Goal: Task Accomplishment & Management: Manage account settings

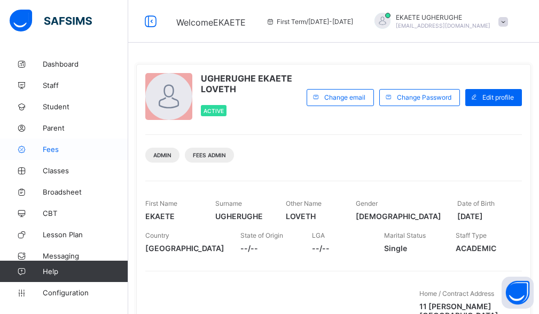
click at [73, 152] on span "Fees" at bounding box center [85, 149] width 85 height 9
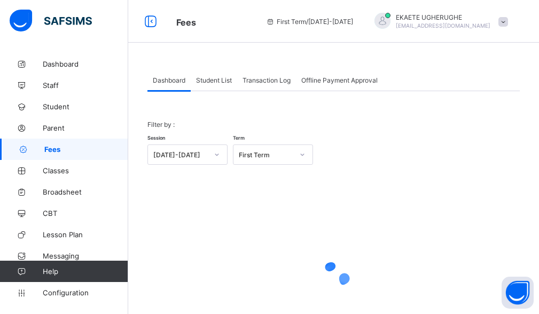
click at [209, 80] on span "Student List" at bounding box center [214, 80] width 36 height 8
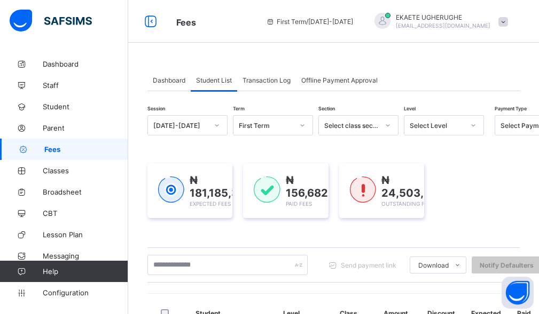
scroll to position [107, 0]
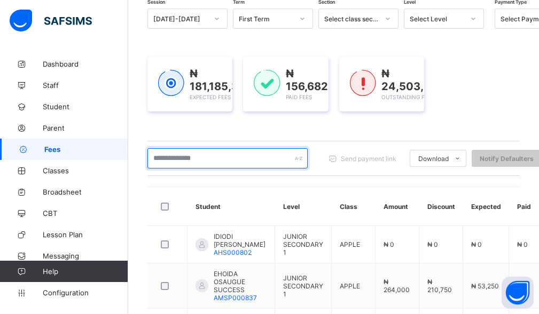
click at [211, 161] on input "text" at bounding box center [227, 158] width 160 height 20
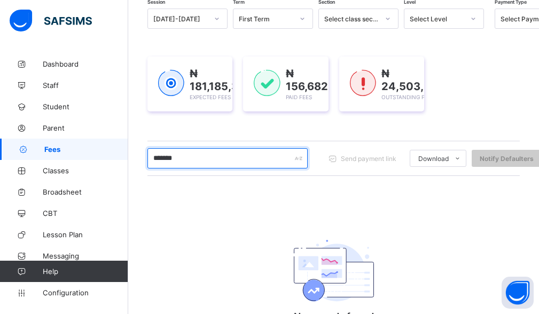
drag, startPoint x: 200, startPoint y: 156, endPoint x: 147, endPoint y: 146, distance: 53.8
click at [147, 146] on div "******* Send payment link Download Students Payment Students Payment Status Stu…" at bounding box center [333, 158] width 372 height 35
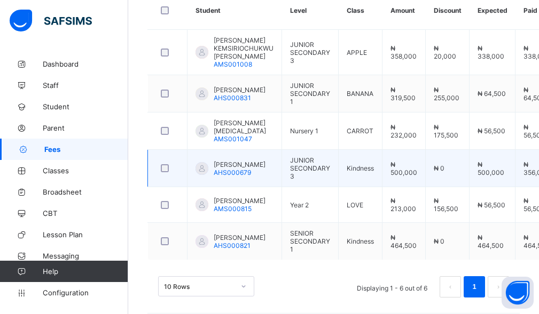
scroll to position [320, 0]
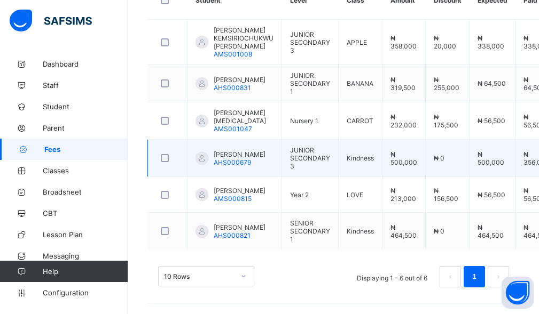
type input "****"
click at [251, 151] on span "OKOYO EMMANUEL" at bounding box center [239, 155] width 52 height 8
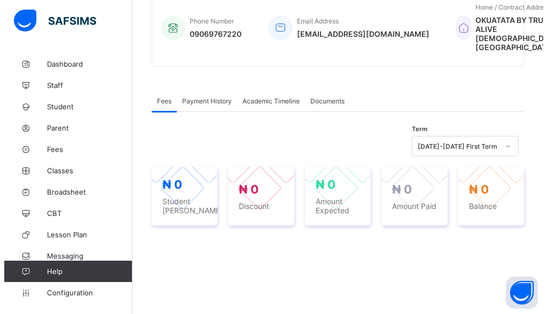
scroll to position [320, 0]
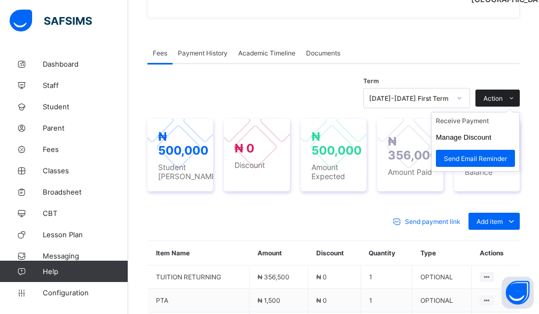
click at [502, 102] on span "Action" at bounding box center [492, 98] width 19 height 8
click at [473, 129] on li "Receive Payment" at bounding box center [475, 121] width 88 height 17
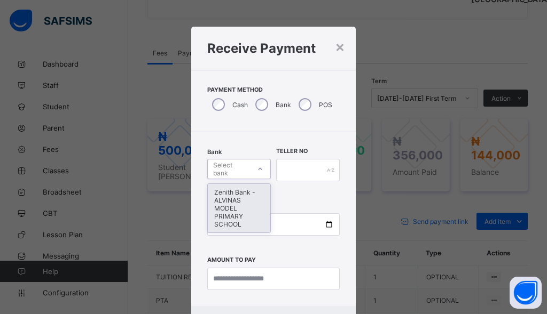
drag, startPoint x: 226, startPoint y: 169, endPoint x: 220, endPoint y: 216, distance: 47.4
click at [227, 169] on div "Select bank" at bounding box center [231, 169] width 36 height 20
drag, startPoint x: 225, startPoint y: 223, endPoint x: 227, endPoint y: 217, distance: 6.8
click at [225, 223] on div "Zenith Bank - ALVINAS MODEL PRIMARY SCHOOL" at bounding box center [239, 208] width 62 height 49
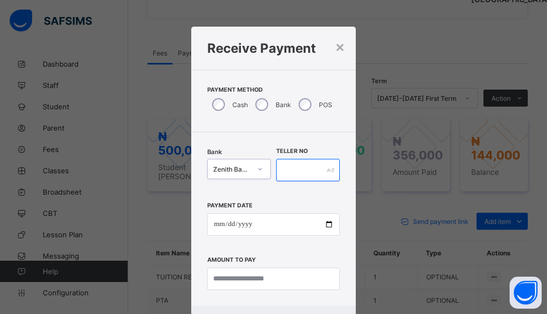
click at [292, 177] on input "text" at bounding box center [308, 170] width 64 height 22
type input "*******"
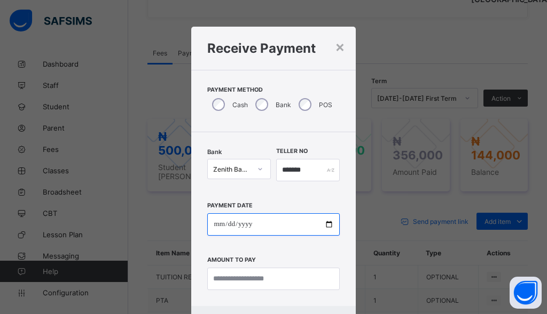
click at [218, 230] on input "date" at bounding box center [273, 224] width 132 height 22
click at [225, 228] on input "date" at bounding box center [273, 224] width 132 height 22
type input "**********"
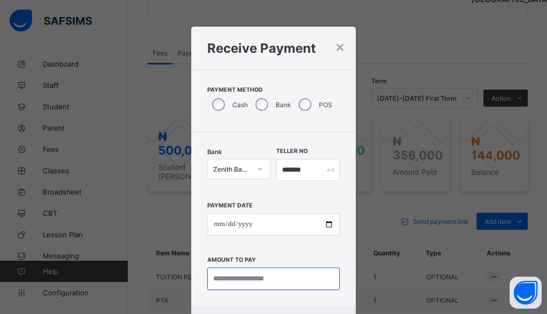
click at [236, 285] on input "currency" at bounding box center [273, 279] width 132 height 22
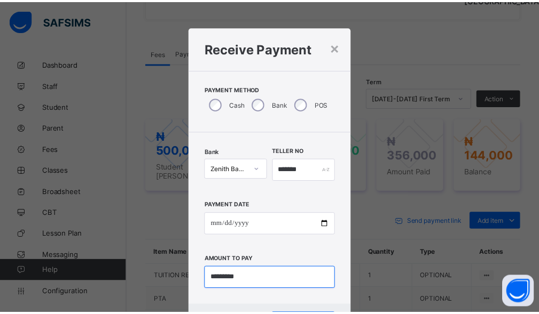
scroll to position [52, 0]
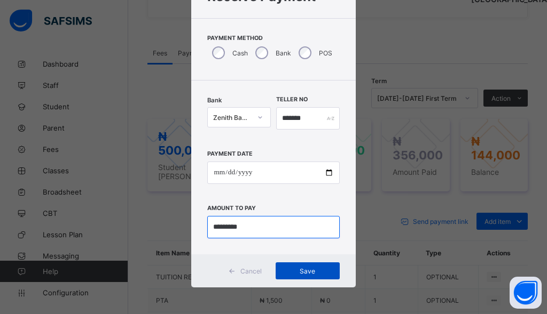
type input "*********"
click at [287, 274] on span "Save" at bounding box center [307, 271] width 48 height 8
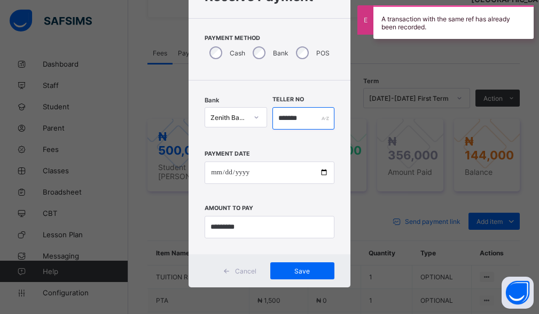
click at [305, 122] on input "*******" at bounding box center [303, 118] width 62 height 22
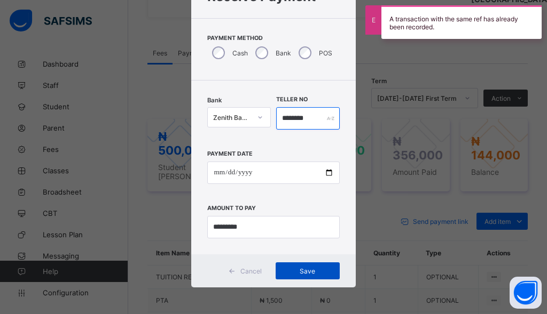
type input "********"
click at [312, 267] on span "Save" at bounding box center [307, 271] width 48 height 8
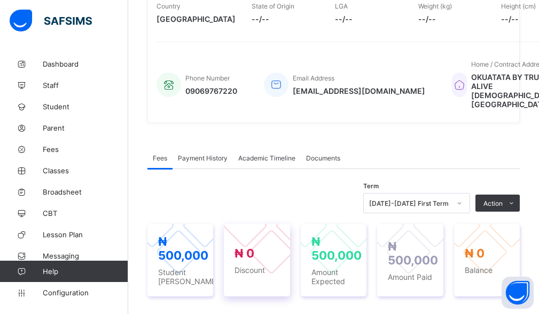
scroll to position [53, 0]
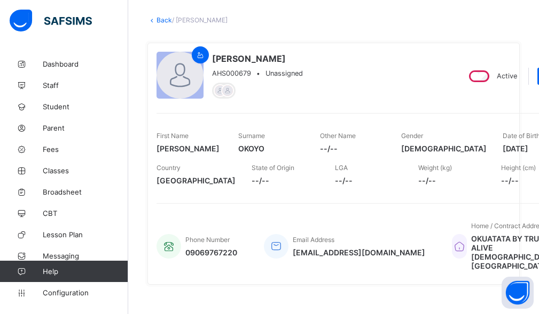
click at [167, 19] on link "Back" at bounding box center [163, 20] width 15 height 8
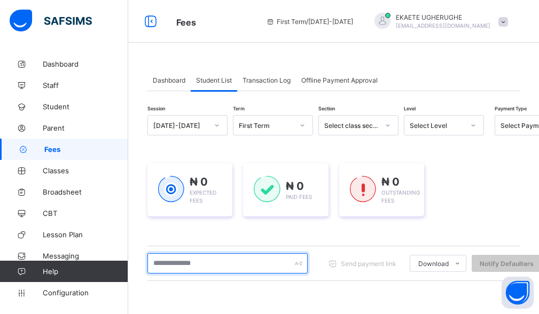
click at [230, 263] on input "text" at bounding box center [227, 264] width 160 height 20
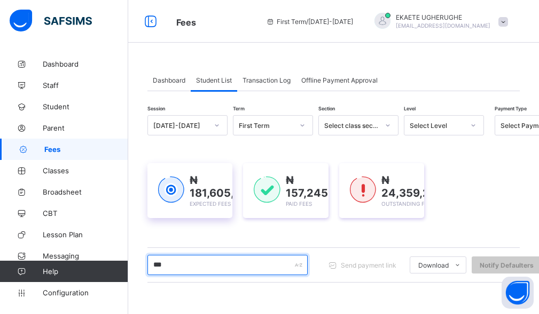
type input "********"
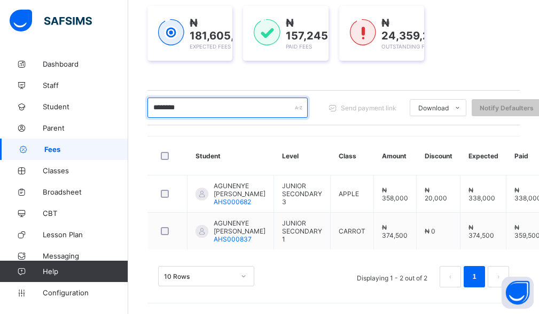
scroll to position [173, 0]
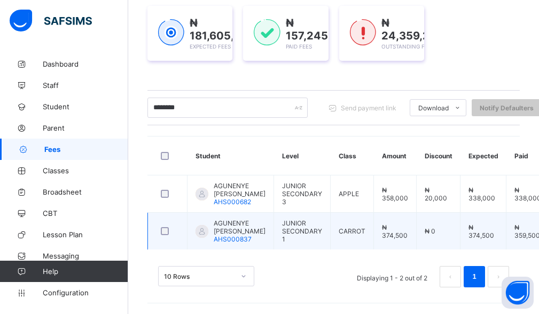
click at [274, 224] on td "JUNIOR SECONDARY 1" at bounding box center [302, 231] width 57 height 37
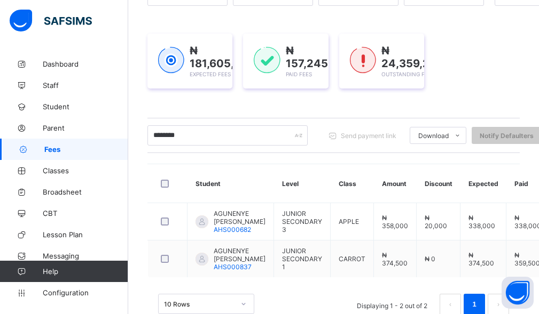
scroll to position [0, 0]
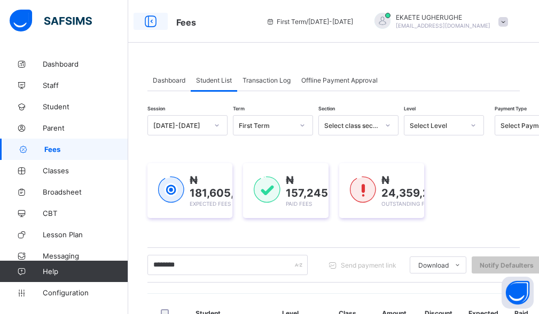
click at [149, 19] on icon at bounding box center [150, 21] width 18 height 15
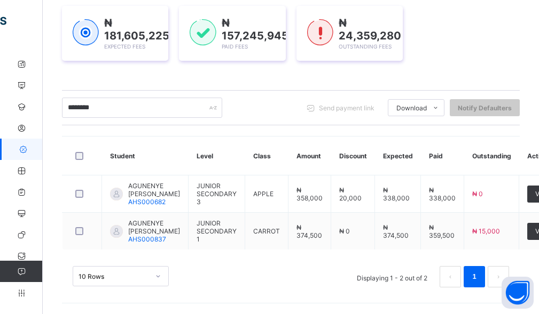
scroll to position [173, 0]
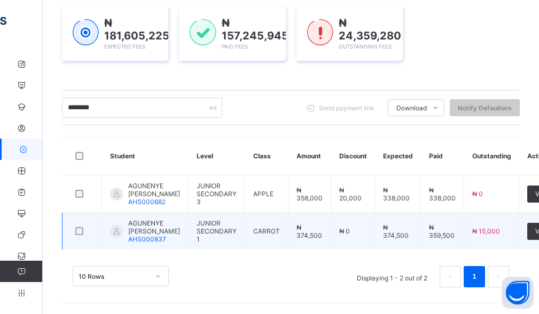
click at [142, 228] on span "AGUNENYE CHERYL CHINEMEREM" at bounding box center [154, 227] width 52 height 16
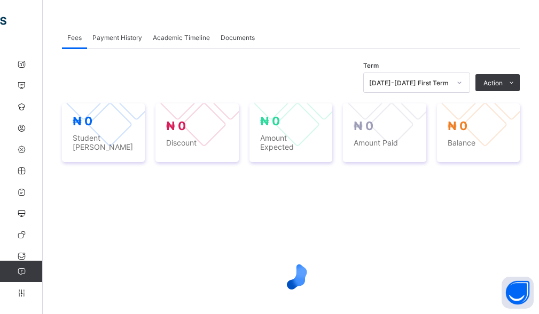
click at [142, 235] on div at bounding box center [290, 274] width 457 height 203
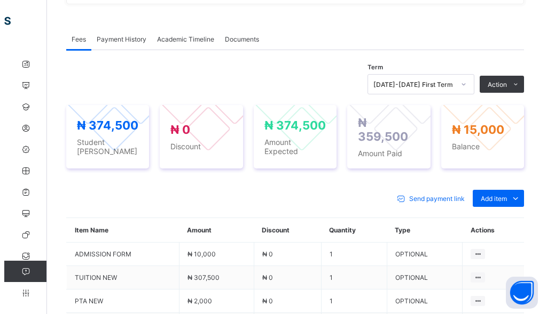
scroll to position [310, 0]
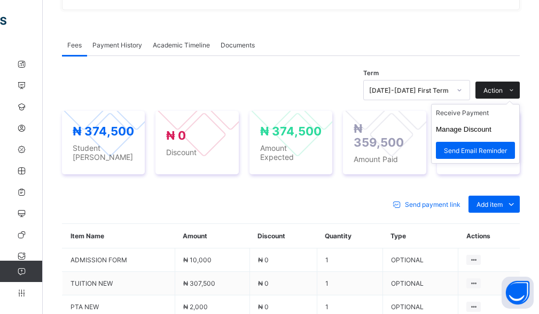
click at [502, 89] on span "Action" at bounding box center [492, 90] width 19 height 8
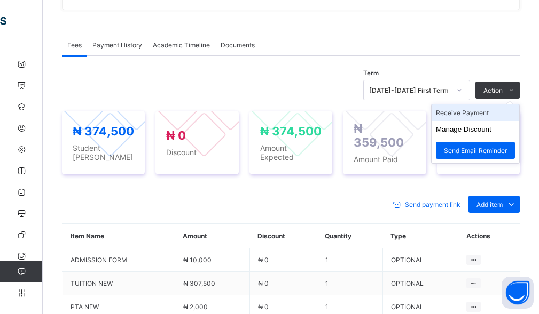
click at [472, 110] on li "Receive Payment" at bounding box center [475, 113] width 88 height 17
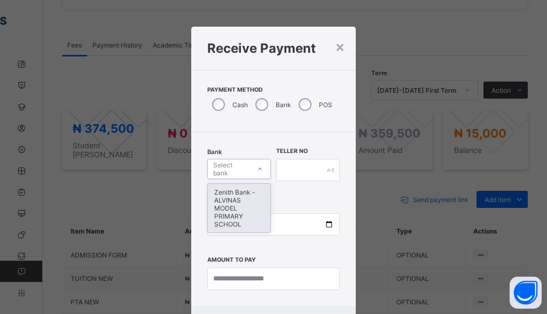
click at [243, 175] on div "Select bank" at bounding box center [231, 169] width 36 height 20
click at [225, 198] on div "Zenith Bank - ALVINAS MODEL PRIMARY SCHOOL" at bounding box center [239, 208] width 62 height 49
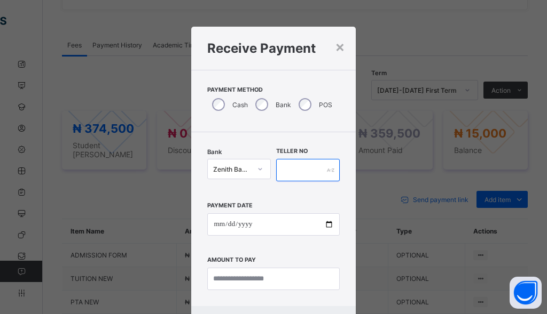
click at [297, 174] on input "text" at bounding box center [308, 170] width 64 height 22
type input "********"
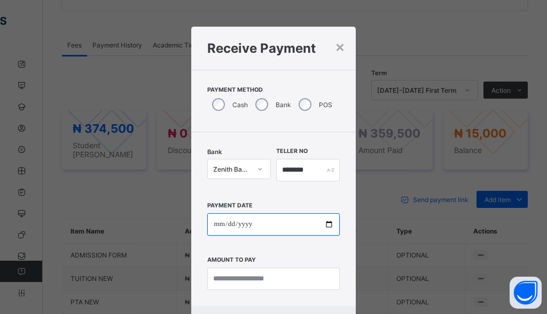
click at [215, 225] on input "date" at bounding box center [273, 224] width 132 height 22
click at [231, 224] on input "**********" at bounding box center [273, 224] width 132 height 22
type input "**********"
click at [275, 226] on input "**********" at bounding box center [273, 224] width 132 height 22
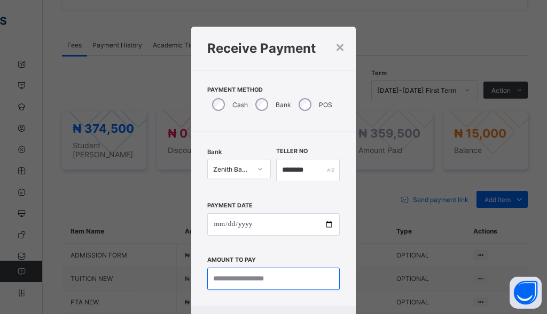
click at [242, 281] on input "currency" at bounding box center [273, 279] width 132 height 22
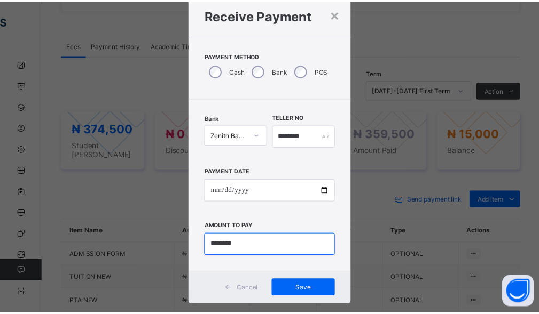
scroll to position [52, 0]
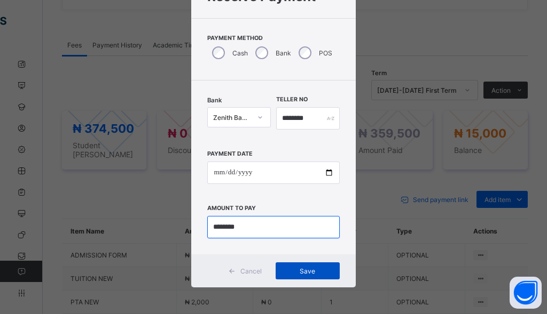
type input "********"
click at [312, 274] on span "Save" at bounding box center [307, 271] width 48 height 8
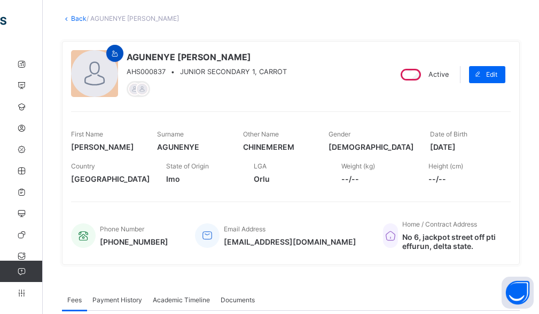
scroll to position [53, 0]
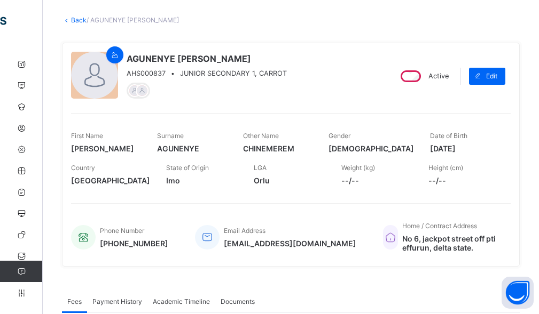
click at [75, 20] on link "Back" at bounding box center [78, 20] width 15 height 8
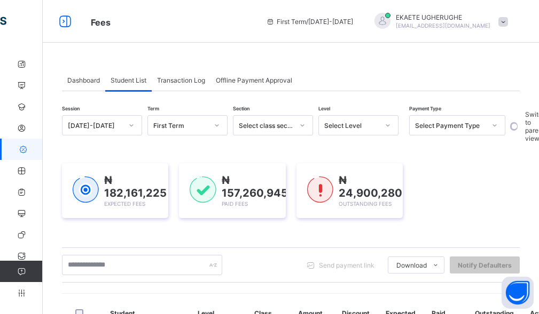
scroll to position [213, 0]
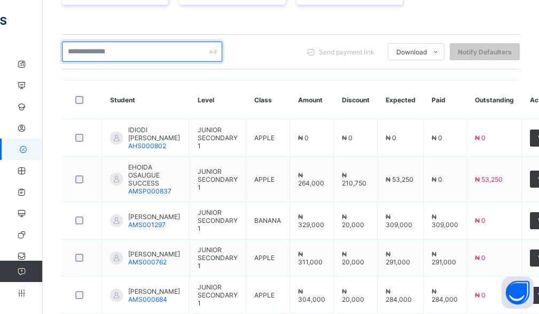
click at [130, 50] on input "text" at bounding box center [142, 52] width 160 height 20
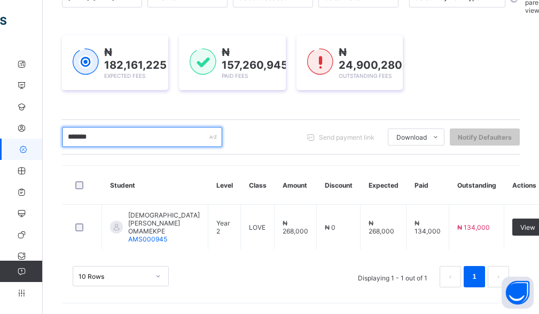
scroll to position [128, 0]
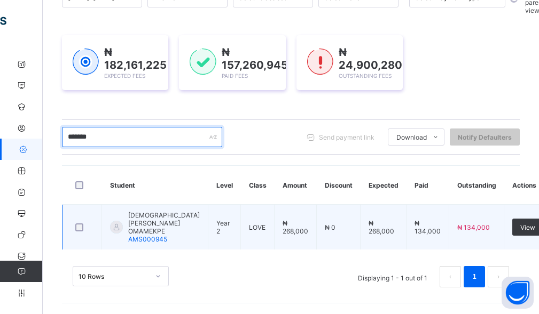
type input "*******"
click at [156, 232] on span "EBRUSIKE REBECCA OMAMEKPE" at bounding box center [164, 223] width 72 height 24
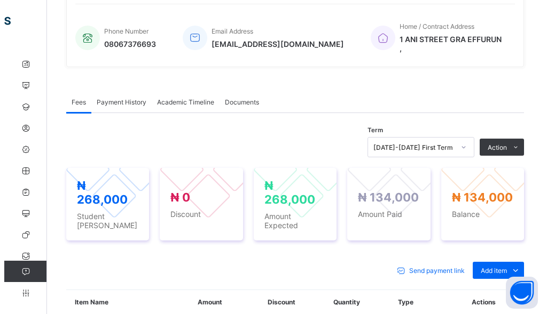
scroll to position [288, 0]
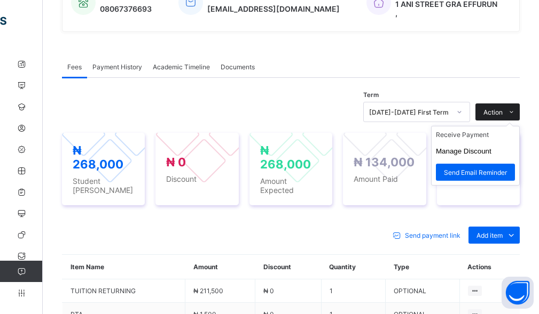
click at [502, 108] on span "Action" at bounding box center [492, 112] width 19 height 8
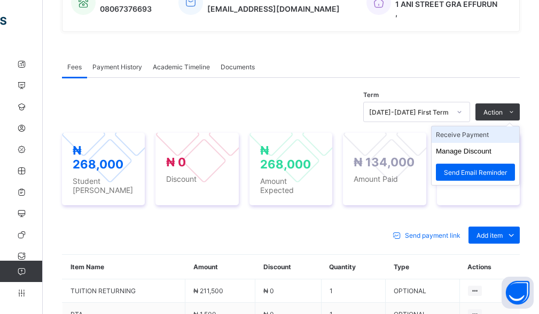
click at [487, 126] on li "Receive Payment" at bounding box center [475, 134] width 88 height 17
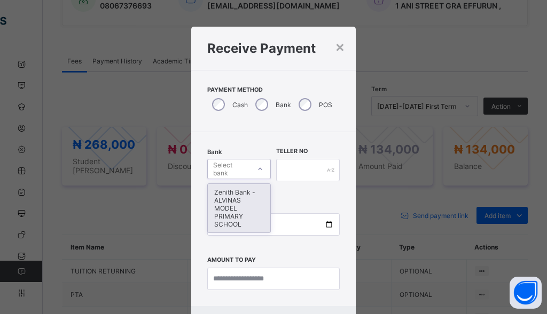
click at [232, 175] on div "Select bank" at bounding box center [231, 169] width 36 height 20
click at [213, 209] on div "Zenith Bank - ALVINAS MODEL PRIMARY SCHOOL" at bounding box center [239, 208] width 62 height 49
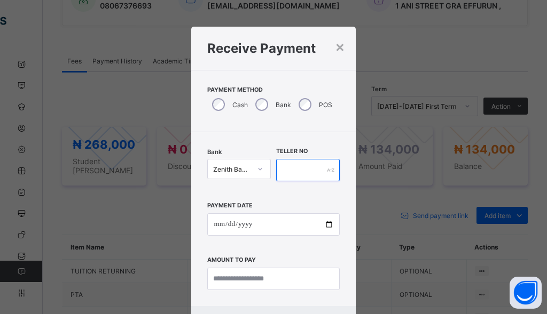
click at [303, 169] on input "text" at bounding box center [308, 170] width 64 height 22
type input "*******"
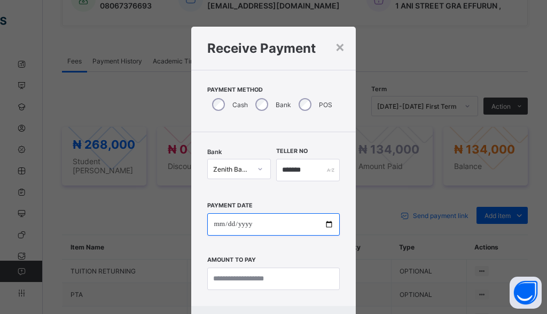
click at [219, 225] on input "date" at bounding box center [273, 224] width 132 height 22
type input "**********"
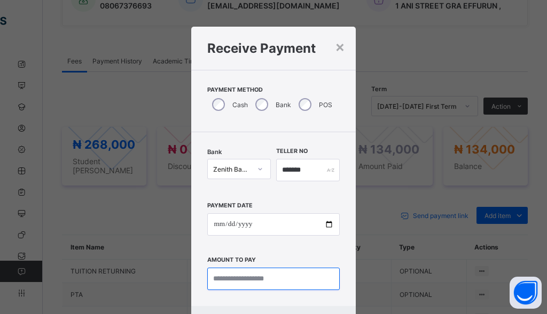
click at [238, 286] on input "currency" at bounding box center [273, 279] width 132 height 22
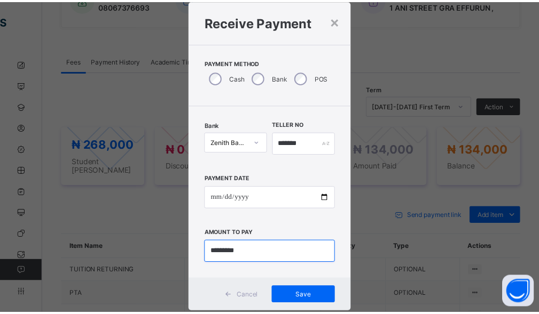
scroll to position [52, 0]
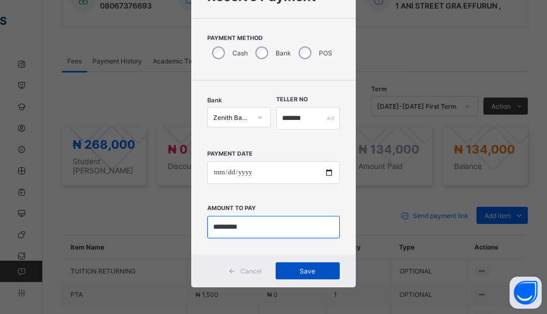
type input "*********"
click at [302, 275] on span "Save" at bounding box center [307, 271] width 48 height 8
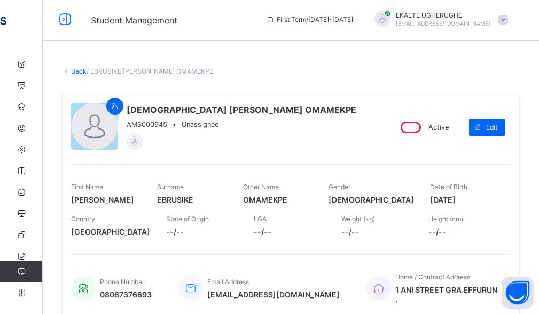
scroll to position [0, 0]
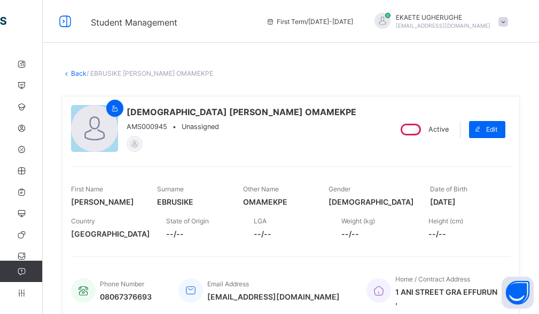
click at [77, 76] on link "Back" at bounding box center [78, 73] width 15 height 8
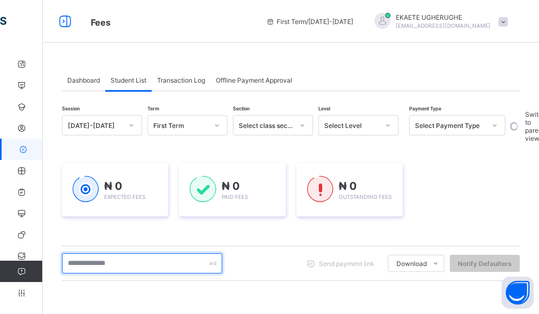
click at [132, 263] on input "text" at bounding box center [142, 264] width 160 height 20
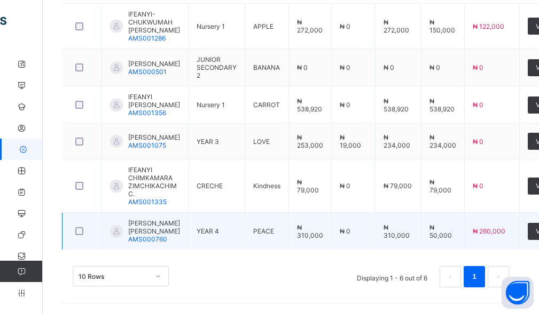
scroll to position [264, 0]
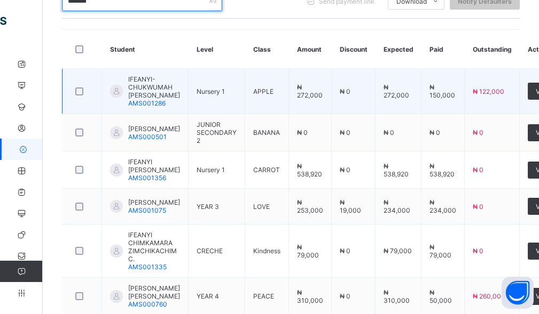
type input "*******"
click at [157, 99] on span "IFEANYI-CHUKWUMAH [PERSON_NAME]" at bounding box center [154, 87] width 52 height 24
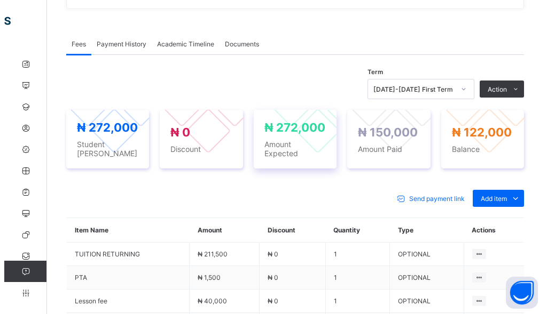
scroll to position [374, 0]
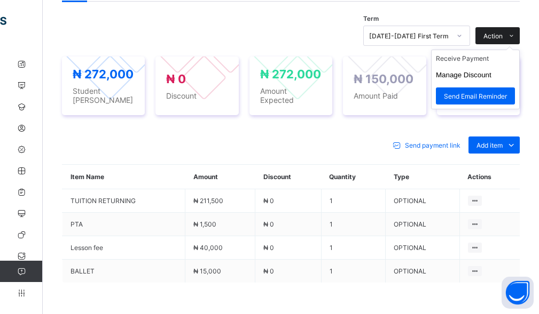
click at [501, 40] on span "Action" at bounding box center [492, 36] width 19 height 8
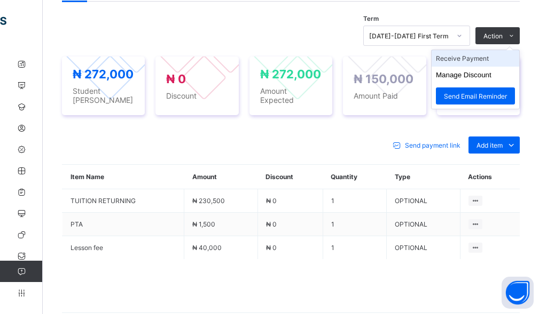
click at [486, 67] on li "Receive Payment" at bounding box center [475, 58] width 88 height 17
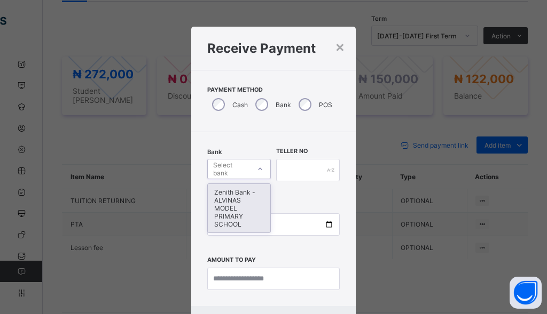
click at [231, 167] on div "Select bank" at bounding box center [231, 169] width 36 height 20
drag, startPoint x: 219, startPoint y: 209, endPoint x: 292, endPoint y: 189, distance: 76.3
click at [218, 209] on div "Zenith Bank - ALVINAS MODEL PRIMARY SCHOOL" at bounding box center [239, 208] width 62 height 49
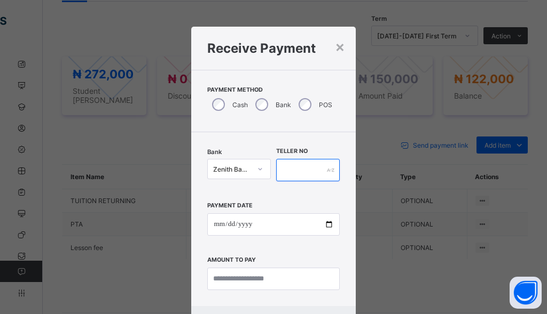
click at [300, 172] on input "text" at bounding box center [308, 170] width 64 height 22
type input "********"
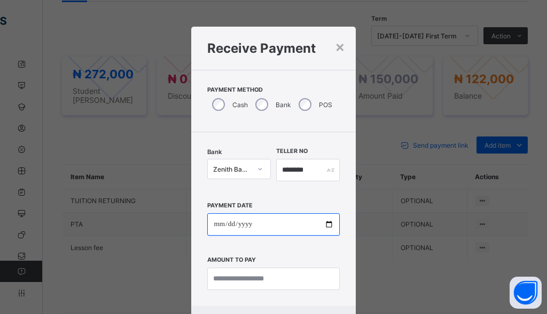
click at [213, 226] on input "date" at bounding box center [273, 224] width 132 height 22
type input "**********"
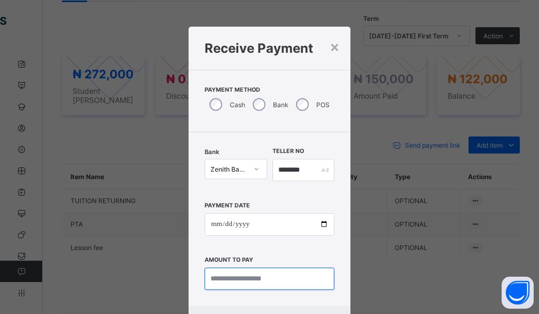
click at [231, 279] on input "currency" at bounding box center [269, 279] width 130 height 22
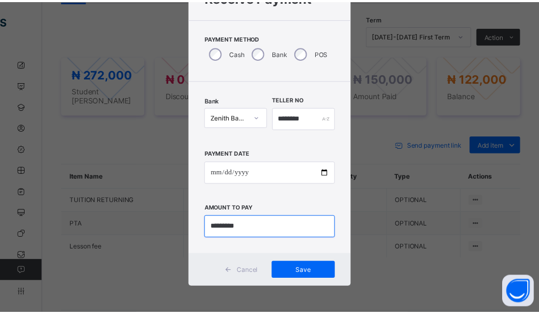
scroll to position [52, 0]
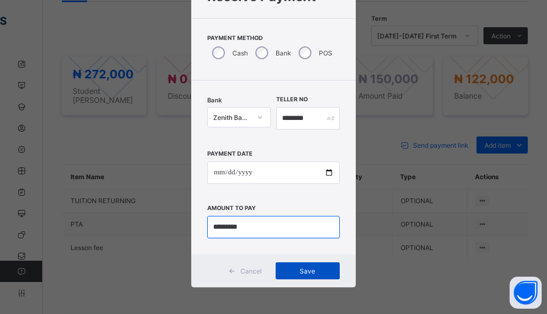
type input "*********"
click at [311, 272] on span "Save" at bounding box center [307, 271] width 48 height 8
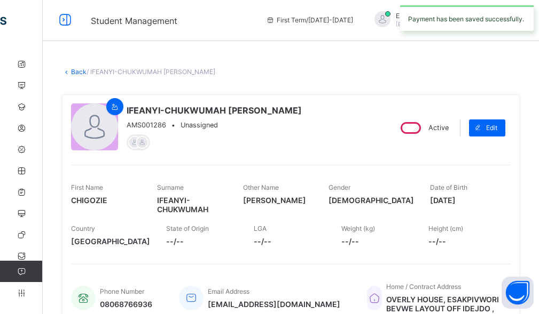
scroll to position [0, 0]
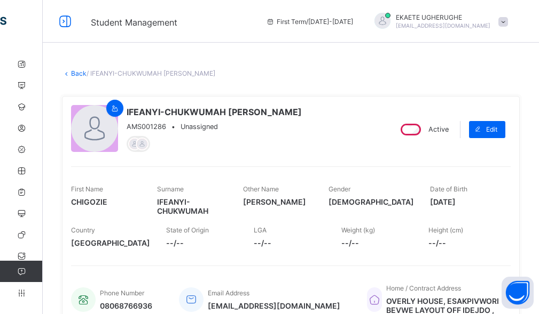
click at [76, 75] on link "Back" at bounding box center [78, 73] width 15 height 8
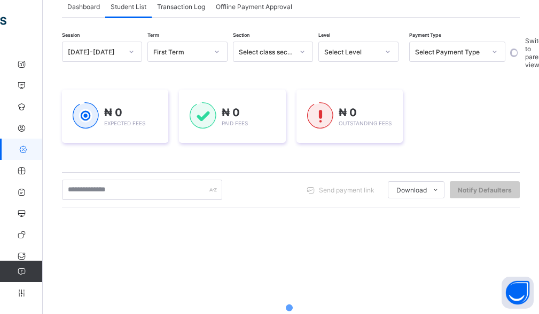
scroll to position [160, 0]
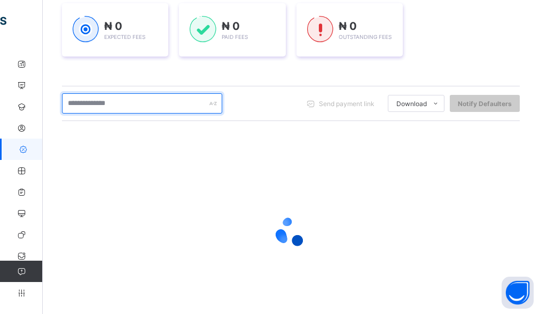
click at [126, 108] on input "text" at bounding box center [142, 103] width 160 height 20
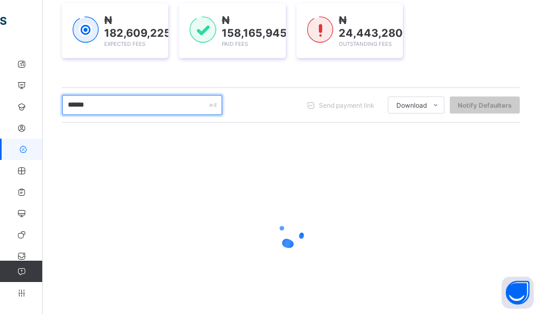
type input "*******"
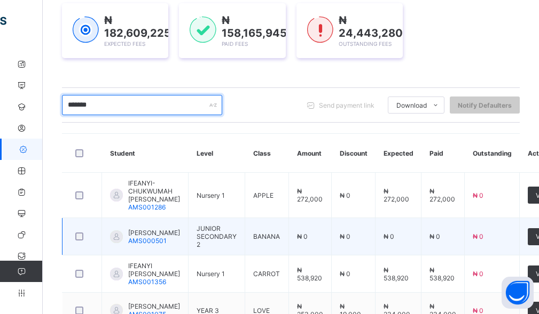
scroll to position [267, 0]
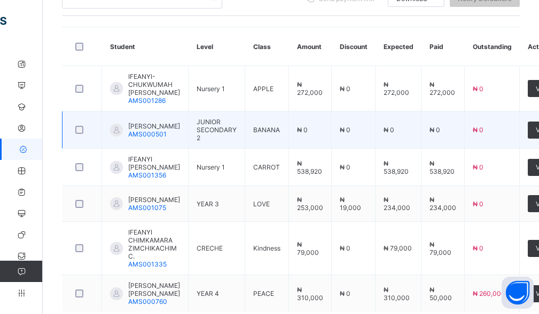
click at [159, 130] on span "IFEANYI-CHUKWUMAH NICOLE ADAEZE" at bounding box center [154, 126] width 52 height 8
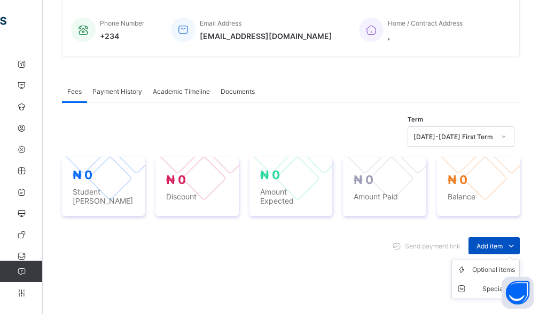
click at [487, 242] on span "Add item" at bounding box center [489, 246] width 26 height 8
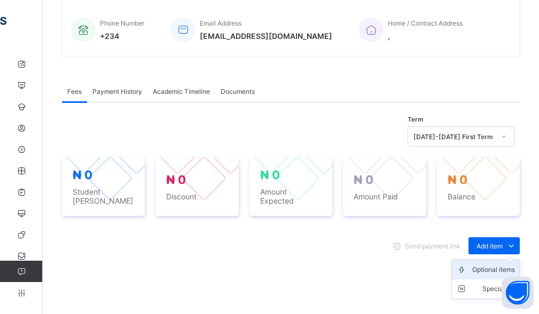
click at [484, 266] on div "Optional items" at bounding box center [493, 270] width 43 height 11
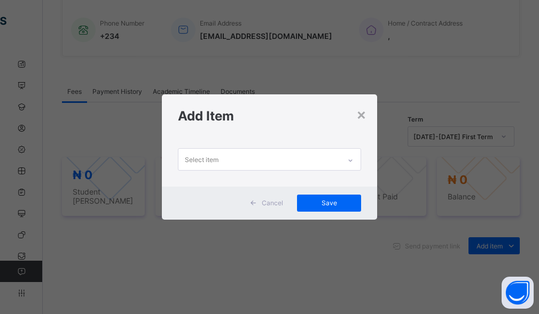
click at [312, 151] on div "Select item" at bounding box center [259, 159] width 162 height 21
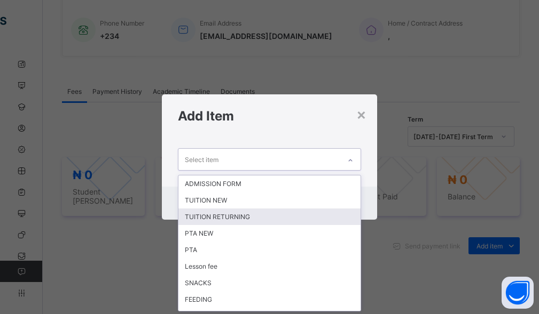
click at [244, 220] on div "TUITION RETURNING" at bounding box center [269, 217] width 183 height 17
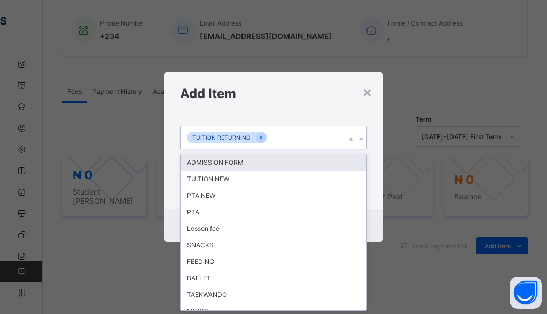
click at [285, 144] on div "TUITION RETURNING" at bounding box center [262, 137] width 165 height 22
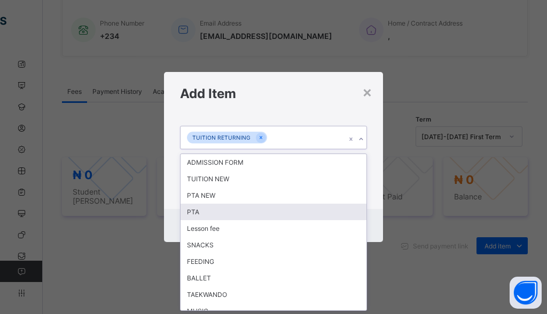
click at [194, 215] on div "PTA" at bounding box center [273, 212] width 186 height 17
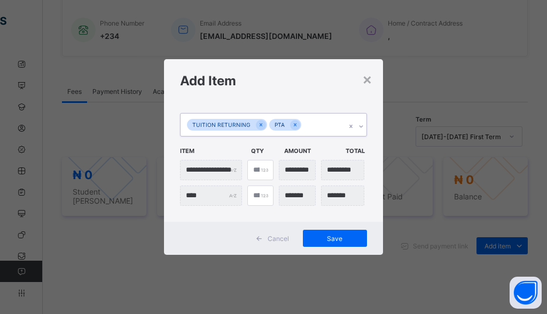
click at [313, 129] on div "TUITION RETURNING PTA" at bounding box center [262, 125] width 165 height 22
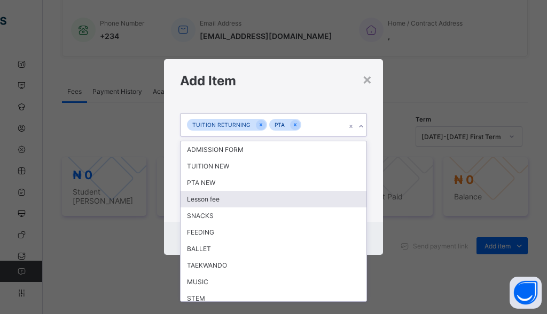
click at [222, 196] on div "Lesson fee" at bounding box center [273, 199] width 186 height 17
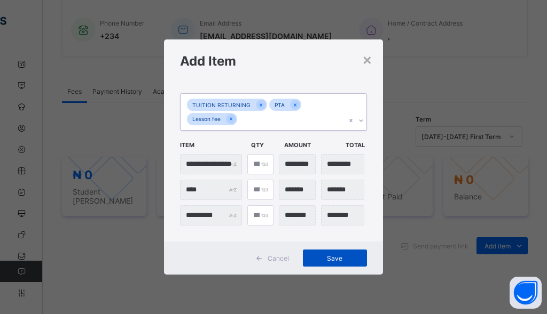
click at [338, 261] on span "Save" at bounding box center [335, 259] width 48 height 8
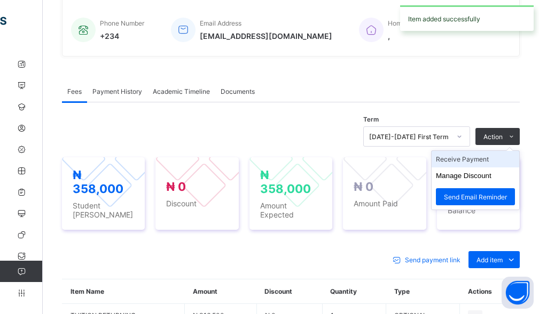
click at [487, 161] on li "Receive Payment" at bounding box center [475, 159] width 88 height 17
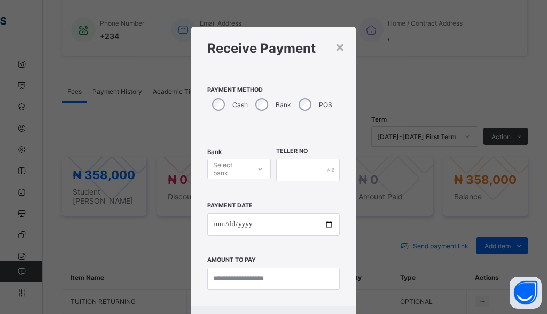
click at [226, 158] on div "Bank Select bank" at bounding box center [239, 170] width 64 height 44
click at [226, 171] on div "Select bank" at bounding box center [231, 169] width 36 height 20
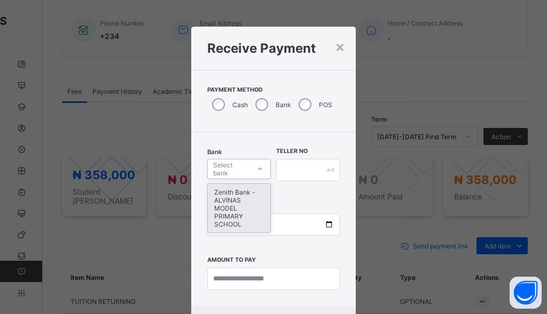
click at [217, 199] on div "Zenith Bank - ALVINAS MODEL PRIMARY SCHOOL" at bounding box center [239, 208] width 62 height 49
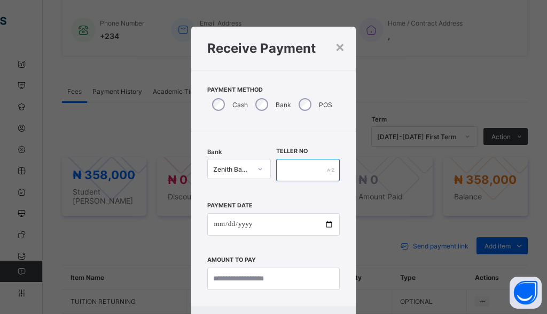
click at [299, 177] on input "text" at bounding box center [308, 170] width 64 height 22
type input "*"
type input "*********"
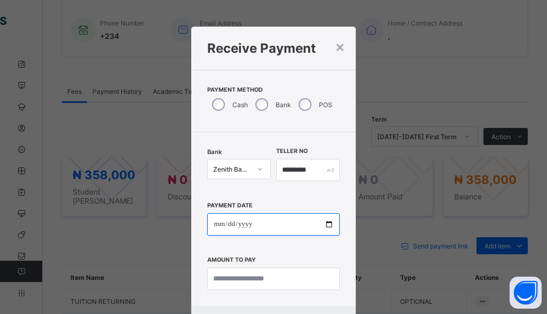
click at [219, 227] on input "date" at bounding box center [273, 224] width 132 height 22
click at [247, 221] on input "date" at bounding box center [273, 224] width 132 height 22
type input "**********"
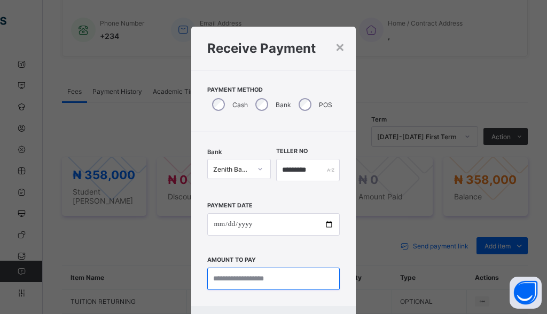
click at [266, 276] on input "currency" at bounding box center [273, 279] width 132 height 22
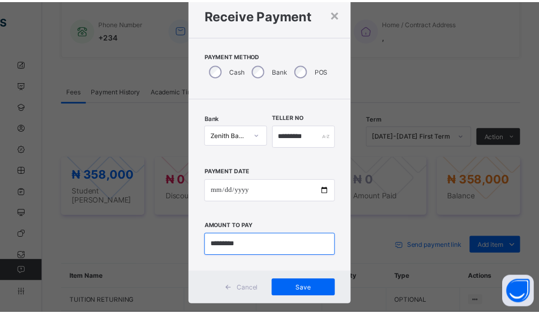
scroll to position [52, 0]
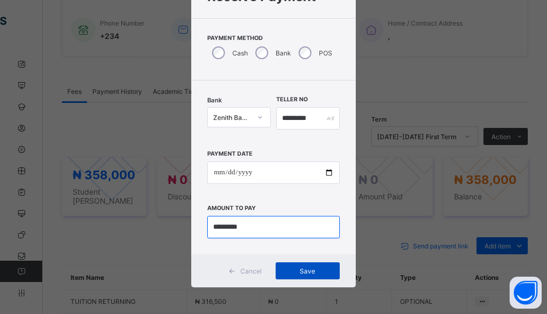
type input "*********"
click at [304, 274] on span "Save" at bounding box center [307, 271] width 48 height 8
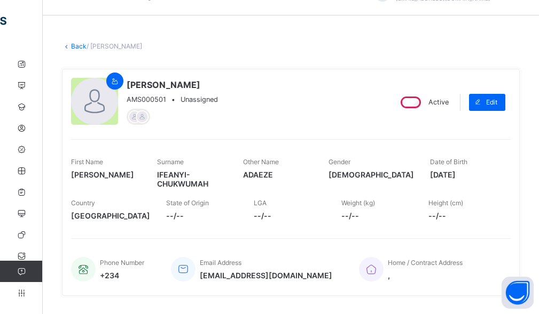
scroll to position [0, 0]
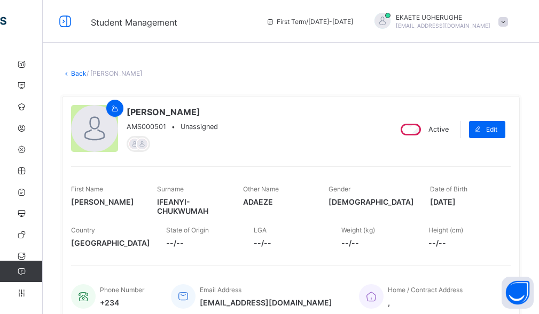
click at [79, 75] on link "Back" at bounding box center [78, 73] width 15 height 8
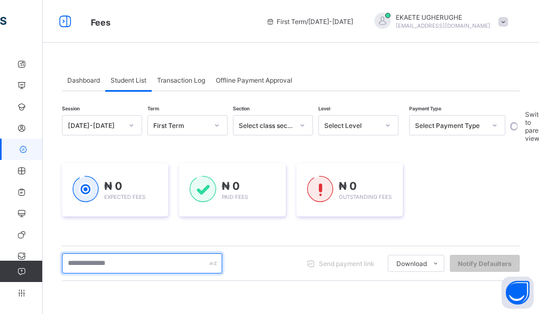
click at [139, 268] on input "text" at bounding box center [142, 264] width 160 height 20
type input "*"
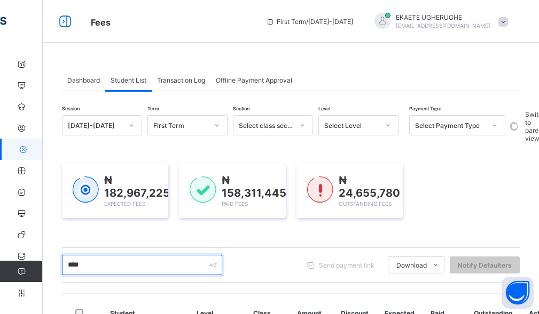
drag, startPoint x: 93, startPoint y: 266, endPoint x: 67, endPoint y: 263, distance: 26.3
click at [67, 263] on input "****" at bounding box center [142, 265] width 160 height 20
type input "*****"
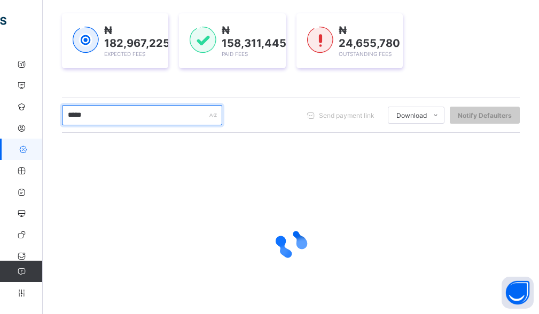
scroll to position [160, 0]
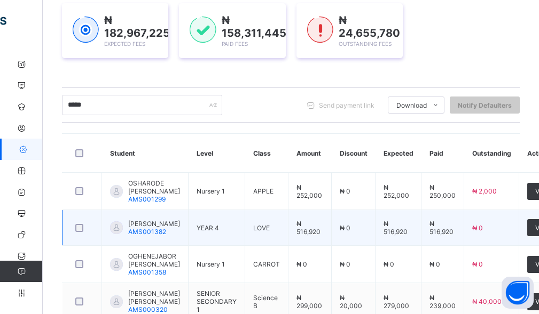
click at [146, 228] on span "OVIRI JOAN ESEOGHENE" at bounding box center [154, 224] width 52 height 8
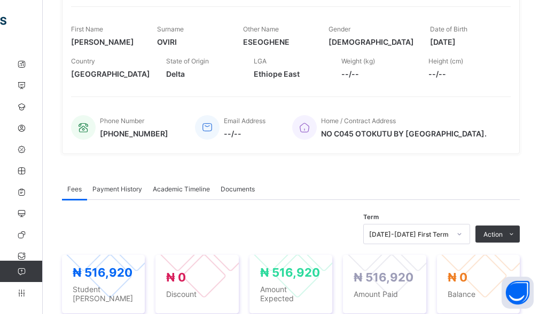
scroll to position [320, 0]
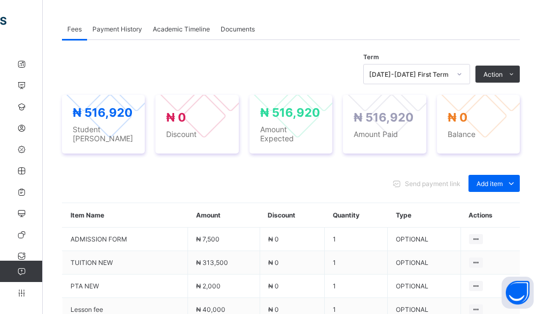
click at [129, 35] on div "Payment History" at bounding box center [117, 28] width 60 height 21
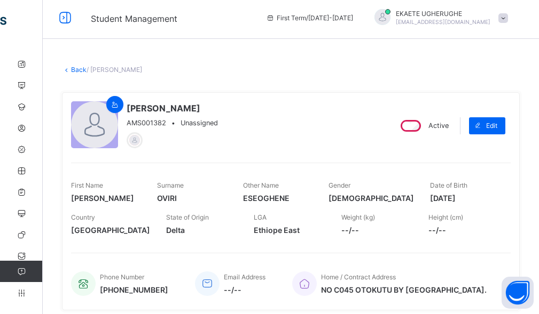
scroll to position [0, 0]
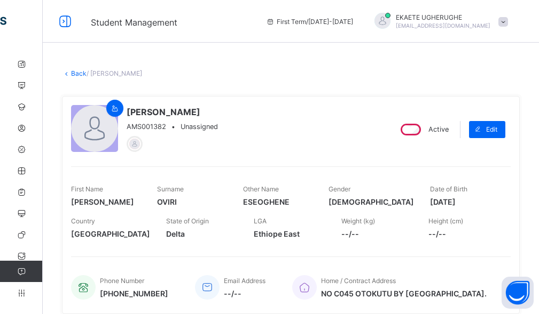
click at [74, 73] on link "Back" at bounding box center [78, 73] width 15 height 8
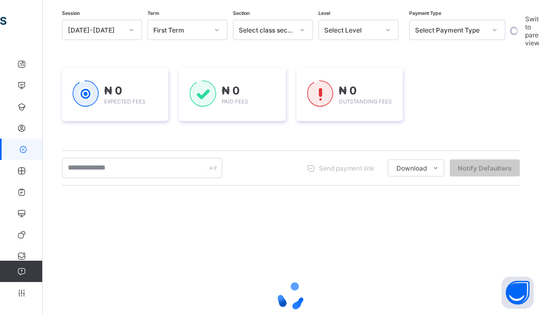
scroll to position [107, 0]
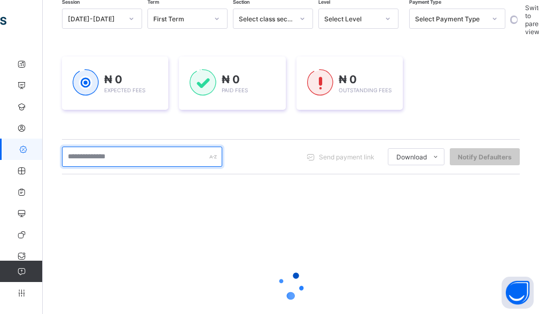
click at [85, 154] on input "text" at bounding box center [142, 157] width 160 height 20
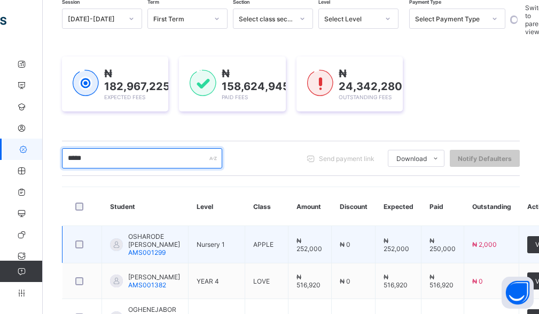
type input "*****"
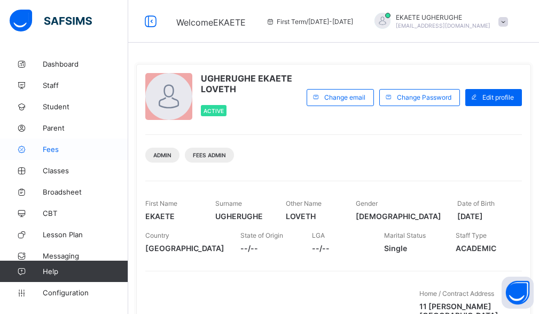
click at [57, 149] on span "Fees" at bounding box center [85, 149] width 85 height 9
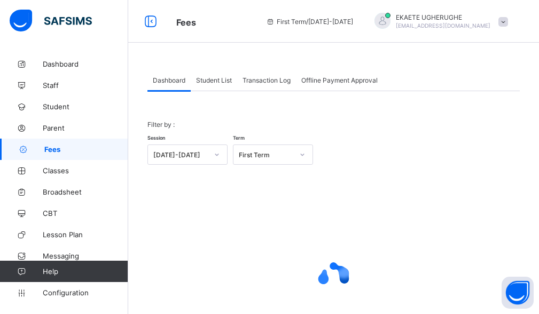
click at [217, 80] on span "Student List" at bounding box center [214, 80] width 36 height 8
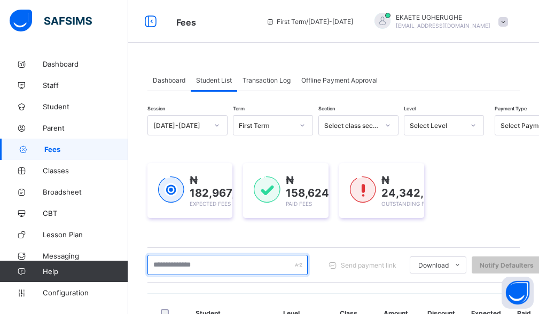
click at [202, 266] on input "text" at bounding box center [227, 265] width 160 height 20
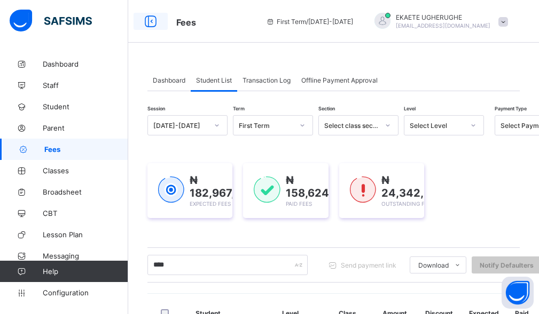
click at [152, 23] on icon at bounding box center [150, 21] width 18 height 15
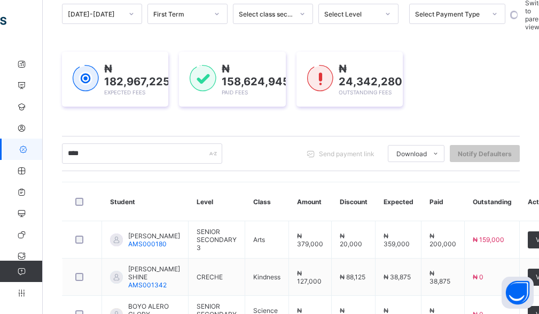
scroll to position [107, 0]
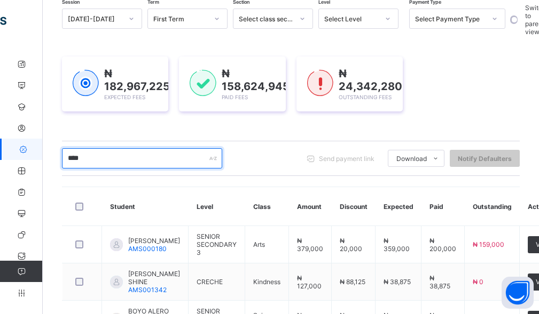
click at [138, 154] on input "****" at bounding box center [142, 158] width 160 height 20
drag, startPoint x: 138, startPoint y: 155, endPoint x: 57, endPoint y: 139, distance: 82.7
click at [57, 143] on div "Dashboard Student List Transaction Log Offline Payment Approval Student List Mo…" at bounding box center [291, 275] width 496 height 657
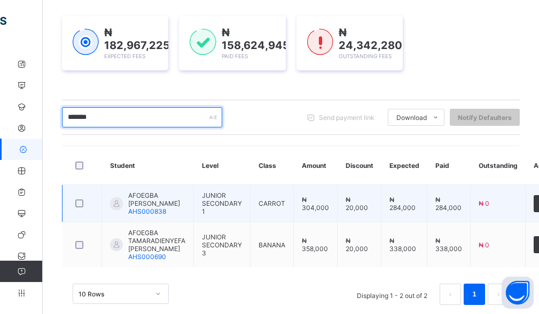
scroll to position [173, 0]
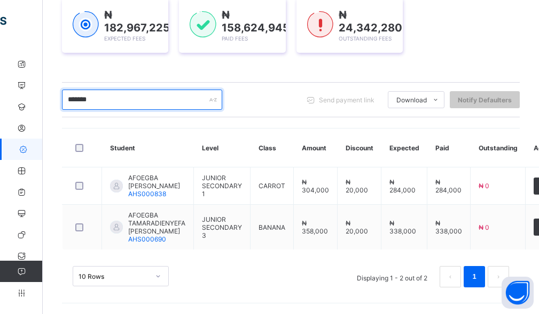
drag, startPoint x: 138, startPoint y: 94, endPoint x: 68, endPoint y: 113, distance: 72.4
click at [68, 113] on div "Session 2025-2026 Term First Term Section Select class section Level Select Lev…" at bounding box center [290, 124] width 457 height 349
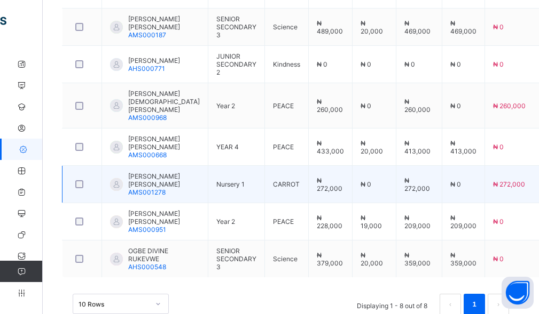
scroll to position [387, 0]
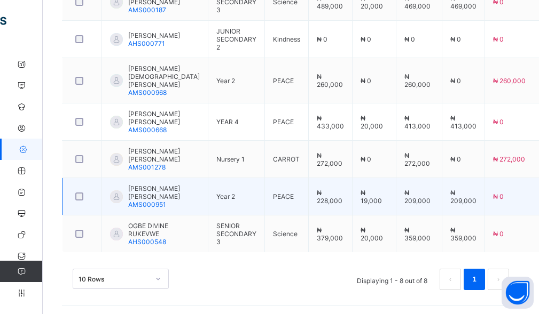
type input "*******"
click at [142, 201] on span "OGBONNA MARACHI MILDRED" at bounding box center [164, 193] width 72 height 16
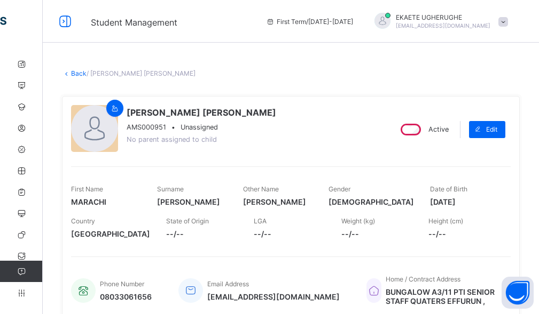
click at [81, 75] on link "Back" at bounding box center [78, 73] width 15 height 8
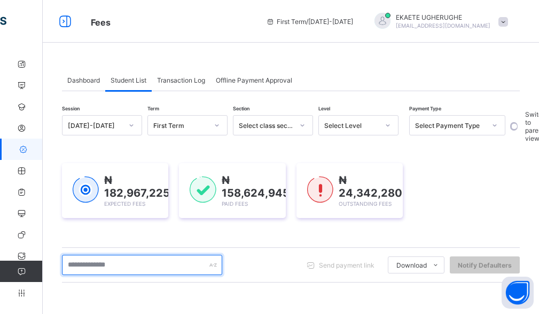
click at [157, 270] on input "text" at bounding box center [142, 265] width 160 height 20
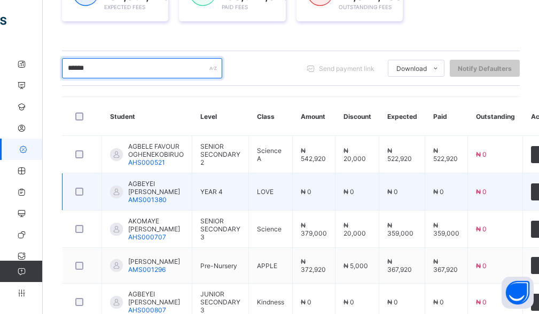
scroll to position [250, 0]
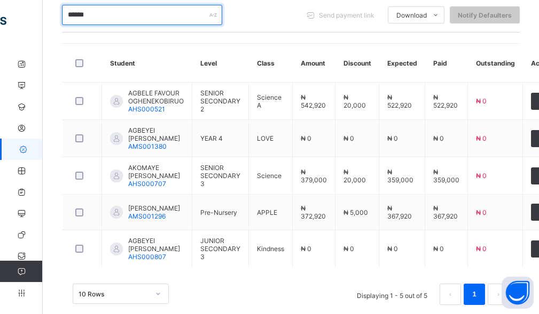
drag, startPoint x: 114, startPoint y: 14, endPoint x: 64, endPoint y: 20, distance: 50.6
click at [64, 20] on input "******" at bounding box center [142, 15] width 160 height 20
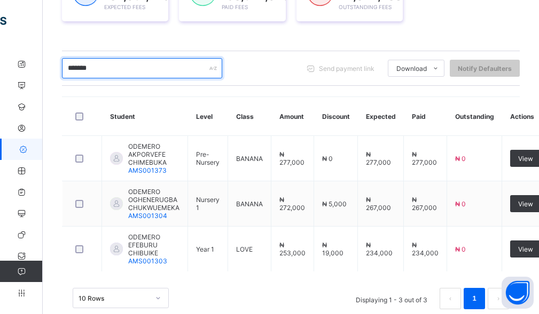
scroll to position [219, 0]
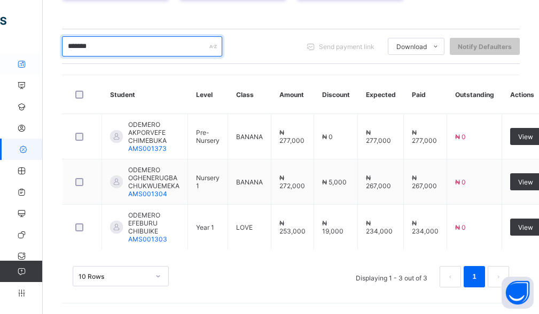
drag, startPoint x: 124, startPoint y: 45, endPoint x: 14, endPoint y: 58, distance: 111.2
click at [14, 58] on div "Fees First Term / 2025-2026 EKAETE UGHERUGHE ekaeteakpan1@gmail.com Dashboard S…" at bounding box center [269, 47] width 539 height 533
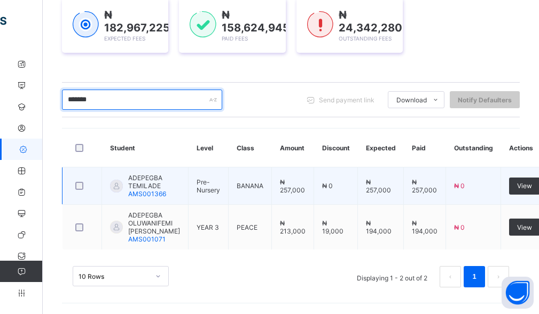
scroll to position [165, 0]
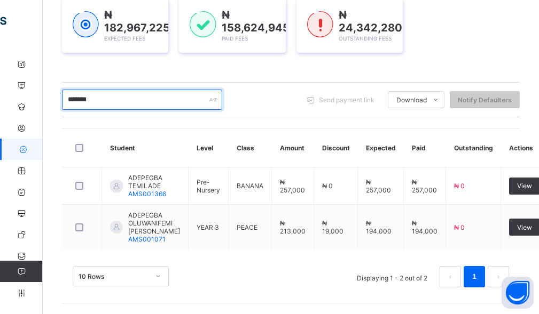
drag, startPoint x: 128, startPoint y: 99, endPoint x: 60, endPoint y: 102, distance: 67.9
click at [60, 102] on div "Dashboard Student List Transaction Log Offline Payment Approval Student List Mo…" at bounding box center [291, 101] width 496 height 426
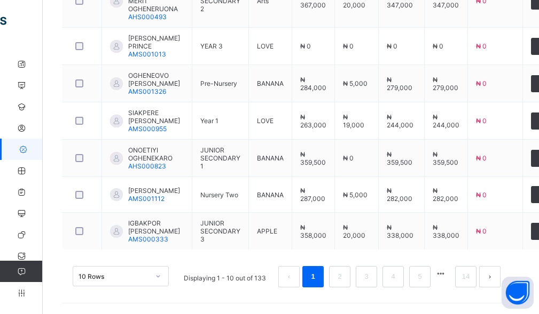
scroll to position [512, 0]
click at [344, 282] on link "2" at bounding box center [339, 277] width 10 height 14
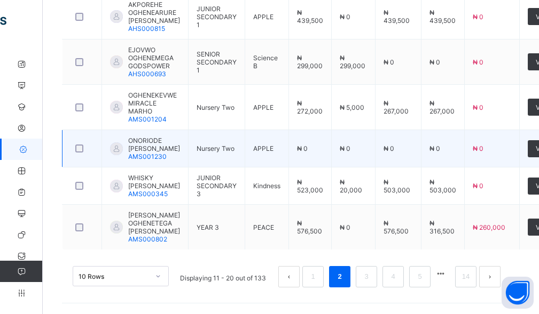
scroll to position [544, 0]
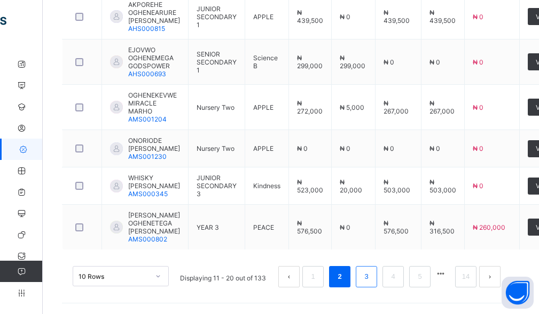
click at [371, 278] on link "3" at bounding box center [366, 277] width 10 height 14
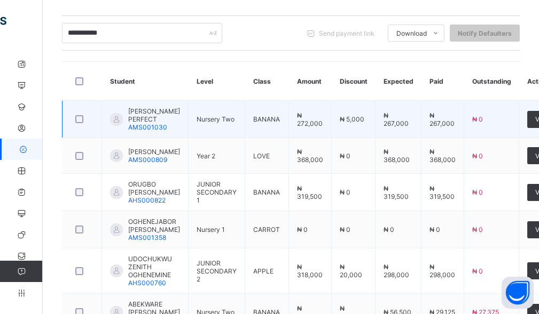
scroll to position [155, 0]
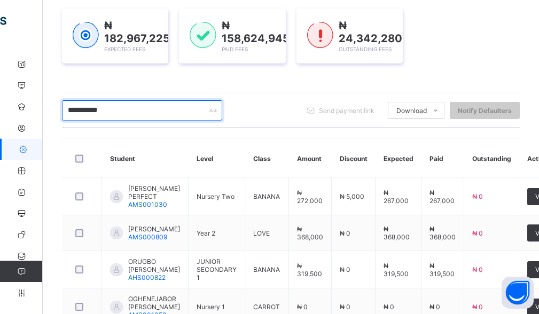
drag, startPoint x: 135, startPoint y: 112, endPoint x: 65, endPoint y: 118, distance: 70.2
click at [65, 118] on input "**********" at bounding box center [142, 110] width 160 height 20
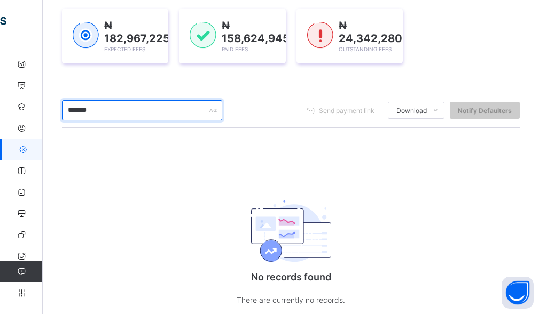
click at [120, 113] on input "*******" at bounding box center [142, 110] width 160 height 20
drag, startPoint x: 122, startPoint y: 113, endPoint x: 61, endPoint y: 115, distance: 61.4
click at [61, 115] on div "Dashboard Student List Transaction Log Offline Payment Approval Student List Mo…" at bounding box center [291, 122] width 496 height 446
type input "******"
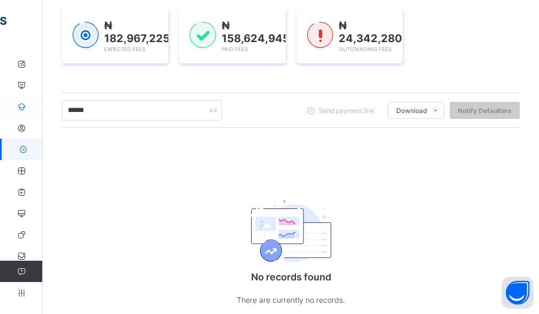
click at [25, 107] on icon at bounding box center [21, 107] width 43 height 8
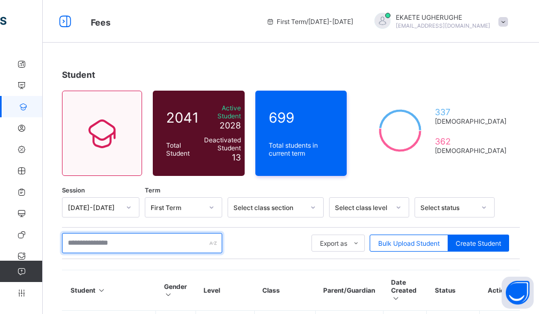
click at [110, 236] on input "text" at bounding box center [142, 243] width 160 height 20
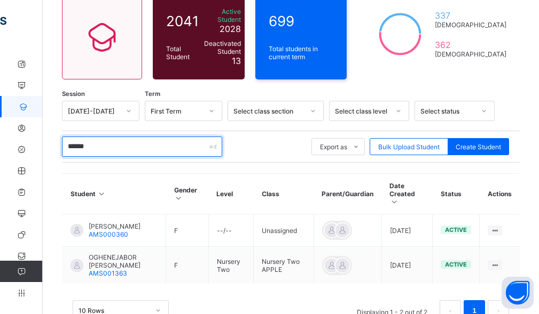
scroll to position [107, 0]
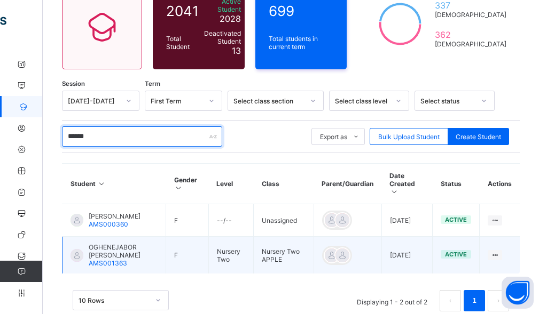
type input "******"
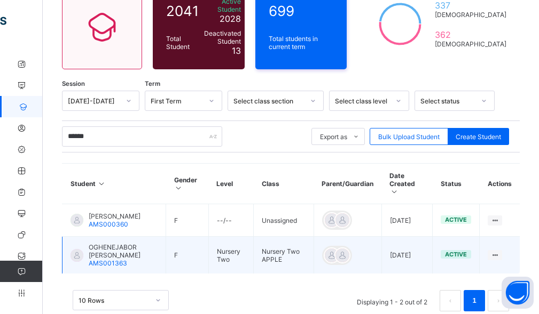
click at [118, 243] on span "OGHENEJABOR ELOZINO FEDORA" at bounding box center [123, 251] width 69 height 16
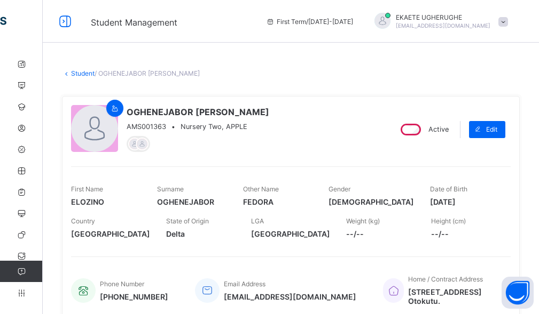
click at [86, 74] on link "Student" at bounding box center [82, 73] width 23 height 8
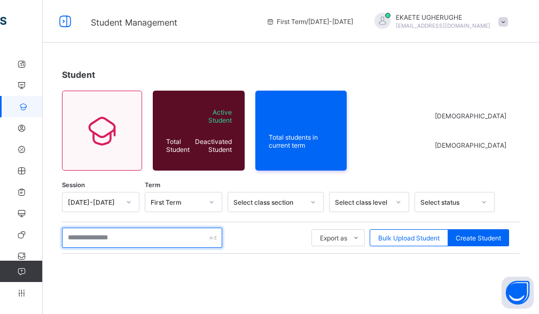
click at [109, 238] on input "text" at bounding box center [142, 238] width 160 height 20
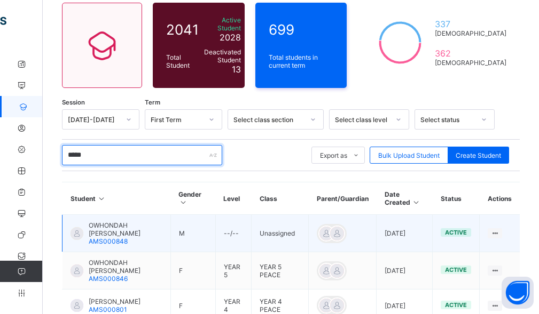
scroll to position [107, 0]
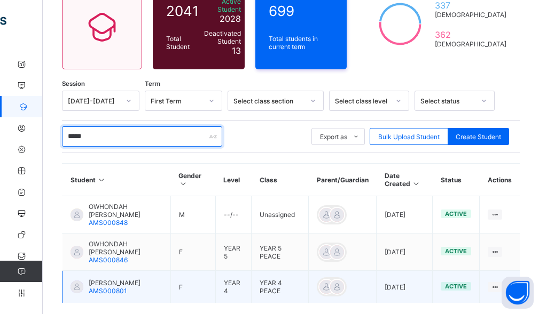
type input "*****"
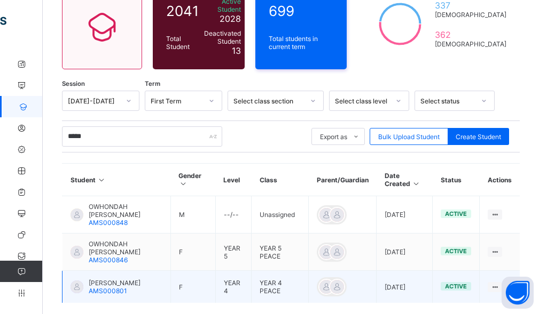
click at [132, 281] on span "OGHENEJABOR FREDA" at bounding box center [115, 283] width 52 height 8
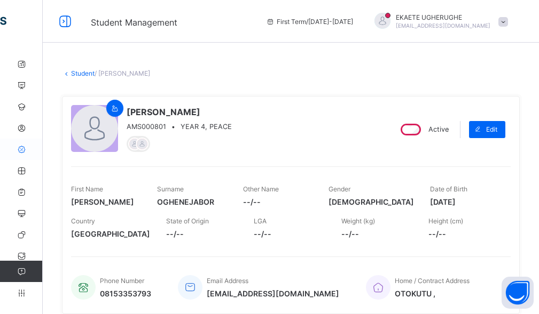
click at [22, 151] on icon at bounding box center [21, 150] width 43 height 8
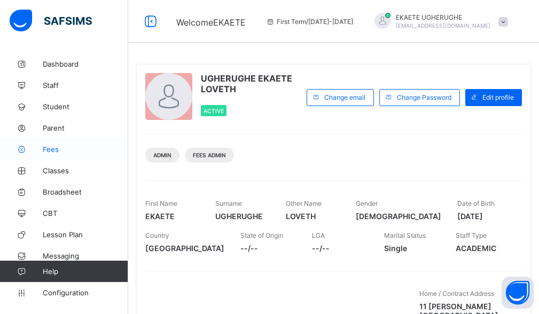
click at [66, 149] on span "Fees" at bounding box center [85, 149] width 85 height 9
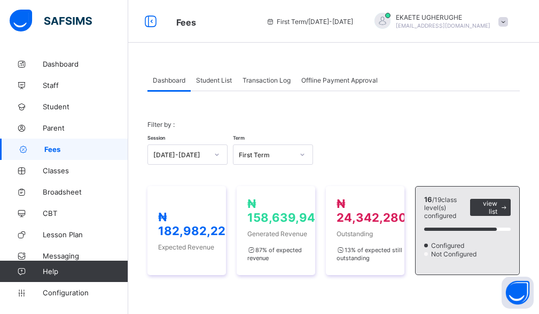
click at [217, 83] on span "Student List" at bounding box center [214, 80] width 36 height 8
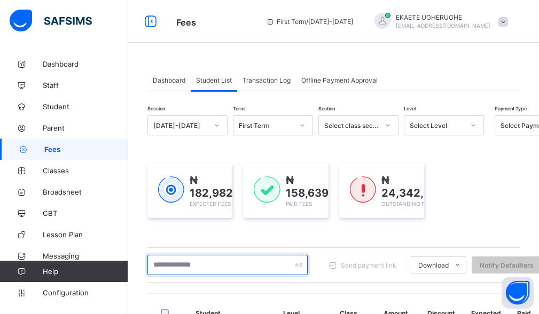
click at [182, 269] on input "text" at bounding box center [227, 265] width 160 height 20
type input "*****"
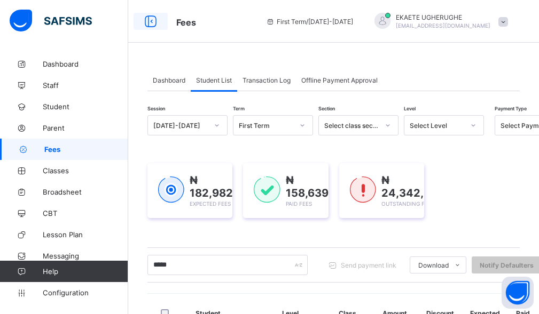
click at [151, 20] on icon at bounding box center [150, 21] width 18 height 15
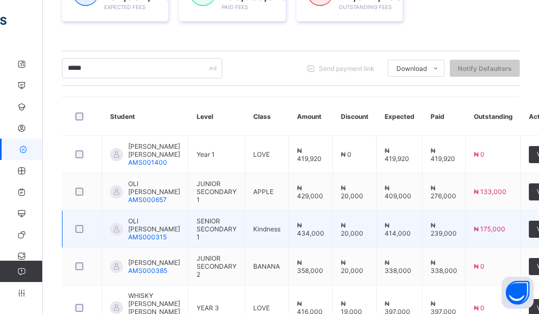
scroll to position [320, 0]
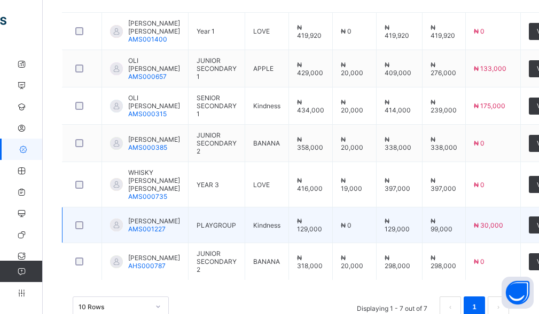
click at [153, 217] on span "[PERSON_NAME]" at bounding box center [154, 221] width 52 height 8
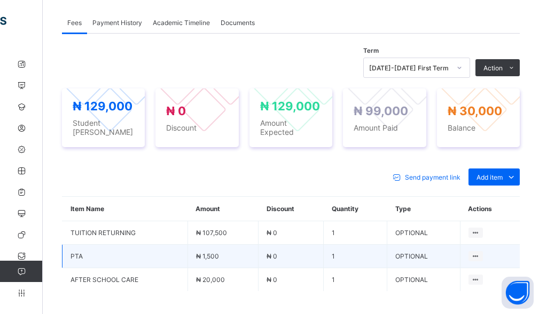
scroll to position [417, 0]
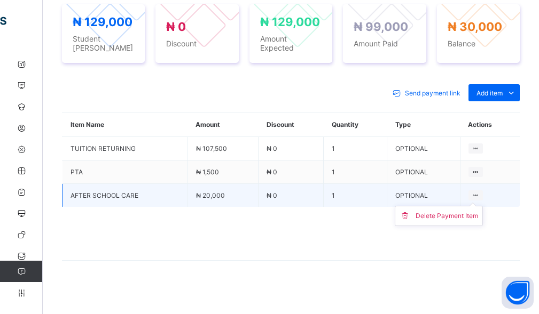
drag, startPoint x: 482, startPoint y: 190, endPoint x: 464, endPoint y: 204, distance: 22.8
click at [480, 192] on icon at bounding box center [475, 196] width 9 height 8
click at [454, 211] on div "Delete Payment Item" at bounding box center [446, 216] width 62 height 11
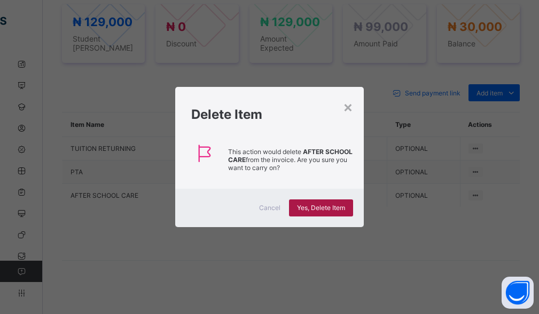
click at [331, 210] on span "Yes, Delete Item" at bounding box center [321, 208] width 48 height 8
click at [349, 108] on div "×" at bounding box center [348, 107] width 10 height 18
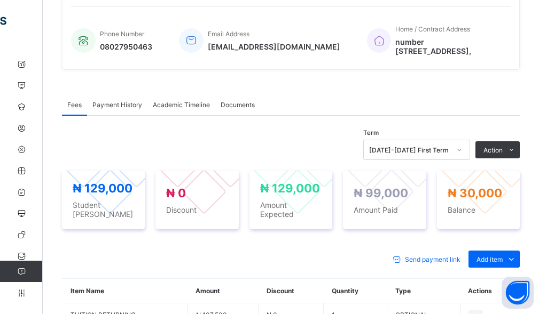
scroll to position [267, 0]
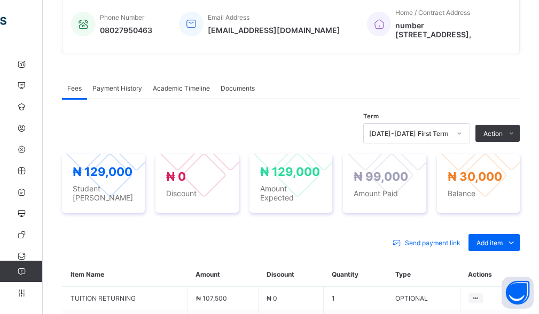
click at [120, 88] on span "Payment History" at bounding box center [117, 88] width 50 height 8
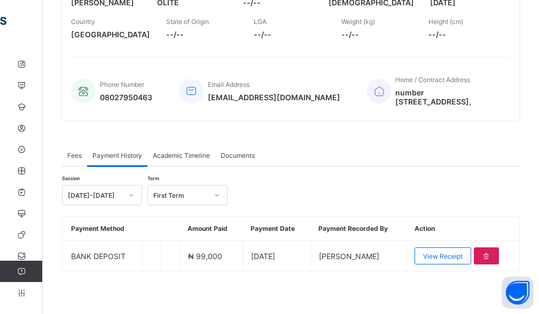
scroll to position [200, 0]
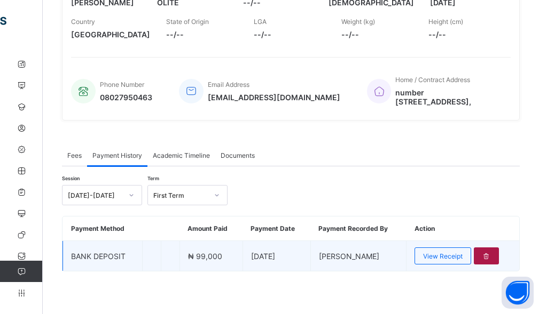
click at [497, 252] on div at bounding box center [485, 256] width 25 height 17
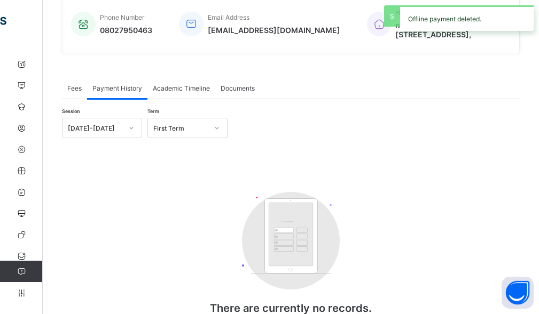
scroll to position [320, 0]
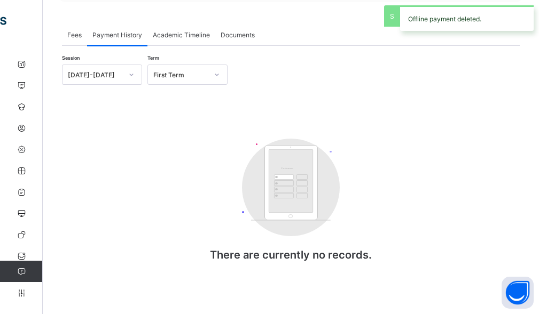
click at [70, 36] on span "Fees" at bounding box center [74, 35] width 14 height 8
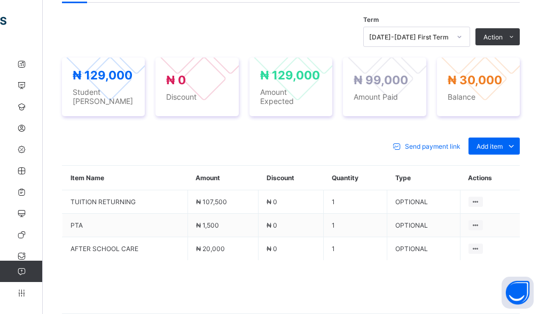
scroll to position [417, 0]
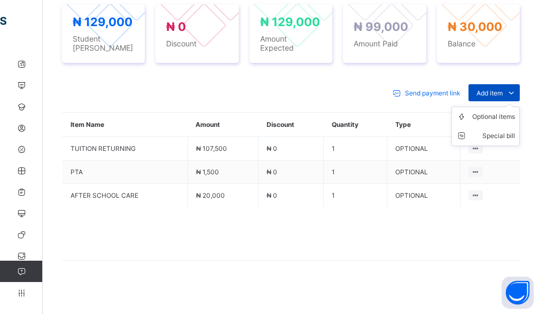
click at [489, 90] on span "Add item" at bounding box center [489, 93] width 26 height 8
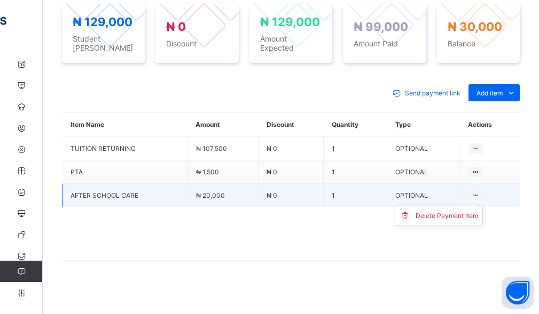
click at [481, 206] on ul "Delete Payment Item" at bounding box center [438, 216] width 88 height 20
click at [452, 214] on div "Delete Payment Item" at bounding box center [446, 216] width 62 height 11
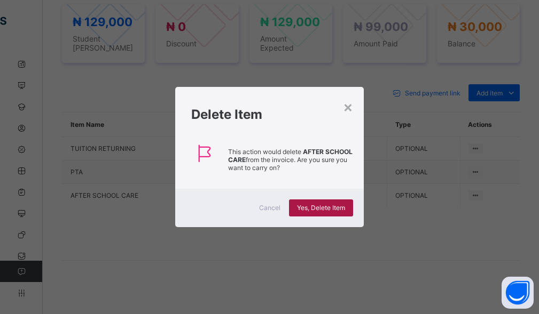
click at [320, 208] on span "Yes, Delete Item" at bounding box center [321, 208] width 48 height 8
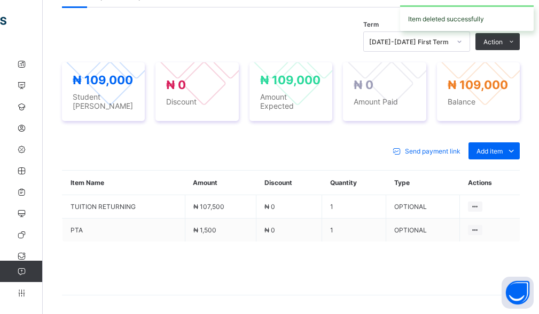
scroll to position [340, 0]
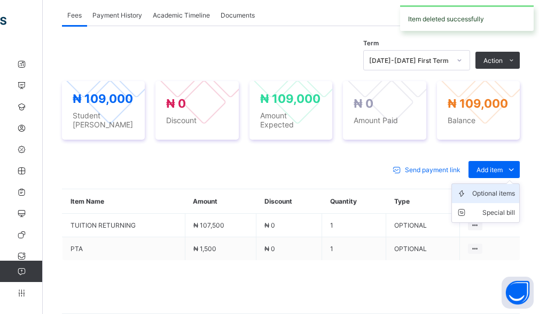
drag, startPoint x: 495, startPoint y: 168, endPoint x: 492, endPoint y: 191, distance: 23.1
click at [495, 168] on div "Add item Optional items Special bill" at bounding box center [493, 169] width 51 height 17
click at [492, 191] on div "Optional items" at bounding box center [493, 193] width 43 height 11
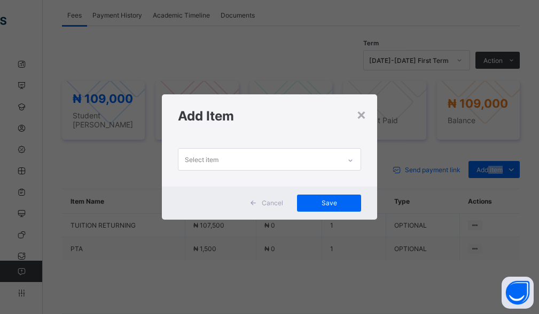
click at [281, 162] on div "Select item" at bounding box center [259, 159] width 162 height 21
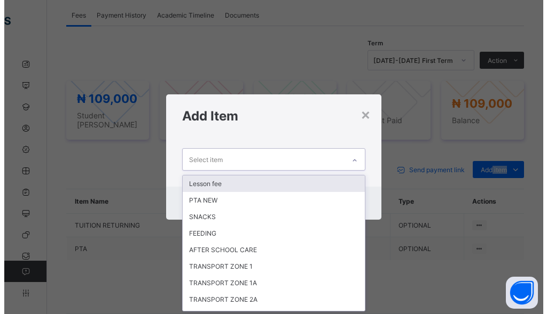
scroll to position [0, 0]
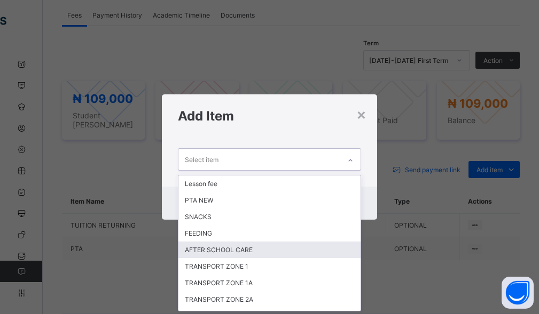
click at [247, 251] on div "AFTER SCHOOL CARE" at bounding box center [269, 250] width 183 height 17
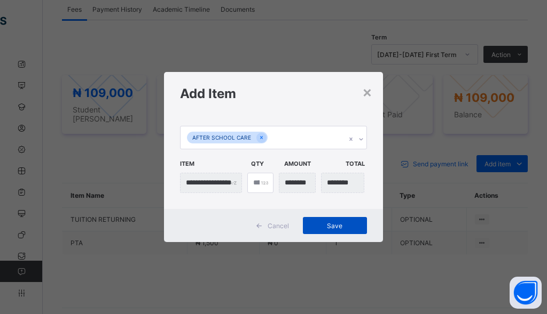
click at [335, 222] on span "Save" at bounding box center [335, 226] width 48 height 8
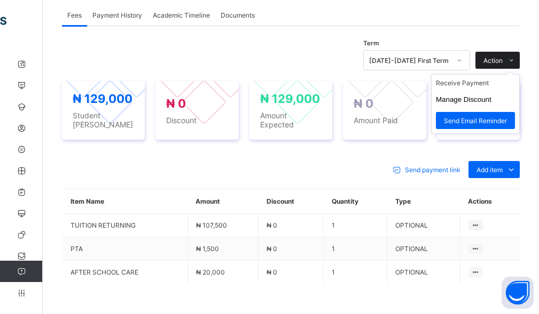
click at [497, 58] on span "Action" at bounding box center [492, 61] width 19 height 8
click at [474, 80] on li "Receive Payment" at bounding box center [475, 83] width 88 height 17
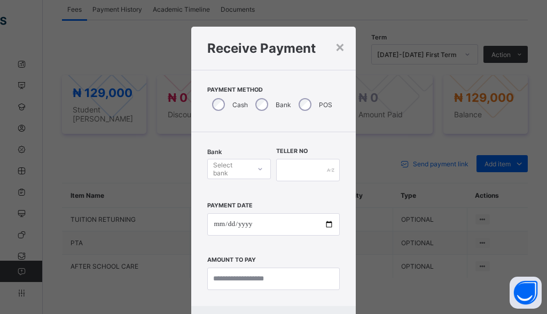
click at [257, 168] on icon at bounding box center [260, 169] width 6 height 11
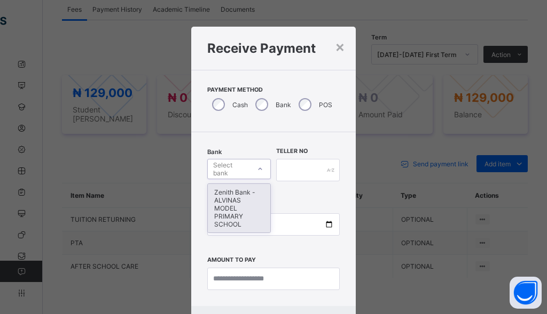
click at [235, 199] on div "Zenith Bank - ALVINAS MODEL PRIMARY SCHOOL" at bounding box center [239, 208] width 62 height 49
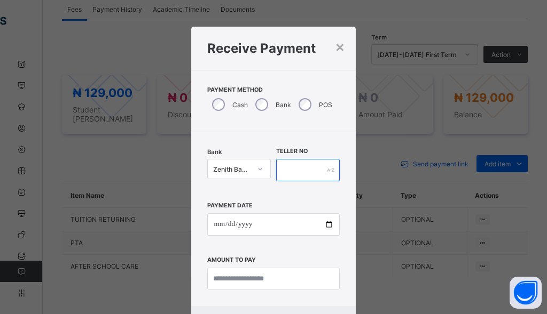
click at [296, 168] on input "text" at bounding box center [308, 170] width 64 height 22
type input "********"
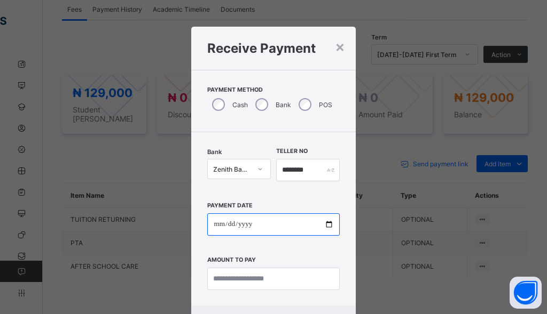
click at [217, 228] on input "date" at bounding box center [273, 224] width 132 height 22
click at [223, 226] on input "date" at bounding box center [273, 224] width 132 height 22
click at [227, 223] on input "date" at bounding box center [273, 224] width 132 height 22
click at [250, 227] on input "date" at bounding box center [273, 224] width 132 height 22
type input "**********"
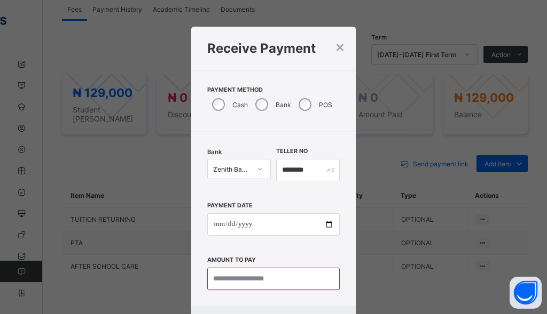
click at [273, 279] on input "currency" at bounding box center [273, 279] width 132 height 22
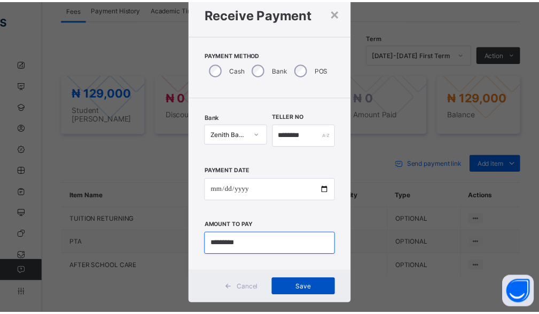
scroll to position [52, 0]
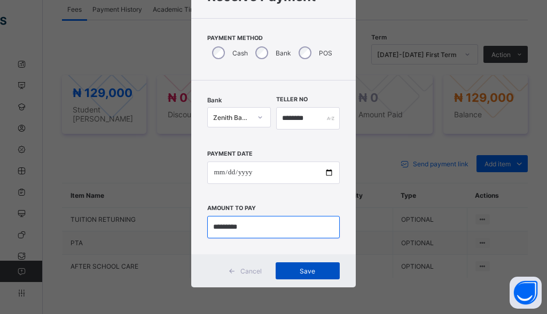
type input "*********"
click at [313, 280] on div "Save" at bounding box center [307, 271] width 64 height 17
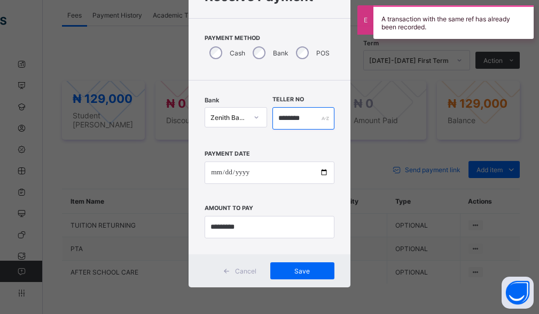
click at [306, 118] on input "********" at bounding box center [303, 118] width 62 height 22
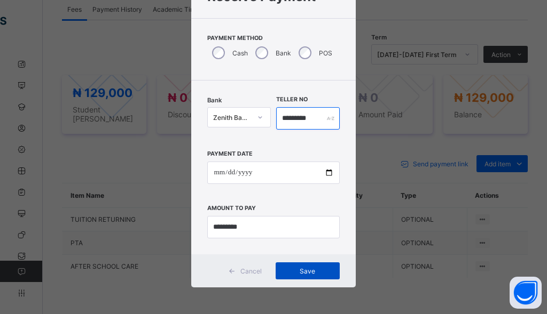
type input "*********"
click at [308, 271] on span "Save" at bounding box center [307, 271] width 48 height 8
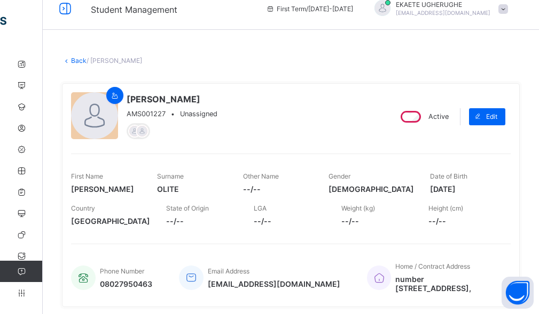
scroll to position [0, 0]
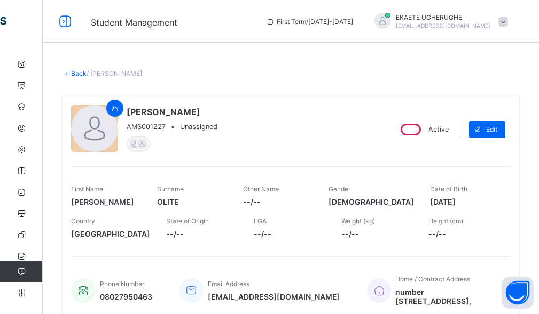
click at [82, 75] on link "Back" at bounding box center [78, 73] width 15 height 8
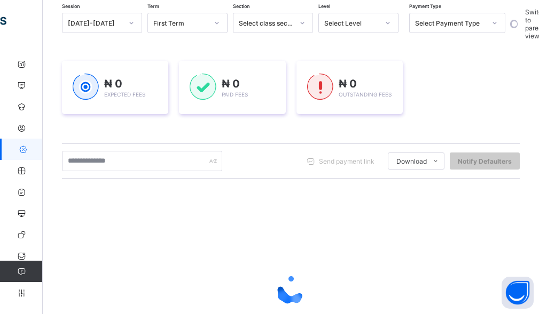
scroll to position [107, 0]
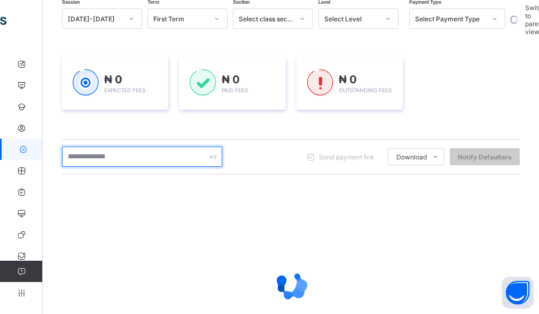
click at [118, 161] on input "text" at bounding box center [142, 157] width 160 height 20
type input "*****"
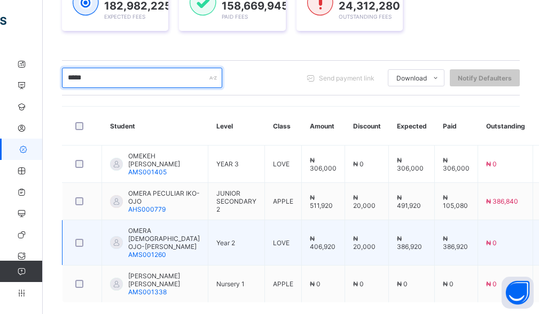
scroll to position [213, 0]
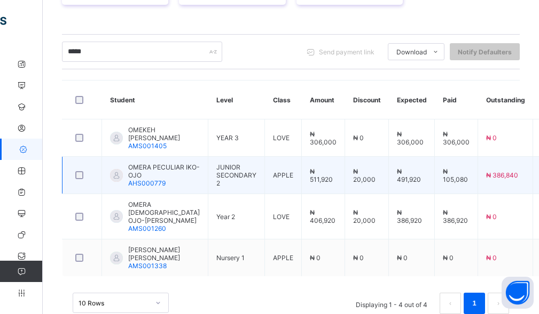
click at [392, 185] on td "₦ 491,920" at bounding box center [412, 175] width 46 height 37
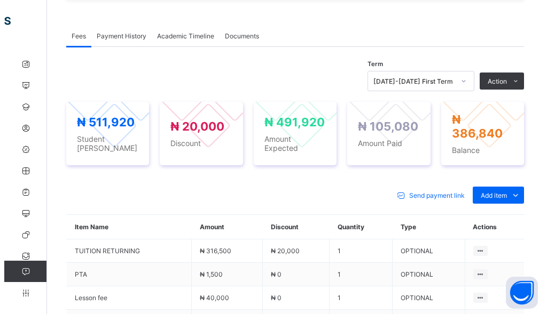
scroll to position [320, 0]
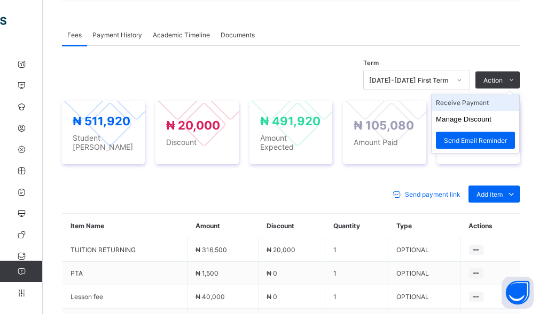
click at [478, 104] on li "Receive Payment" at bounding box center [475, 102] width 88 height 17
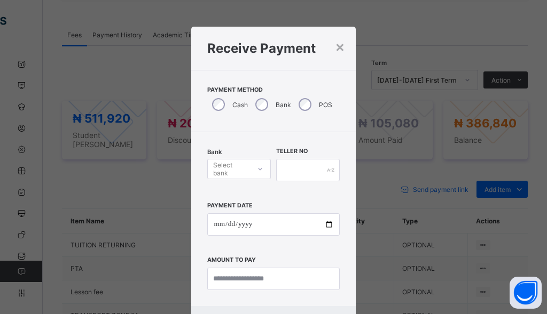
click at [238, 174] on div "Select bank" at bounding box center [231, 169] width 36 height 20
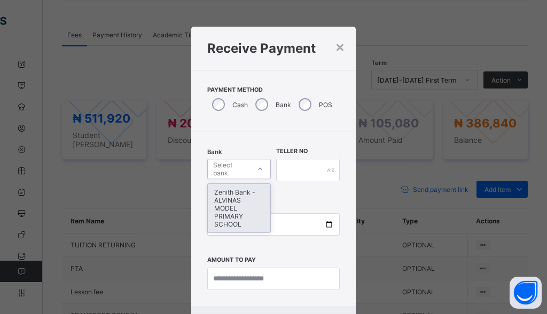
drag, startPoint x: 226, startPoint y: 219, endPoint x: 247, endPoint y: 206, distance: 24.4
click at [226, 217] on div "Zenith Bank - ALVINAS MODEL PRIMARY SCHOOL" at bounding box center [239, 208] width 62 height 49
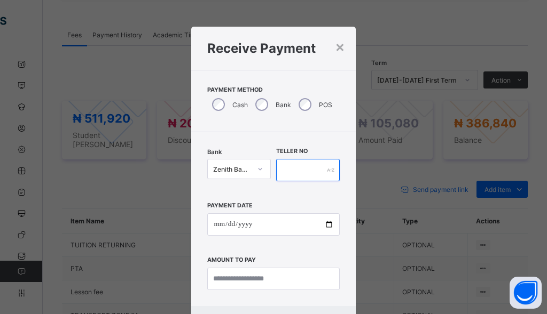
click at [298, 178] on input "text" at bounding box center [308, 170] width 64 height 22
type input "********"
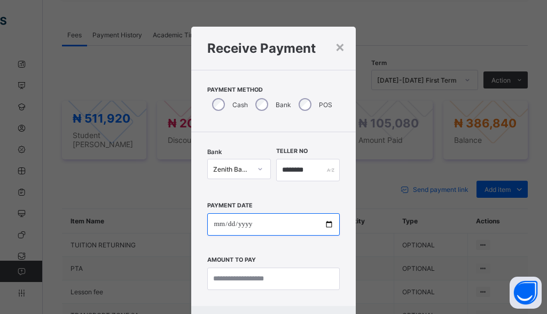
click at [223, 226] on input "date" at bounding box center [273, 224] width 132 height 22
type input "**********"
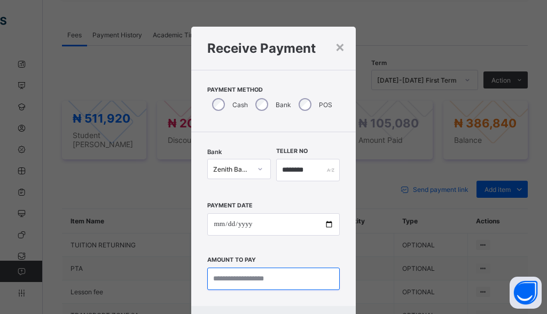
click at [247, 275] on input "currency" at bounding box center [273, 279] width 132 height 22
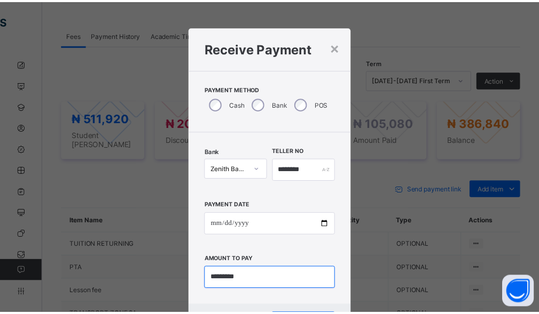
scroll to position [52, 0]
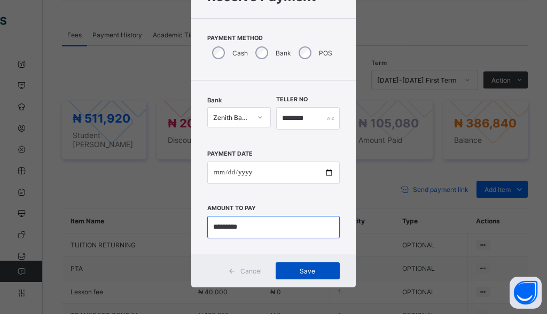
type input "*********"
click at [312, 278] on div "Save" at bounding box center [307, 271] width 64 height 17
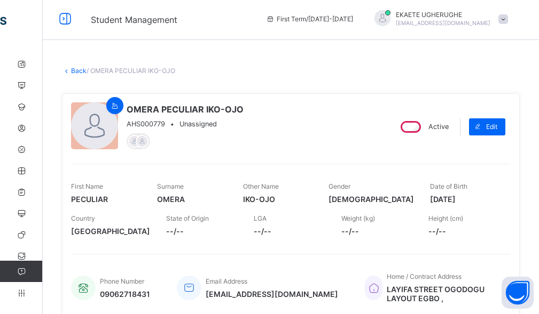
scroll to position [0, 0]
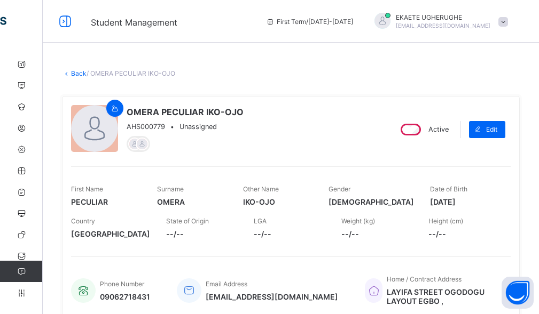
click at [81, 74] on link "Back" at bounding box center [78, 73] width 15 height 8
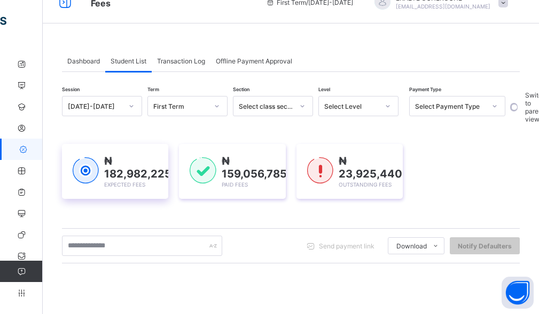
scroll to position [53, 0]
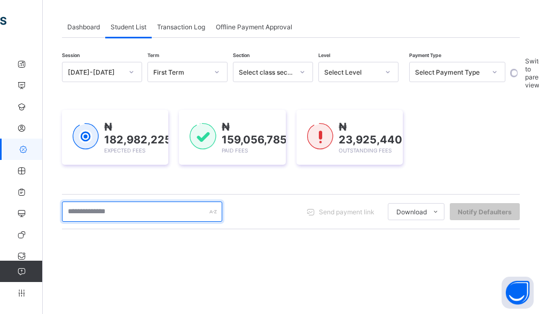
click at [110, 212] on input "text" at bounding box center [142, 212] width 160 height 20
type input "********"
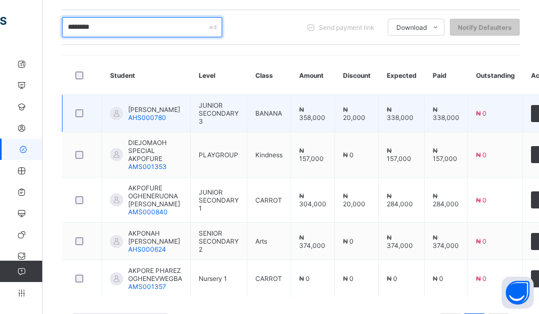
scroll to position [267, 0]
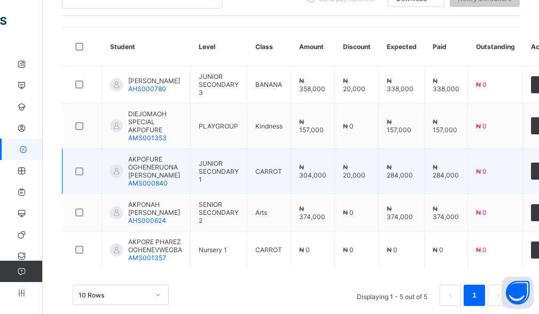
click at [148, 174] on span "AKPOFURE OGHENERUONA [PERSON_NAME]" at bounding box center [155, 167] width 54 height 24
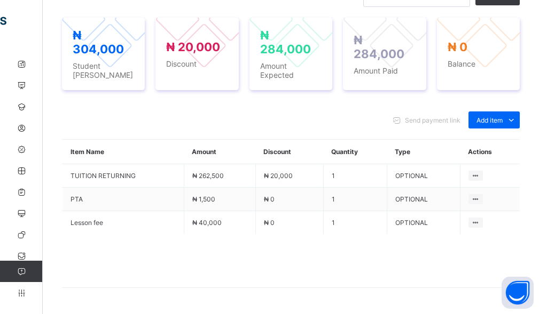
scroll to position [417, 0]
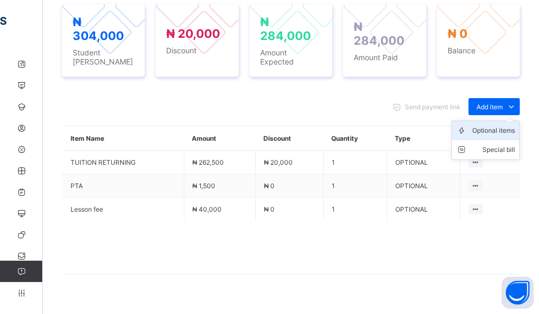
click at [487, 125] on div "Optional items" at bounding box center [493, 130] width 43 height 11
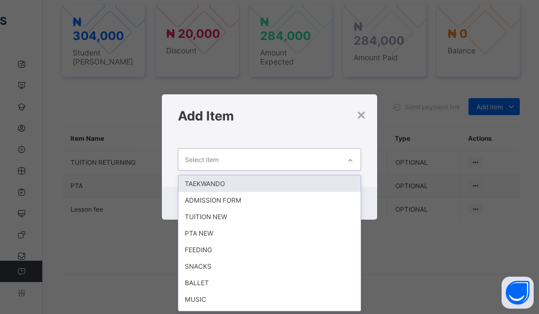
click at [270, 152] on div "Select item" at bounding box center [259, 159] width 162 height 21
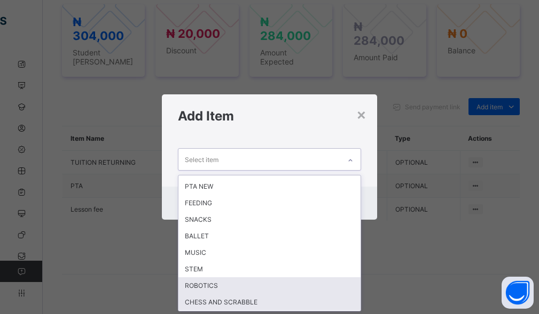
scroll to position [53, 0]
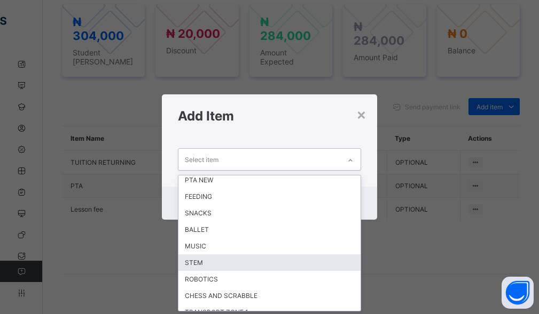
click at [205, 260] on div "STEM" at bounding box center [269, 263] width 183 height 17
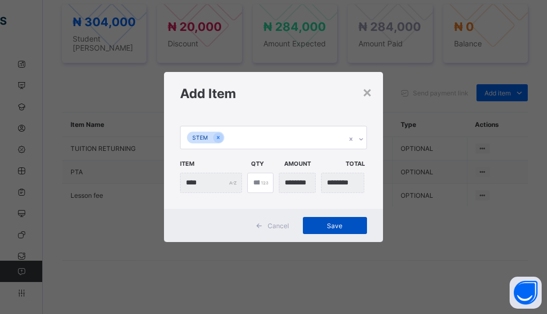
click at [338, 222] on span "Save" at bounding box center [335, 226] width 48 height 8
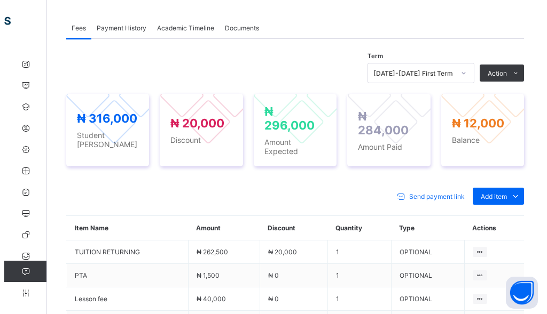
scroll to position [310, 0]
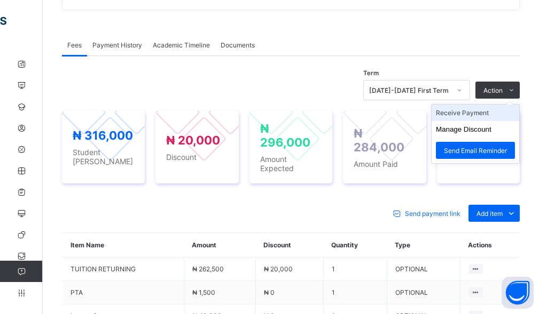
click at [476, 113] on li "Receive Payment" at bounding box center [475, 113] width 88 height 17
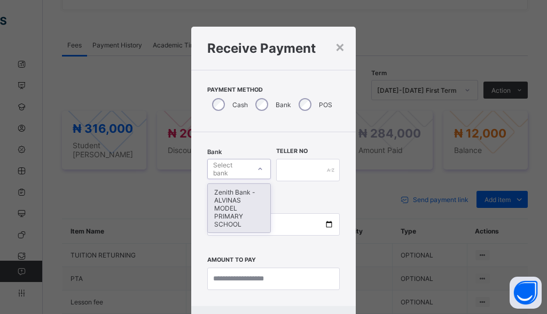
click at [241, 172] on div "Select bank" at bounding box center [231, 169] width 36 height 20
click at [231, 201] on div "Zenith Bank - ALVINAS MODEL PRIMARY SCHOOL" at bounding box center [239, 208] width 62 height 49
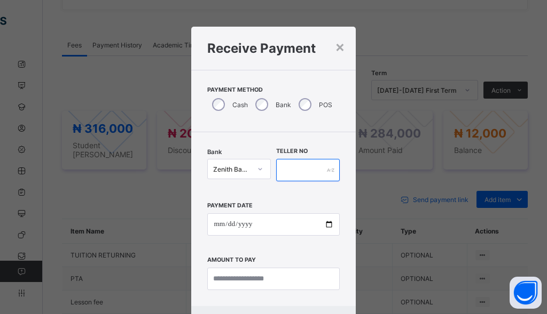
click at [311, 171] on input "text" at bounding box center [308, 170] width 64 height 22
type input "*******"
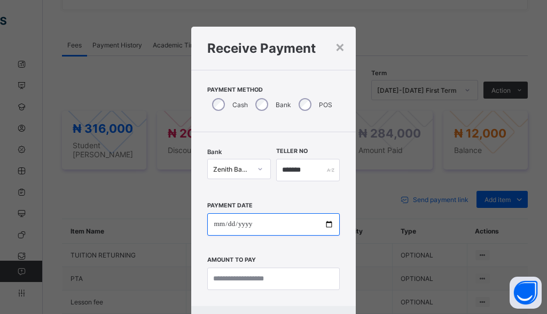
click at [219, 221] on input "date" at bounding box center [273, 224] width 132 height 22
type input "**********"
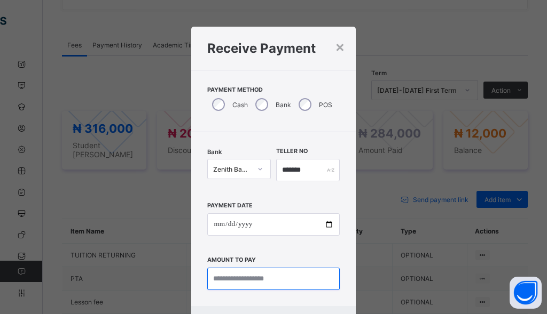
click at [237, 278] on input "currency" at bounding box center [273, 279] width 132 height 22
type input "********"
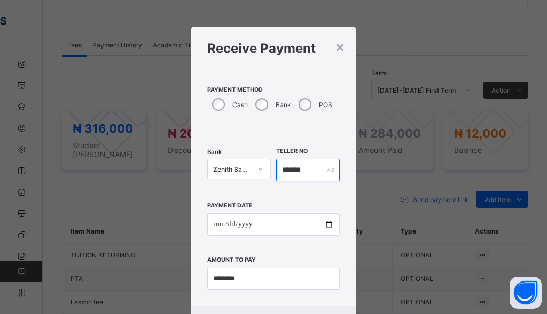
click at [313, 171] on input "*******" at bounding box center [308, 170] width 64 height 22
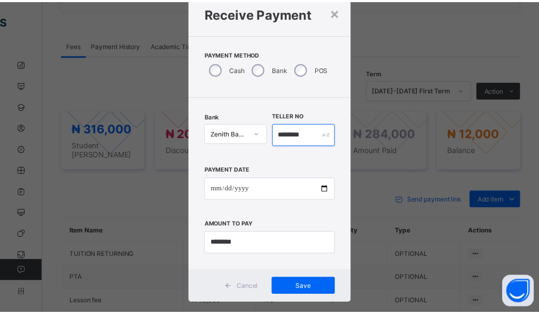
scroll to position [52, 0]
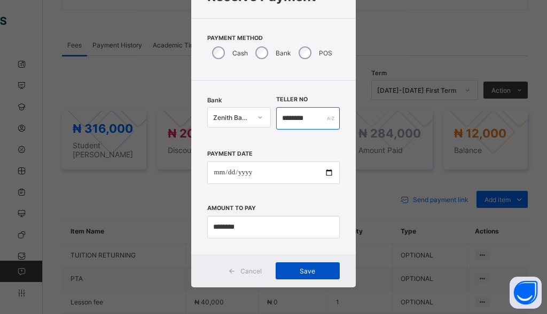
type input "********"
click at [292, 264] on div "Save" at bounding box center [307, 271] width 64 height 17
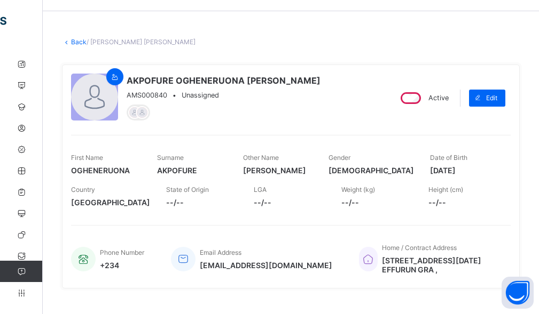
scroll to position [0, 0]
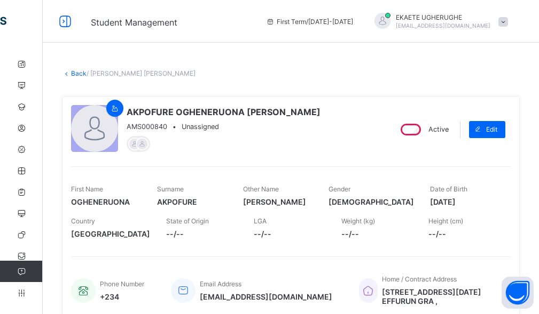
click at [79, 75] on link "Back" at bounding box center [78, 73] width 15 height 8
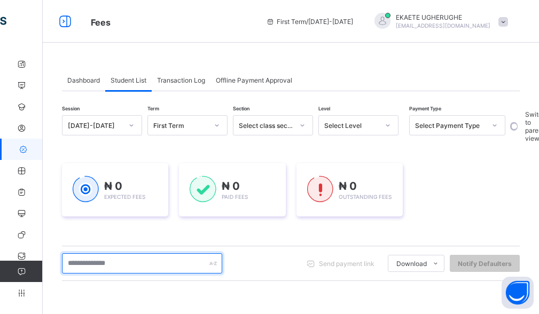
click at [139, 265] on input "text" at bounding box center [142, 264] width 160 height 20
type input "*"
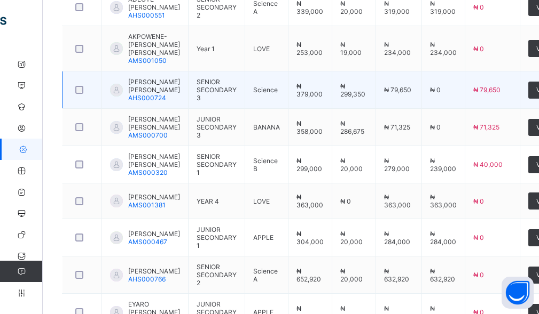
scroll to position [291, 0]
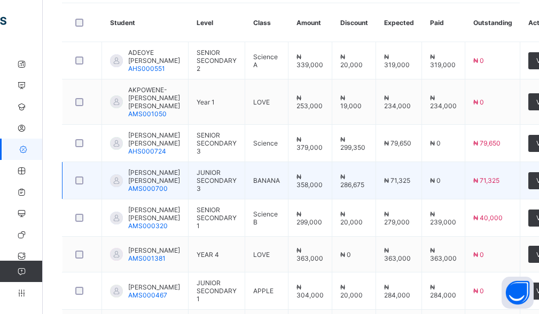
type input "*****"
click at [459, 273] on td "₦ 363,000" at bounding box center [443, 255] width 43 height 36
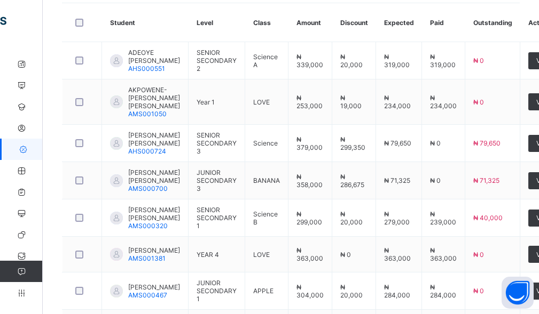
scroll to position [504, 0]
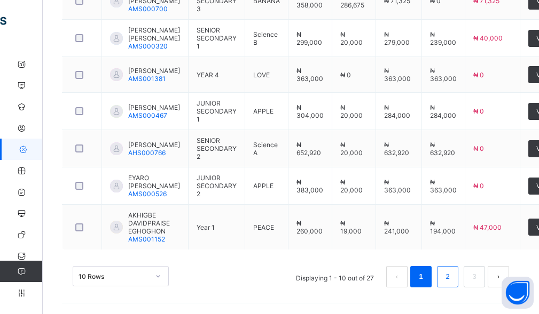
click at [458, 275] on li "2" at bounding box center [447, 276] width 21 height 21
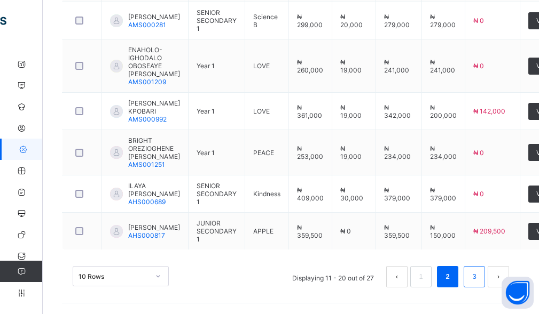
click at [479, 283] on link "3" at bounding box center [474, 277] width 10 height 14
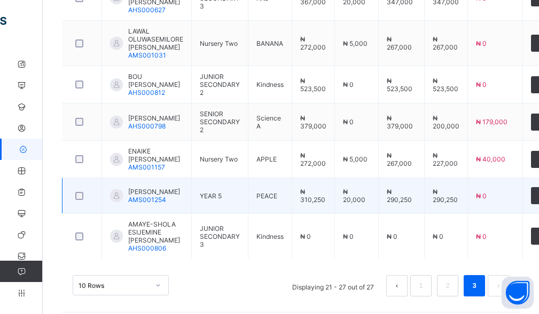
scroll to position [360, 0]
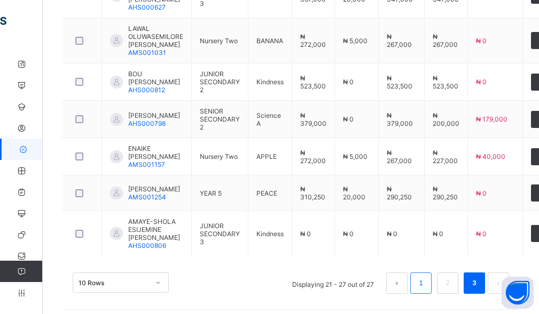
click at [425, 280] on link "1" at bounding box center [420, 283] width 10 height 14
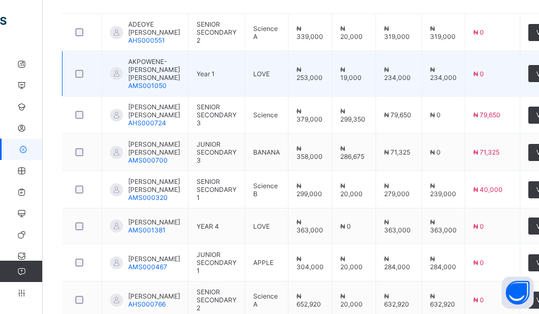
scroll to position [307, 0]
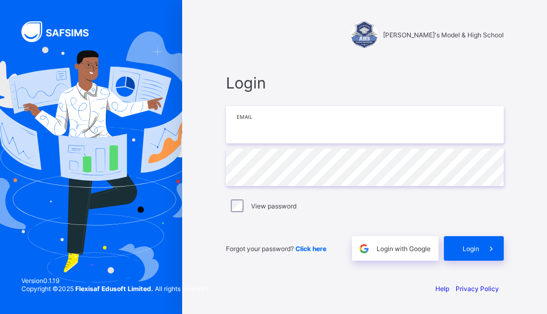
click at [284, 139] on input "email" at bounding box center [365, 124] width 278 height 37
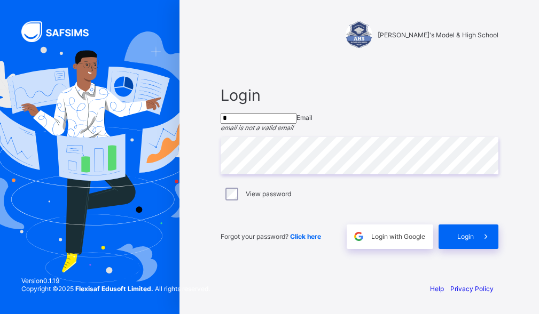
type input "**********"
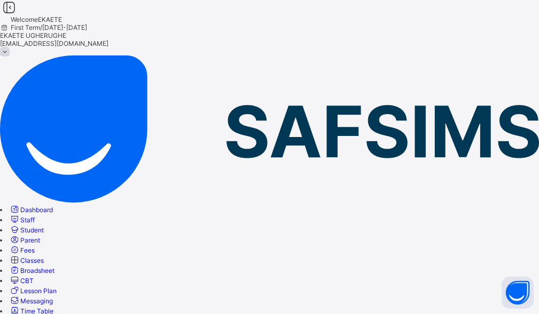
click at [44, 226] on span "Student" at bounding box center [31, 230] width 23 height 8
click at [35, 247] on span "Fees" at bounding box center [27, 251] width 14 height 8
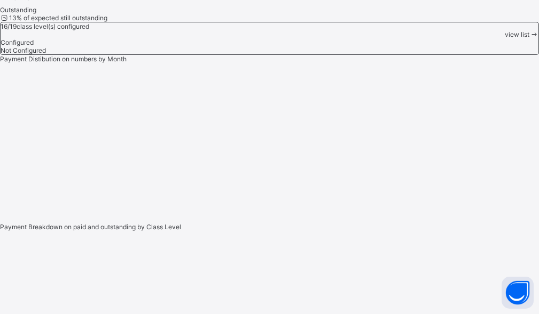
scroll to position [504, 0]
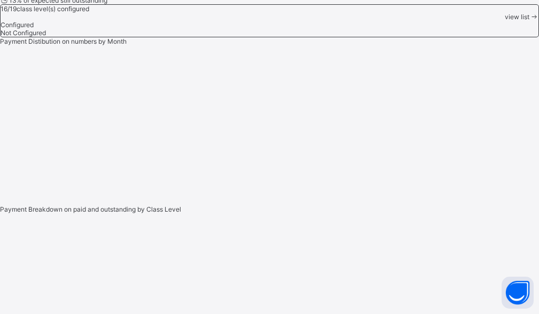
type input "*****"
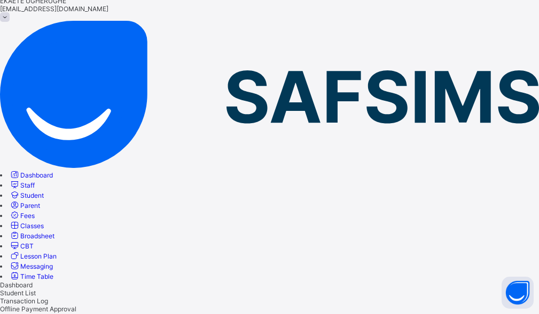
scroll to position [0, 0]
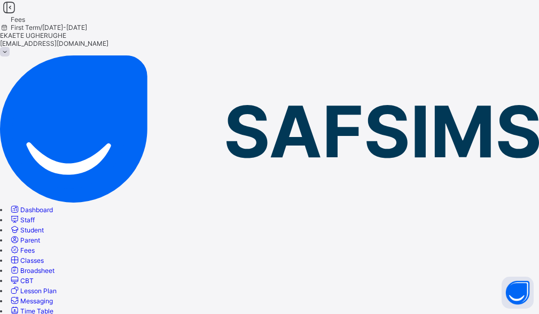
click at [18, 15] on icon at bounding box center [9, 7] width 18 height 15
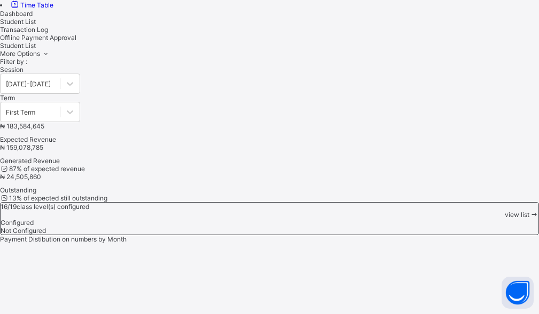
scroll to position [374, 0]
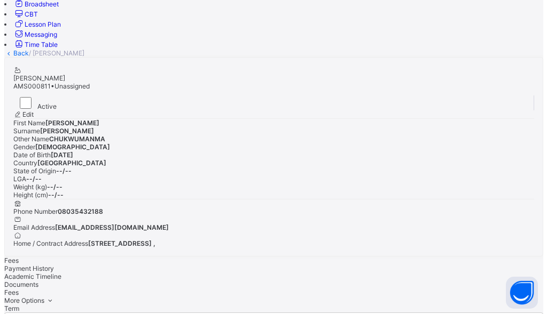
scroll to position [374, 0]
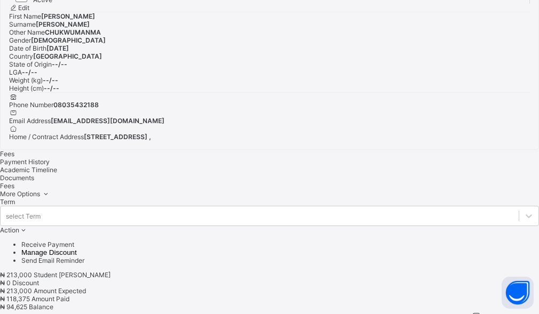
click at [19, 226] on span "Action" at bounding box center [9, 230] width 19 height 8
click at [467, 241] on li "Receive Payment" at bounding box center [279, 245] width 517 height 8
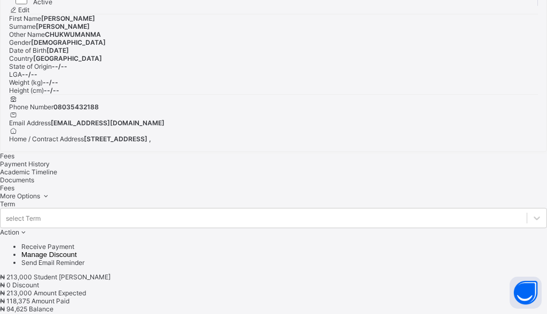
type input "*******"
type input "**********"
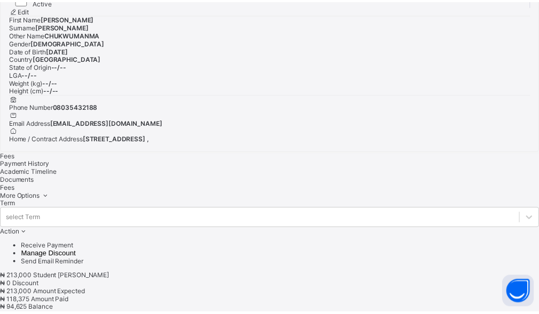
scroll to position [52, 0]
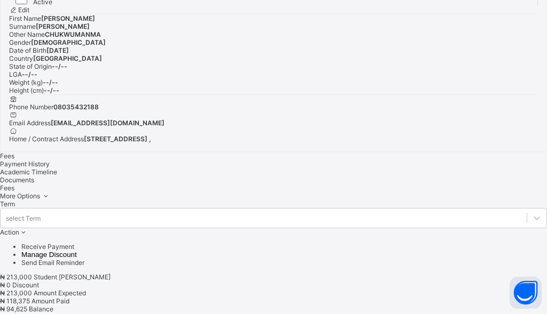
type input "********"
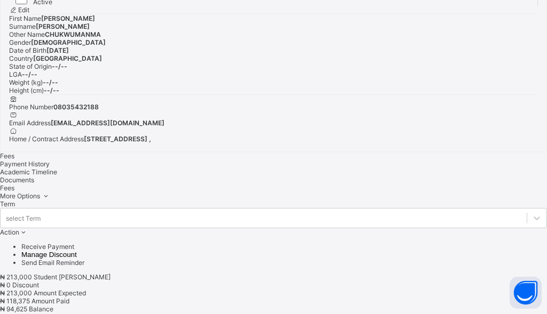
type input "********"
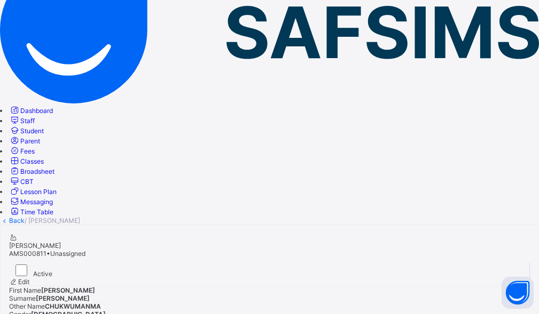
scroll to position [0, 0]
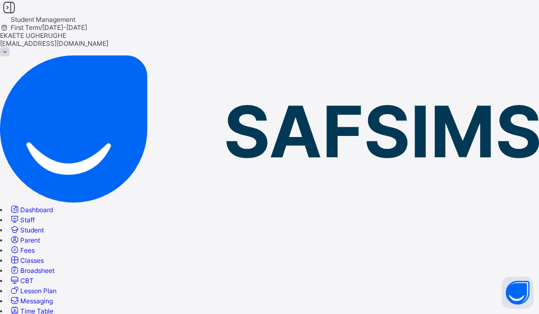
click at [25, 314] on link "Back" at bounding box center [16, 320] width 15 height 8
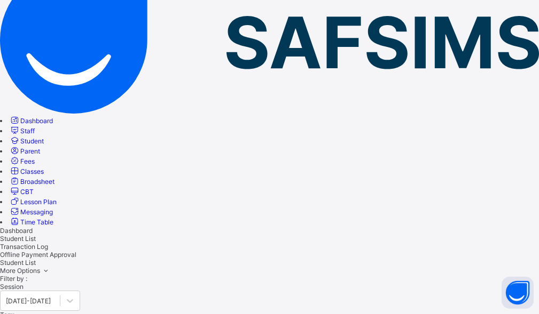
scroll to position [107, 0]
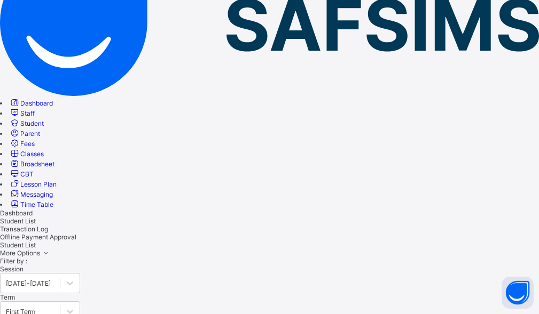
type input "*****"
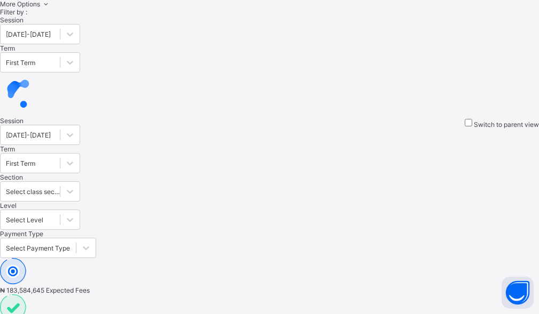
scroll to position [504, 0]
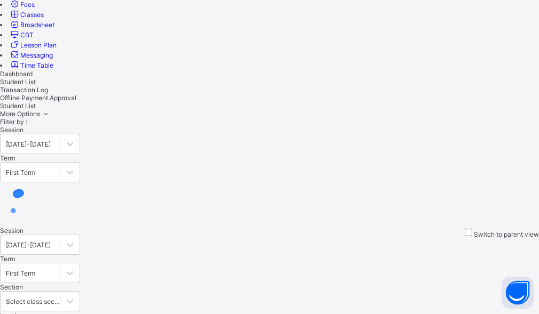
scroll to position [238, 0]
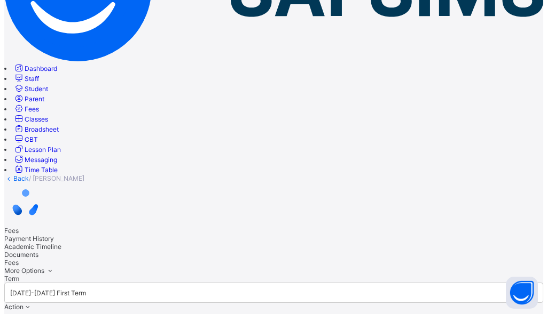
scroll to position [160, 0]
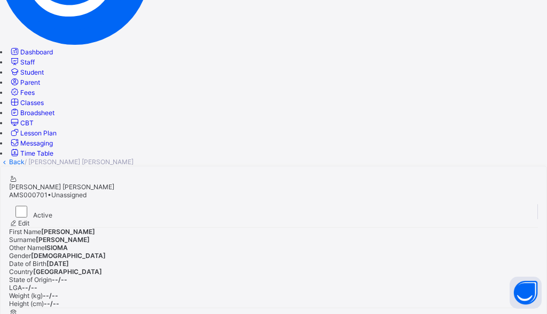
type input "********"
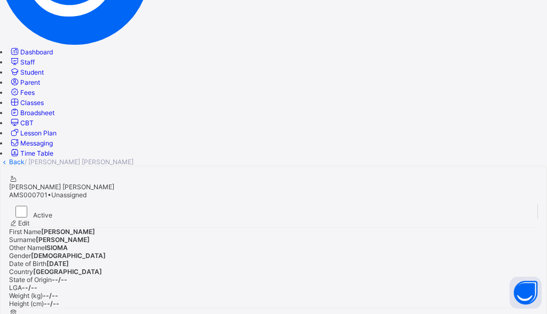
type input "**********"
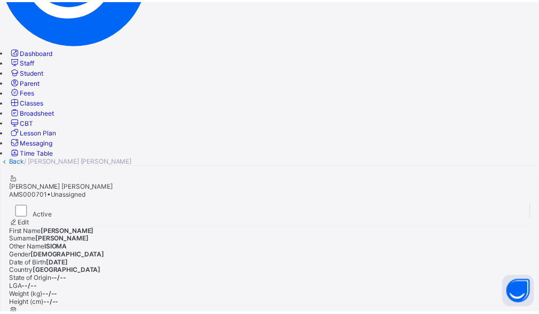
scroll to position [52, 0]
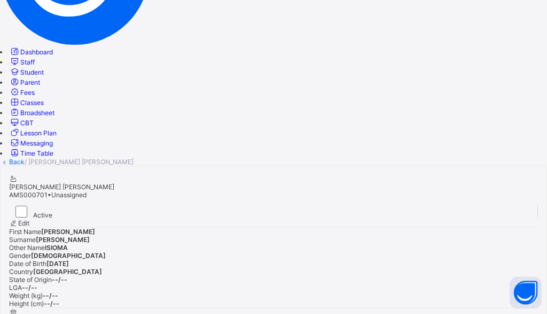
type input "********"
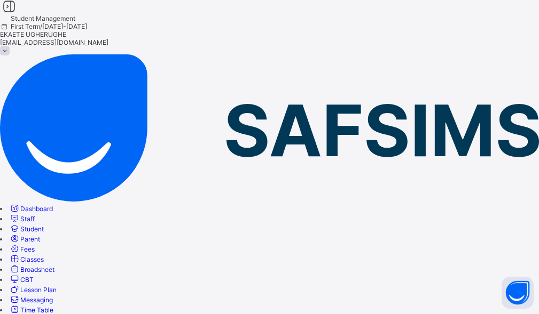
scroll to position [0, 0]
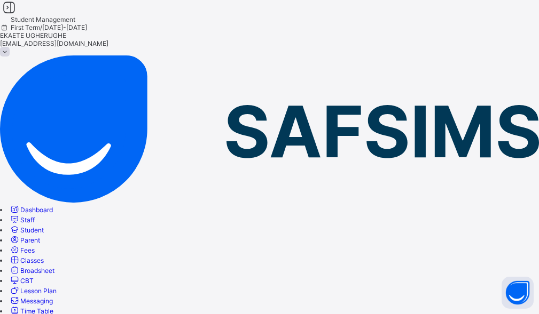
click at [25, 314] on link "Back" at bounding box center [16, 320] width 15 height 8
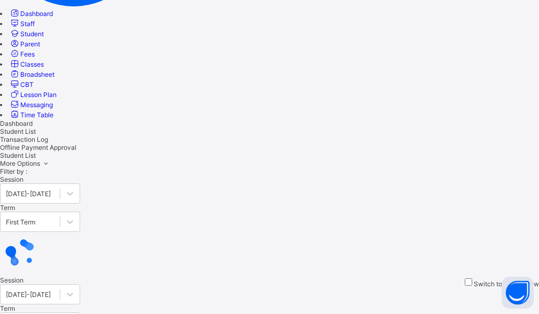
scroll to position [197, 0]
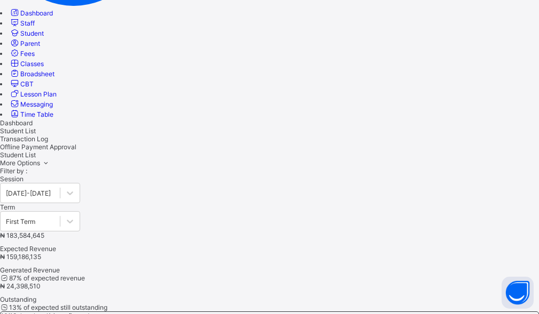
drag, startPoint x: 130, startPoint y: 64, endPoint x: 63, endPoint y: 78, distance: 68.1
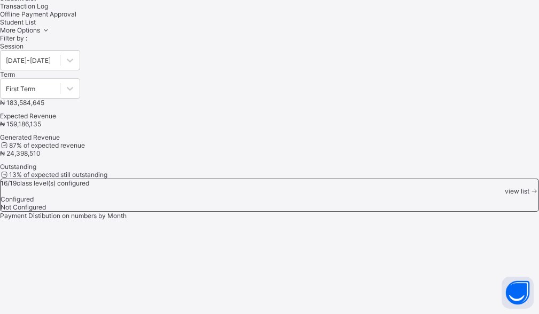
scroll to position [347, 0]
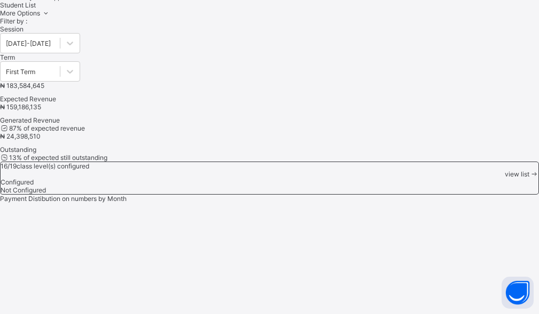
type input "********"
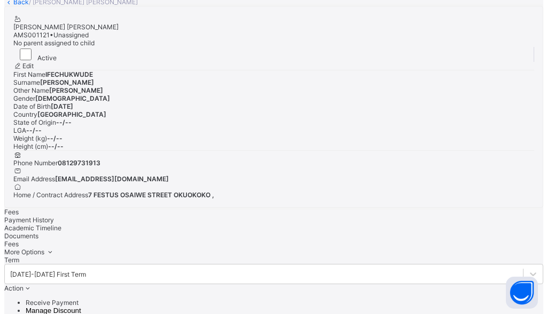
scroll to position [320, 0]
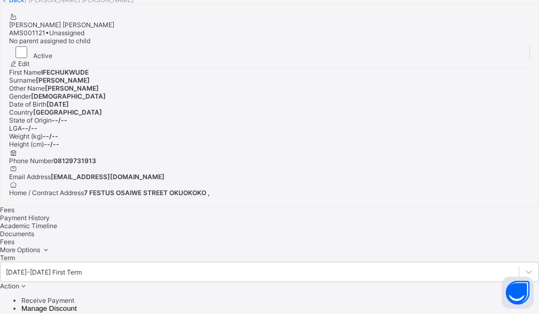
click at [496, 297] on ul "Receive Payment Manage Discount Send Email Reminder" at bounding box center [269, 309] width 539 height 24
click at [486, 297] on ul "Receive Payment Manage Discount Send Email Reminder" at bounding box center [269, 309] width 539 height 24
click at [474, 297] on li "Receive Payment" at bounding box center [279, 301] width 517 height 8
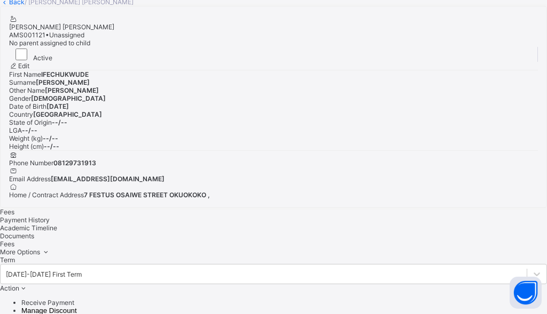
drag, startPoint x: 238, startPoint y: 164, endPoint x: 236, endPoint y: 205, distance: 41.2
type input "*******"
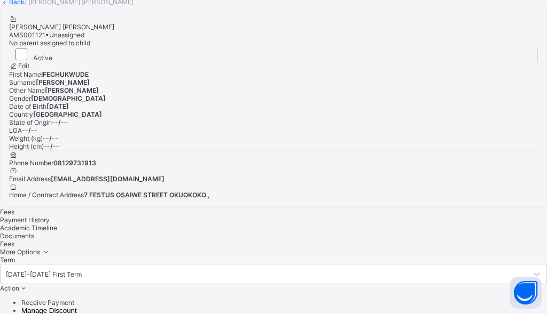
type input "**********"
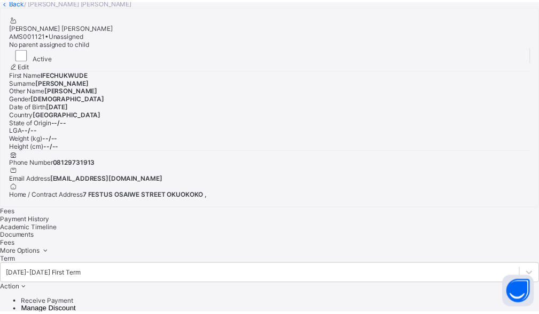
scroll to position [52, 0]
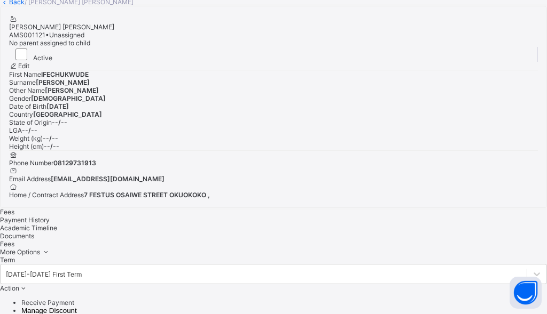
type input "********"
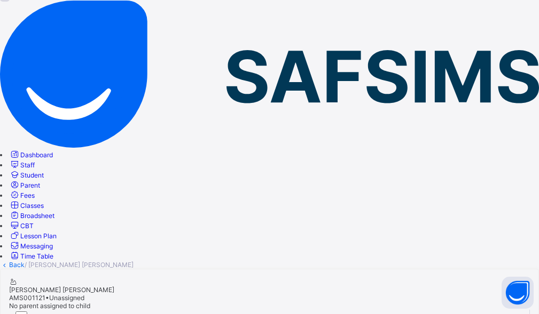
scroll to position [53, 0]
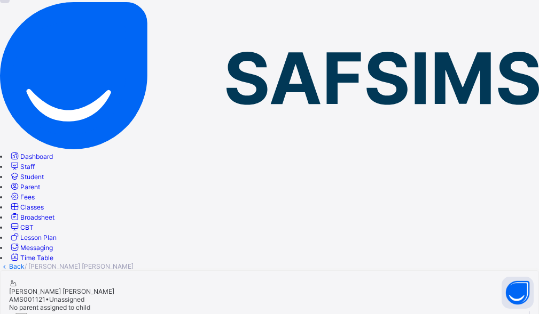
click at [25, 263] on link "Back" at bounding box center [16, 267] width 15 height 8
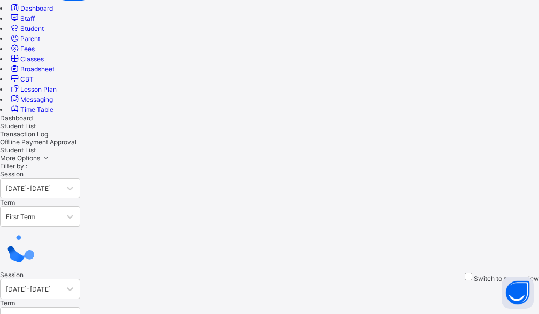
scroll to position [213, 0]
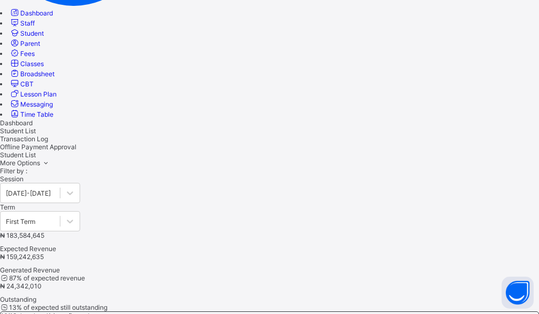
type input "********"
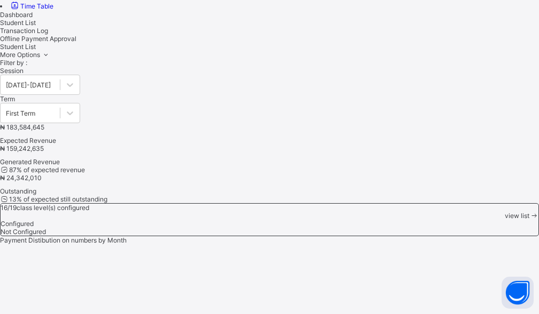
scroll to position [320, 0]
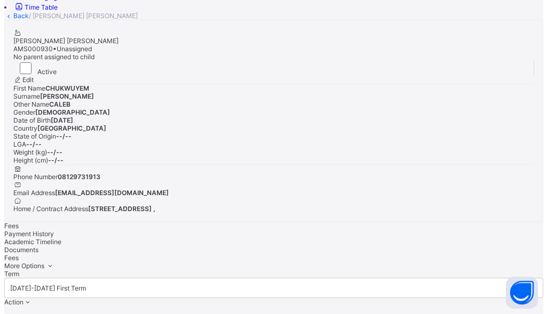
scroll to position [320, 0]
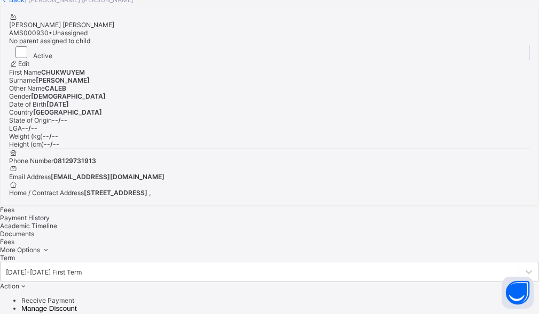
click at [482, 297] on li "Receive Payment" at bounding box center [279, 301] width 517 height 8
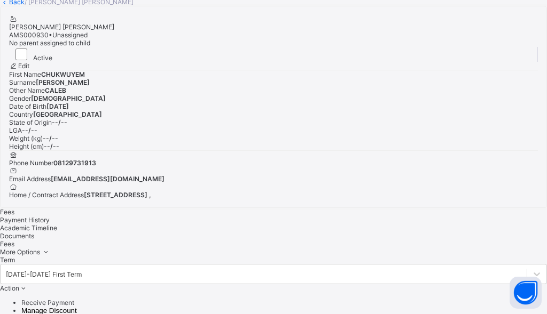
type input "********"
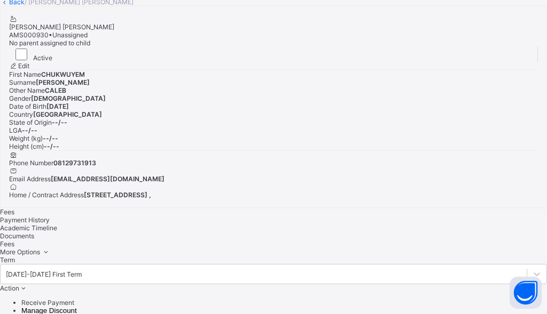
type input "**********"
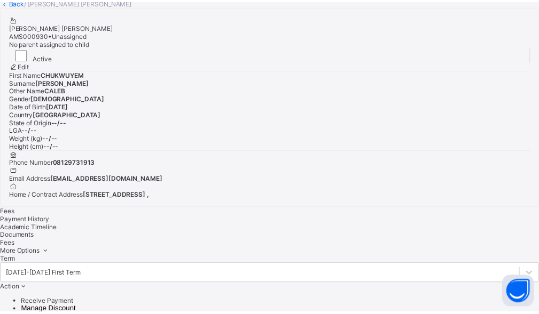
scroll to position [52, 0]
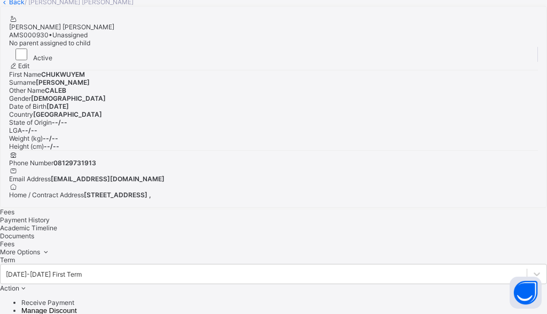
type input "********"
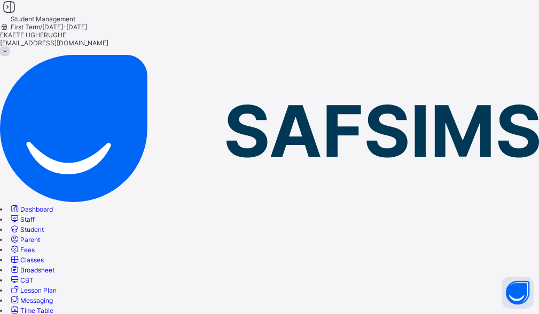
scroll to position [0, 0]
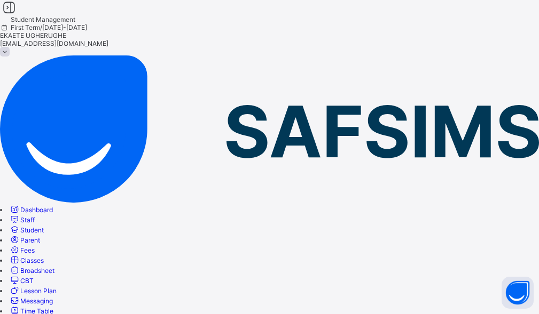
click at [25, 314] on link "Back" at bounding box center [16, 320] width 15 height 8
type input "*******"
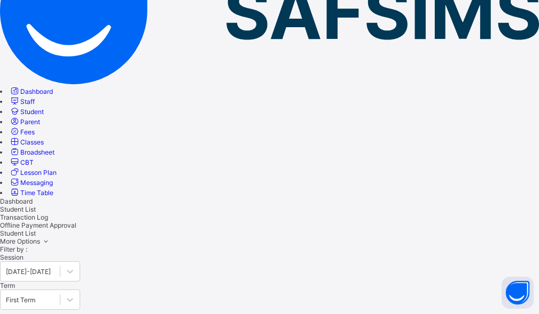
scroll to position [128, 0]
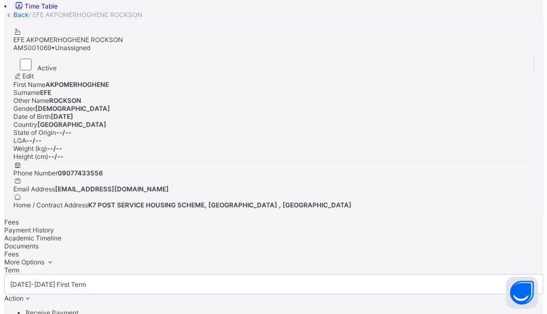
scroll to position [304, 0]
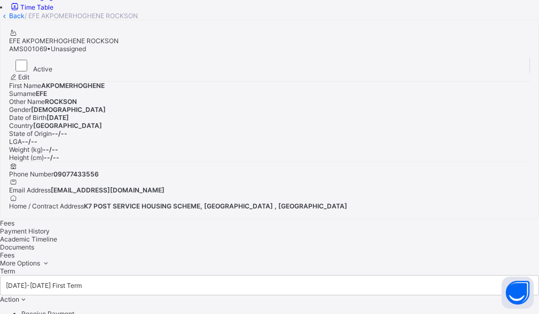
click at [477, 310] on li "Receive Payment" at bounding box center [279, 314] width 517 height 8
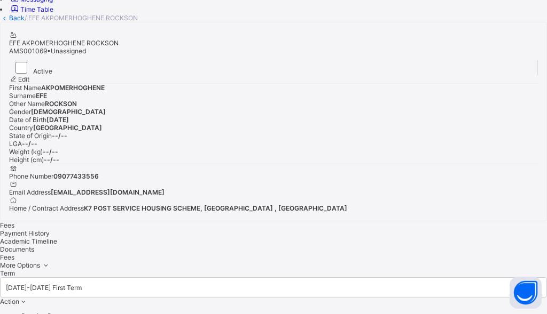
type input "******"
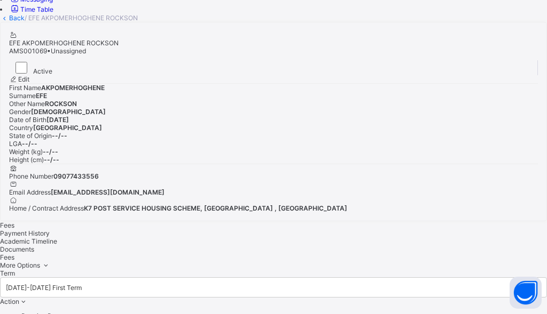
type input "**********"
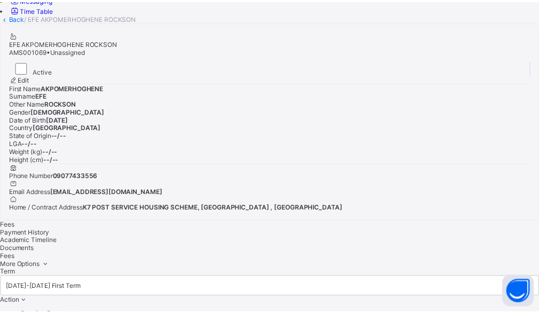
scroll to position [52, 0]
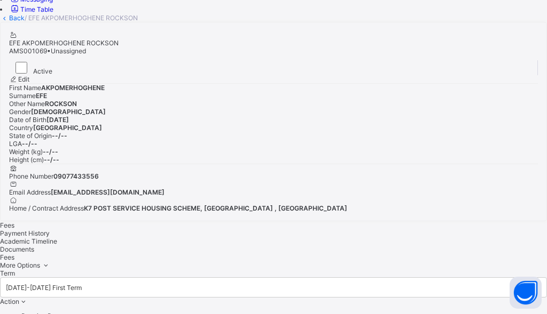
type input "********"
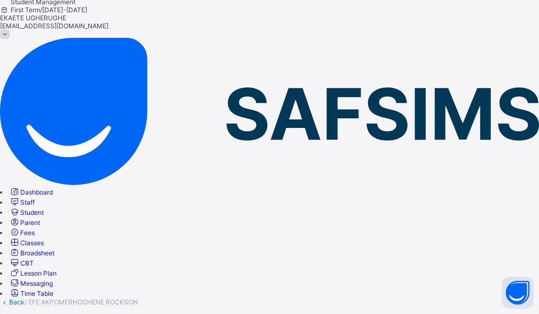
scroll to position [0, 0]
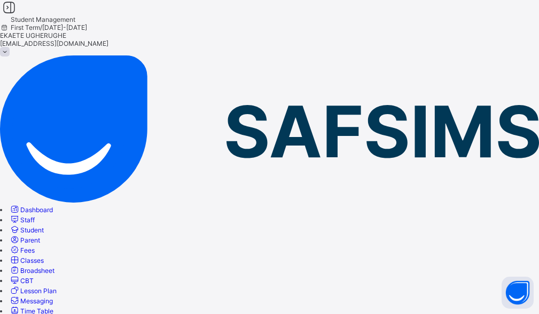
click at [25, 314] on link "Back" at bounding box center [16, 320] width 15 height 8
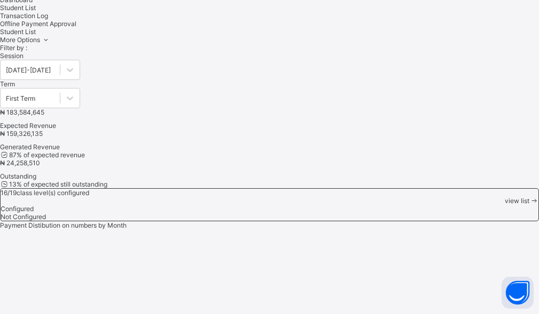
scroll to position [339, 0]
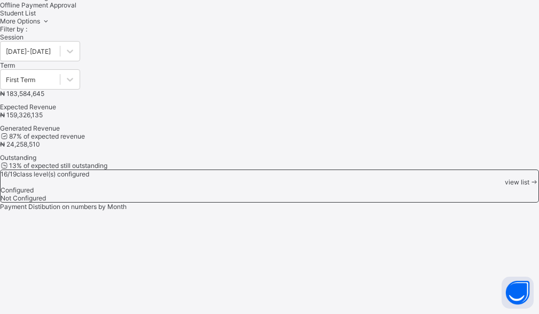
type input "********"
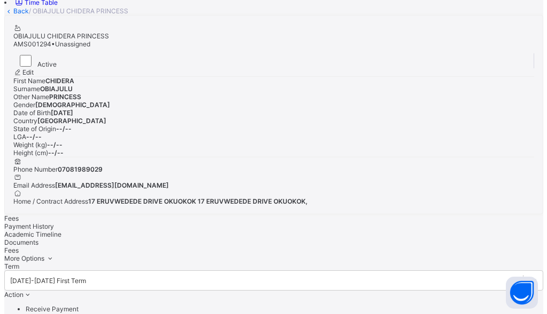
scroll to position [320, 0]
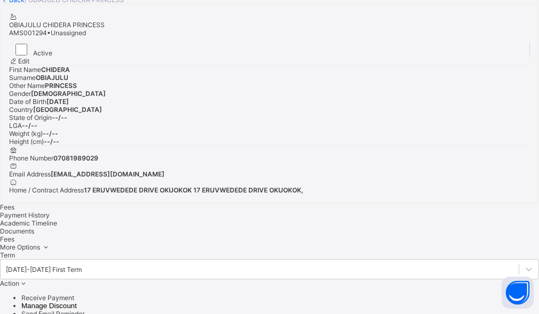
click at [480, 294] on li "Receive Payment" at bounding box center [279, 298] width 517 height 8
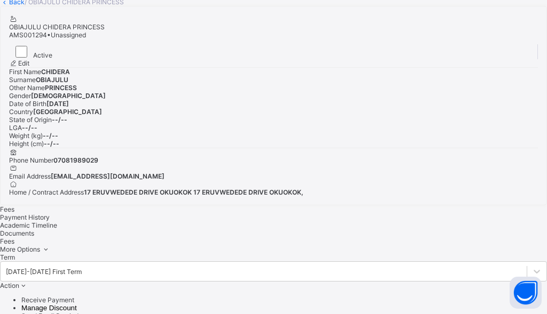
type input "*******"
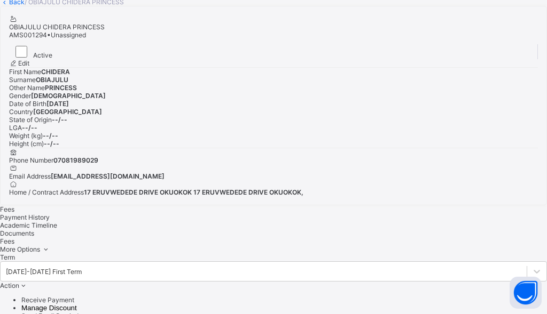
type input "**********"
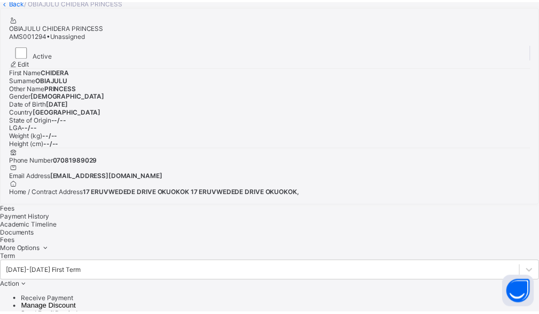
scroll to position [52, 0]
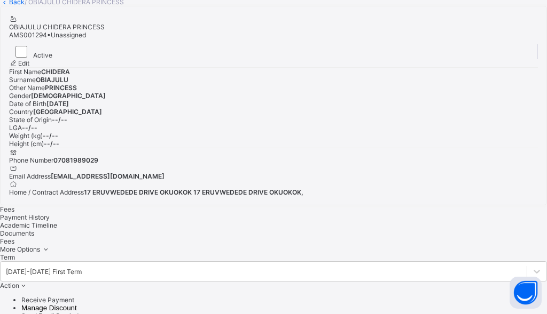
type input "*********"
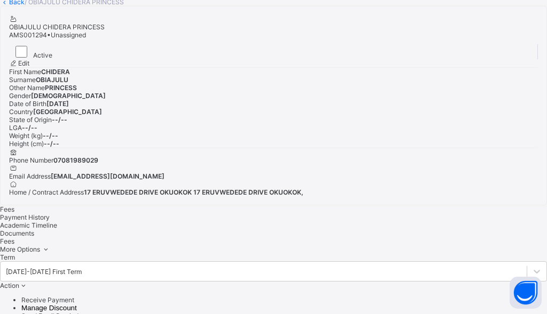
type input "*********"
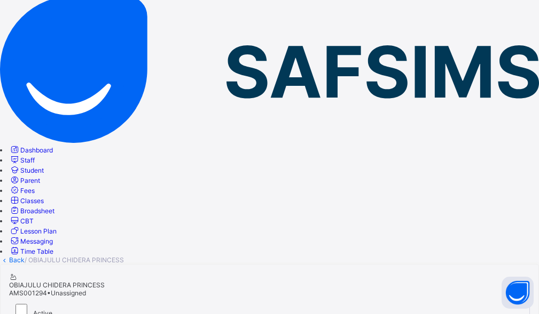
scroll to position [0, 0]
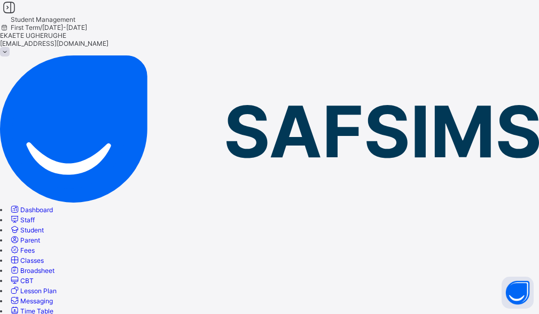
click at [25, 314] on link "Back" at bounding box center [16, 320] width 15 height 8
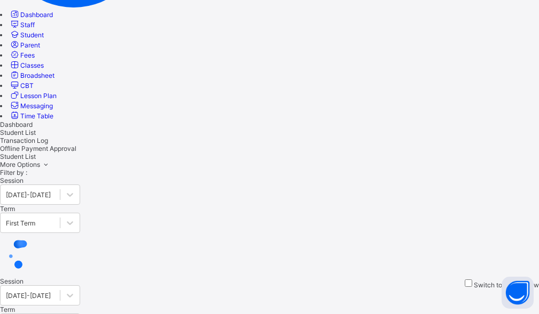
scroll to position [196, 0]
type input "********"
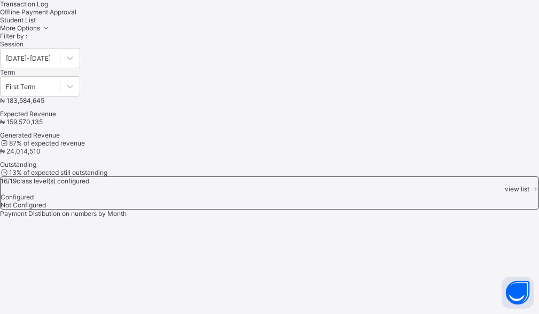
scroll to position [286, 0]
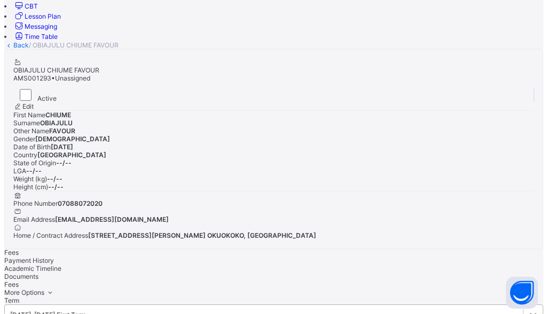
scroll to position [374, 0]
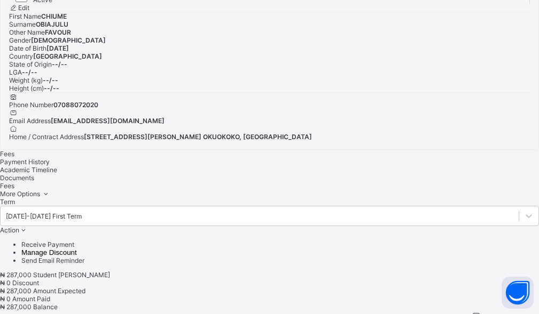
click at [19, 226] on span "Action" at bounding box center [9, 230] width 19 height 8
click at [468, 241] on li "Receive Payment" at bounding box center [279, 245] width 517 height 8
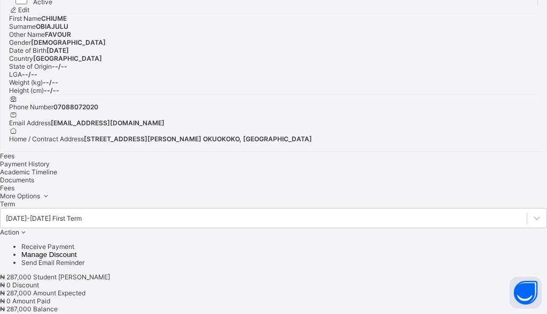
type input "********"
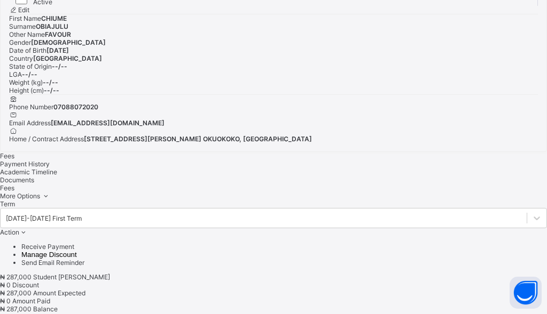
type input "**********"
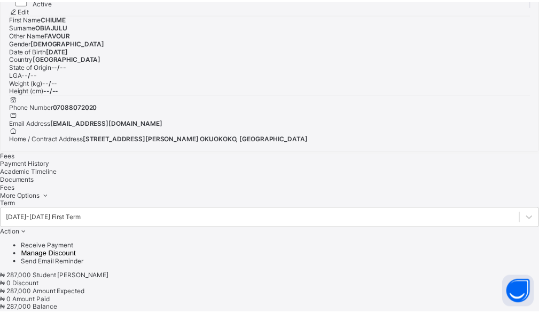
scroll to position [52, 0]
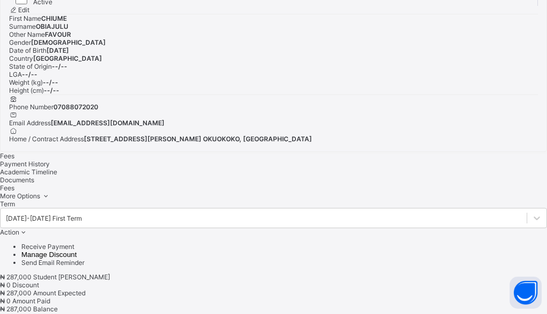
type input "********"
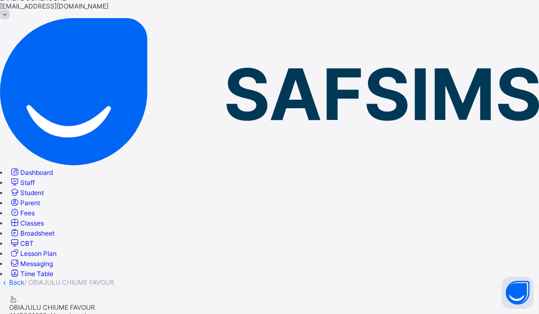
scroll to position [0, 0]
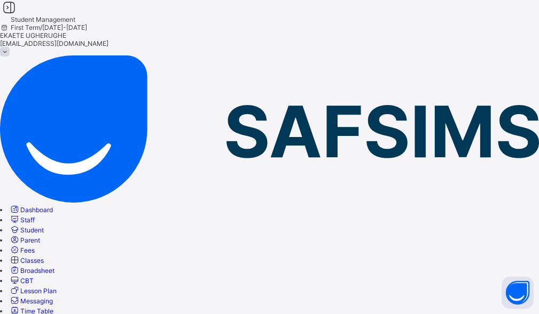
click at [25, 314] on link "Back" at bounding box center [16, 320] width 15 height 8
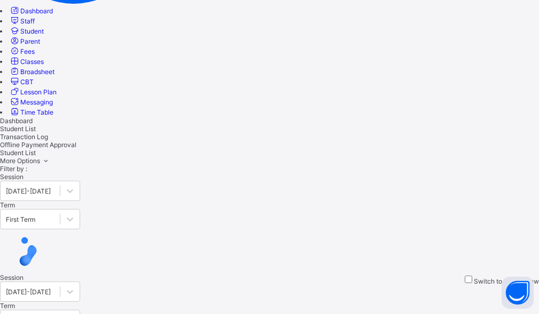
scroll to position [213, 0]
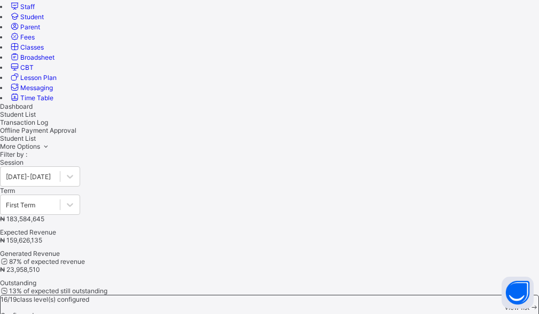
drag, startPoint x: 104, startPoint y: 53, endPoint x: 31, endPoint y: 70, distance: 74.7
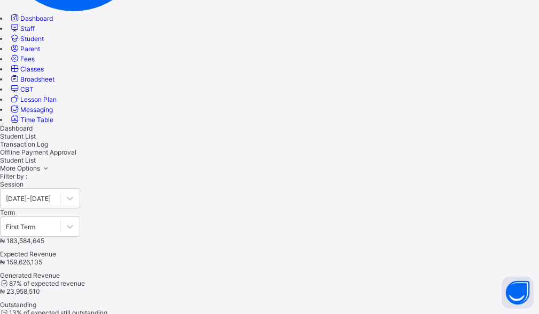
scroll to position [197, 0]
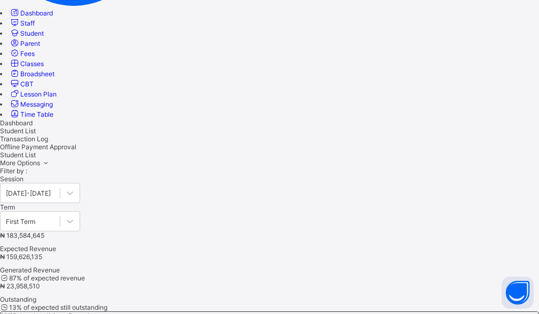
type input "*******"
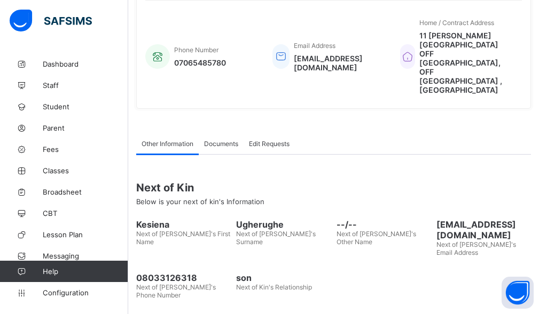
scroll to position [272, 0]
click at [60, 151] on span "Fees" at bounding box center [85, 149] width 85 height 9
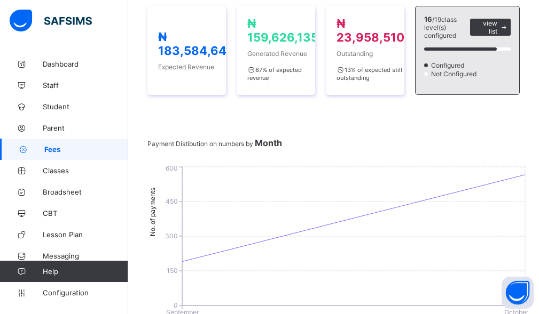
scroll to position [58, 0]
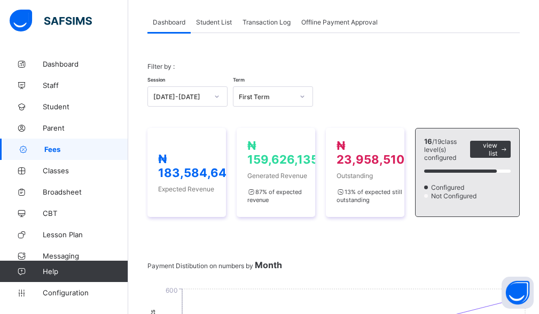
click at [221, 20] on span "Student List" at bounding box center [214, 22] width 36 height 8
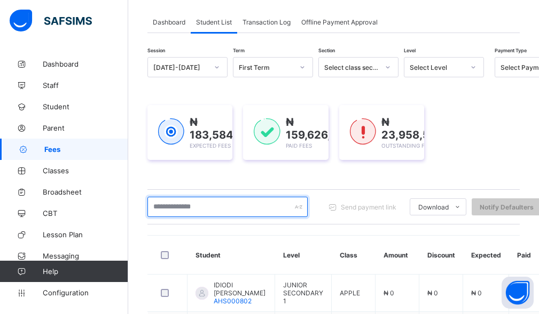
click at [229, 210] on input "text" at bounding box center [227, 207] width 160 height 20
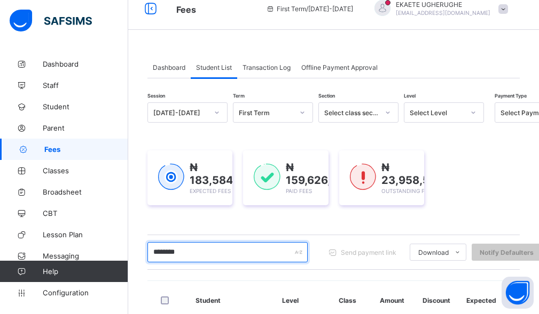
scroll to position [0, 0]
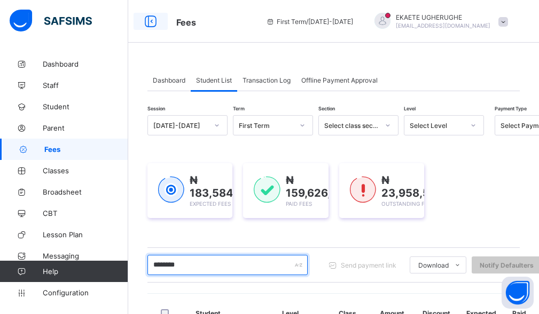
type input "********"
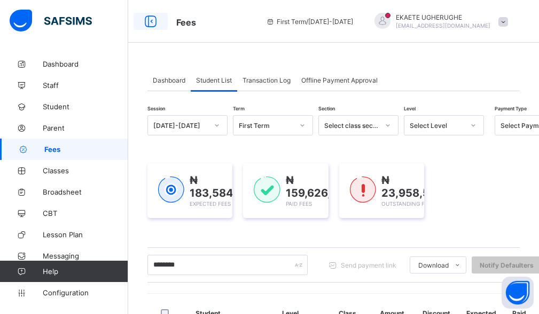
click at [147, 19] on icon at bounding box center [150, 21] width 18 height 15
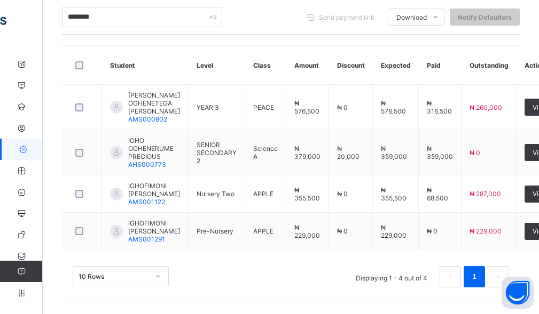
scroll to position [264, 0]
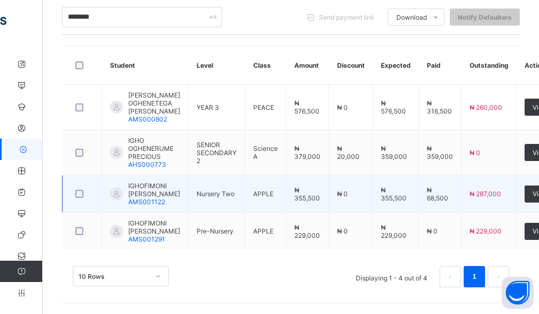
click at [136, 183] on span "IGHOFIMONI [PERSON_NAME]" at bounding box center [154, 190] width 52 height 16
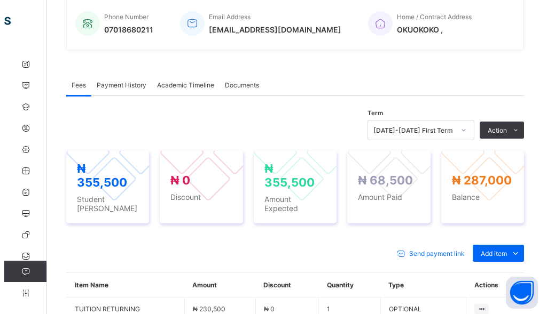
scroll to position [157, 0]
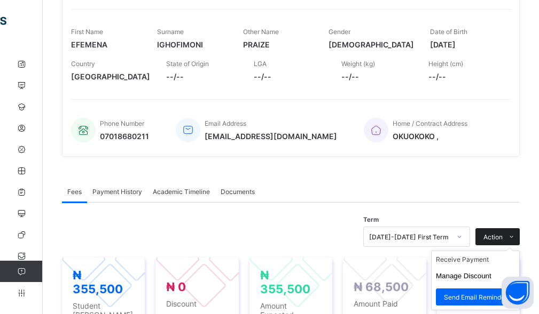
click at [502, 235] on span "Action" at bounding box center [492, 237] width 19 height 8
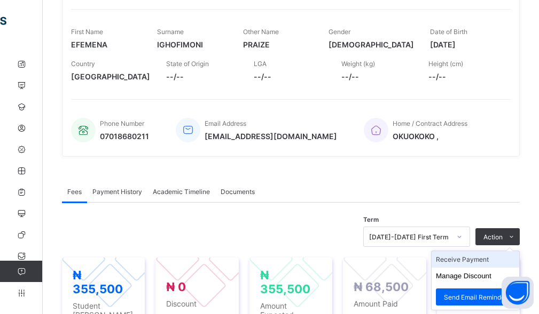
click at [478, 260] on li "Receive Payment" at bounding box center [475, 259] width 88 height 17
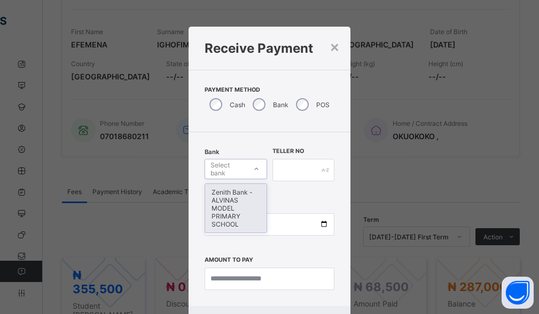
click at [232, 172] on div "Select bank" at bounding box center [227, 169] width 34 height 20
click at [223, 193] on div "Zenith Bank - ALVINAS MODEL PRIMARY SCHOOL" at bounding box center [235, 208] width 61 height 49
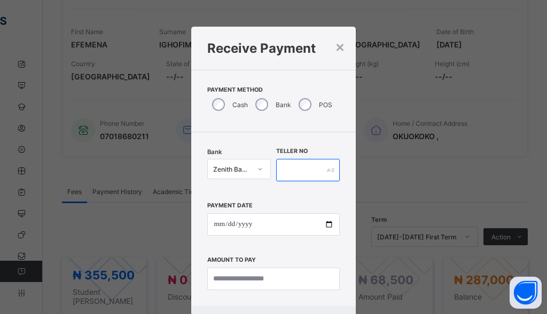
click at [284, 167] on input "text" at bounding box center [308, 170] width 64 height 22
type input "*******"
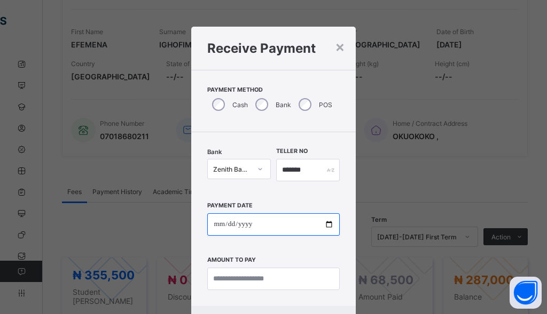
click at [216, 225] on input "date" at bounding box center [273, 224] width 132 height 22
type input "**********"
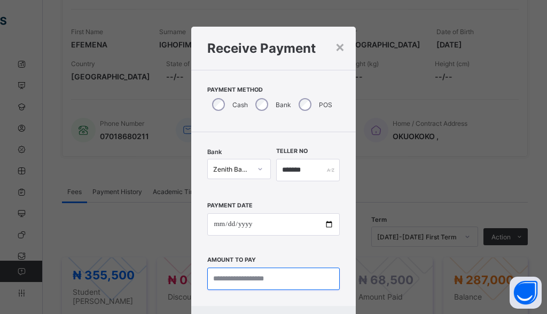
click at [229, 282] on input "currency" at bounding box center [273, 279] width 132 height 22
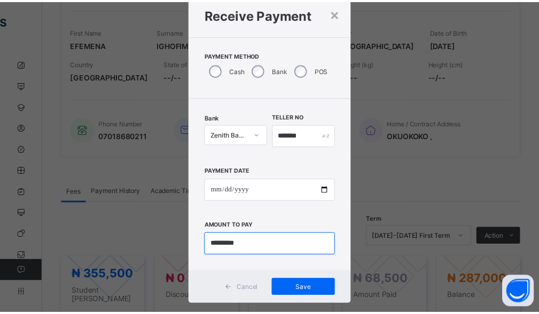
scroll to position [52, 0]
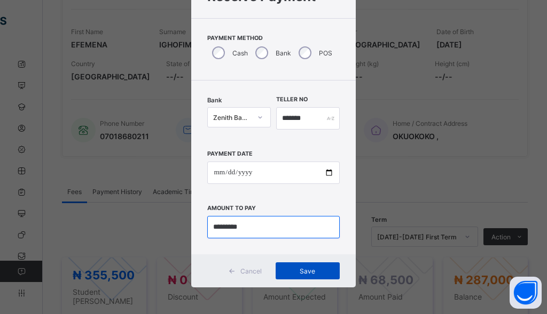
type input "*********"
click at [316, 276] on div "Save" at bounding box center [307, 271] width 64 height 17
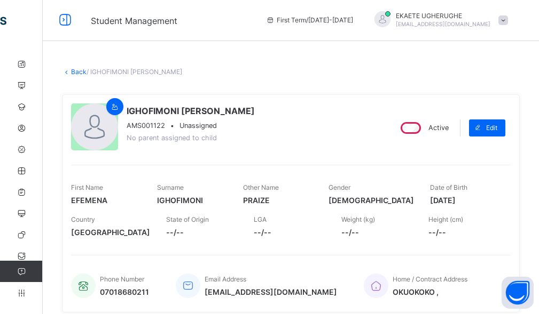
scroll to position [0, 0]
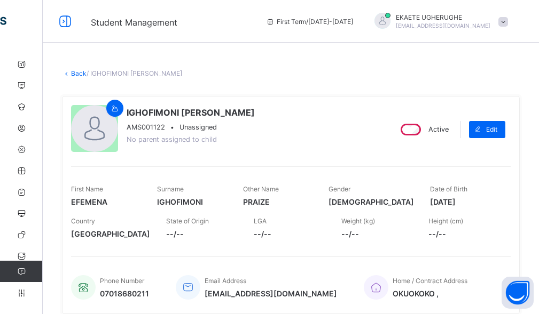
click at [79, 76] on link "Back" at bounding box center [78, 73] width 15 height 8
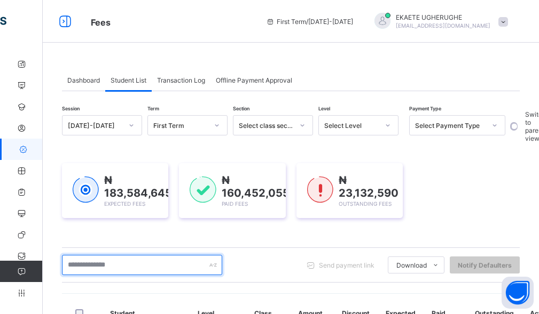
click at [125, 265] on input "text" at bounding box center [142, 265] width 160 height 20
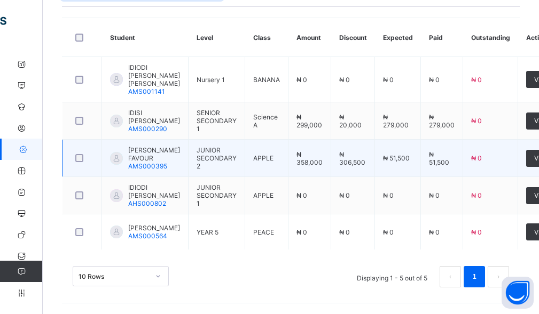
scroll to position [286, 0]
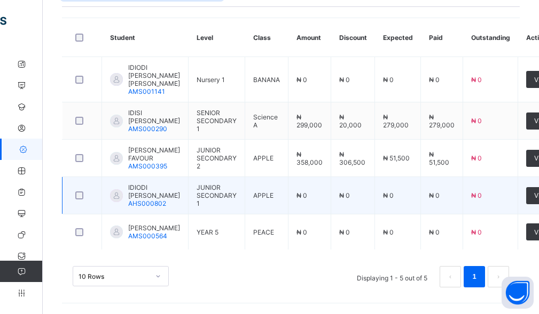
type input "******"
click at [185, 193] on td "IDIODI ETHAN-MOSES DANIEL AHS000802" at bounding box center [145, 195] width 86 height 37
click at [144, 193] on span "IDIODI [PERSON_NAME]" at bounding box center [154, 192] width 52 height 16
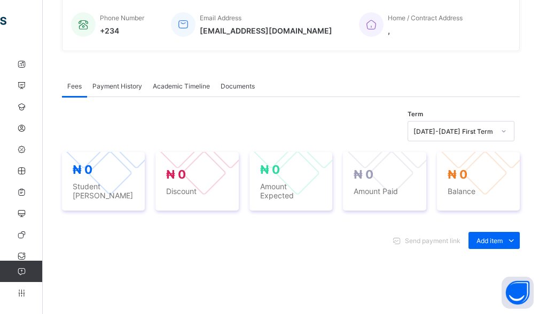
scroll to position [374, 0]
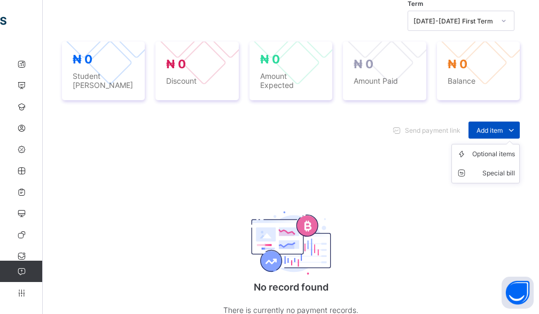
click at [500, 126] on span "Add item" at bounding box center [489, 130] width 26 height 8
click at [0, 0] on div "Optional items" at bounding box center [0, 0] width 0 height 0
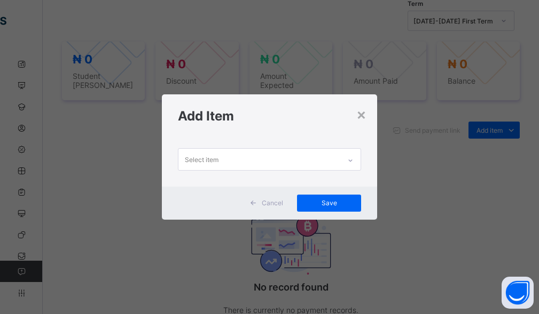
click at [228, 156] on div "Select item" at bounding box center [259, 159] width 162 height 21
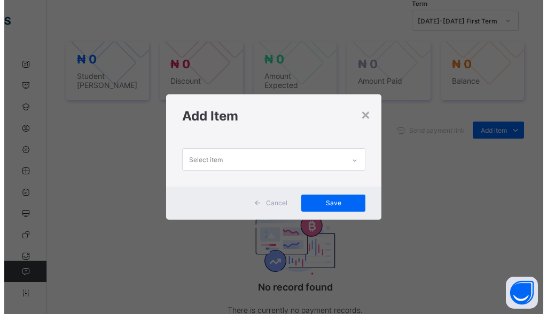
scroll to position [0, 0]
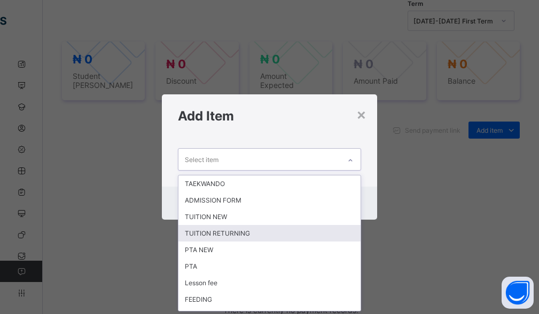
click at [218, 234] on div "TUITION RETURNING" at bounding box center [269, 233] width 183 height 17
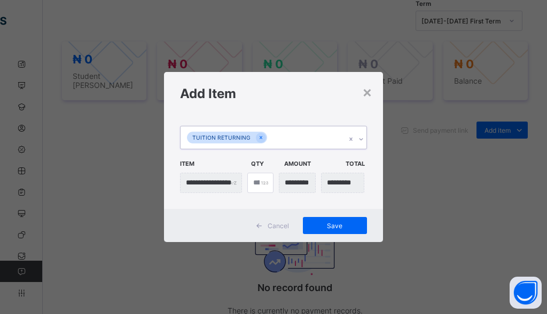
drag, startPoint x: 305, startPoint y: 136, endPoint x: 300, endPoint y: 146, distance: 11.5
click at [304, 137] on div "TUITION RETURNING" at bounding box center [262, 137] width 165 height 22
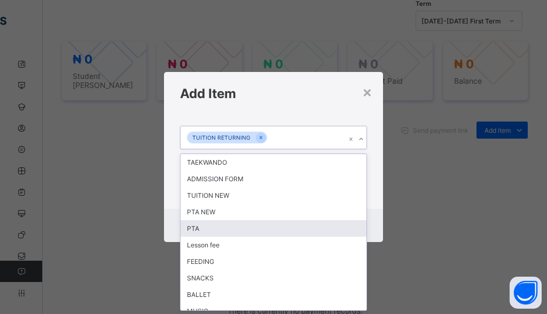
drag, startPoint x: 205, startPoint y: 226, endPoint x: 264, endPoint y: 153, distance: 93.4
click at [206, 224] on div "PTA" at bounding box center [273, 228] width 186 height 17
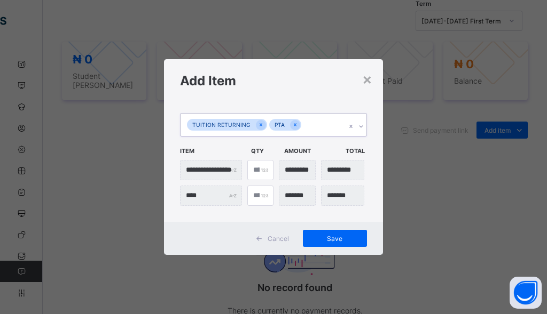
click at [316, 128] on div "TUITION RETURNING PTA" at bounding box center [262, 125] width 165 height 22
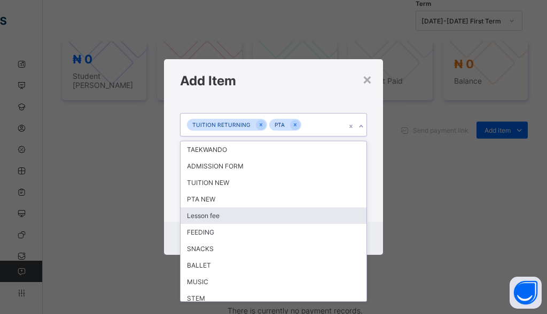
click at [200, 218] on div "Lesson fee" at bounding box center [273, 216] width 186 height 17
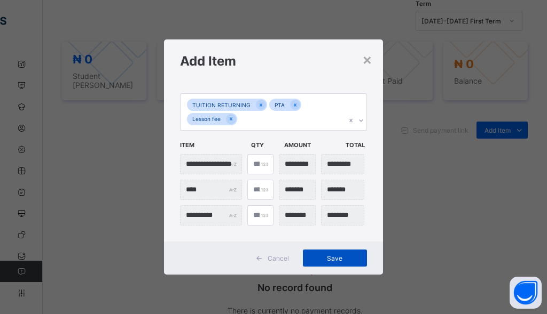
click at [333, 254] on div "Save" at bounding box center [335, 258] width 64 height 17
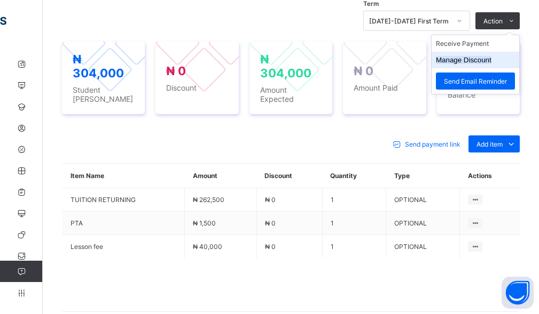
click at [474, 60] on button "Manage Discount" at bounding box center [464, 60] width 56 height 8
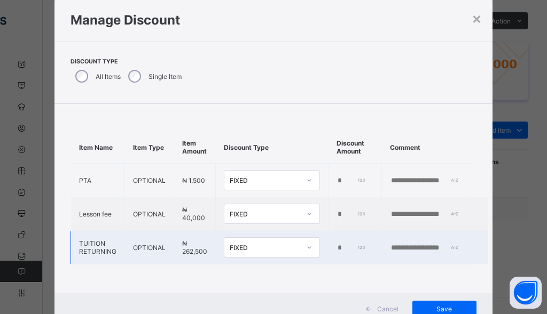
scroll to position [53, 0]
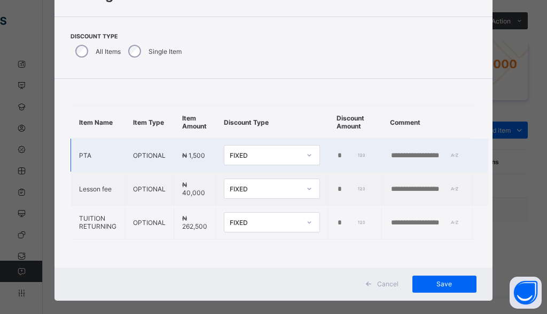
click at [336, 152] on input "*" at bounding box center [351, 156] width 30 height 9
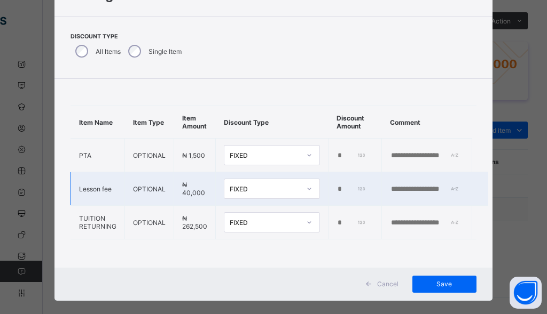
type input "****"
click at [333, 185] on td "*" at bounding box center [354, 189] width 53 height 34
click at [336, 185] on input "*" at bounding box center [351, 189] width 30 height 9
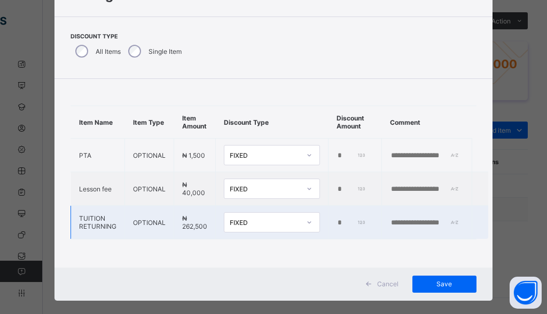
type input "*****"
click at [336, 219] on input "*" at bounding box center [351, 223] width 30 height 9
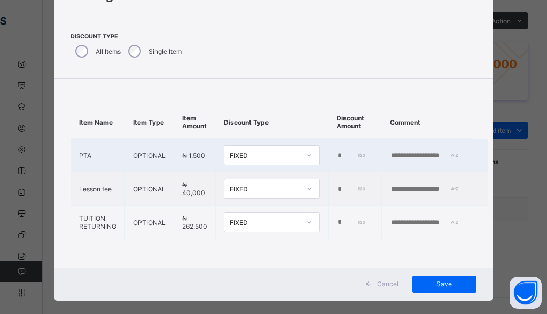
type input "******"
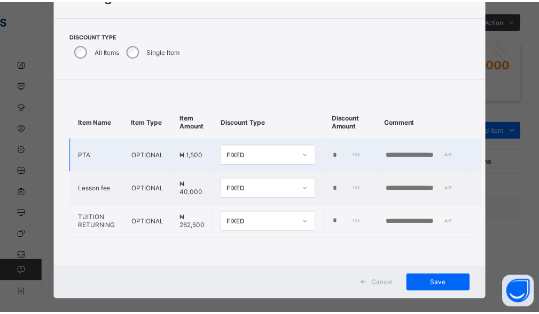
scroll to position [0, 0]
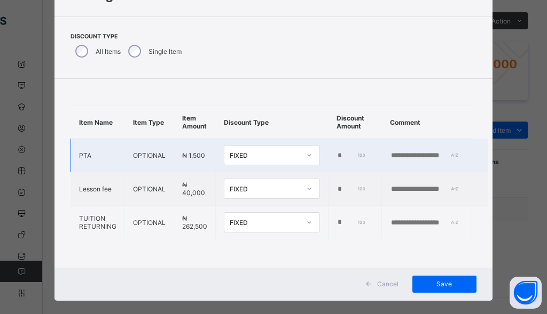
click at [423, 152] on input "text" at bounding box center [427, 156] width 74 height 9
drag, startPoint x: 445, startPoint y: 147, endPoint x: 376, endPoint y: 149, distance: 68.4
click at [376, 149] on tr "**********" at bounding box center [279, 156] width 417 height 34
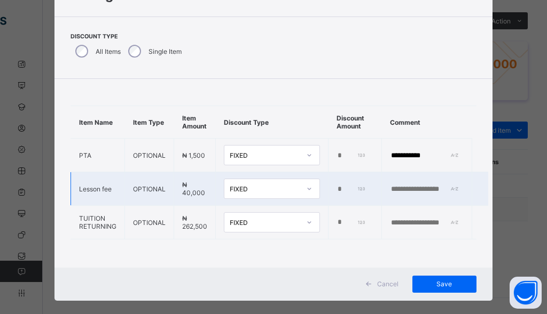
type input "**********"
click at [412, 185] on input "text" at bounding box center [427, 189] width 74 height 9
paste input "**********"
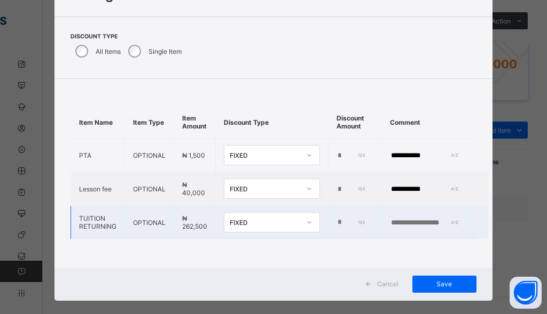
type input "**********"
click at [420, 219] on input "text" at bounding box center [427, 223] width 74 height 9
paste input "**********"
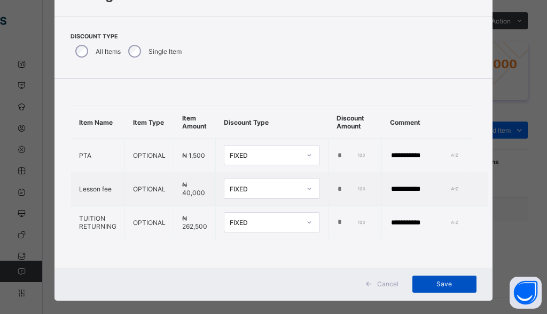
type input "**********"
click at [446, 282] on span "Save" at bounding box center [444, 284] width 48 height 8
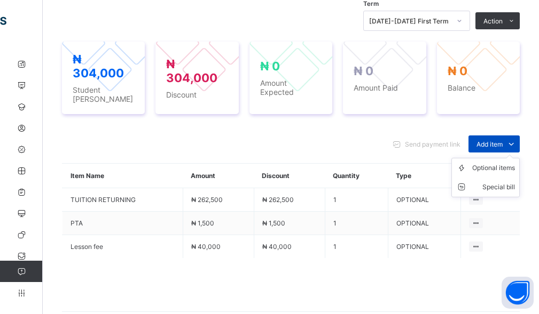
click at [502, 140] on span "Add item" at bounding box center [489, 144] width 26 height 8
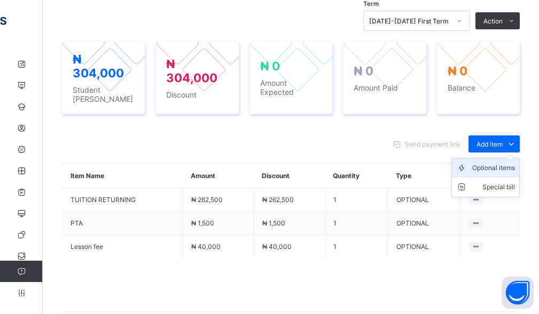
click at [489, 163] on div "Optional items" at bounding box center [493, 168] width 43 height 11
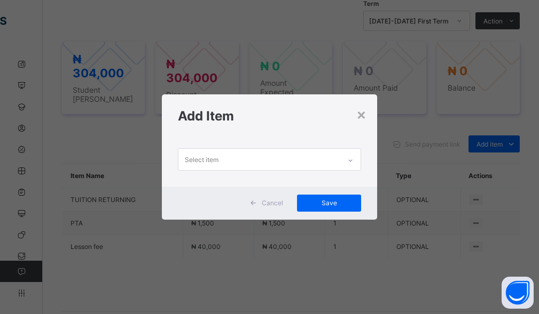
click at [213, 161] on div "Select item" at bounding box center [202, 159] width 34 height 20
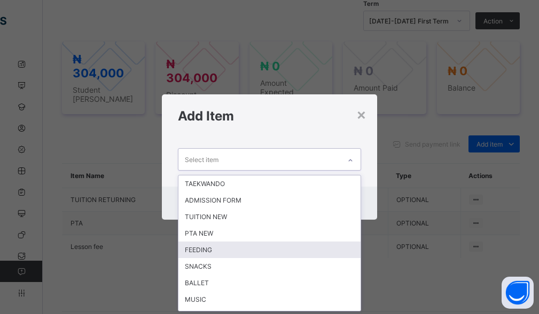
click at [201, 250] on div "FEEDING" at bounding box center [269, 250] width 183 height 17
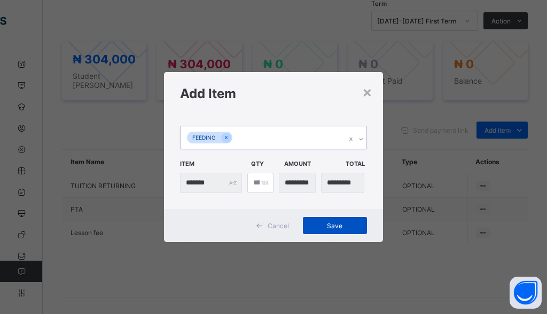
click at [320, 225] on span "Save" at bounding box center [335, 226] width 48 height 8
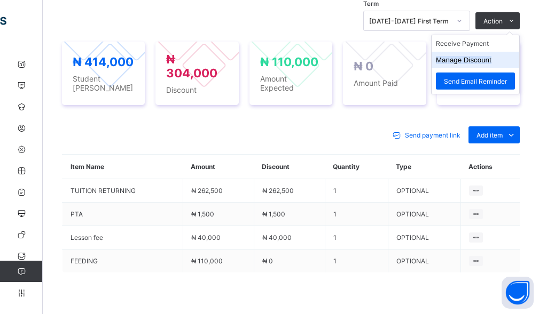
click at [488, 59] on button "Manage Discount" at bounding box center [464, 60] width 56 height 8
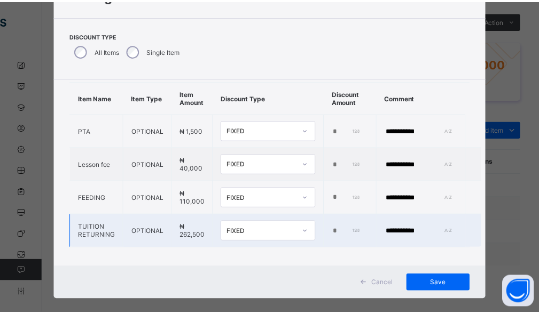
scroll to position [40, 0]
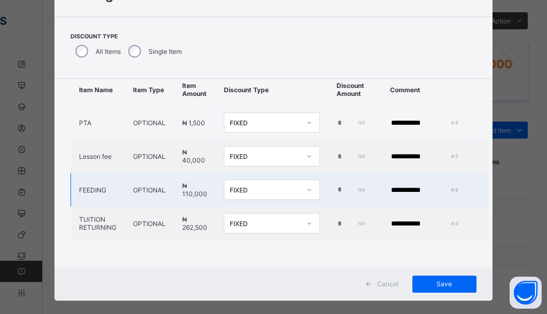
click at [336, 186] on input "*" at bounding box center [351, 190] width 30 height 9
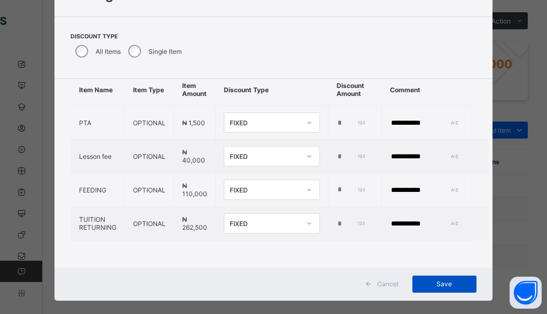
type input "******"
click at [439, 283] on span "Save" at bounding box center [444, 284] width 48 height 8
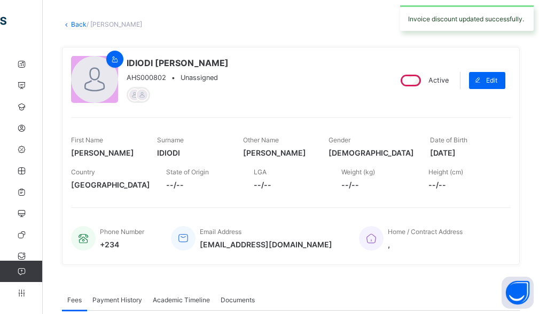
scroll to position [0, 0]
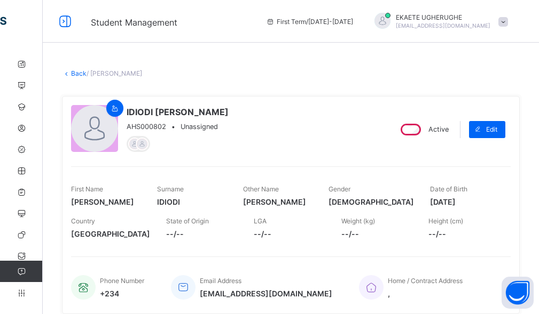
click at [74, 74] on link "Back" at bounding box center [78, 73] width 15 height 8
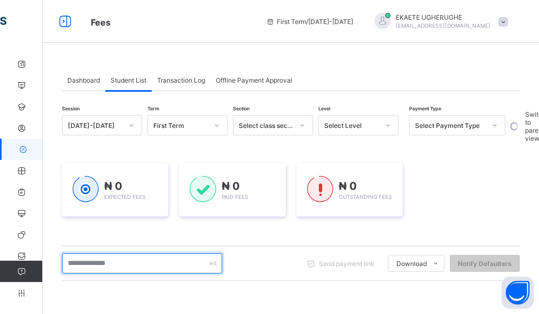
click at [109, 263] on input "text" at bounding box center [142, 264] width 160 height 20
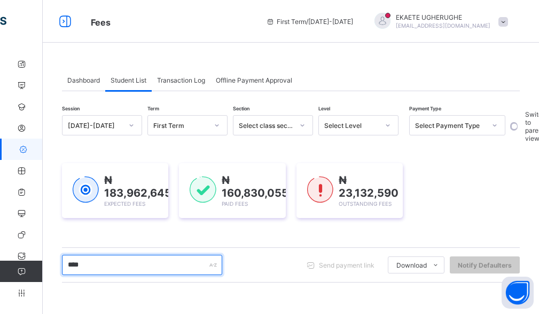
type input "******"
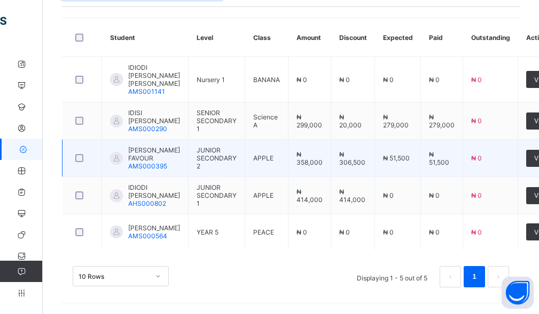
scroll to position [286, 0]
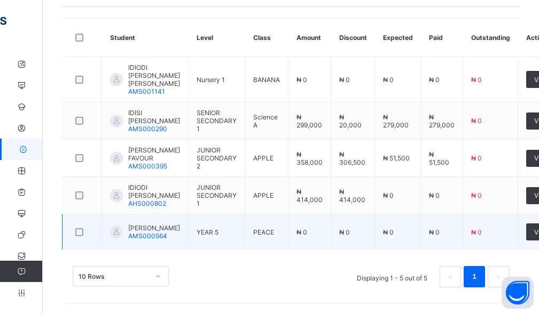
click at [154, 229] on span "IDIODI JAYDEN-MOSES" at bounding box center [154, 228] width 52 height 8
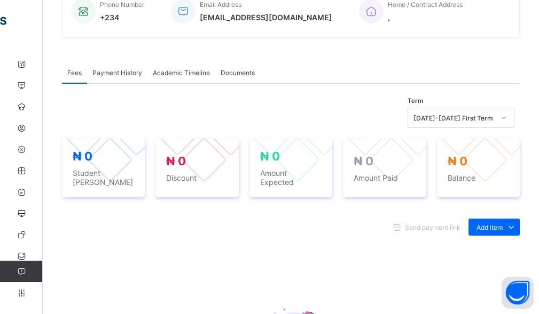
scroll to position [374, 0]
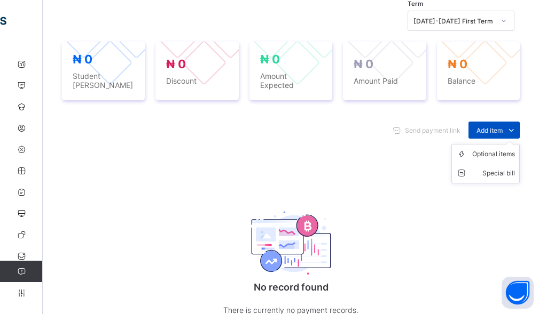
click at [483, 126] on span "Add item" at bounding box center [489, 130] width 26 height 8
click at [483, 151] on div "Optional items" at bounding box center [493, 154] width 43 height 11
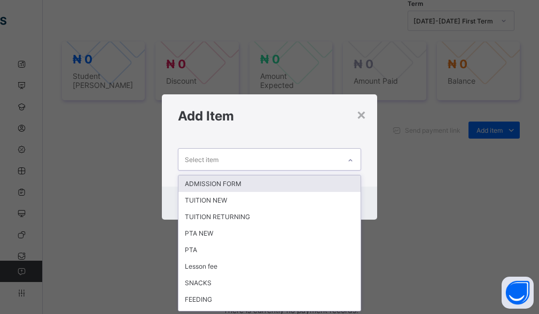
click at [282, 156] on div "Select item" at bounding box center [259, 159] width 162 height 21
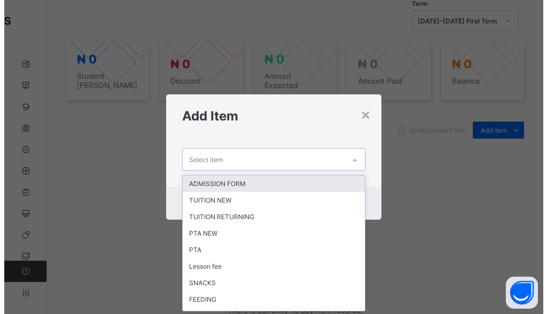
scroll to position [0, 0]
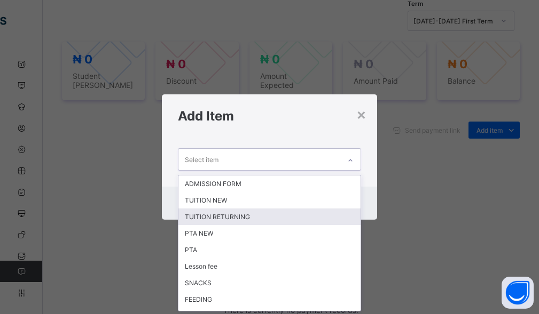
click at [232, 216] on div "TUITION RETURNING" at bounding box center [269, 217] width 183 height 17
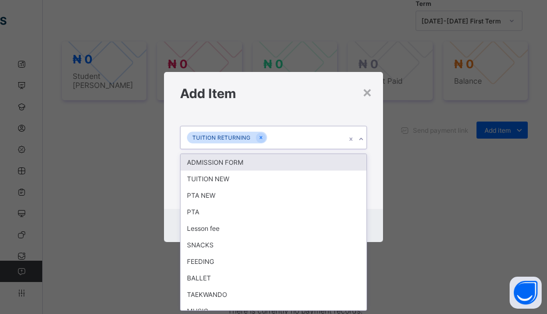
drag, startPoint x: 288, startPoint y: 144, endPoint x: 270, endPoint y: 160, distance: 24.2
click at [287, 144] on div "TUITION RETURNING" at bounding box center [262, 137] width 165 height 22
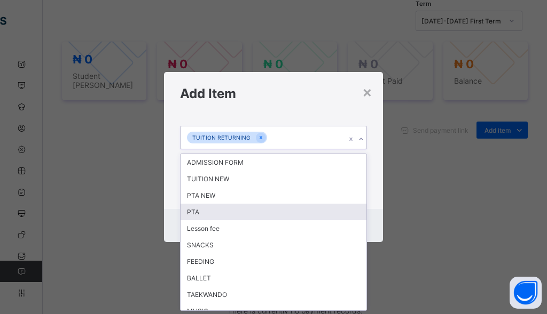
click at [203, 217] on div "PTA" at bounding box center [273, 212] width 186 height 17
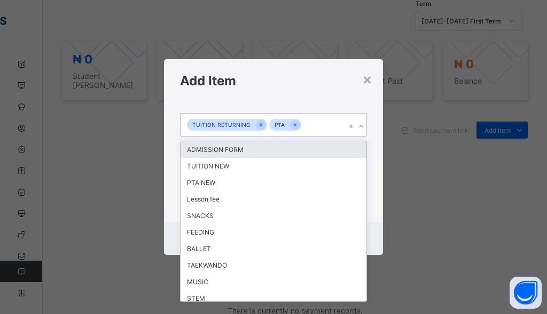
click at [311, 125] on div "TUITION RETURNING PTA" at bounding box center [262, 125] width 165 height 22
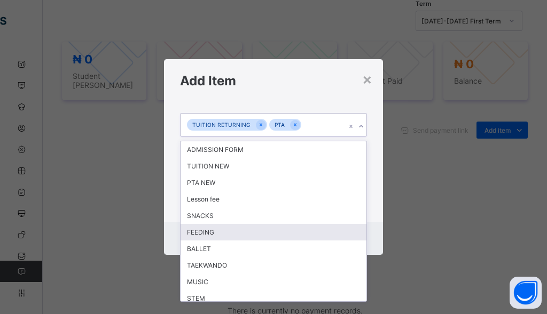
click at [203, 234] on div "FEEDING" at bounding box center [273, 232] width 186 height 17
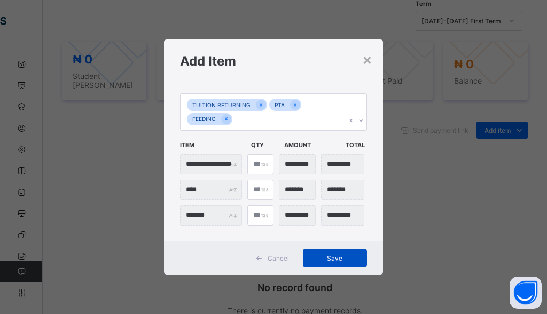
click at [313, 261] on span "Save" at bounding box center [335, 259] width 48 height 8
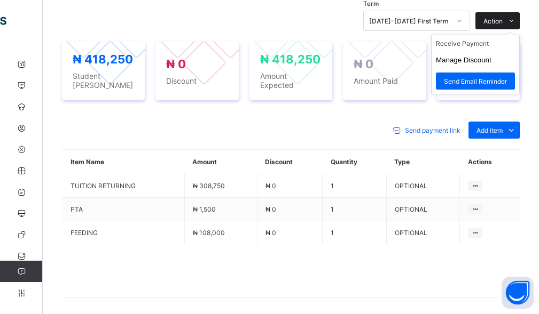
click at [502, 22] on span "Action" at bounding box center [492, 21] width 19 height 8
click at [487, 48] on li "Receive Payment" at bounding box center [475, 43] width 88 height 17
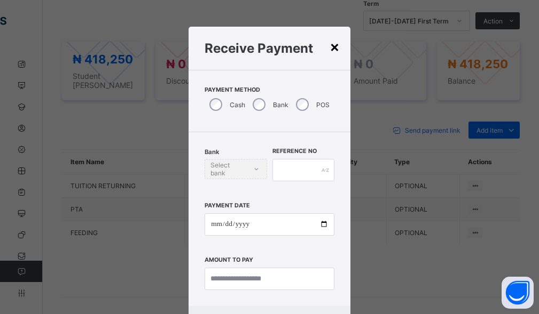
click at [329, 50] on div "×" at bounding box center [334, 46] width 10 height 18
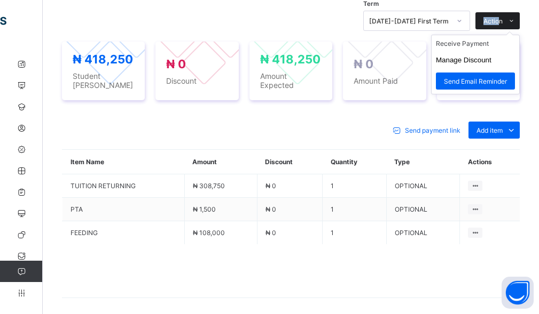
click at [505, 16] on div "Term 2025-2026 First Term Action Receive Payment Manage Discount Send Email Rem…" at bounding box center [290, 21] width 457 height 20
click at [479, 62] on button "Manage Discount" at bounding box center [464, 60] width 56 height 8
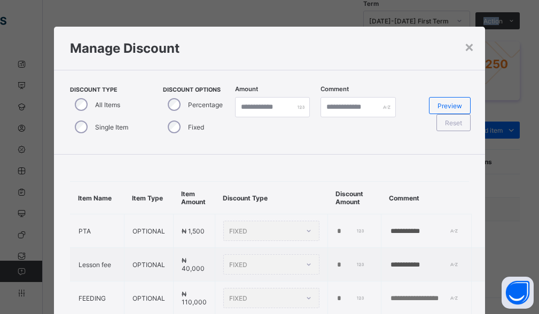
type input "*"
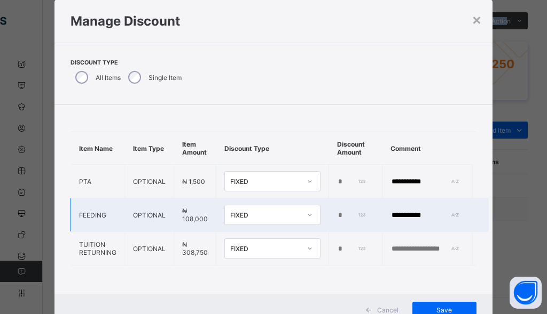
scroll to position [53, 0]
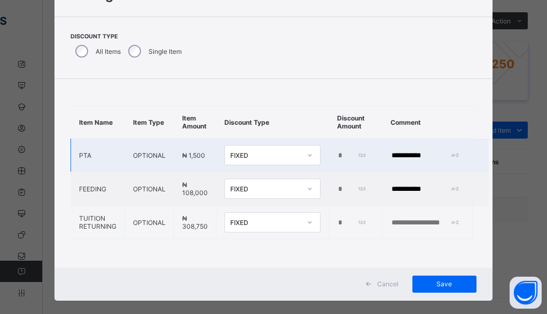
click at [337, 152] on input "*" at bounding box center [352, 156] width 30 height 9
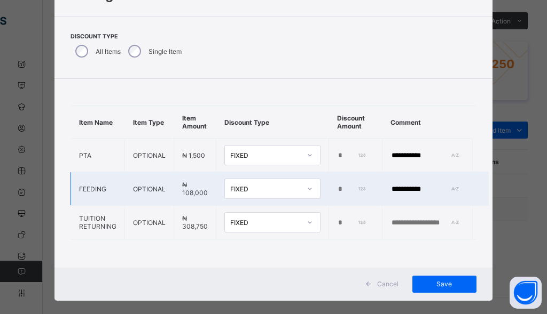
type input "****"
click at [332, 177] on td "*" at bounding box center [355, 189] width 53 height 34
click at [332, 185] on td "*" at bounding box center [355, 189] width 53 height 34
click at [337, 185] on input "*" at bounding box center [352, 189] width 30 height 9
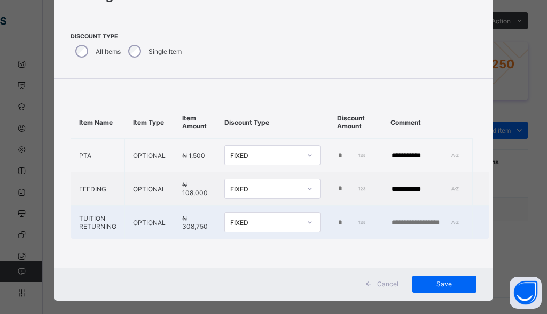
type input "******"
click at [337, 219] on input "*" at bounding box center [352, 223] width 30 height 9
type input "******"
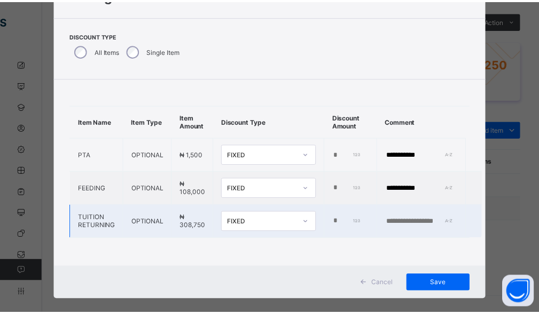
scroll to position [0, 0]
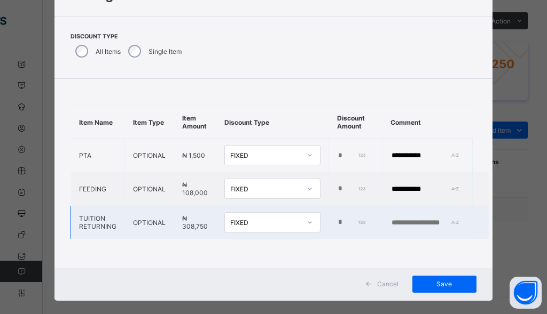
click at [398, 219] on input "text" at bounding box center [427, 223] width 74 height 9
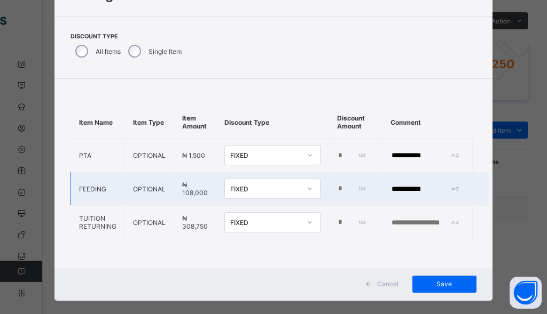
paste input "**********"
type input "**********"
click at [453, 283] on span "Save" at bounding box center [444, 284] width 48 height 8
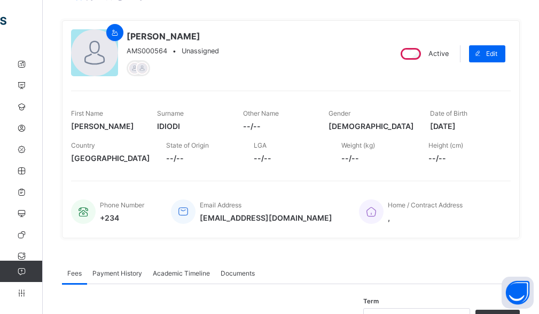
scroll to position [53, 0]
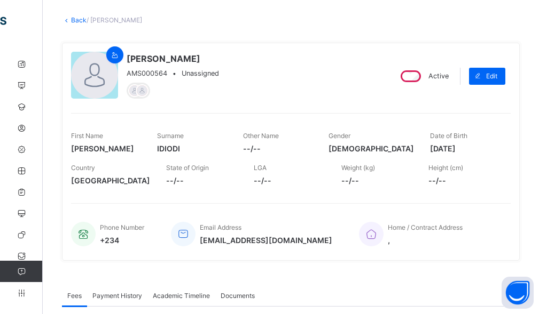
click at [78, 21] on link "Back" at bounding box center [78, 20] width 15 height 8
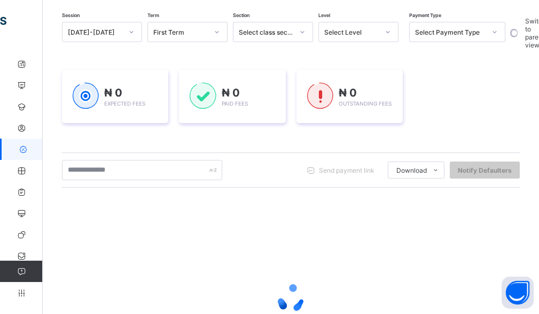
scroll to position [107, 0]
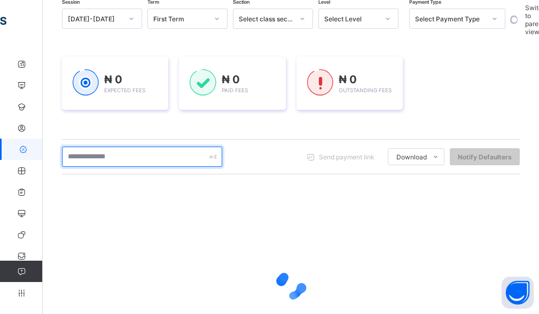
click at [129, 154] on input "text" at bounding box center [142, 157] width 160 height 20
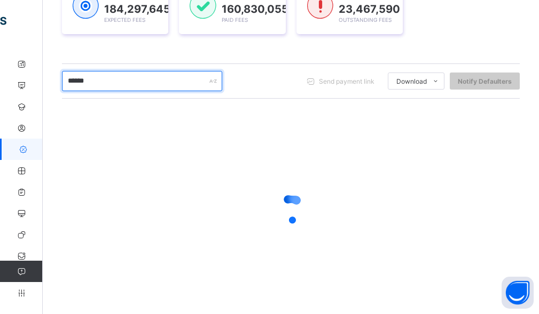
scroll to position [197, 0]
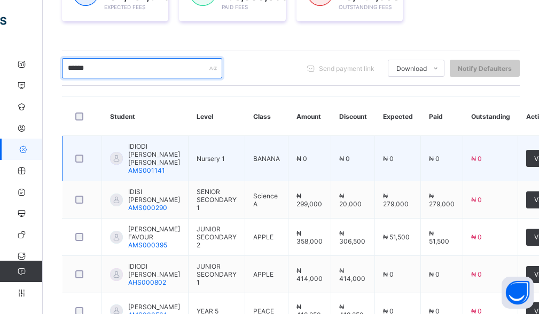
type input "******"
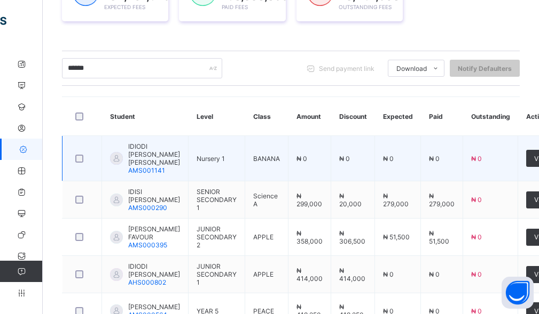
click at [141, 156] on span "IDIODI MORIAH AUDREY" at bounding box center [154, 155] width 52 height 24
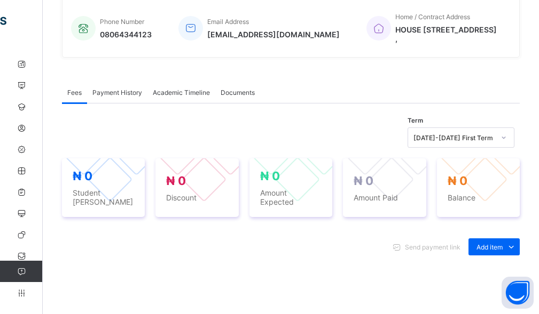
scroll to position [267, 0]
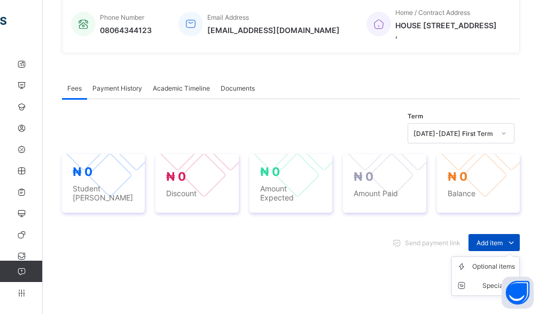
click at [493, 239] on span "Add item" at bounding box center [489, 243] width 26 height 8
click at [485, 262] on div "Optional items" at bounding box center [493, 267] width 43 height 11
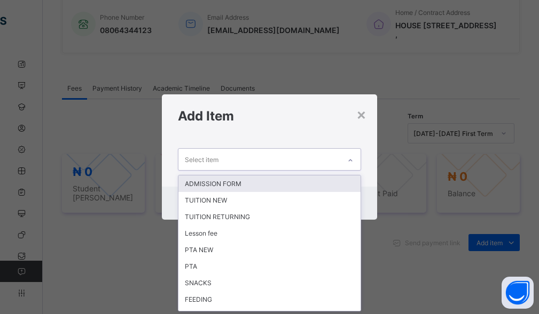
click at [253, 159] on div "Select item" at bounding box center [259, 159] width 162 height 21
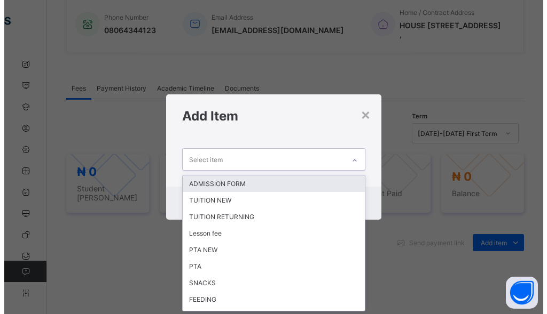
scroll to position [0, 0]
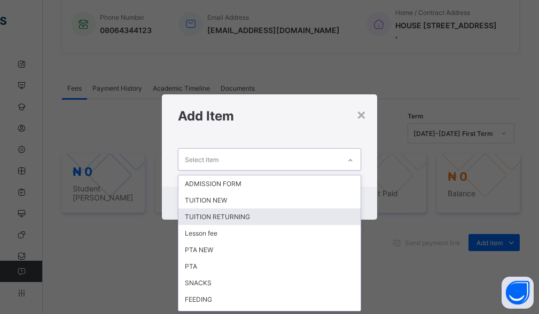
click at [221, 217] on div "TUITION RETURNING" at bounding box center [269, 217] width 183 height 17
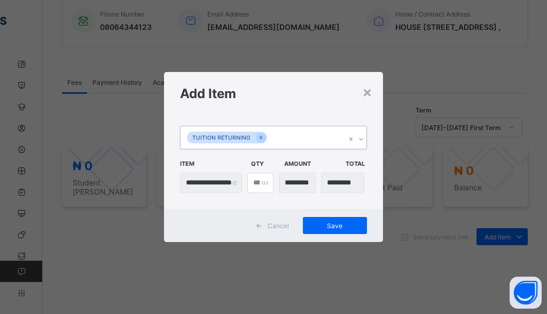
click at [288, 145] on div "TUITION RETURNING" at bounding box center [262, 137] width 165 height 22
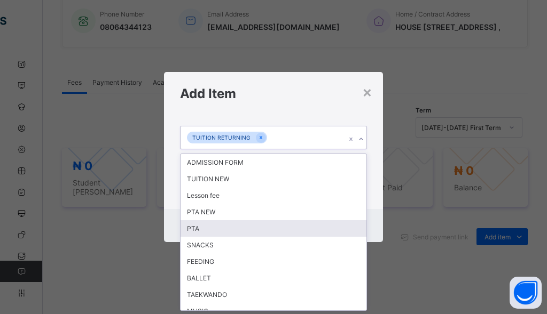
click at [204, 229] on div "PTA" at bounding box center [273, 228] width 186 height 17
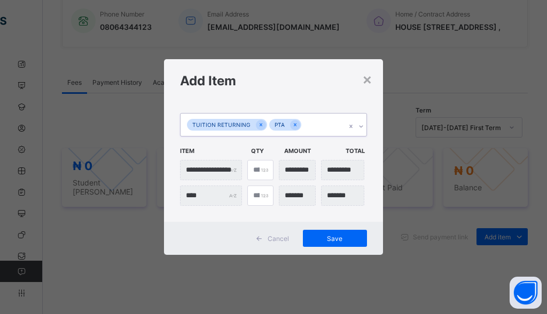
click at [307, 128] on div "TUITION RETURNING PTA" at bounding box center [262, 125] width 165 height 22
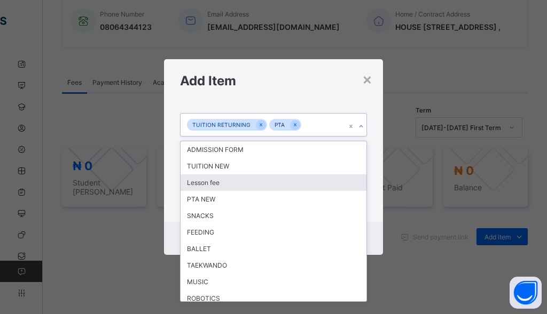
click at [212, 186] on div "Lesson fee" at bounding box center [273, 183] width 186 height 17
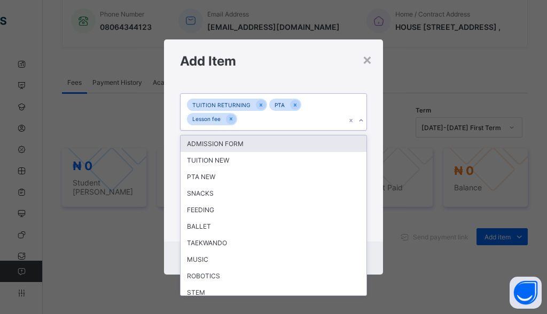
click at [303, 119] on div "TUITION RETURNING PTA Lesson fee" at bounding box center [262, 112] width 165 height 37
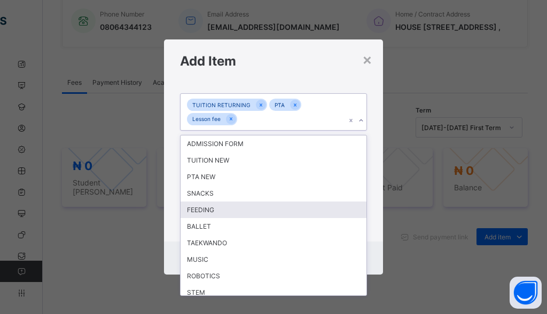
click at [204, 215] on div "FEEDING" at bounding box center [273, 210] width 186 height 17
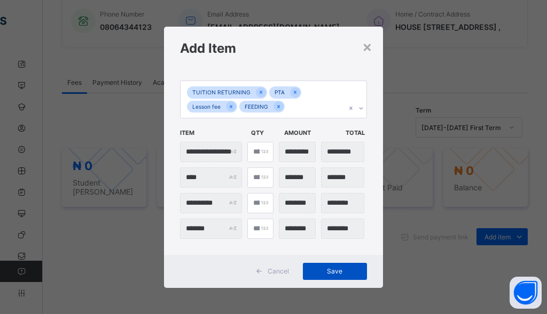
click at [327, 278] on div "Save" at bounding box center [335, 271] width 64 height 17
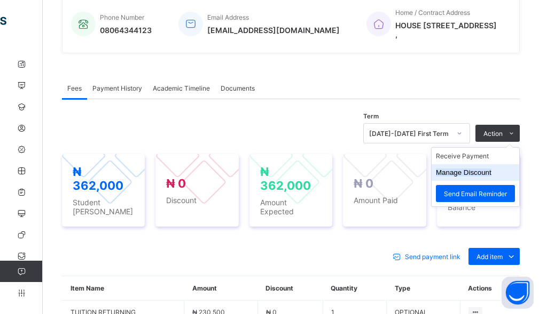
click at [479, 169] on button "Manage Discount" at bounding box center [464, 173] width 56 height 8
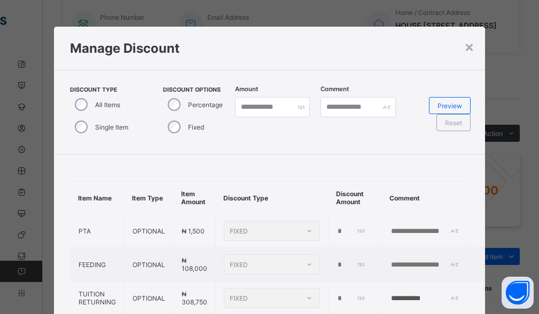
type input "*"
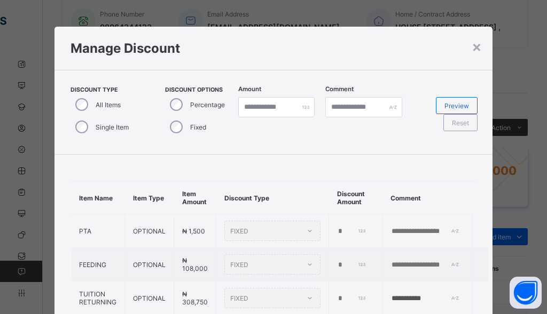
click at [72, 129] on div "Single Item" at bounding box center [100, 127] width 61 height 22
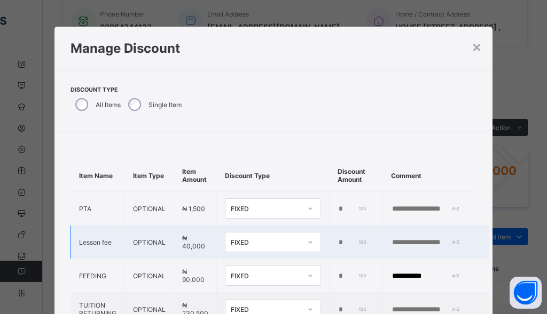
scroll to position [40, 0]
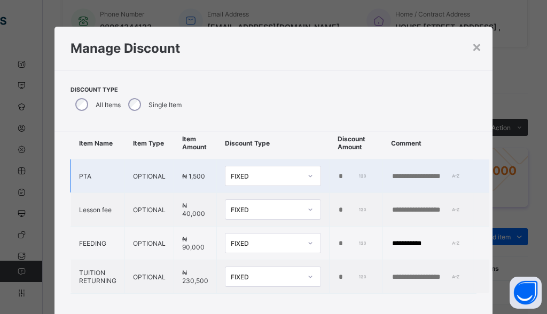
click at [337, 172] on input "*" at bounding box center [352, 176] width 30 height 9
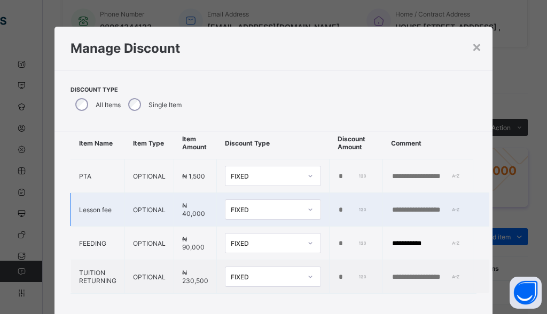
type input "****"
click at [337, 206] on input "*" at bounding box center [352, 210] width 30 height 9
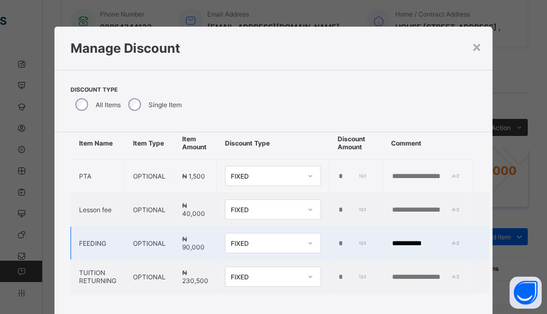
type input "*****"
click at [331, 235] on td "*" at bounding box center [355, 244] width 53 height 34
click at [337, 240] on input "*" at bounding box center [352, 244] width 30 height 9
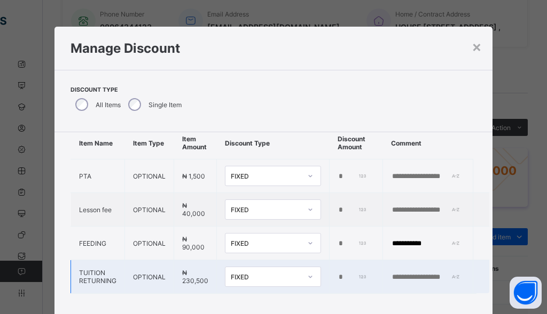
type input "*****"
click at [337, 273] on input "*" at bounding box center [352, 277] width 30 height 9
type input "******"
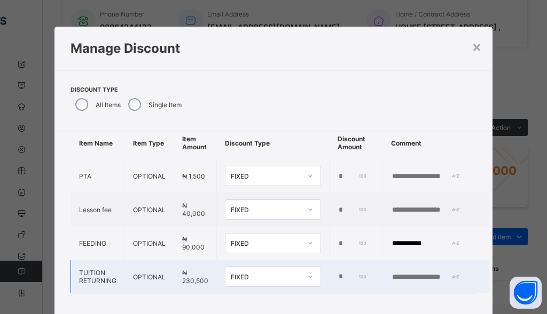
click at [435, 273] on input "text" at bounding box center [428, 277] width 74 height 9
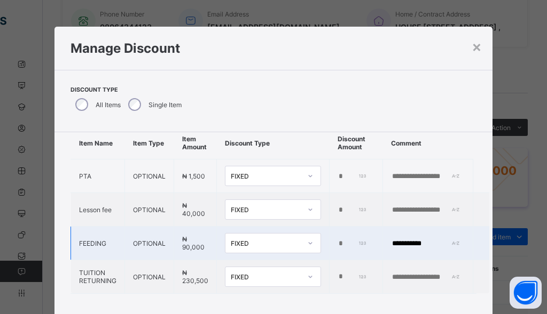
paste input "**********"
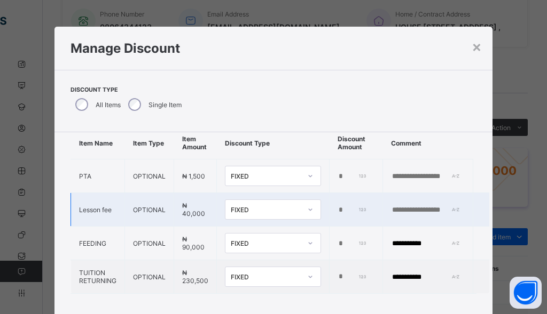
type input "**********"
click at [399, 206] on input "text" at bounding box center [428, 210] width 74 height 9
paste input "**********"
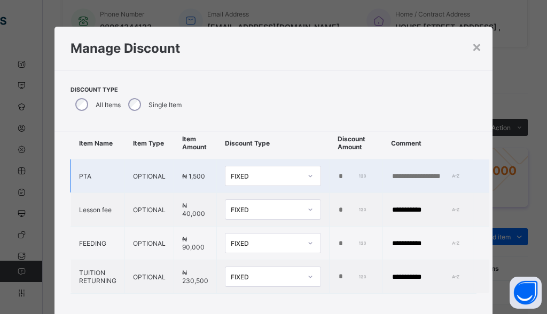
type input "**********"
click at [423, 172] on input "text" at bounding box center [428, 176] width 74 height 9
paste input "**********"
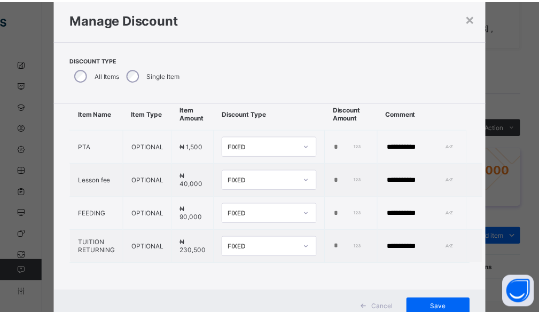
scroll to position [67, 0]
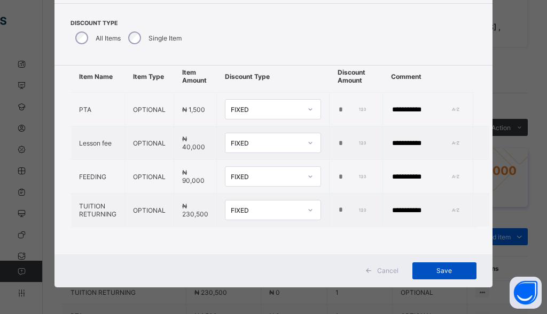
type input "**********"
click at [436, 271] on span "Save" at bounding box center [444, 271] width 48 height 8
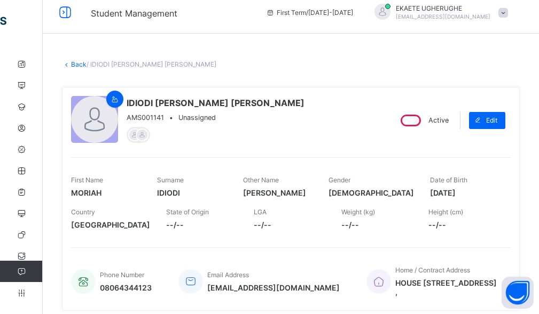
scroll to position [0, 0]
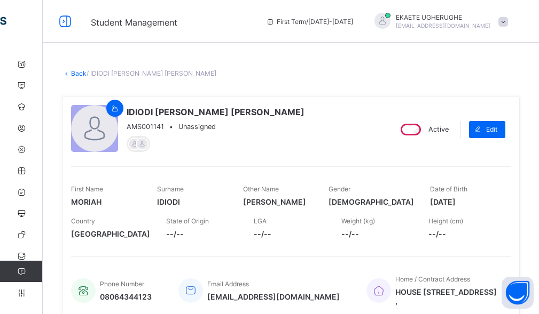
click at [75, 74] on link "Back" at bounding box center [78, 73] width 15 height 8
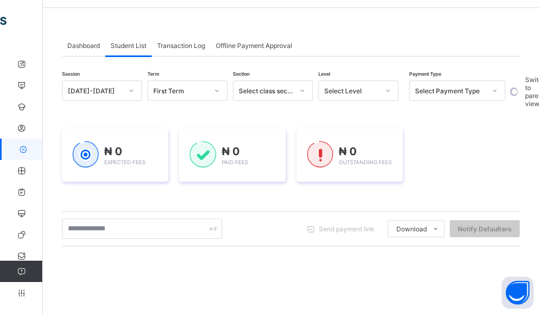
scroll to position [53, 0]
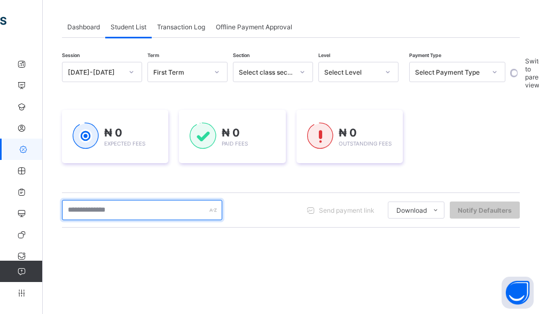
click at [125, 207] on input "text" at bounding box center [142, 210] width 160 height 20
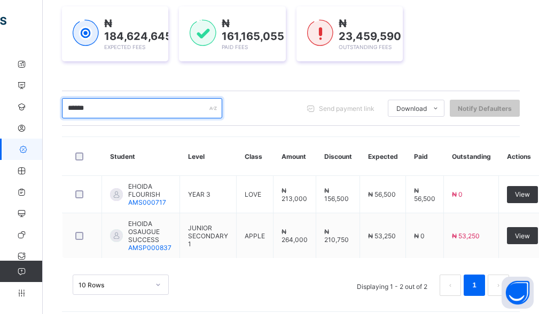
scroll to position [165, 0]
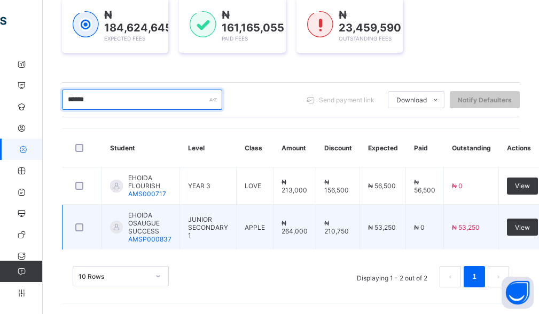
type input "******"
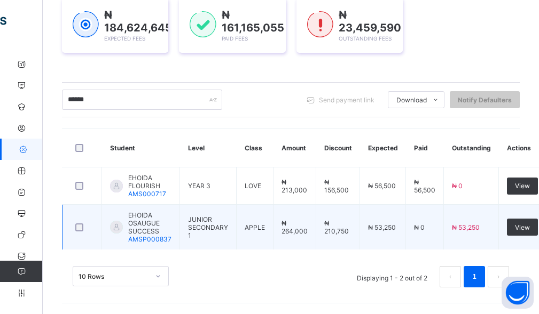
click at [151, 226] on span "EHOIDA OSAUGUE SUCCESS" at bounding box center [149, 223] width 43 height 24
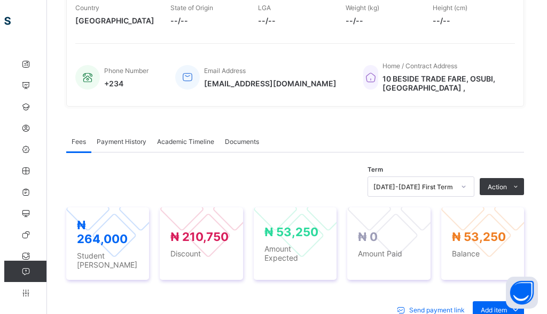
scroll to position [358, 0]
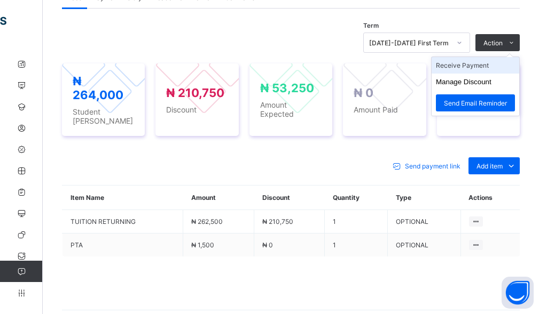
click at [463, 66] on li "Receive Payment" at bounding box center [475, 65] width 88 height 17
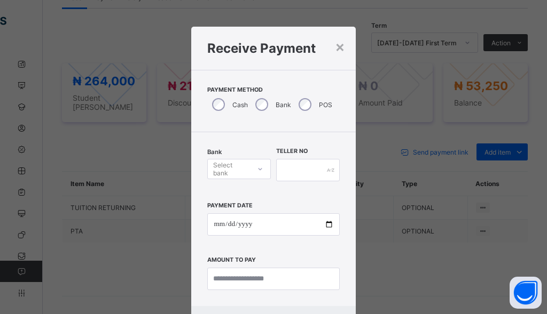
click at [241, 164] on div "Select bank" at bounding box center [231, 169] width 36 height 20
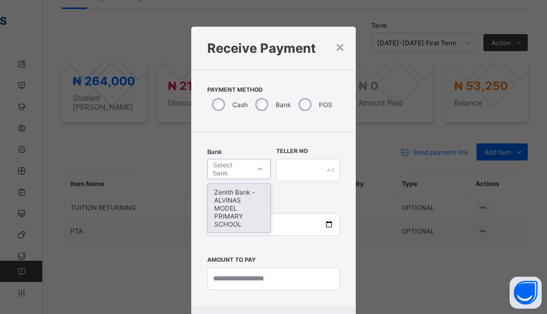
click at [220, 202] on div "Zenith Bank - ALVINAS MODEL PRIMARY SCHOOL" at bounding box center [239, 208] width 62 height 49
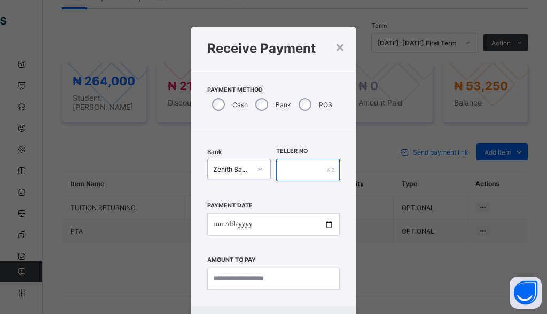
click at [296, 170] on input "text" at bounding box center [308, 170] width 64 height 22
type input "*"
type input "*******"
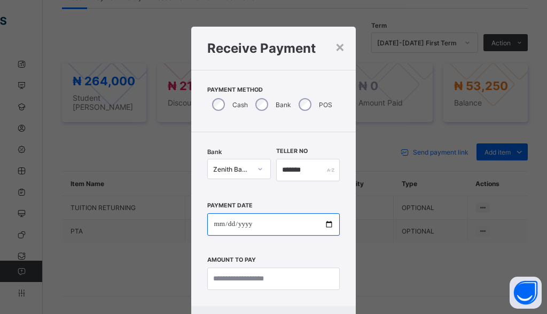
click at [212, 224] on input "date" at bounding box center [273, 224] width 132 height 22
type input "**********"
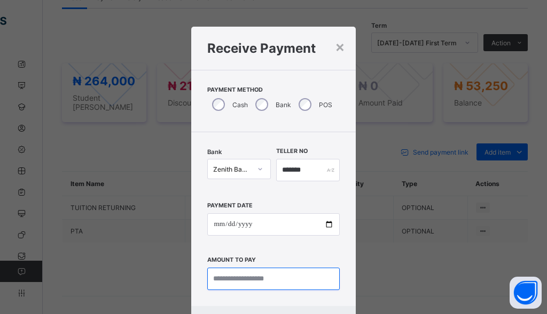
click at [228, 284] on input "currency" at bounding box center [273, 279] width 132 height 22
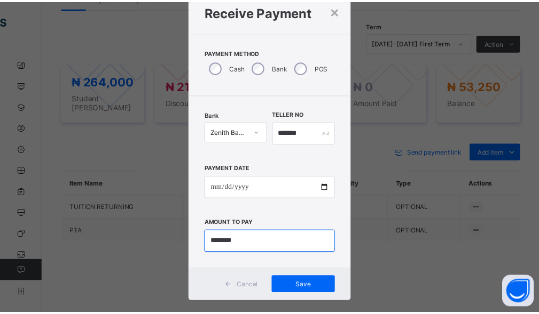
scroll to position [52, 0]
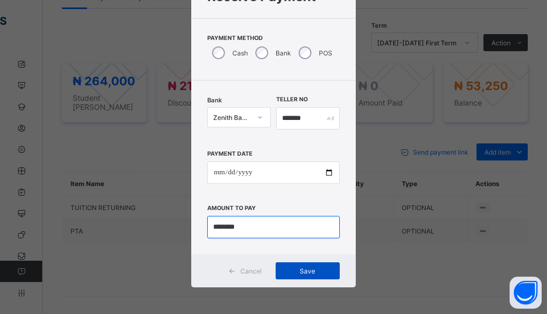
type input "********"
click at [295, 270] on span "Save" at bounding box center [307, 271] width 48 height 8
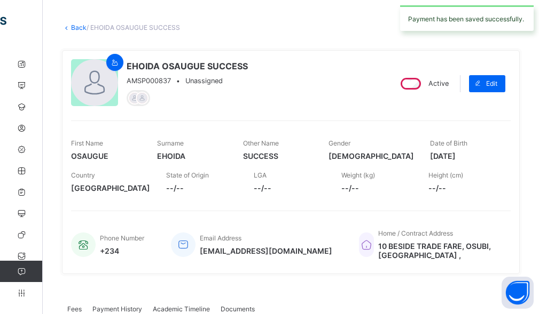
scroll to position [0, 0]
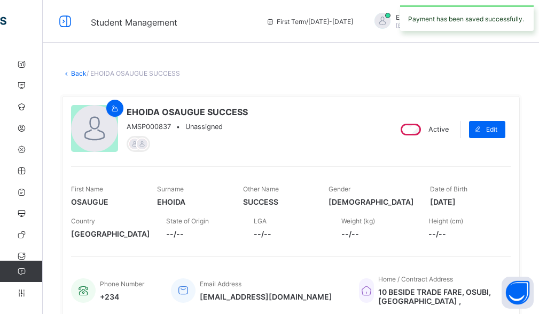
click at [73, 74] on link "Back" at bounding box center [78, 73] width 15 height 8
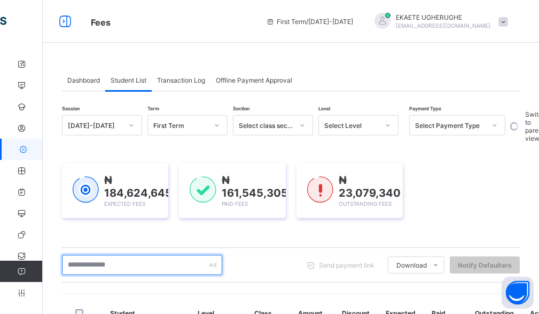
click at [115, 255] on input "text" at bounding box center [142, 265] width 160 height 20
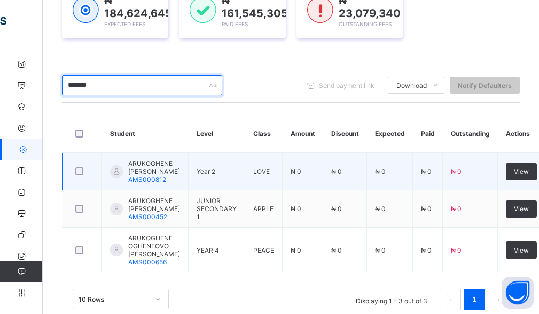
scroll to position [213, 0]
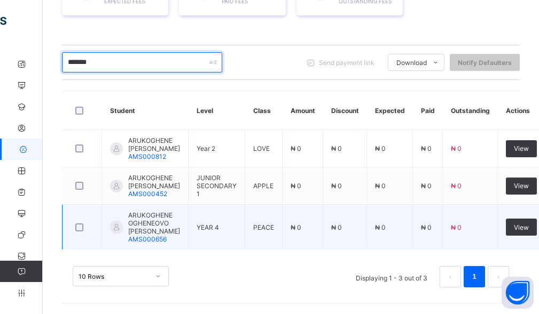
type input "*******"
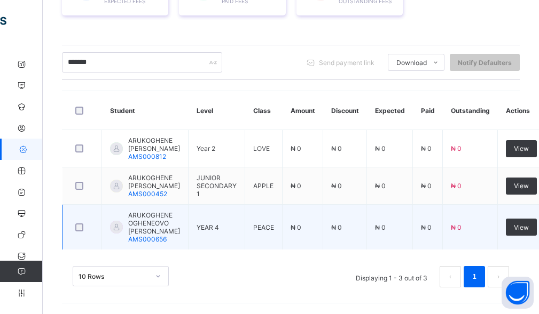
click at [151, 230] on span "ARUKOGHENE OGHENEOVO CHIMEREMEZE BRYAN" at bounding box center [154, 223] width 52 height 24
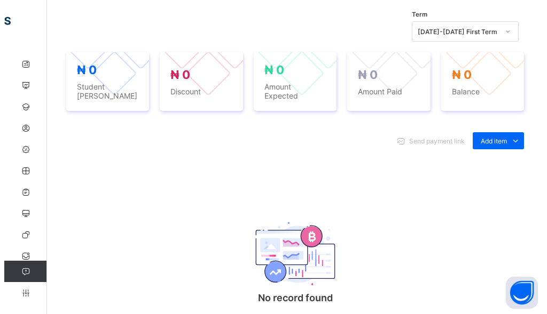
scroll to position [349, 0]
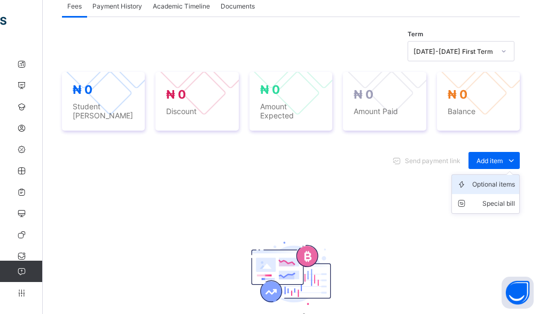
drag, startPoint x: 485, startPoint y: 163, endPoint x: 485, endPoint y: 194, distance: 30.4
click at [485, 169] on div "Add item Optional items Special bill" at bounding box center [493, 160] width 51 height 17
click at [485, 194] on li "Optional items" at bounding box center [485, 184] width 67 height 19
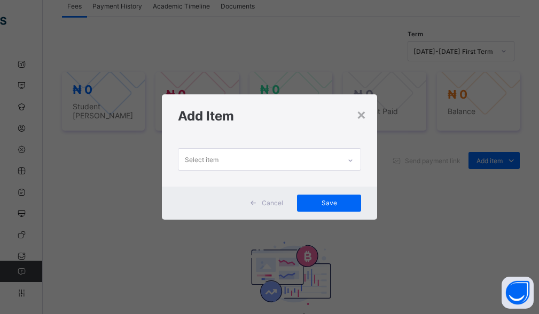
click at [226, 163] on div "Select item" at bounding box center [259, 159] width 162 height 21
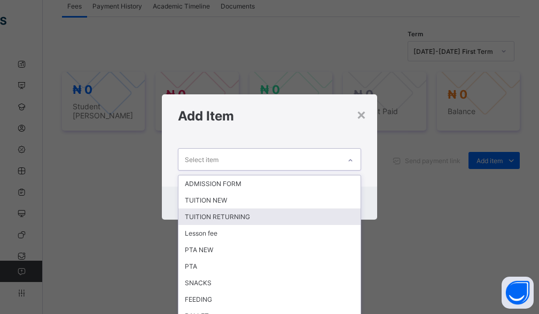
click at [224, 221] on div "TUITION RETURNING" at bounding box center [269, 217] width 183 height 17
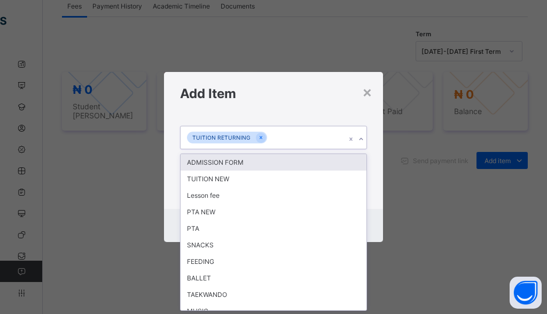
click at [284, 139] on div "TUITION RETURNING" at bounding box center [262, 137] width 165 height 22
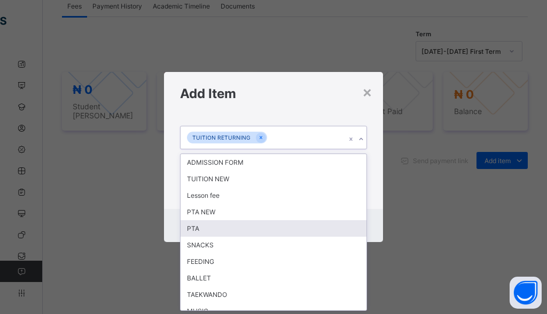
click at [199, 227] on div "PTA" at bounding box center [273, 228] width 186 height 17
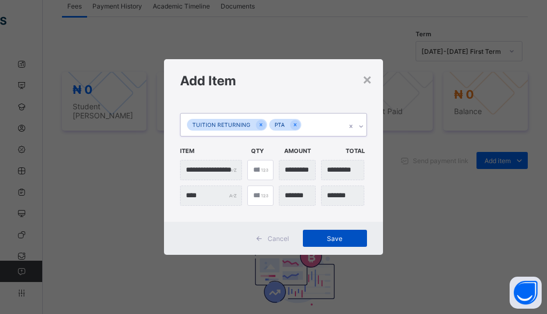
click at [329, 241] on span "Save" at bounding box center [335, 239] width 48 height 8
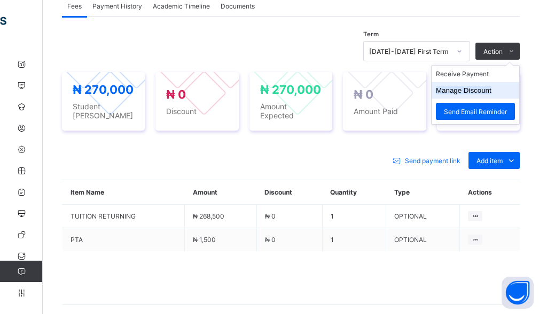
click at [472, 94] on button "Manage Discount" at bounding box center [464, 90] width 56 height 8
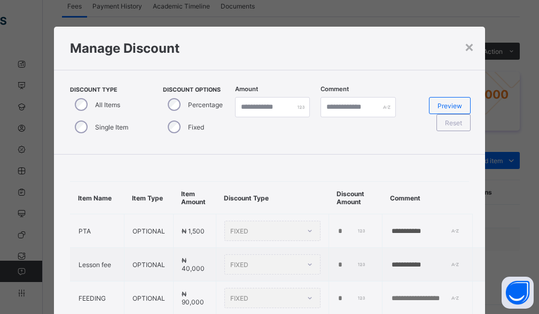
type input "*"
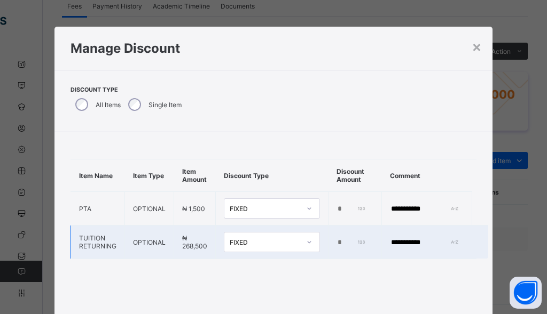
click at [330, 242] on td "*" at bounding box center [354, 243] width 53 height 34
click at [336, 243] on input "*" at bounding box center [351, 243] width 30 height 9
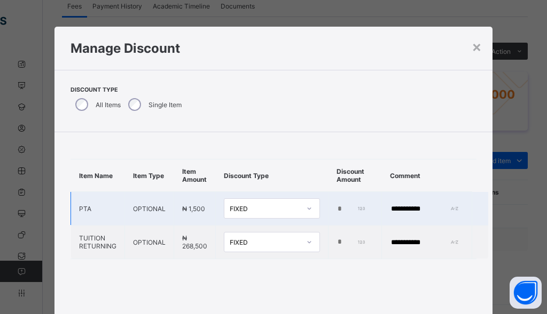
type input "******"
drag, startPoint x: 430, startPoint y: 205, endPoint x: 377, endPoint y: 215, distance: 54.2
click at [377, 215] on tr "**********" at bounding box center [279, 209] width 417 height 34
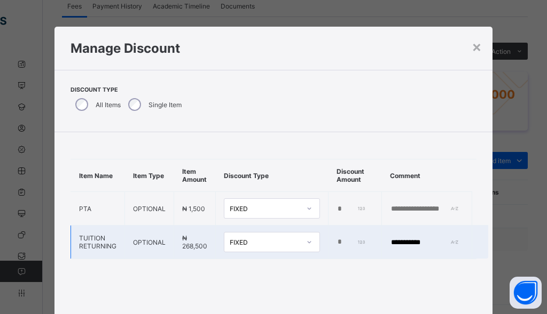
drag, startPoint x: 442, startPoint y: 245, endPoint x: 366, endPoint y: 248, distance: 75.8
click at [366, 248] on tr "**********" at bounding box center [279, 243] width 417 height 34
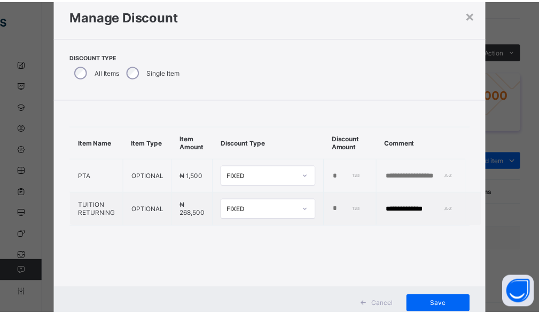
scroll to position [67, 0]
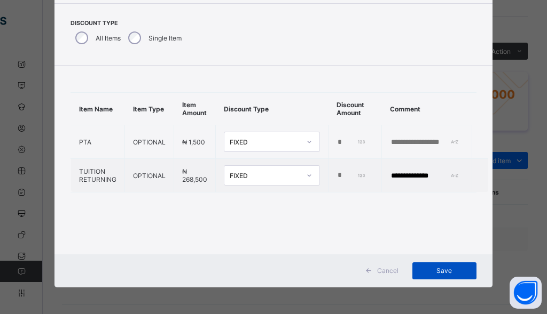
type input "**********"
click at [440, 270] on span "Save" at bounding box center [444, 271] width 48 height 8
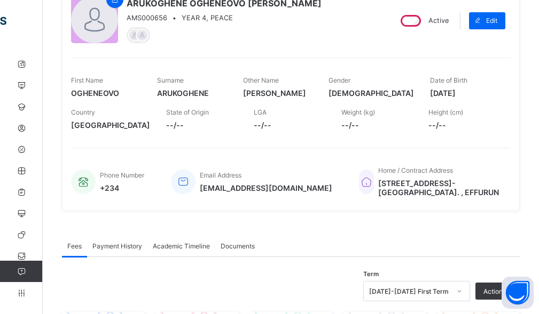
scroll to position [29, 0]
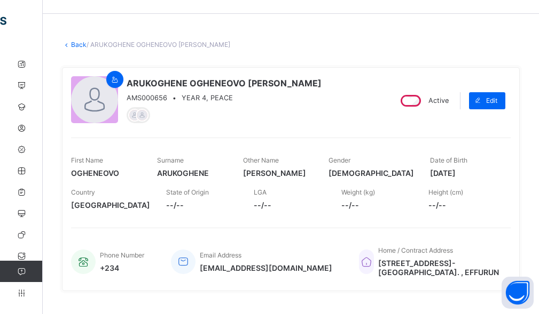
click at [72, 43] on link "Back" at bounding box center [78, 45] width 15 height 8
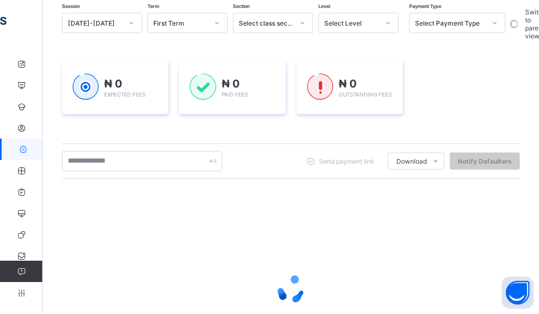
scroll to position [107, 0]
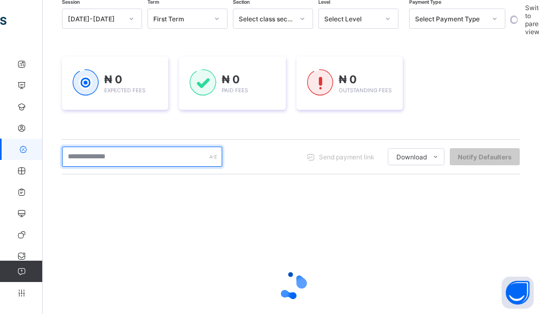
click at [127, 154] on input "text" at bounding box center [142, 157] width 160 height 20
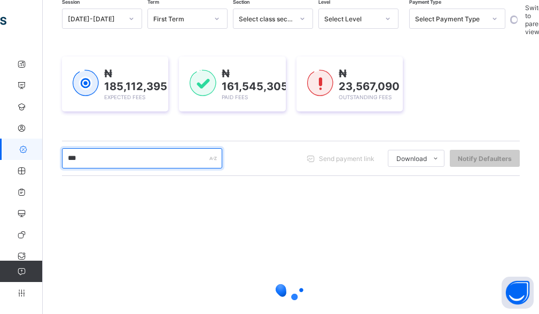
type input "*******"
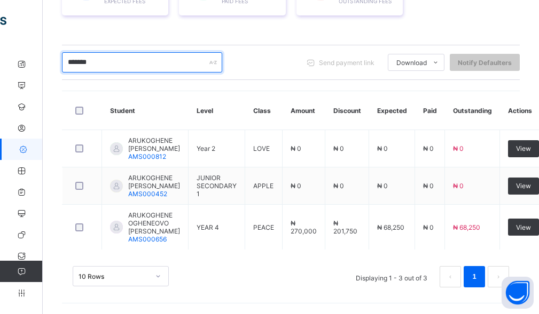
scroll to position [227, 0]
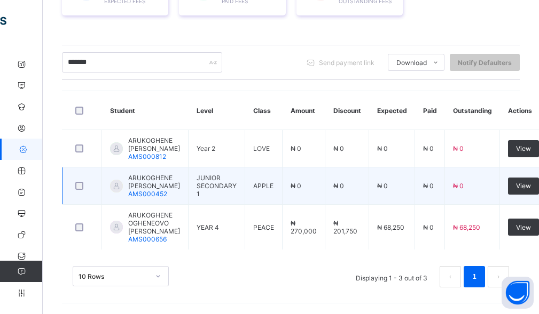
click at [147, 174] on span "ARUKOGHENE ELOZINO STEPHANIE" at bounding box center [154, 182] width 52 height 16
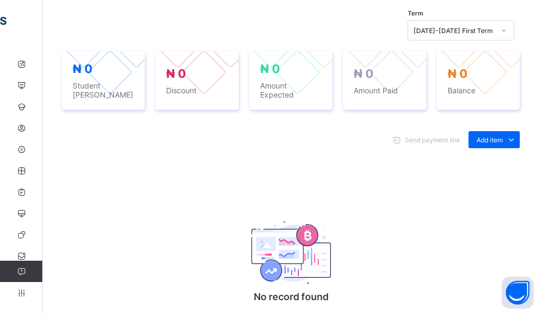
scroll to position [374, 0]
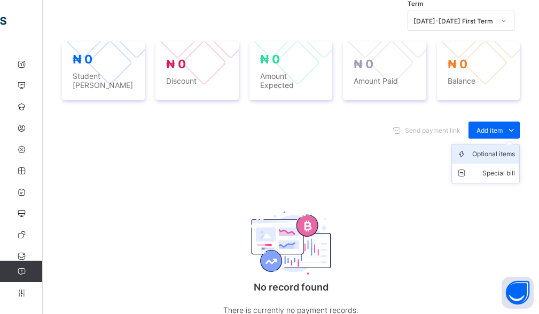
click at [494, 149] on div "Optional items" at bounding box center [493, 154] width 43 height 11
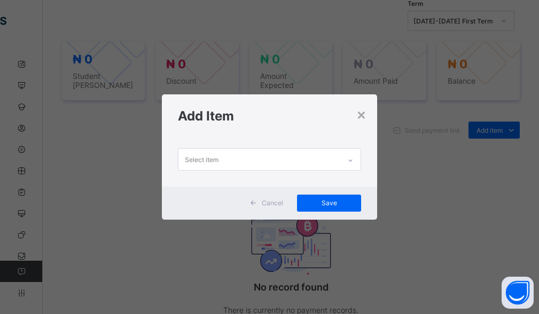
click at [293, 162] on div "Select item" at bounding box center [259, 159] width 162 height 21
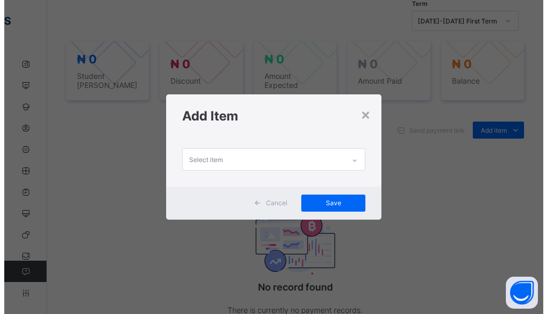
scroll to position [0, 0]
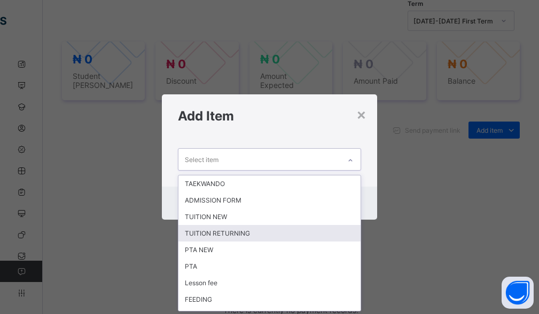
drag, startPoint x: 230, startPoint y: 233, endPoint x: 233, endPoint y: 200, distance: 33.7
click at [230, 233] on div "TUITION RETURNING" at bounding box center [269, 233] width 183 height 17
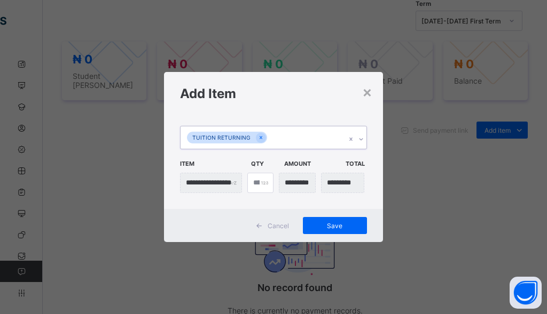
click at [293, 139] on div "TUITION RETURNING" at bounding box center [262, 137] width 165 height 22
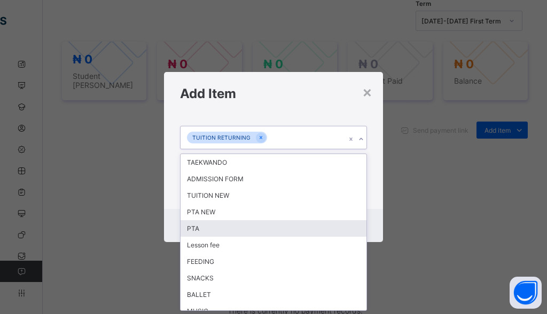
click at [204, 229] on div "PTA" at bounding box center [273, 228] width 186 height 17
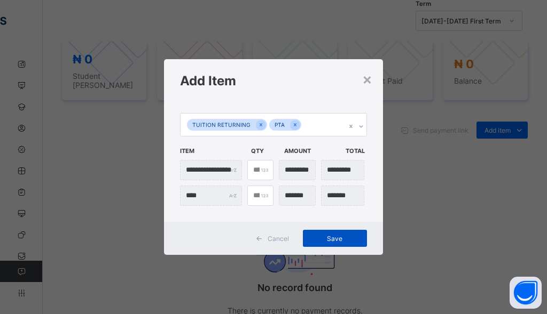
click at [338, 242] on span "Save" at bounding box center [335, 239] width 48 height 8
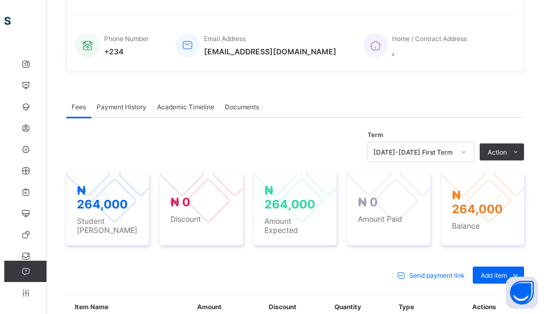
scroll to position [320, 0]
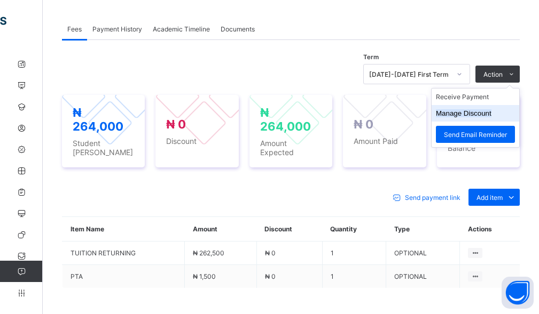
click at [473, 118] on li "Manage Discount" at bounding box center [475, 113] width 88 height 17
click at [477, 117] on li "Manage Discount" at bounding box center [475, 113] width 88 height 17
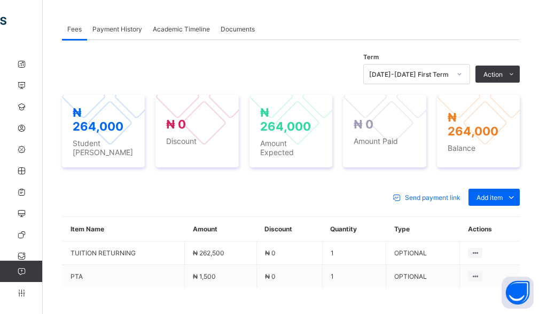
click at [0, 0] on button "Manage Discount" at bounding box center [0, 0] width 0 height 0
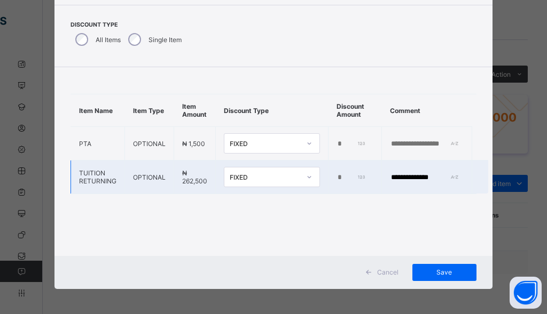
scroll to position [67, 0]
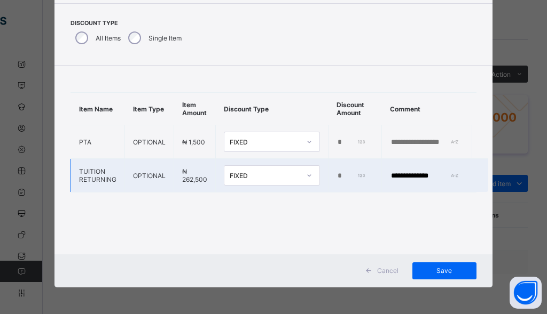
click at [336, 175] on input "*" at bounding box center [351, 176] width 30 height 9
type input "******"
click at [435, 267] on span "Save" at bounding box center [444, 271] width 48 height 8
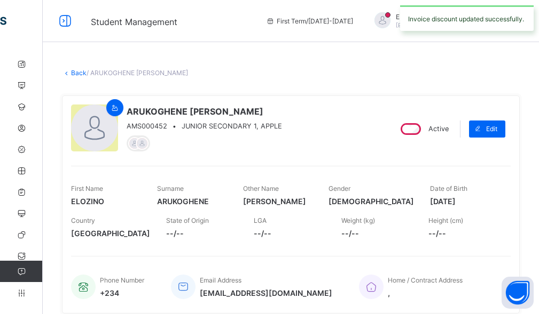
scroll to position [0, 0]
click at [78, 76] on link "Back" at bounding box center [78, 73] width 15 height 8
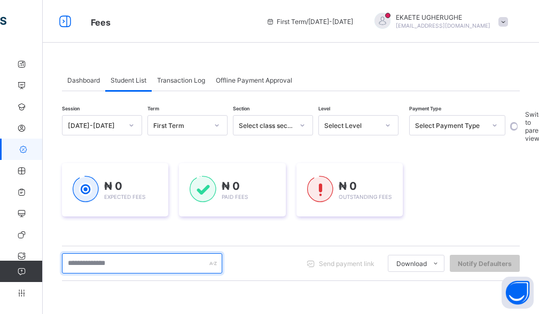
click at [88, 262] on input "text" at bounding box center [142, 264] width 160 height 20
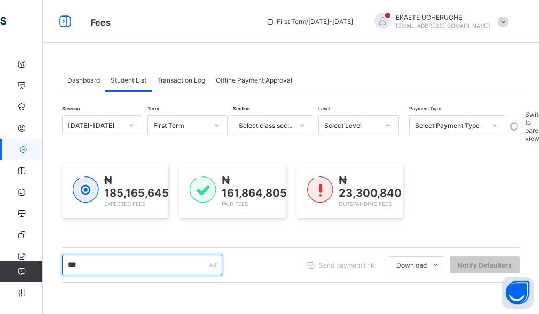
type input "*******"
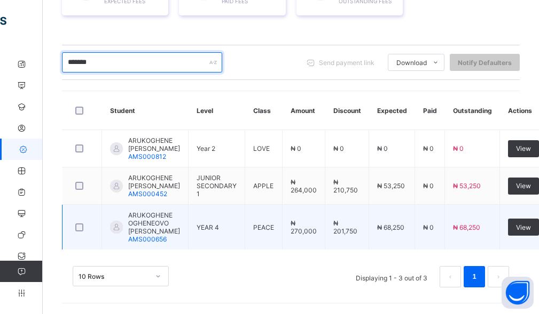
scroll to position [213, 0]
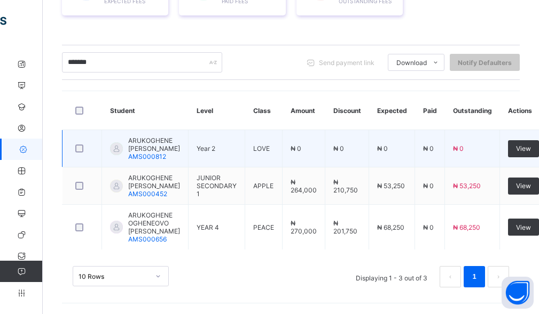
click at [143, 138] on span "ARUKOGHENE IRUOGHENE RYAN" at bounding box center [154, 145] width 52 height 16
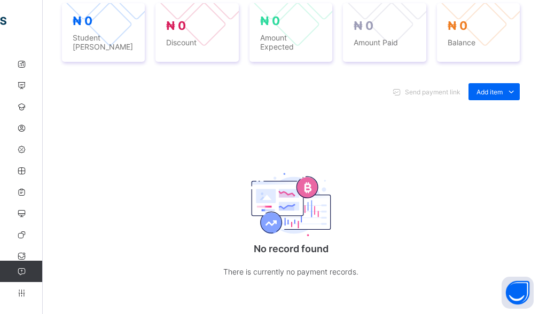
scroll to position [447, 0]
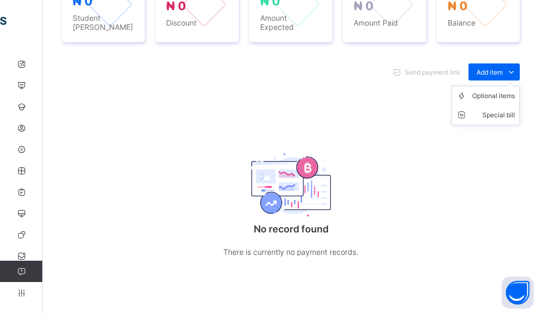
click at [493, 86] on ul "Optional items Special bill" at bounding box center [485, 105] width 68 height 39
click at [492, 89] on li "Optional items" at bounding box center [485, 95] width 67 height 19
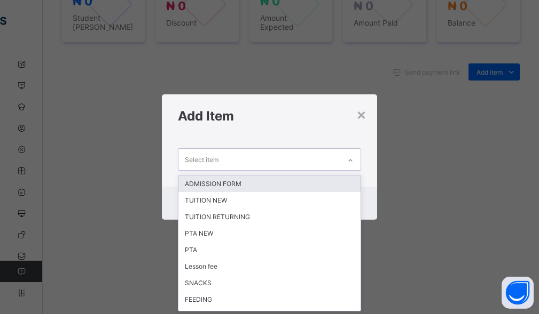
click at [241, 165] on div "Select item" at bounding box center [259, 159] width 162 height 21
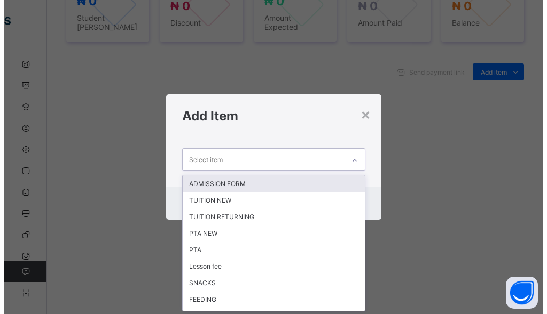
scroll to position [0, 0]
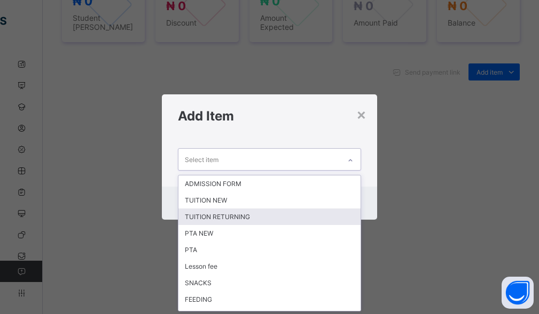
drag, startPoint x: 231, startPoint y: 220, endPoint x: 230, endPoint y: 205, distance: 15.0
click at [231, 217] on div "TUITION RETURNING" at bounding box center [269, 217] width 183 height 17
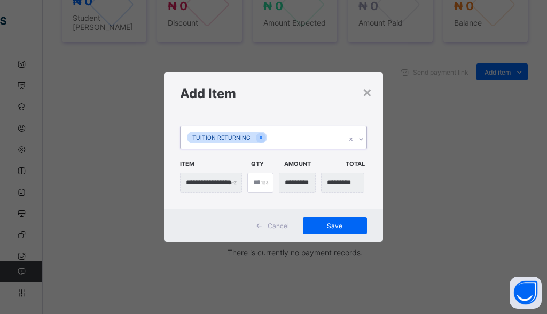
drag, startPoint x: 291, startPoint y: 138, endPoint x: 280, endPoint y: 150, distance: 16.2
click at [291, 138] on div "TUITION RETURNING" at bounding box center [262, 137] width 165 height 22
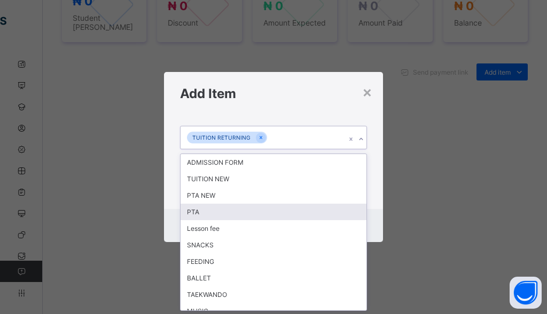
drag, startPoint x: 200, startPoint y: 217, endPoint x: 212, endPoint y: 207, distance: 16.3
click at [200, 216] on div "PTA" at bounding box center [273, 212] width 186 height 17
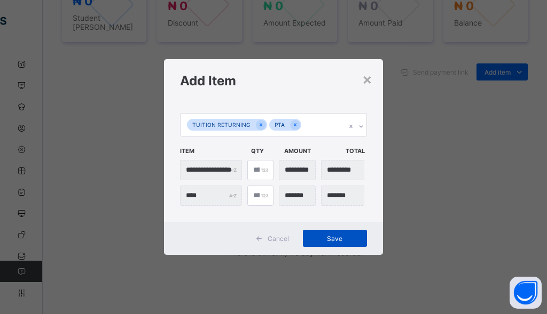
click at [325, 240] on span "Save" at bounding box center [335, 239] width 48 height 8
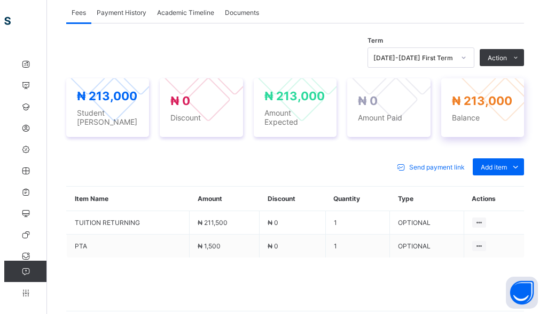
scroll to position [340, 0]
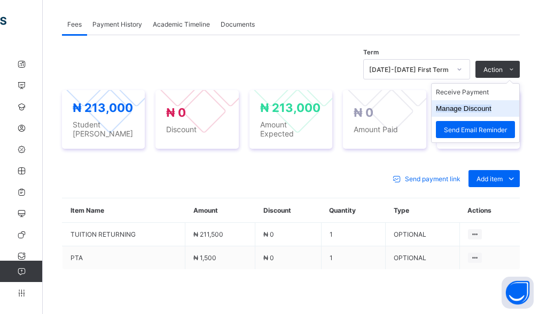
click at [485, 105] on button "Manage Discount" at bounding box center [464, 109] width 56 height 8
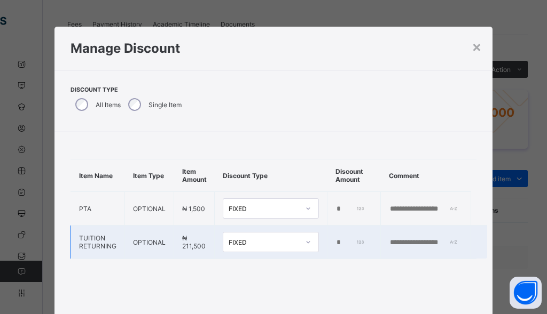
click at [336, 244] on input "*" at bounding box center [350, 243] width 30 height 9
click at [335, 244] on input "*" at bounding box center [350, 243] width 30 height 9
type input "******"
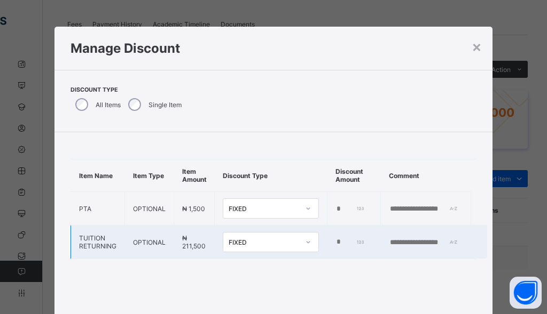
click at [404, 241] on input "text" at bounding box center [426, 243] width 74 height 9
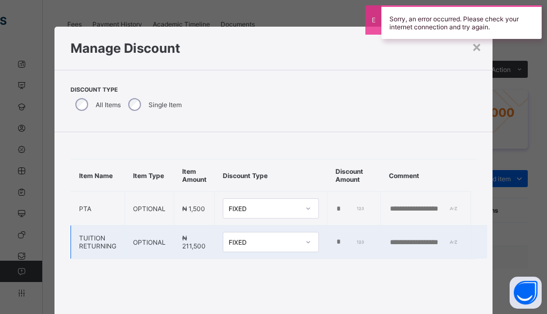
click at [413, 239] on input "text" at bounding box center [426, 243] width 74 height 9
paste input "**********"
type input "*"
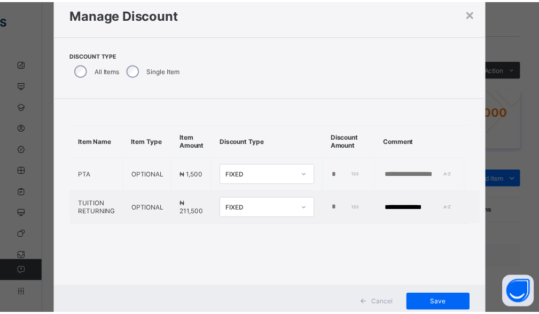
scroll to position [67, 0]
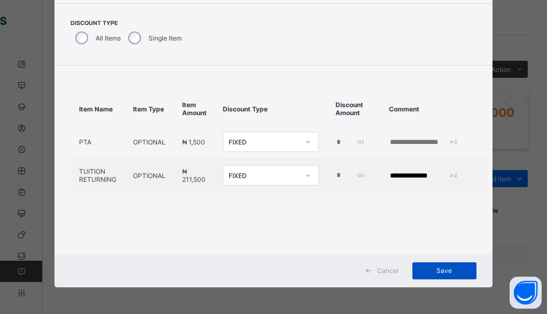
type input "**********"
click at [423, 266] on div "Save" at bounding box center [444, 271] width 64 height 17
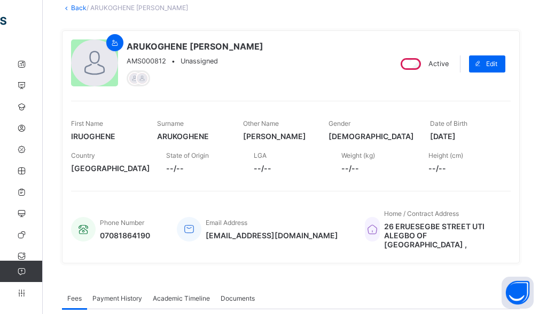
scroll to position [20, 0]
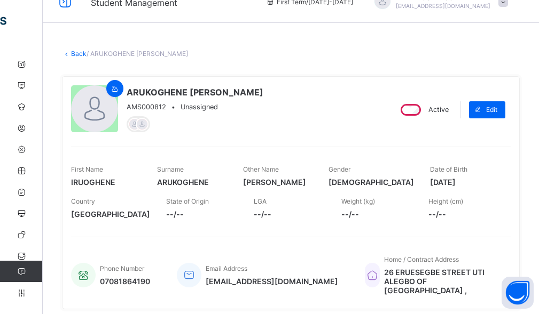
click at [74, 53] on link "Back" at bounding box center [78, 54] width 15 height 8
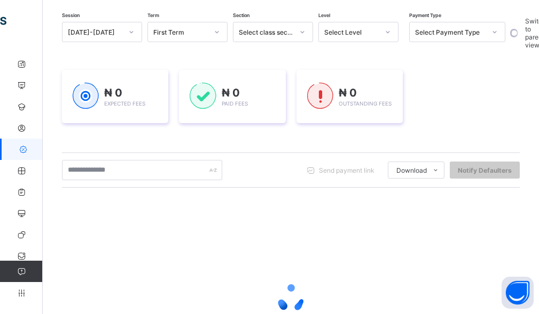
scroll to position [160, 0]
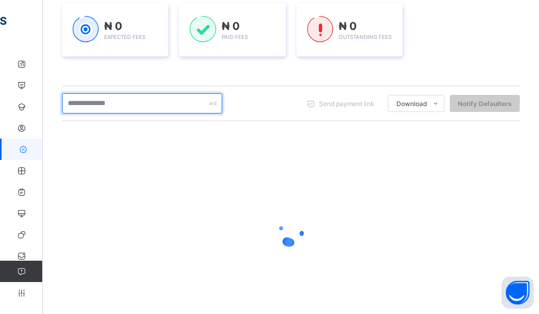
click at [131, 108] on input "text" at bounding box center [142, 103] width 160 height 20
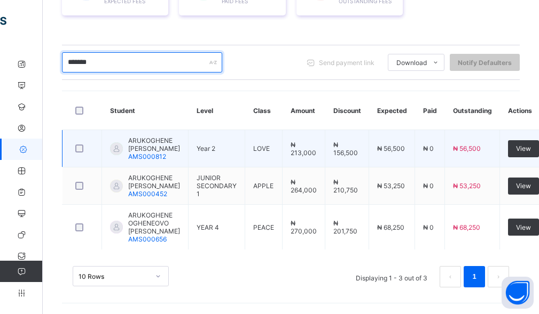
scroll to position [227, 0]
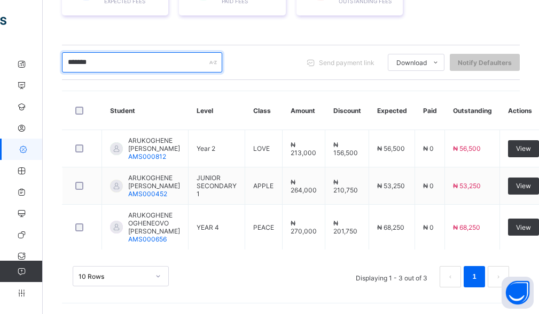
drag, startPoint x: 114, startPoint y: 41, endPoint x: 65, endPoint y: 32, distance: 50.4
click at [65, 52] on input "*******" at bounding box center [142, 62] width 160 height 20
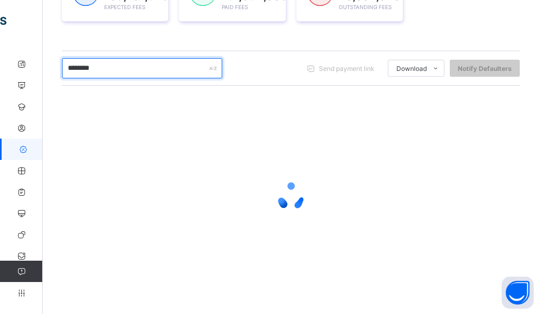
scroll to position [203, 0]
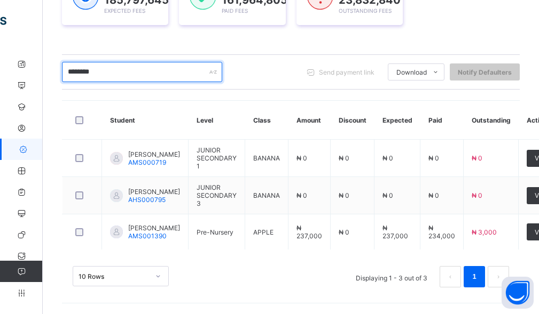
drag, startPoint x: 114, startPoint y: 66, endPoint x: 57, endPoint y: 77, distance: 58.1
click at [57, 77] on div "Dashboard Student List Transaction Log Offline Payment Approval Student List Mo…" at bounding box center [291, 87] width 496 height 454
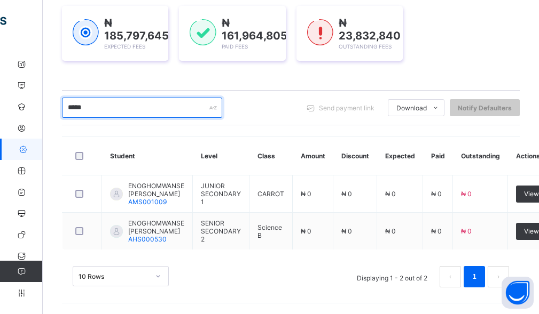
scroll to position [157, 0]
drag, startPoint x: 115, startPoint y: 114, endPoint x: 32, endPoint y: 112, distance: 83.3
click at [32, 112] on div "Fees First Term / 2025-2026 EKAETE UGHERUGHE ekaeteakpan1@gmail.com Dashboard S…" at bounding box center [269, 79] width 539 height 472
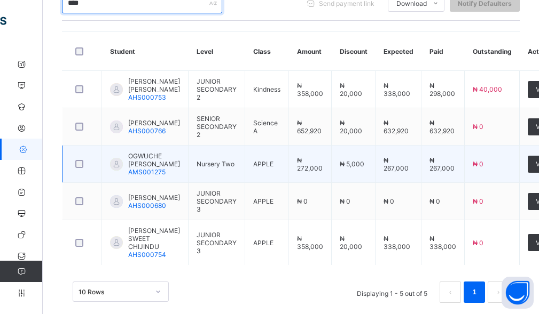
scroll to position [280, 0]
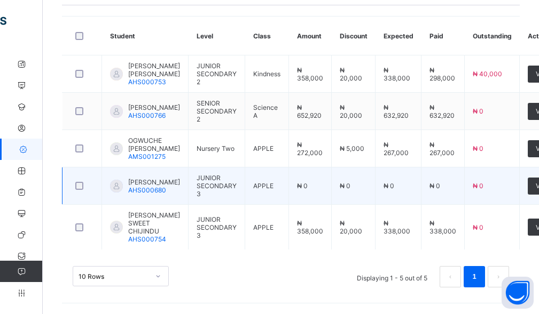
type input "****"
click at [163, 186] on span "EZEH NAOMI CHINECHEREM" at bounding box center [154, 182] width 52 height 8
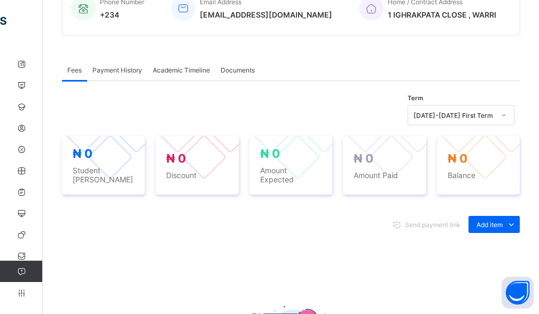
scroll to position [374, 0]
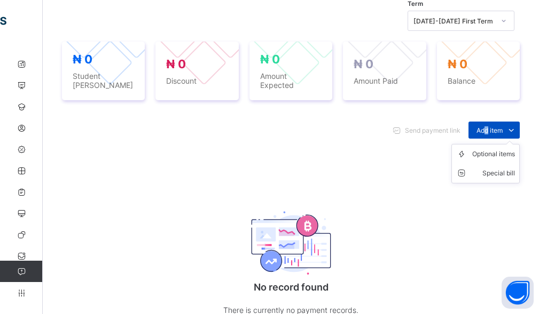
click at [493, 127] on span "Add item" at bounding box center [489, 130] width 26 height 8
click at [486, 149] on div "Optional items" at bounding box center [493, 154] width 43 height 11
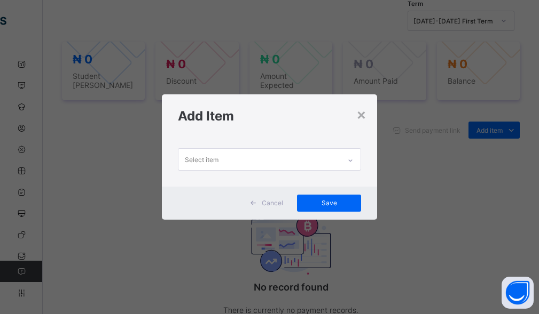
click at [303, 156] on div "Select item" at bounding box center [259, 159] width 162 height 21
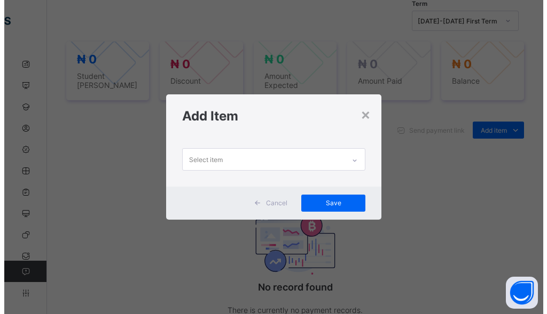
scroll to position [0, 0]
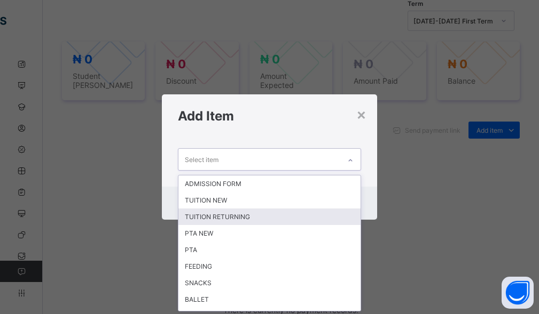
click at [211, 219] on div "TUITION RETURNING" at bounding box center [269, 217] width 183 height 17
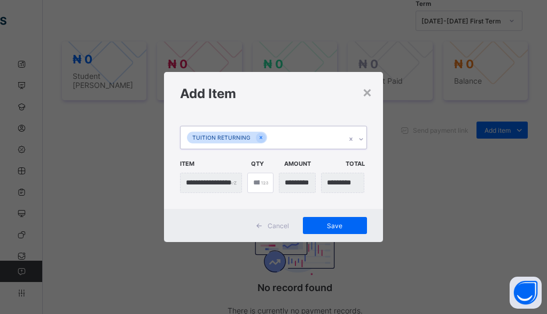
click at [284, 133] on div "TUITION RETURNING" at bounding box center [262, 137] width 165 height 22
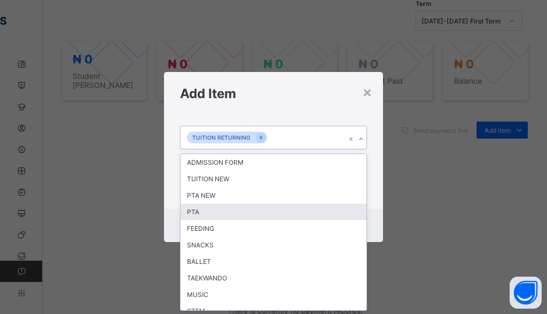
drag, startPoint x: 217, startPoint y: 213, endPoint x: 234, endPoint y: 208, distance: 17.2
click at [218, 213] on div "PTA" at bounding box center [273, 212] width 186 height 17
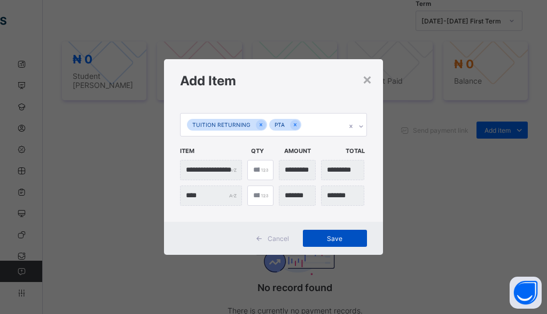
click at [341, 238] on span "Save" at bounding box center [335, 239] width 48 height 8
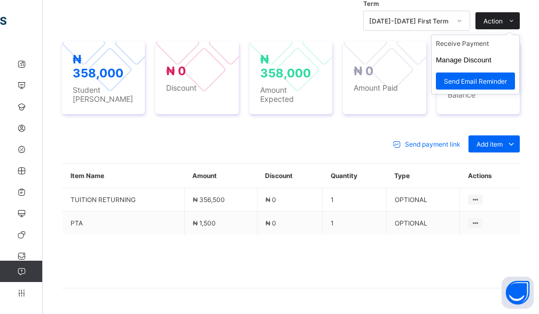
click at [502, 21] on span "Action" at bounding box center [492, 21] width 19 height 8
click at [495, 43] on li "Receive Payment" at bounding box center [475, 43] width 88 height 17
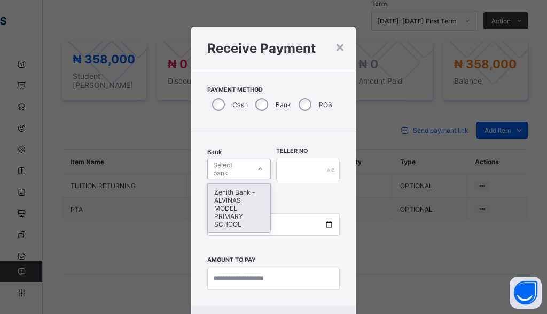
click at [240, 168] on div "Select bank" at bounding box center [231, 169] width 36 height 20
drag, startPoint x: 218, startPoint y: 220, endPoint x: 284, endPoint y: 191, distance: 72.9
click at [230, 218] on div "Zenith Bank - ALVINAS MODEL PRIMARY SCHOOL" at bounding box center [239, 208] width 62 height 49
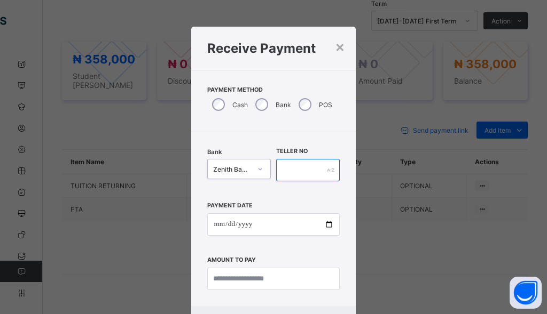
click at [300, 172] on input "text" at bounding box center [308, 170] width 64 height 22
type input "*******"
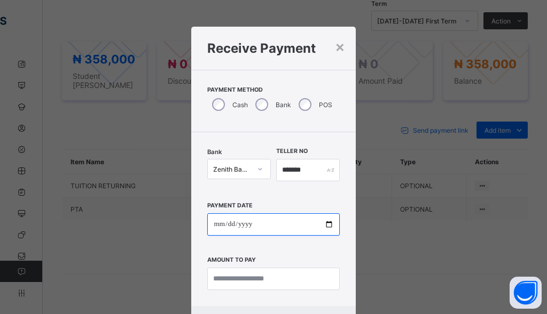
click at [215, 223] on input "date" at bounding box center [273, 224] width 132 height 22
type input "**********"
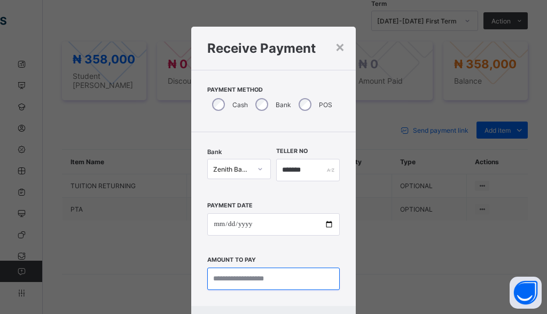
click at [272, 287] on input "currency" at bounding box center [273, 279] width 132 height 22
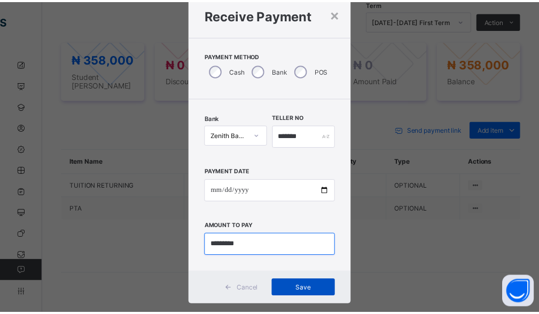
scroll to position [52, 0]
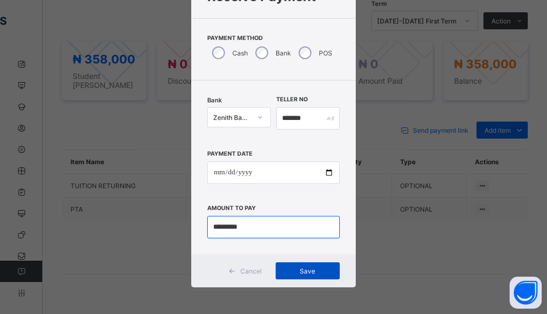
type input "*********"
click at [317, 266] on div "Save" at bounding box center [307, 271] width 64 height 17
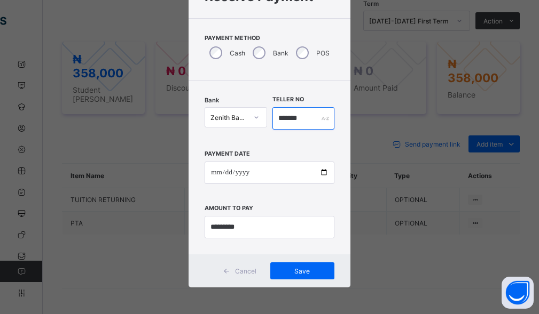
click at [303, 121] on input "*******" at bounding box center [303, 118] width 62 height 22
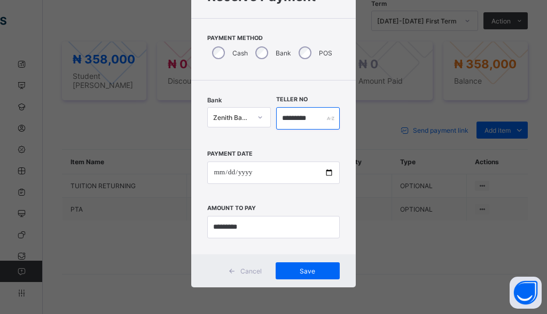
type input "*********"
click at [277, 260] on div "Cancel Save" at bounding box center [273, 271] width 164 height 33
click at [283, 270] on span "Save" at bounding box center [307, 271] width 48 height 8
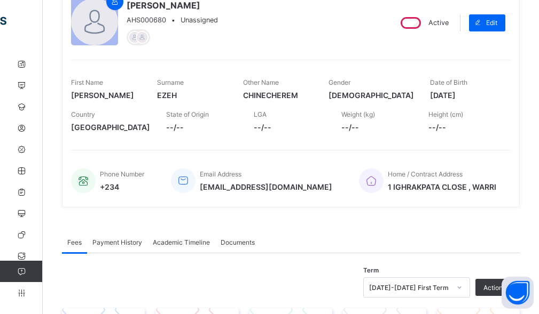
scroll to position [0, 0]
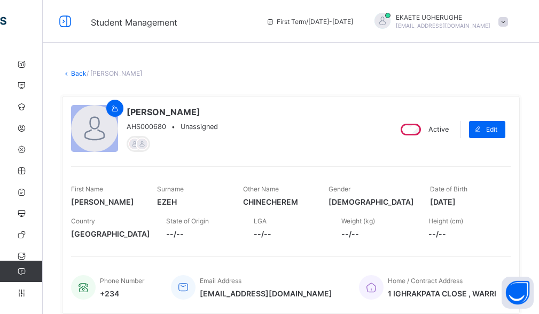
click at [75, 70] on link "Back" at bounding box center [78, 73] width 15 height 8
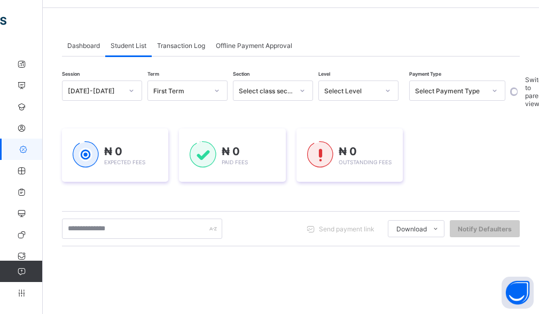
scroll to position [53, 0]
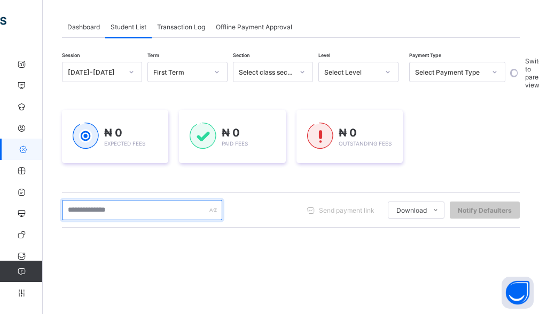
click at [112, 210] on input "text" at bounding box center [142, 210] width 160 height 20
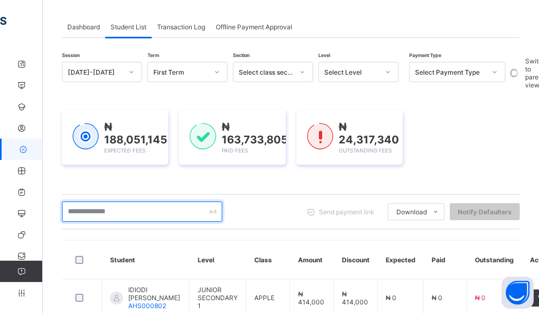
click at [105, 209] on input "text" at bounding box center [142, 212] width 160 height 20
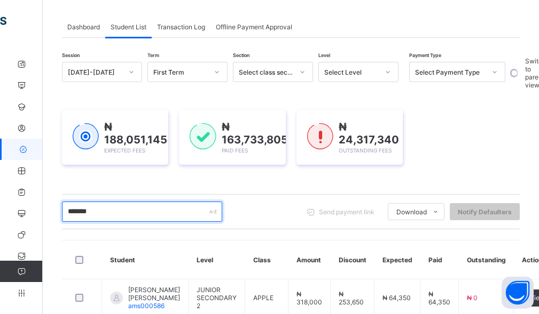
scroll to position [165, 0]
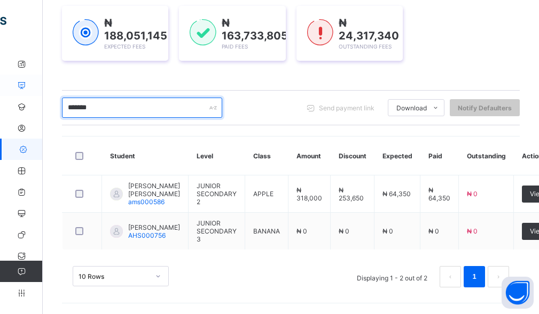
drag, startPoint x: 112, startPoint y: 102, endPoint x: 20, endPoint y: 92, distance: 91.8
click at [23, 94] on div "Fees First Term / 2025-2026 EKAETE UGHERUGHE ekaeteakpan1@gmail.com Dashboard S…" at bounding box center [269, 79] width 539 height 472
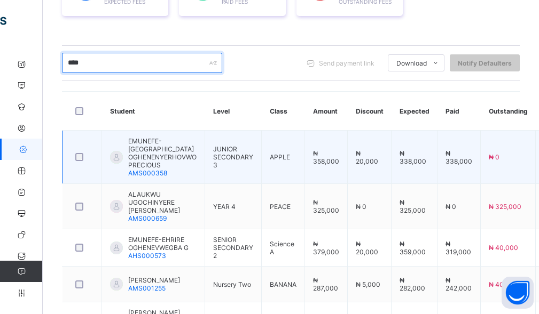
scroll to position [124, 0]
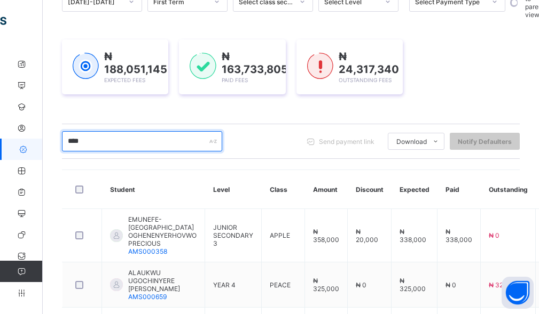
drag, startPoint x: 92, startPoint y: 145, endPoint x: 47, endPoint y: 146, distance: 45.4
click at [47, 146] on div "Dashboard Student List Transaction Log Offline Payment Approval Student List Mo…" at bounding box center [291, 206] width 496 height 553
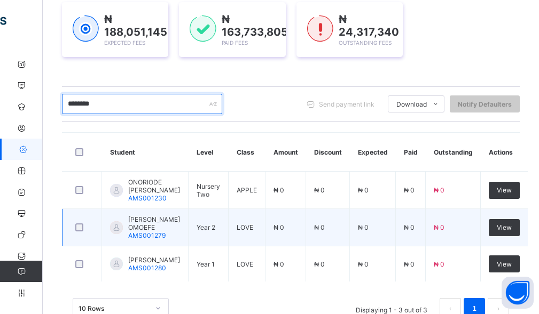
scroll to position [177, 0]
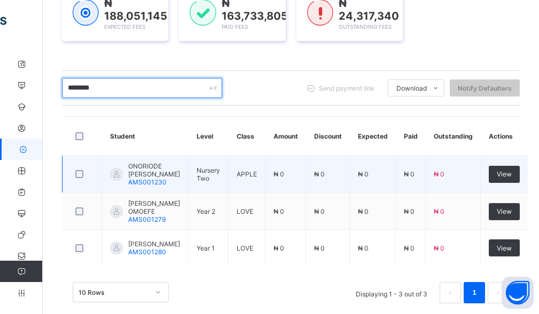
type input "********"
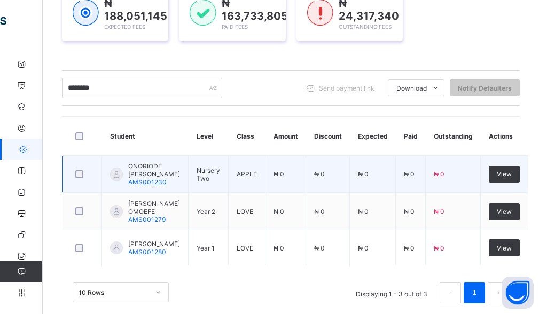
click at [149, 177] on span "ONORIODE OGHENERUNO FROMENT" at bounding box center [154, 170] width 52 height 16
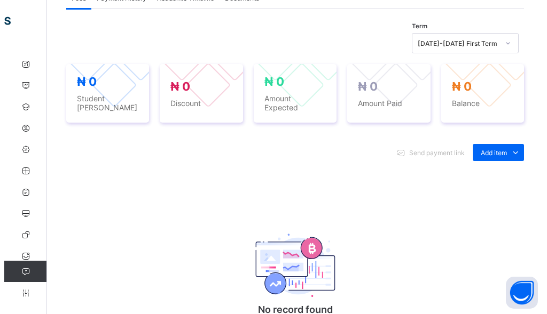
scroll to position [374, 0]
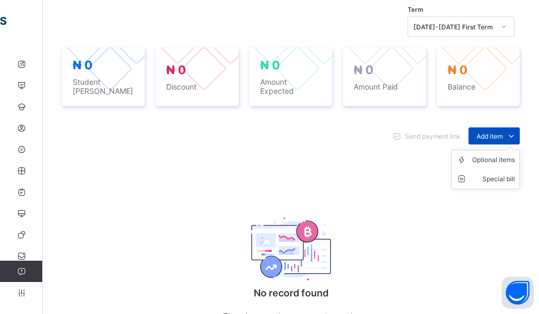
click at [498, 132] on span "Add item" at bounding box center [489, 136] width 26 height 8
click at [506, 159] on div "Optional items" at bounding box center [493, 160] width 43 height 11
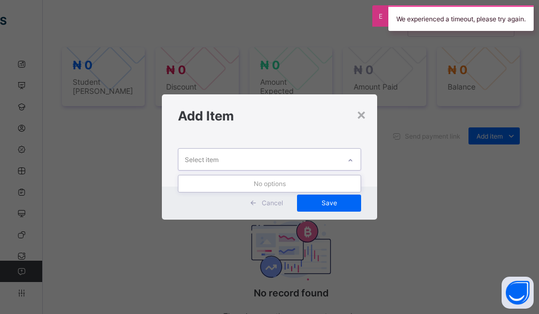
click at [260, 163] on div "Select item" at bounding box center [259, 159] width 162 height 21
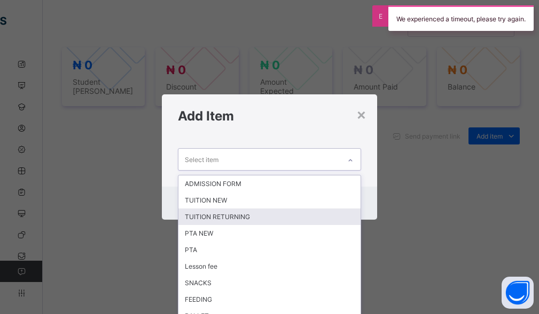
click at [219, 218] on div "TUITION RETURNING" at bounding box center [269, 217] width 183 height 17
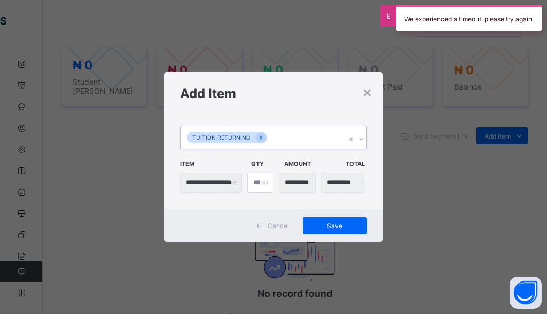
scroll to position [0, 0]
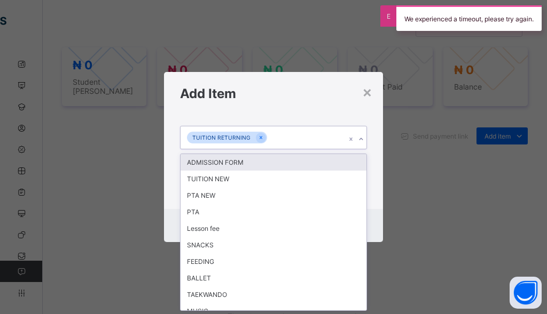
click at [292, 140] on div "TUITION RETURNING" at bounding box center [262, 137] width 165 height 22
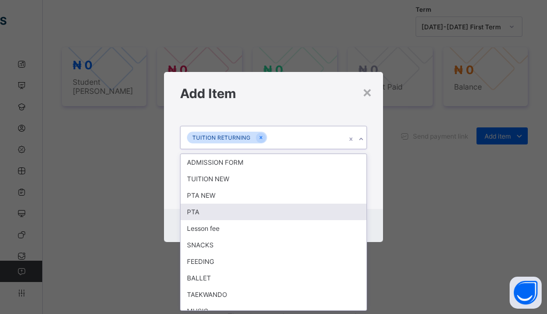
click at [204, 213] on div "PTA" at bounding box center [273, 212] width 186 height 17
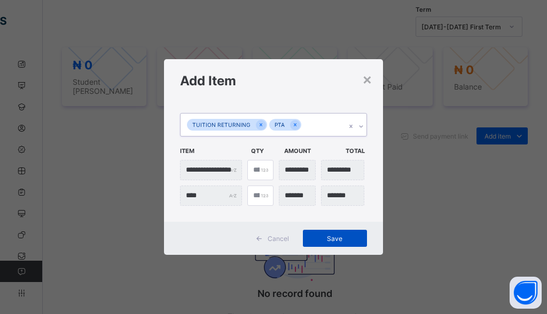
click at [329, 241] on span "Save" at bounding box center [335, 239] width 48 height 8
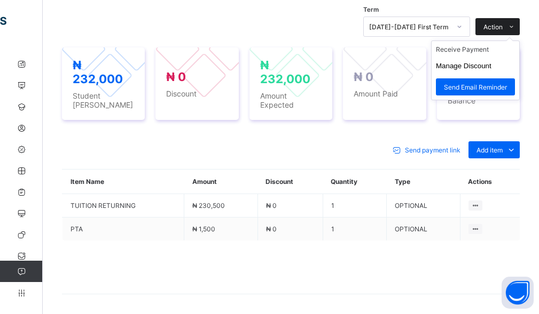
click at [502, 27] on span "Action" at bounding box center [492, 27] width 19 height 8
click at [511, 27] on span at bounding box center [510, 26] width 17 height 17
click at [469, 66] on button "Manage Discount" at bounding box center [464, 66] width 56 height 8
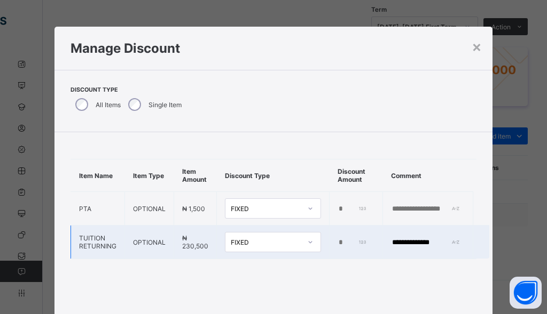
click at [338, 247] on td "*" at bounding box center [355, 243] width 53 height 34
click at [337, 242] on input "*" at bounding box center [352, 243] width 30 height 9
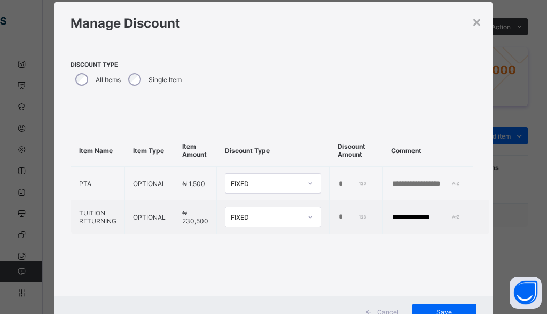
scroll to position [67, 0]
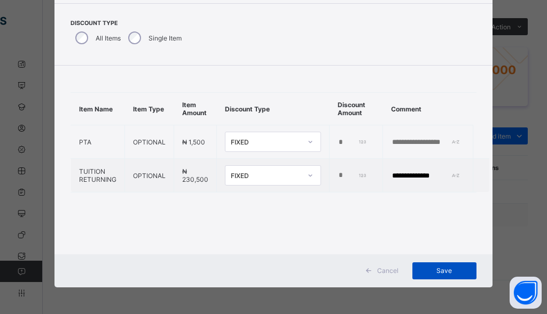
type input "******"
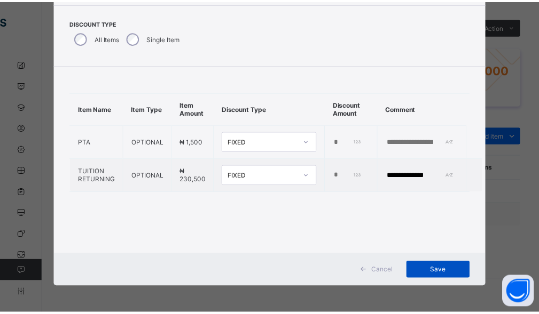
scroll to position [0, 0]
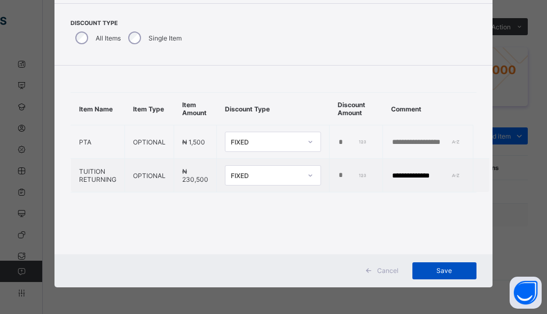
click at [441, 273] on span "Save" at bounding box center [444, 271] width 48 height 8
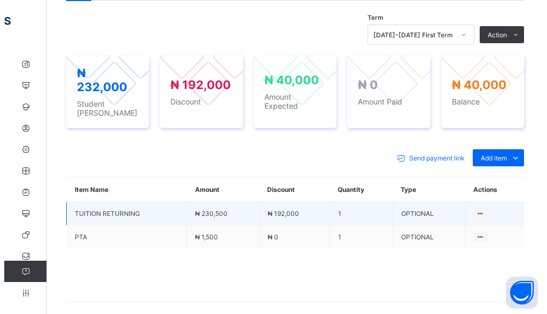
scroll to position [374, 0]
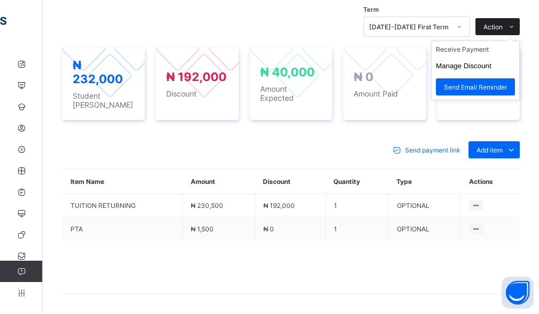
click at [511, 27] on span at bounding box center [510, 26] width 17 height 17
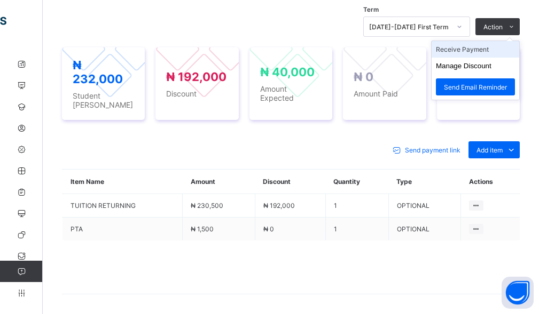
click at [496, 51] on li "Receive Payment" at bounding box center [475, 49] width 88 height 17
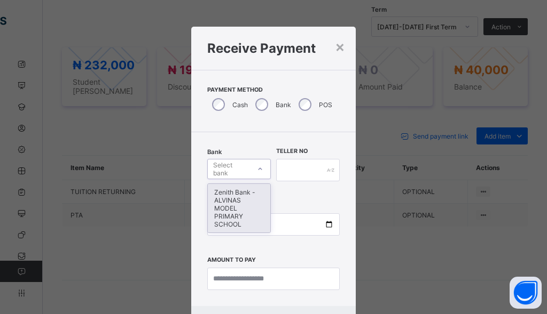
click at [241, 175] on div "Select bank" at bounding box center [231, 169] width 36 height 20
click at [216, 224] on div "Zenith Bank - ALVINAS MODEL PRIMARY SCHOOL" at bounding box center [239, 208] width 62 height 49
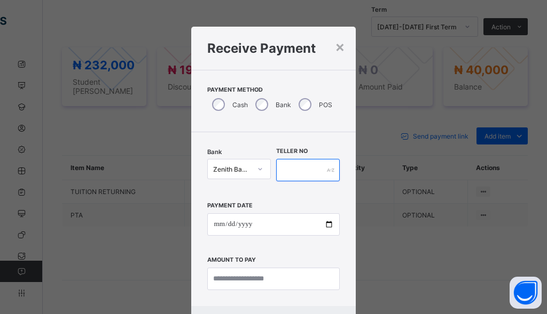
click at [302, 169] on input "text" at bounding box center [308, 170] width 64 height 22
type input "*******"
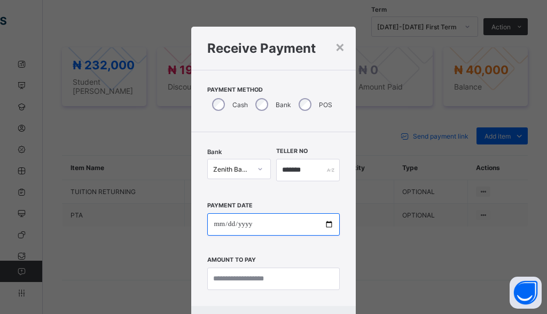
drag, startPoint x: 220, startPoint y: 233, endPoint x: 215, endPoint y: 226, distance: 9.1
click at [220, 231] on input "date" at bounding box center [273, 224] width 132 height 22
click at [218, 226] on input "date" at bounding box center [273, 224] width 132 height 22
type input "**********"
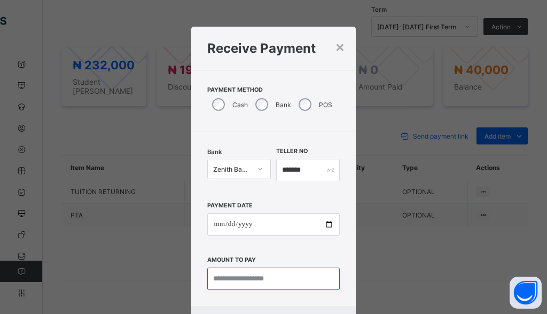
click at [250, 290] on input "currency" at bounding box center [273, 279] width 132 height 22
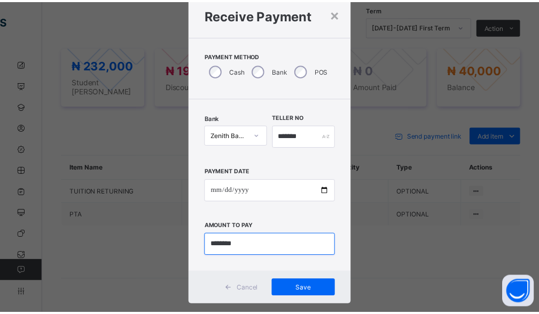
scroll to position [52, 0]
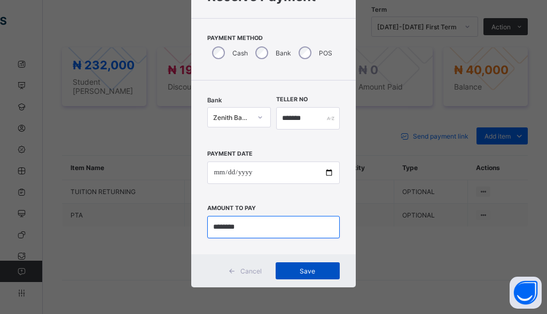
type input "********"
click at [298, 274] on span "Save" at bounding box center [307, 271] width 48 height 8
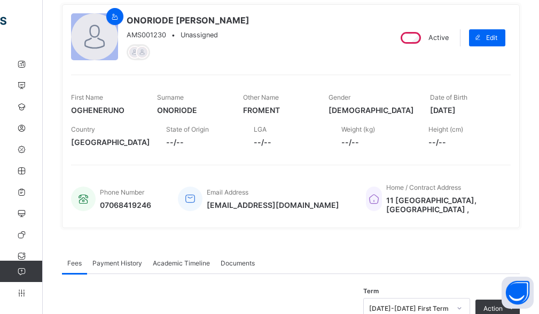
scroll to position [0, 0]
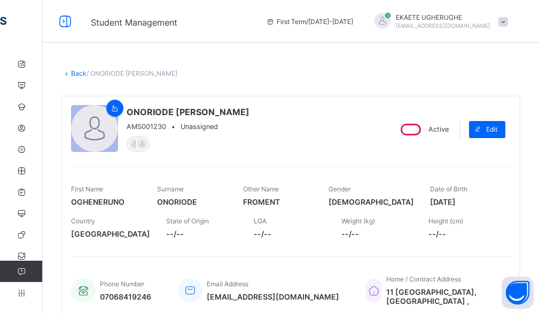
click at [79, 75] on link "Back" at bounding box center [78, 73] width 15 height 8
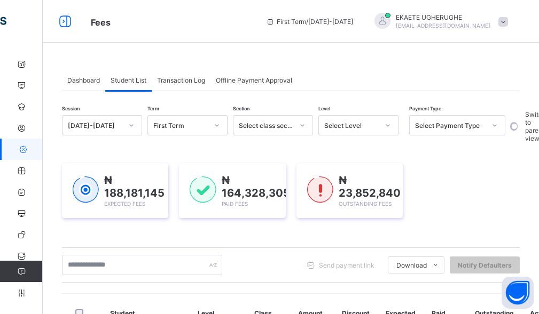
scroll to position [160, 0]
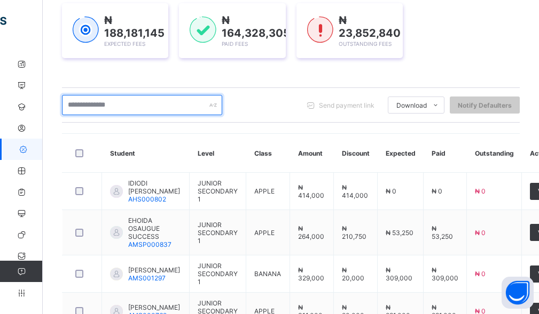
click at [91, 101] on input "text" at bounding box center [142, 105] width 160 height 20
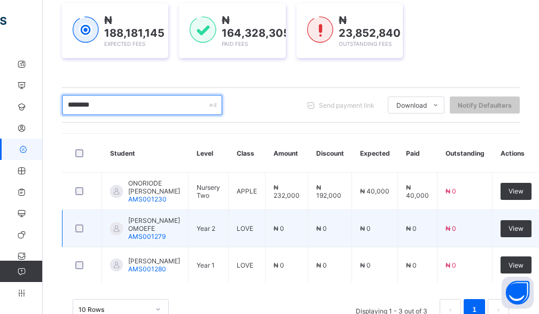
type input "********"
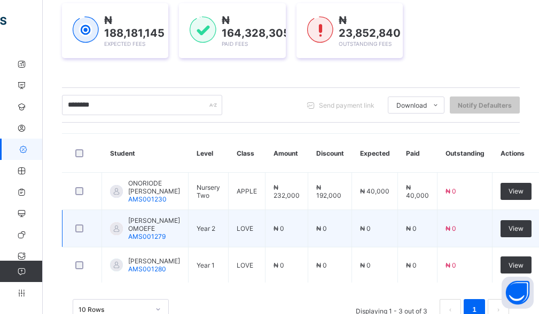
click at [146, 233] on span "[PERSON_NAME] OMOEFE" at bounding box center [154, 225] width 52 height 16
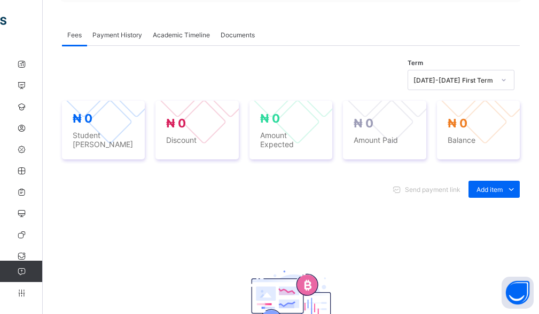
scroll to position [374, 0]
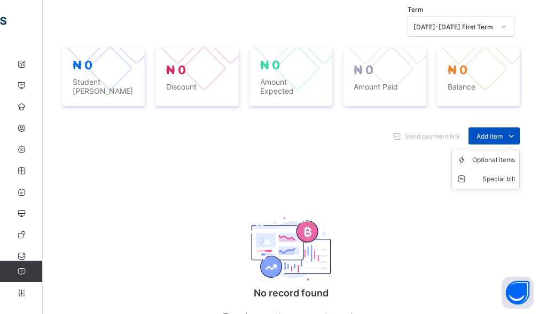
click at [502, 132] on span "Add item" at bounding box center [489, 136] width 26 height 8
click at [498, 157] on div "Optional items" at bounding box center [493, 160] width 43 height 11
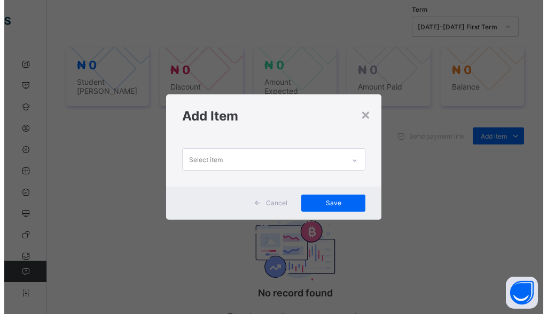
scroll to position [0, 0]
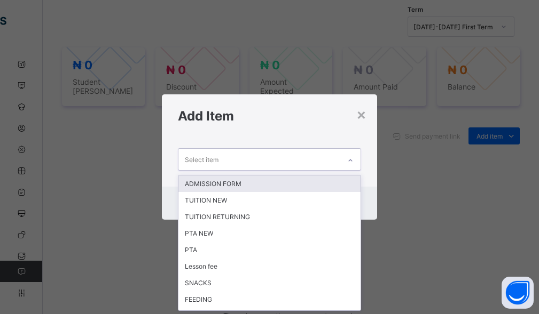
click at [257, 163] on div "Select item" at bounding box center [259, 159] width 162 height 21
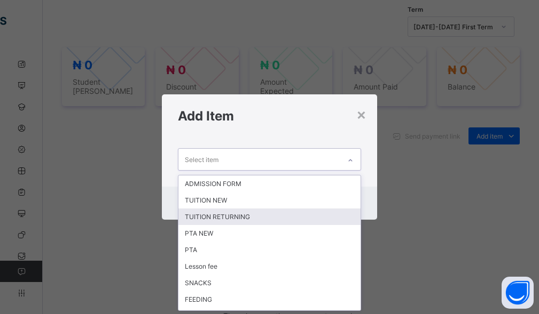
click at [257, 216] on div "TUITION RETURNING" at bounding box center [269, 217] width 183 height 17
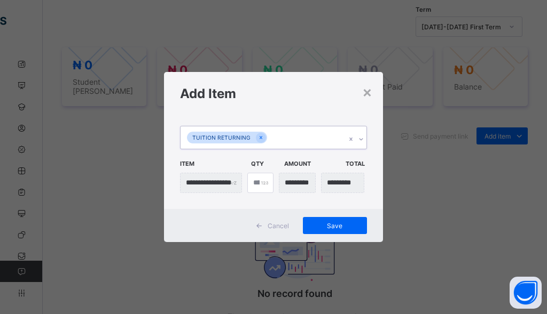
click at [303, 147] on div "TUITION RETURNING" at bounding box center [262, 137] width 165 height 22
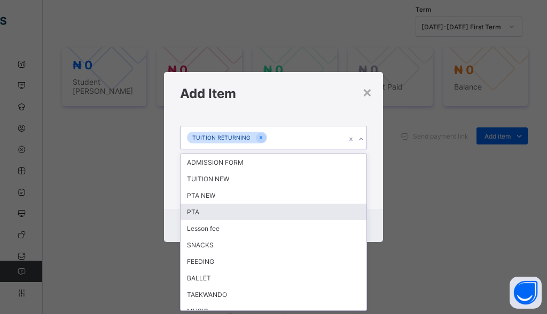
click at [271, 213] on div "PTA" at bounding box center [273, 212] width 186 height 17
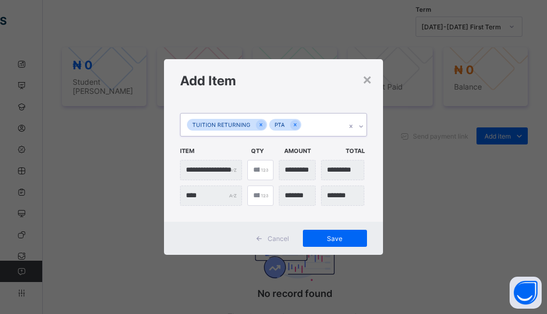
click at [315, 121] on div "TUITION RETURNING PTA" at bounding box center [262, 125] width 165 height 22
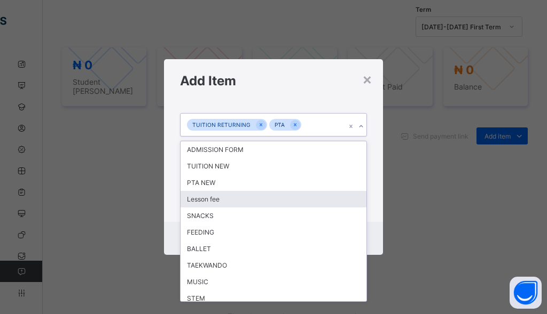
click at [438, 225] on div "**********" at bounding box center [273, 157] width 547 height 314
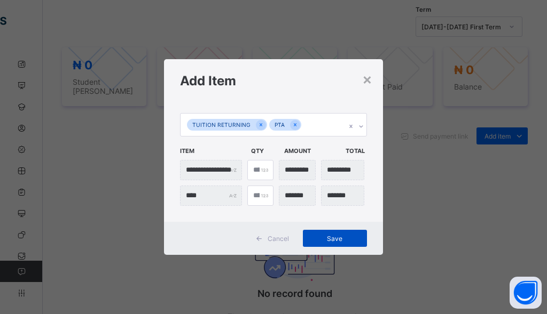
click at [336, 243] on div "Save" at bounding box center [335, 238] width 64 height 17
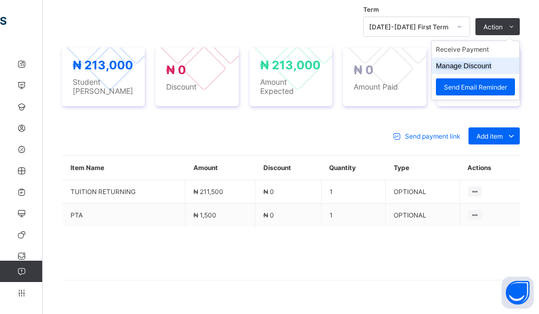
click at [467, 66] on button "Manage Discount" at bounding box center [464, 66] width 56 height 8
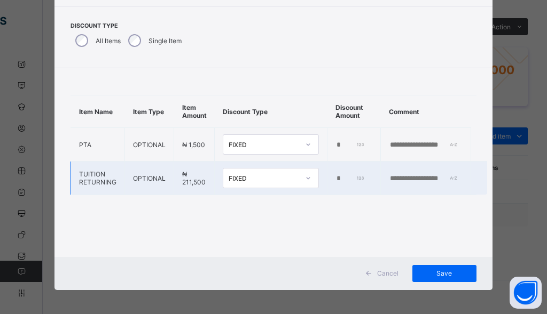
scroll to position [67, 0]
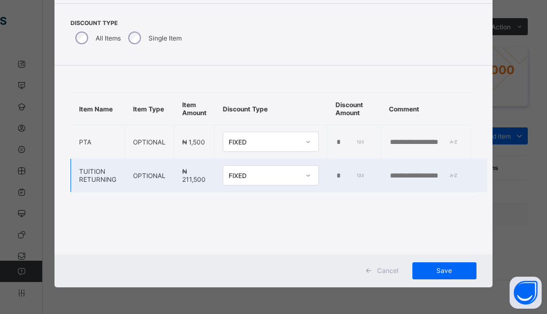
click at [335, 177] on input "*" at bounding box center [350, 176] width 30 height 9
type input "******"
click at [405, 179] on input "text" at bounding box center [426, 176] width 74 height 9
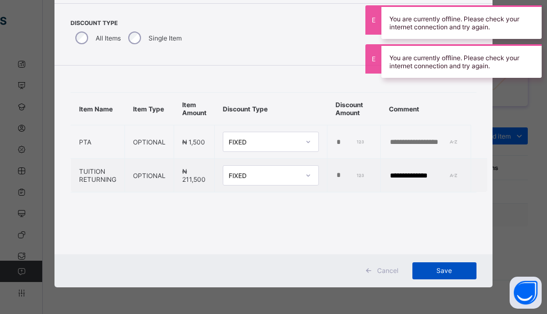
type input "**********"
click at [445, 273] on span "Save" at bounding box center [444, 271] width 48 height 8
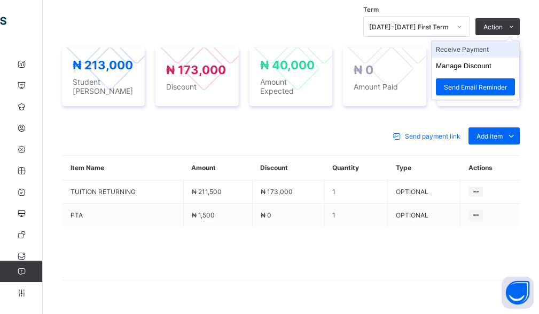
click at [471, 53] on li "Receive Payment" at bounding box center [475, 49] width 88 height 17
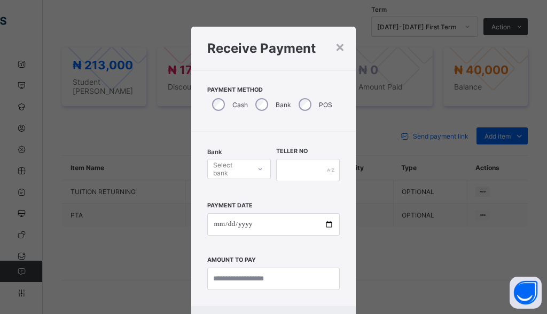
click at [219, 176] on div "Select bank" at bounding box center [231, 169] width 36 height 20
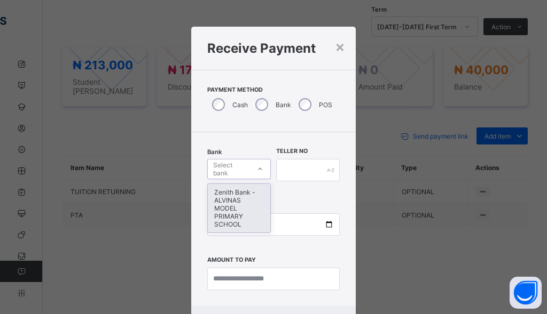
drag, startPoint x: 220, startPoint y: 199, endPoint x: 231, endPoint y: 200, distance: 10.2
click at [221, 199] on div "Zenith Bank - ALVINAS MODEL PRIMARY SCHOOL" at bounding box center [239, 208] width 62 height 49
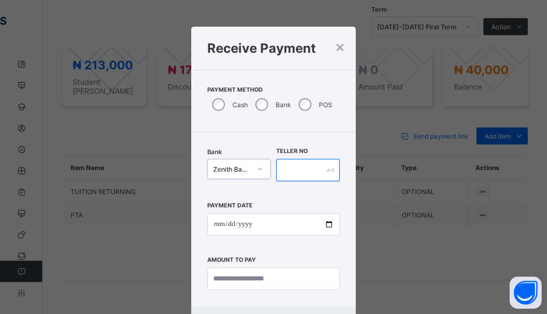
click at [301, 171] on input "text" at bounding box center [308, 170] width 64 height 22
type input "*******"
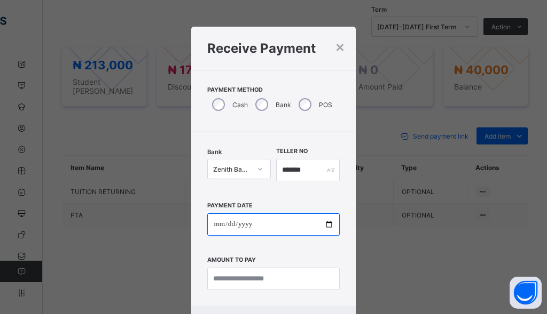
click at [219, 228] on input "date" at bounding box center [273, 224] width 132 height 22
type input "**********"
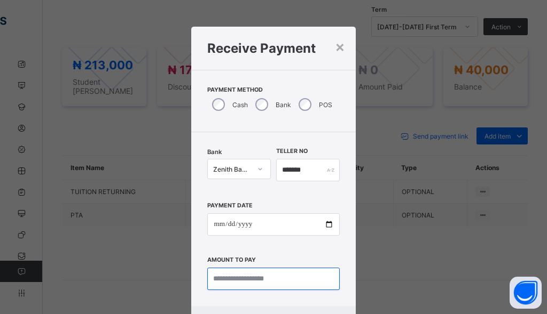
click at [246, 281] on input "currency" at bounding box center [273, 279] width 132 height 22
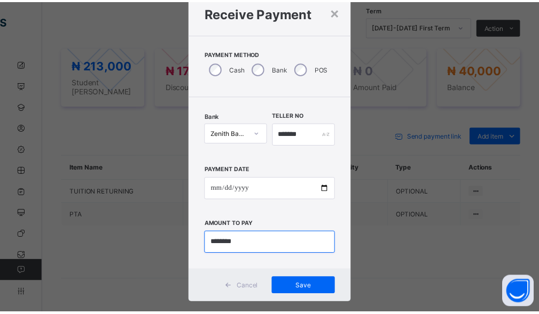
scroll to position [52, 0]
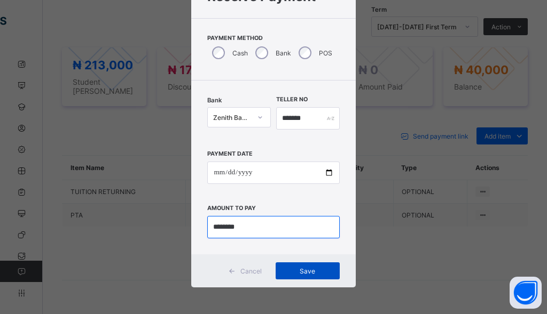
type input "********"
click at [306, 268] on span "Save" at bounding box center [307, 271] width 48 height 8
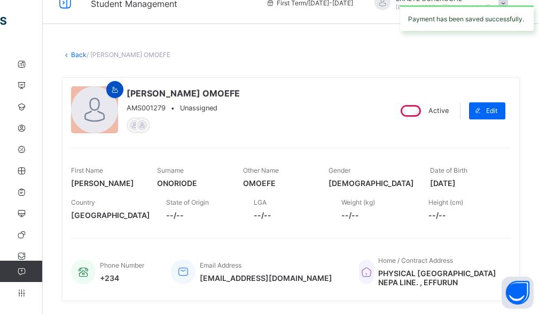
scroll to position [0, 0]
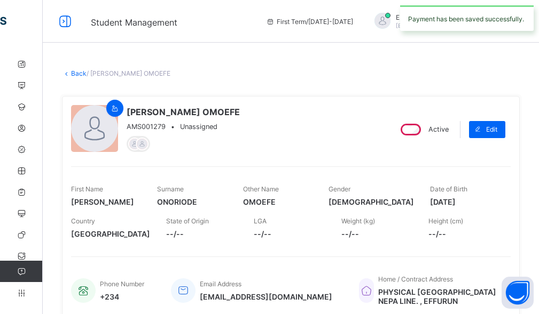
click at [84, 75] on link "Back" at bounding box center [78, 73] width 15 height 8
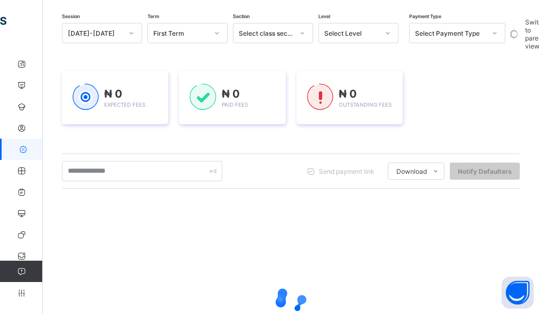
scroll to position [107, 0]
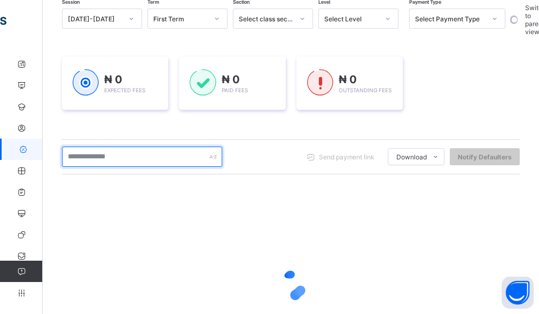
click at [149, 159] on input "text" at bounding box center [142, 157] width 160 height 20
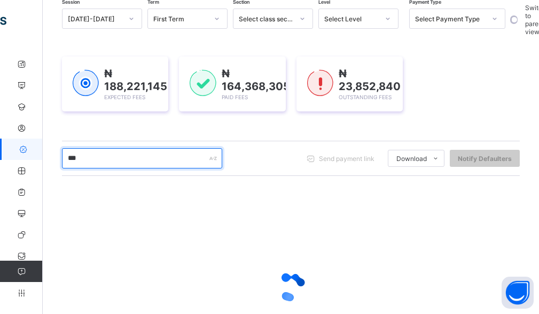
type input "********"
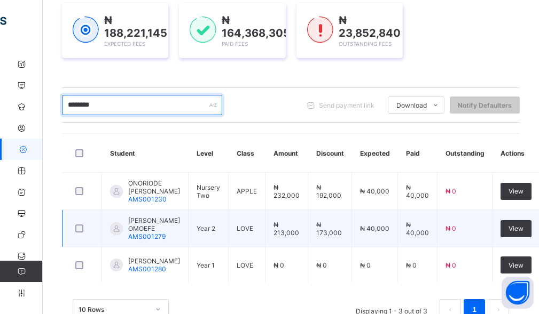
scroll to position [213, 0]
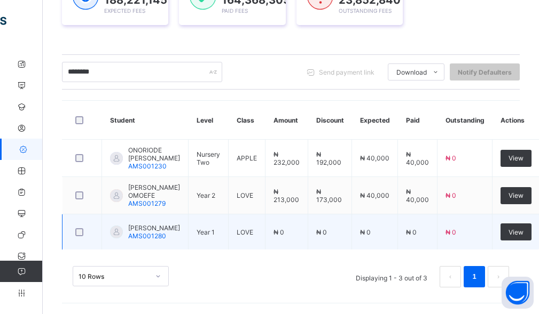
click at [138, 232] on span "ONORIODE PEARL OGHENEVWEDE" at bounding box center [154, 228] width 52 height 8
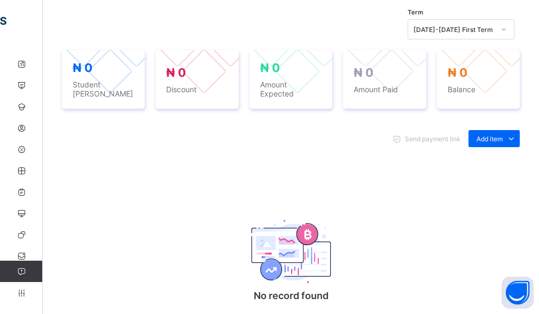
scroll to position [383, 0]
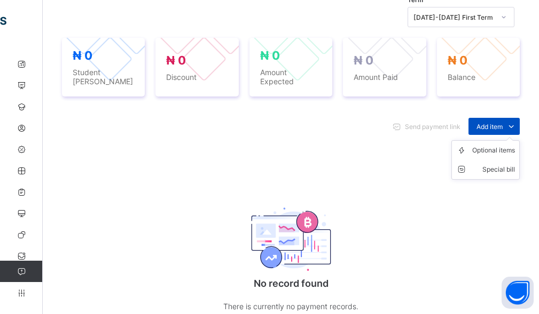
click at [502, 124] on span "Add item" at bounding box center [489, 127] width 26 height 8
click at [500, 145] on div "Optional items" at bounding box center [493, 150] width 43 height 11
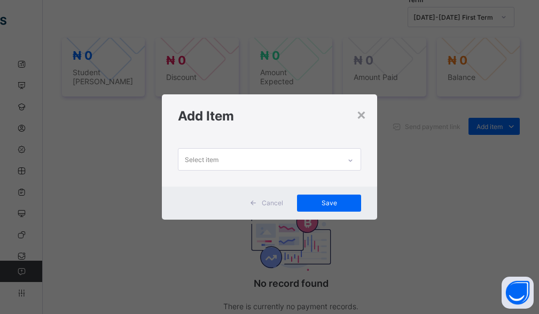
click at [316, 161] on div "Select item" at bounding box center [259, 159] width 162 height 21
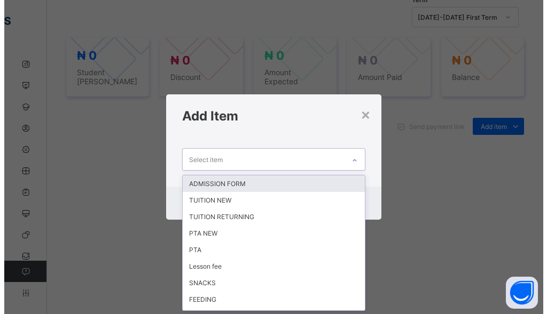
scroll to position [0, 0]
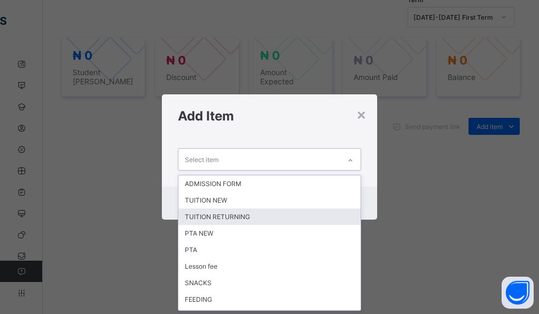
click at [278, 223] on div "TUITION RETURNING" at bounding box center [269, 217] width 183 height 17
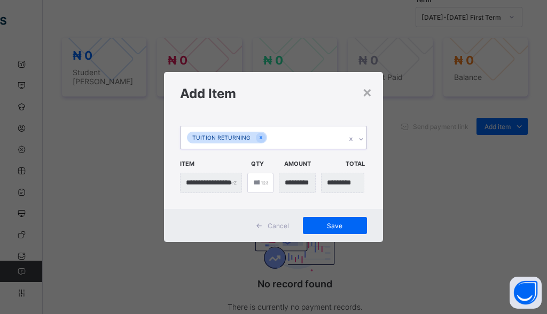
click at [314, 144] on div "TUITION RETURNING" at bounding box center [262, 137] width 165 height 22
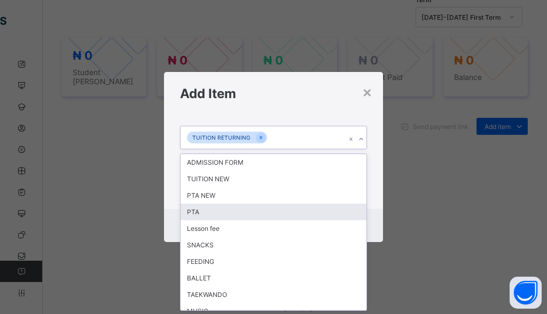
click at [252, 210] on div "PTA" at bounding box center [273, 212] width 186 height 17
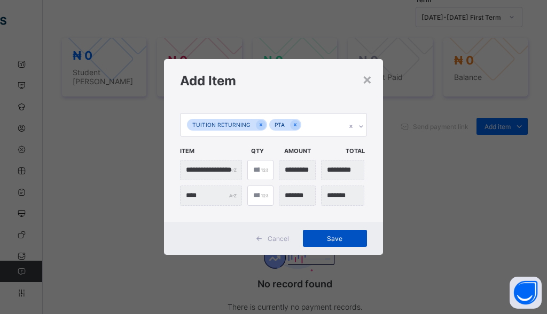
click at [329, 238] on span "Save" at bounding box center [335, 239] width 48 height 8
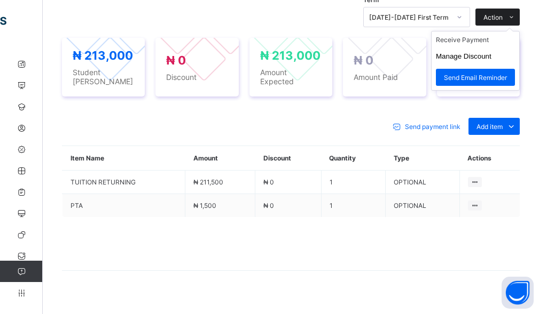
click at [502, 18] on span "Action" at bounding box center [492, 17] width 19 height 8
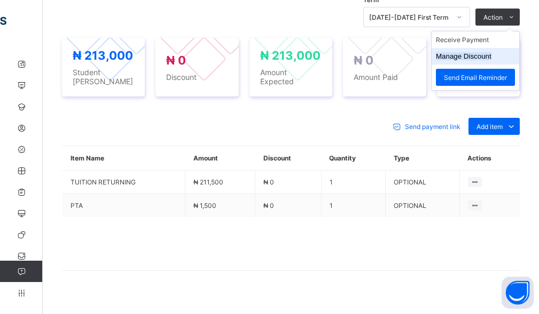
click at [484, 56] on button "Manage Discount" at bounding box center [464, 56] width 56 height 8
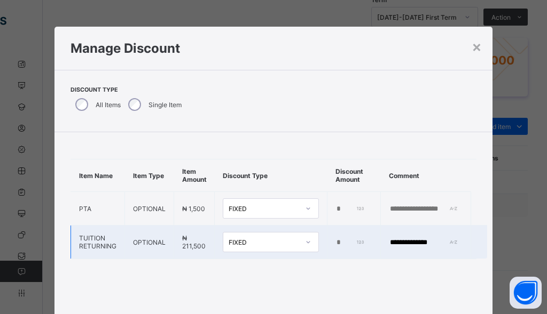
click at [332, 243] on td "*" at bounding box center [353, 243] width 53 height 34
click at [335, 241] on input "*" at bounding box center [350, 243] width 30 height 9
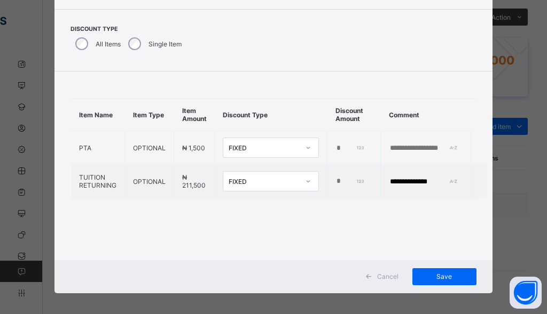
scroll to position [67, 0]
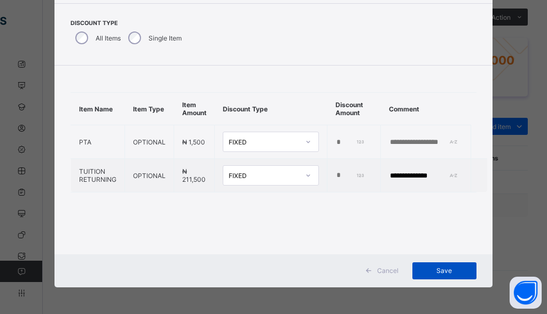
type input "******"
click at [443, 272] on span "Save" at bounding box center [444, 271] width 48 height 8
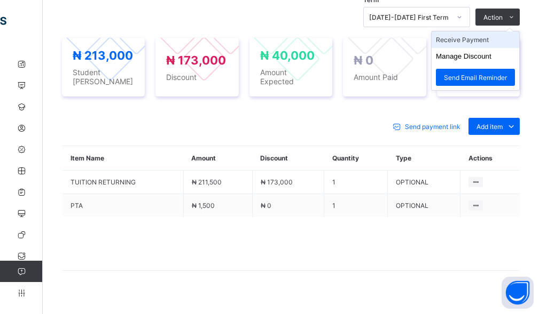
click at [490, 39] on li "Receive Payment" at bounding box center [475, 39] width 88 height 17
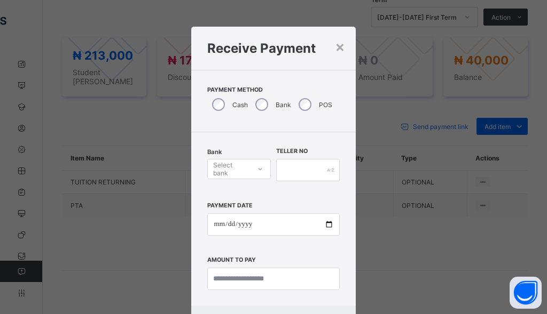
click at [225, 163] on div "Select bank" at bounding box center [231, 169] width 36 height 20
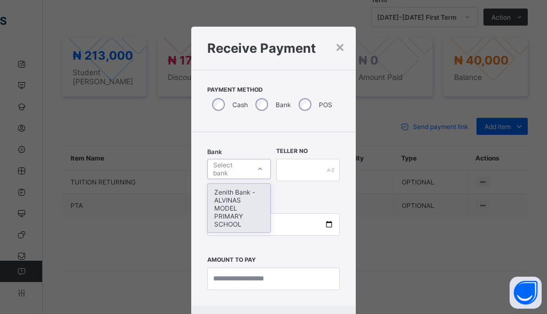
drag, startPoint x: 232, startPoint y: 214, endPoint x: 257, endPoint y: 202, distance: 28.2
click at [232, 212] on div "Zenith Bank - ALVINAS MODEL PRIMARY SCHOOL" at bounding box center [239, 208] width 62 height 49
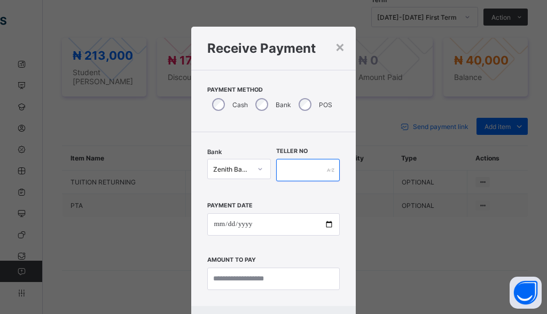
click at [290, 181] on input "text" at bounding box center [308, 170] width 64 height 22
type input "*"
type input "*******"
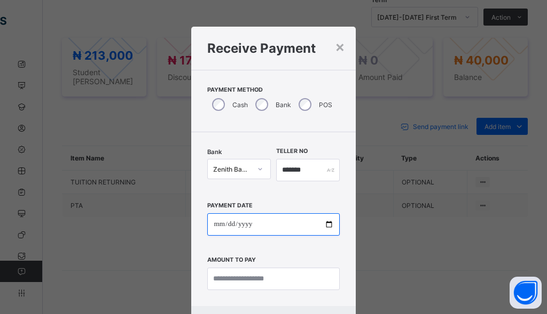
click at [213, 230] on input "date" at bounding box center [273, 224] width 132 height 22
click at [218, 223] on input "date" at bounding box center [273, 224] width 132 height 22
type input "**********"
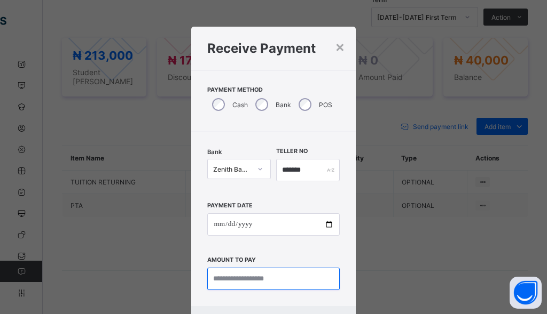
click at [258, 278] on input "currency" at bounding box center [273, 279] width 132 height 22
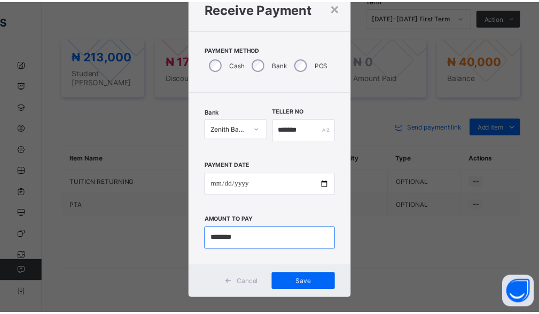
scroll to position [52, 0]
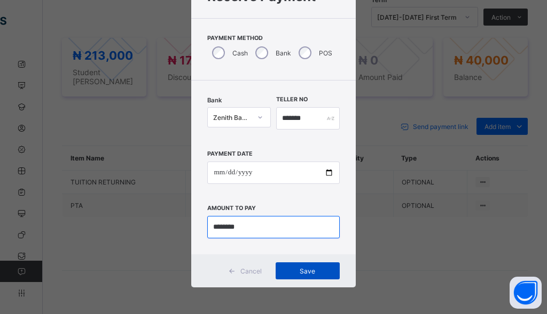
type input "********"
click at [315, 271] on span "Save" at bounding box center [307, 271] width 48 height 8
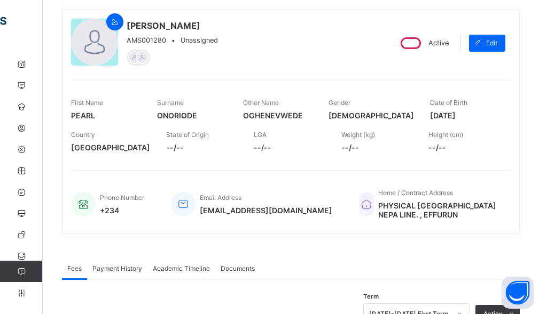
scroll to position [73, 0]
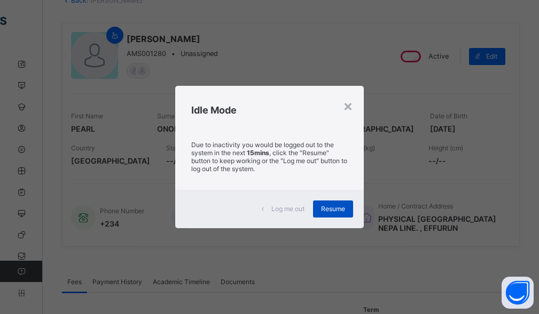
click at [336, 211] on span "Resume" at bounding box center [333, 209] width 24 height 8
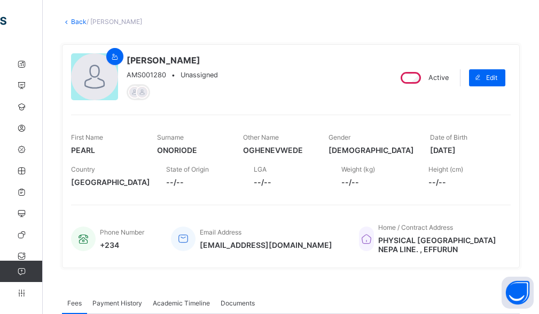
scroll to position [0, 0]
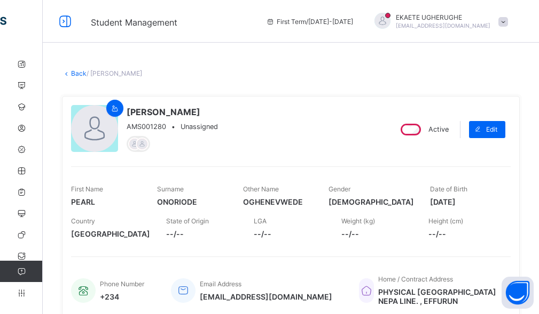
click at [78, 74] on link "Back" at bounding box center [78, 73] width 15 height 8
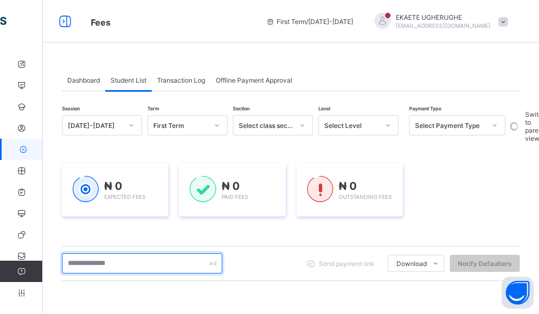
click at [114, 264] on input "text" at bounding box center [142, 264] width 160 height 20
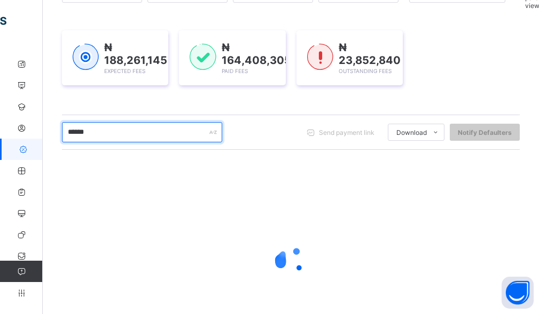
scroll to position [160, 0]
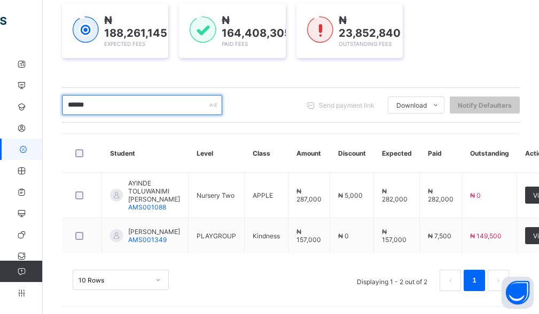
drag, startPoint x: 142, startPoint y: 112, endPoint x: 53, endPoint y: 116, distance: 89.2
click at [53, 116] on div "Dashboard Student List Transaction Log Offline Payment Approval Student List Mo…" at bounding box center [291, 105] width 496 height 425
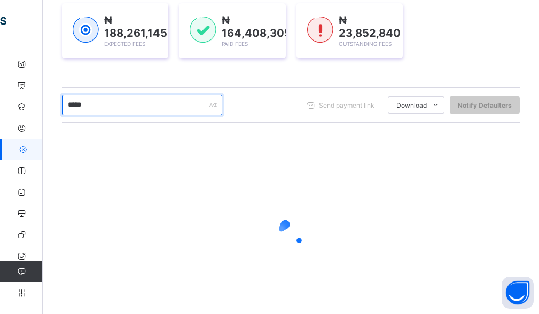
click at [78, 102] on input "*****" at bounding box center [142, 105] width 160 height 20
click at [77, 109] on input "*****" at bounding box center [142, 105] width 160 height 20
click at [78, 111] on input "*****" at bounding box center [142, 105] width 160 height 20
click at [78, 107] on input "*****" at bounding box center [142, 105] width 160 height 20
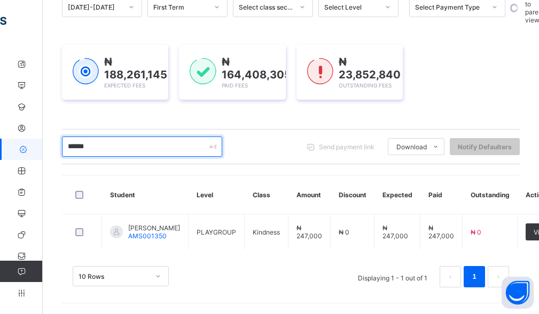
scroll to position [120, 0]
drag, startPoint x: 101, startPoint y: 144, endPoint x: 50, endPoint y: 145, distance: 51.8
click at [52, 146] on div "Dashboard Student List Transaction Log Offline Payment Approval Student List Mo…" at bounding box center [291, 124] width 496 height 379
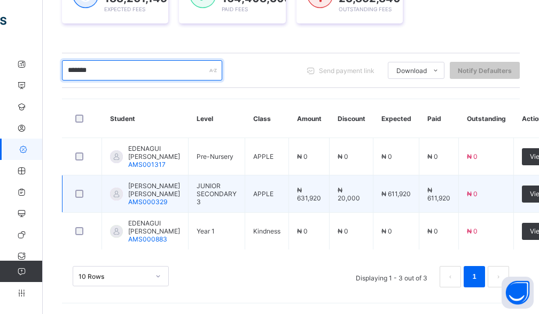
scroll to position [211, 0]
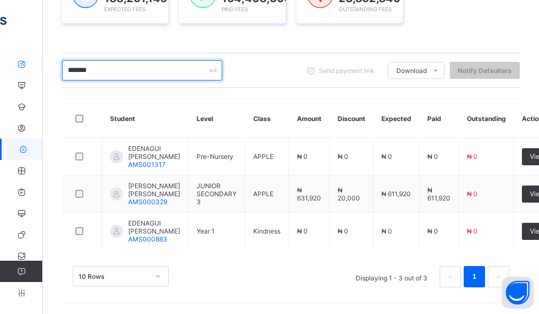
drag, startPoint x: 121, startPoint y: 50, endPoint x: 33, endPoint y: 59, distance: 88.5
click at [41, 58] on div "Fees First Term / 2025-2026 EKAETE UGHERUGHE ekaeteakpan1@gmail.com Dashboard S…" at bounding box center [269, 59] width 539 height 509
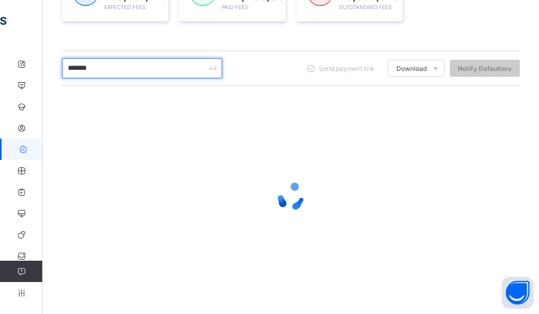
scroll to position [173, 0]
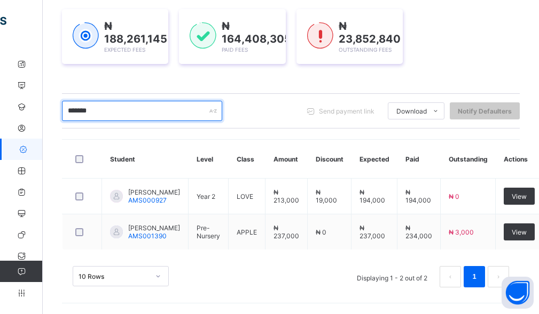
drag, startPoint x: 124, startPoint y: 91, endPoint x: 65, endPoint y: 95, distance: 59.4
click at [65, 101] on input "*******" at bounding box center [142, 111] width 160 height 20
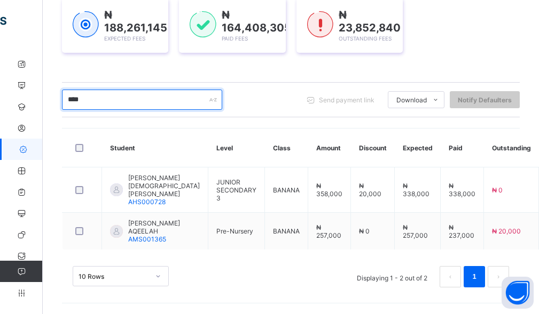
drag, startPoint x: 112, startPoint y: 92, endPoint x: 44, endPoint y: 86, distance: 67.5
click at [44, 86] on div "Dashboard Student List Transaction Log Offline Payment Approval Student List Mo…" at bounding box center [291, 101] width 496 height 426
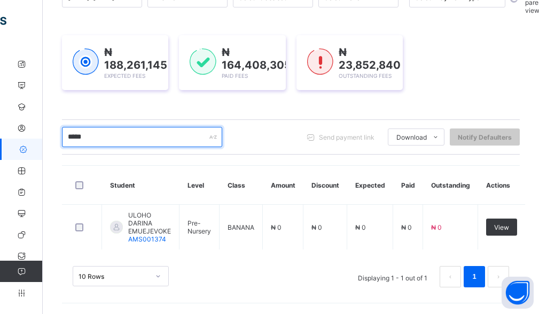
scroll to position [128, 0]
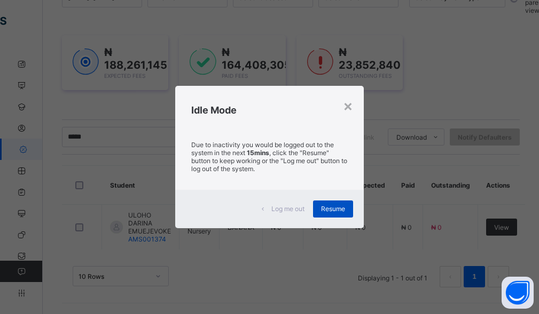
click at [337, 207] on span "Resume" at bounding box center [333, 209] width 24 height 8
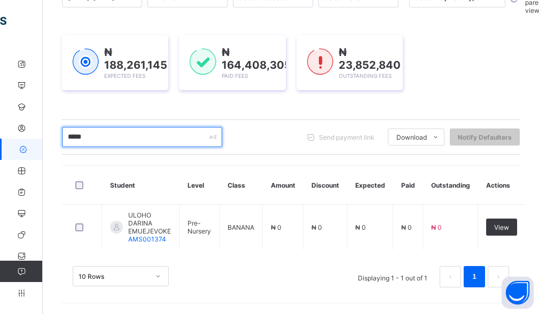
drag, startPoint x: 97, startPoint y: 137, endPoint x: 47, endPoint y: 138, distance: 50.2
click at [47, 138] on div "Dashboard Student List Transaction Log Offline Payment Approval Student List Mo…" at bounding box center [291, 119] width 496 height 389
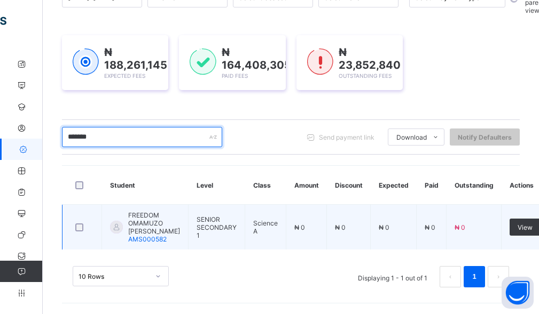
type input "*******"
click at [155, 231] on span "FREEDOM OMAMUZO NATHANIEL" at bounding box center [154, 223] width 52 height 24
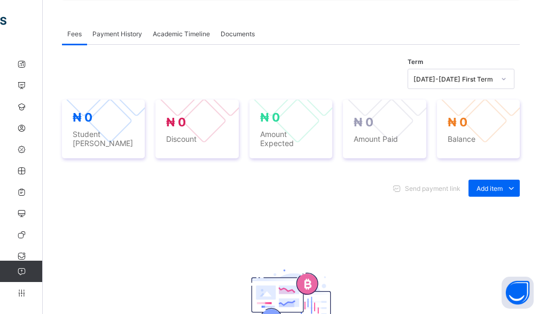
scroll to position [320, 0]
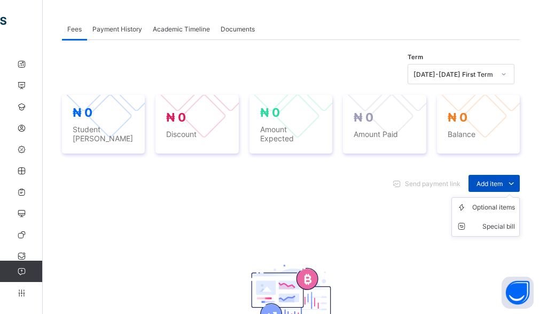
click at [500, 180] on span "Add item" at bounding box center [489, 184] width 26 height 8
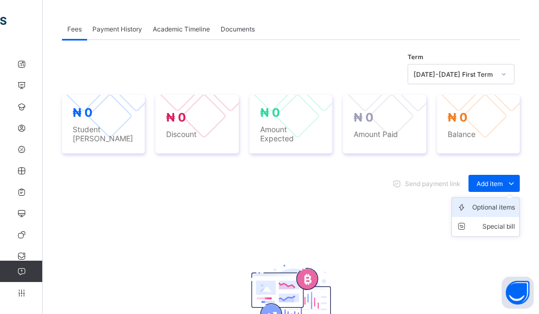
click at [486, 205] on div "Optional items" at bounding box center [493, 207] width 43 height 11
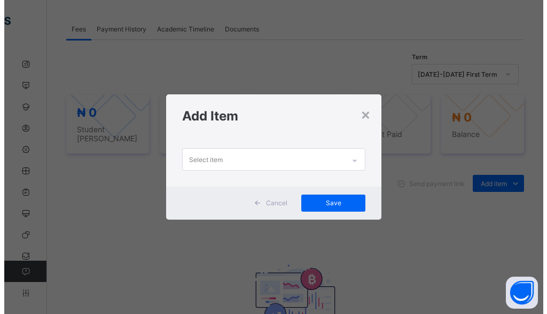
scroll to position [0, 0]
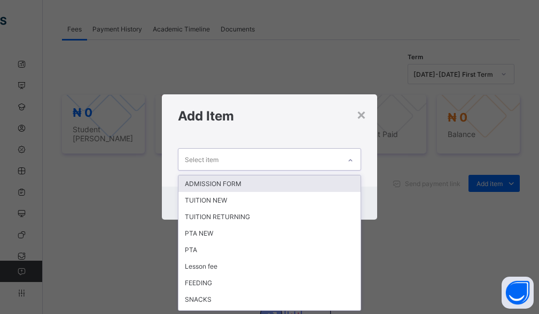
click at [304, 162] on div "Select item" at bounding box center [259, 159] width 162 height 21
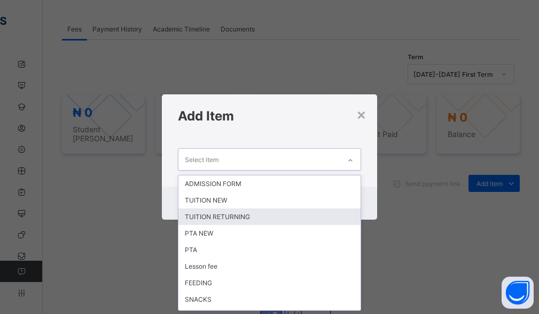
click at [254, 218] on div "TUITION RETURNING" at bounding box center [269, 217] width 183 height 17
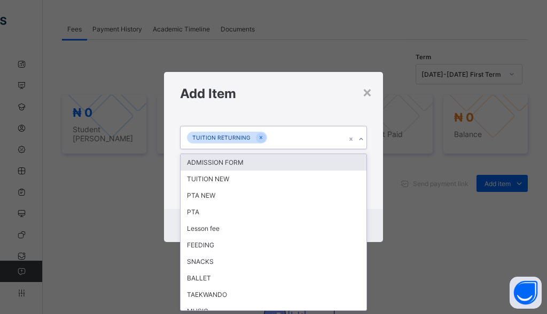
click at [294, 137] on div "TUITION RETURNING" at bounding box center [262, 137] width 165 height 22
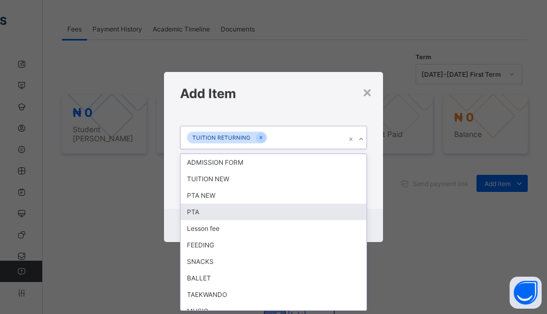
click at [226, 212] on div "PTA" at bounding box center [273, 212] width 186 height 17
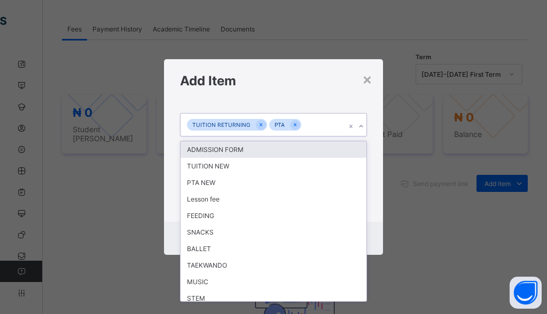
click at [310, 130] on div "TUITION RETURNING PTA" at bounding box center [262, 125] width 165 height 22
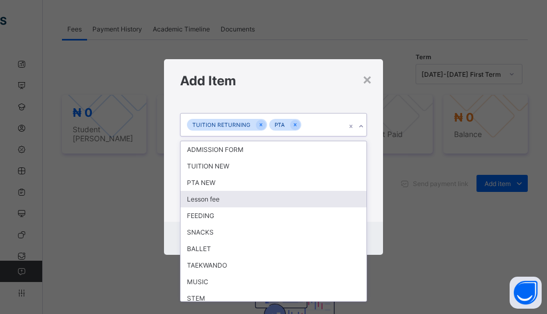
click at [221, 203] on div "Lesson fee" at bounding box center [273, 199] width 186 height 17
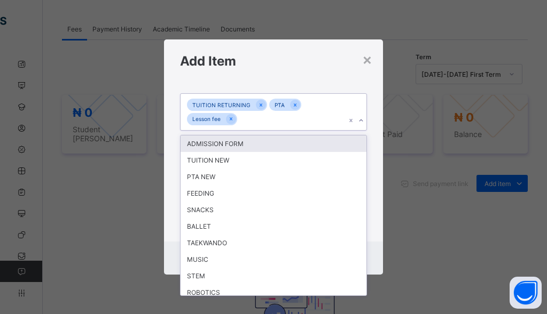
click at [297, 120] on div "TUITION RETURNING PTA Lesson fee" at bounding box center [262, 112] width 165 height 37
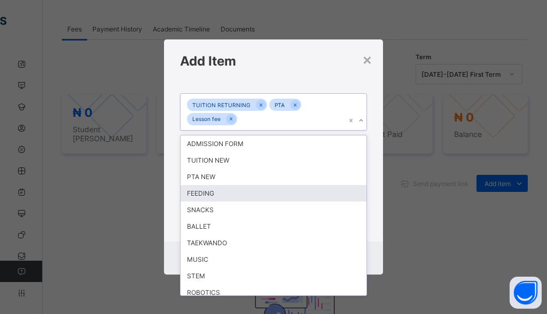
click at [209, 199] on div "FEEDING" at bounding box center [273, 193] width 186 height 17
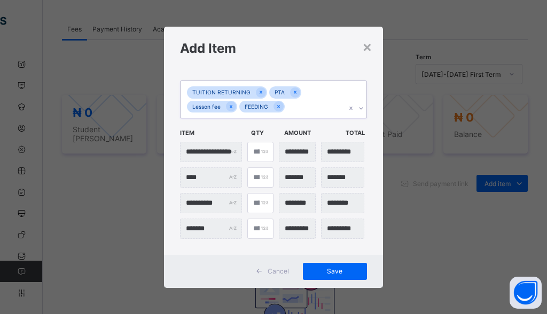
click at [322, 101] on div "TUITION RETURNING PTA Lesson fee FEEDING" at bounding box center [262, 99] width 165 height 37
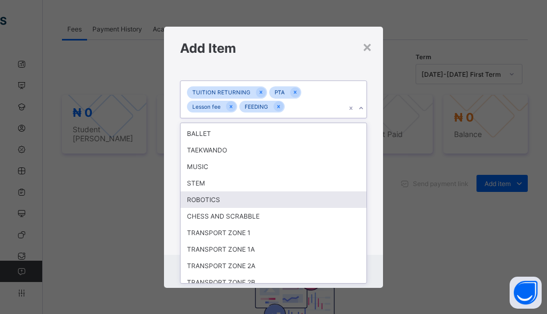
scroll to position [105, 0]
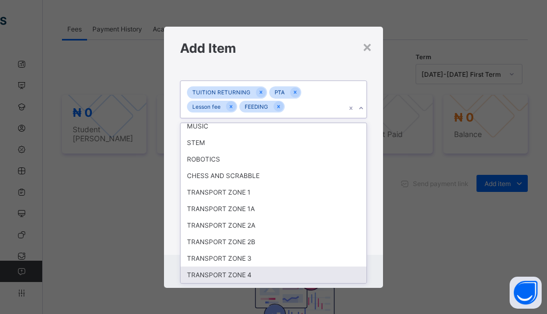
click at [265, 274] on div "TRANSPORT ZONE 4" at bounding box center [273, 275] width 186 height 17
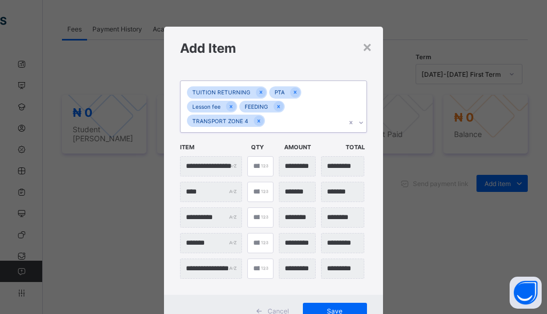
scroll to position [41, 0]
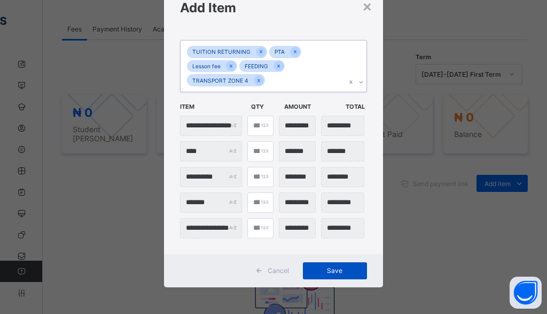
click at [339, 270] on span "Save" at bounding box center [335, 271] width 48 height 8
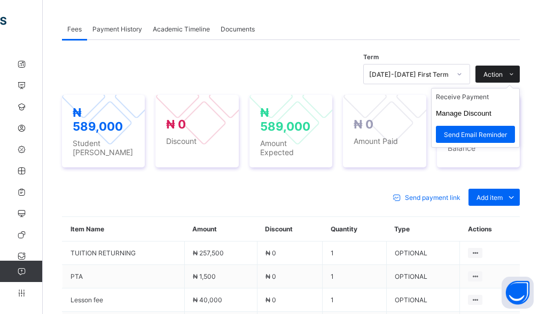
click at [502, 75] on span "Action" at bounding box center [492, 74] width 19 height 8
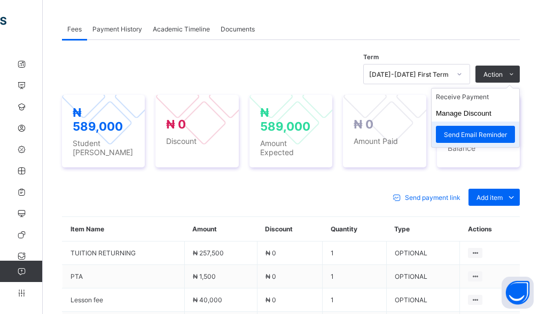
click at [466, 122] on li "Send Email Reminder" at bounding box center [475, 135] width 88 height 26
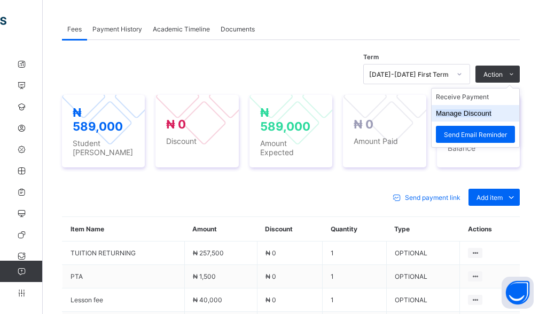
click at [468, 112] on button "Manage Discount" at bounding box center [464, 113] width 56 height 8
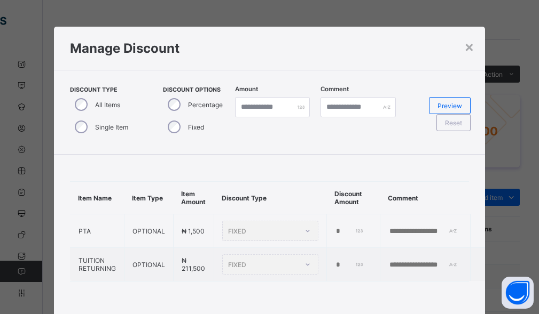
type input "*"
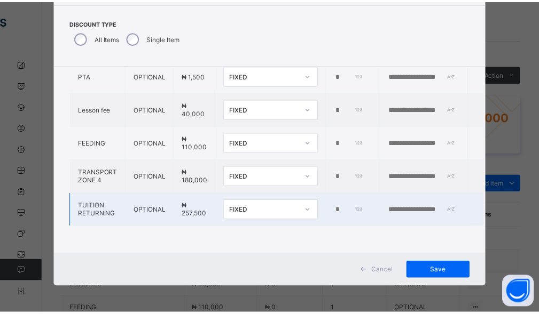
scroll to position [74, 0]
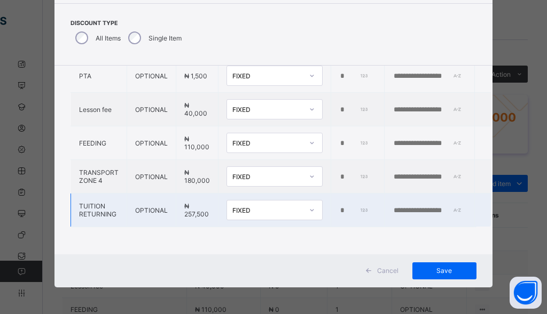
click at [339, 207] on input "*" at bounding box center [354, 211] width 30 height 9
type input "*****"
click at [430, 194] on td at bounding box center [429, 211] width 90 height 34
click at [431, 207] on input "text" at bounding box center [429, 211] width 74 height 9
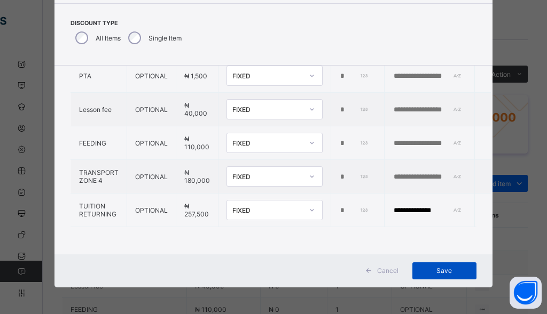
type input "**********"
click at [425, 275] on div "Save" at bounding box center [444, 271] width 64 height 17
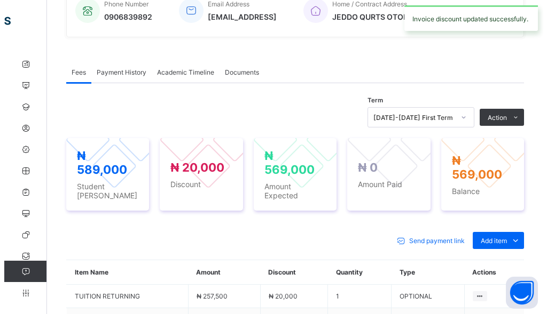
scroll to position [267, 0]
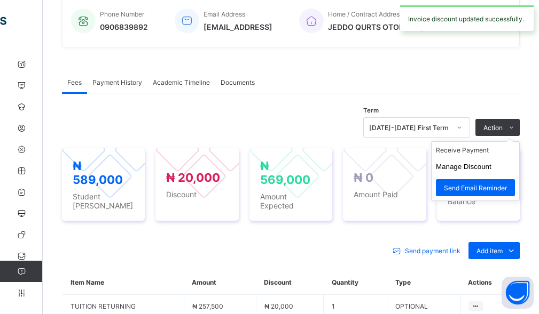
click at [501, 141] on ul "Receive Payment Manage Discount Send Email Reminder" at bounding box center [475, 171] width 89 height 60
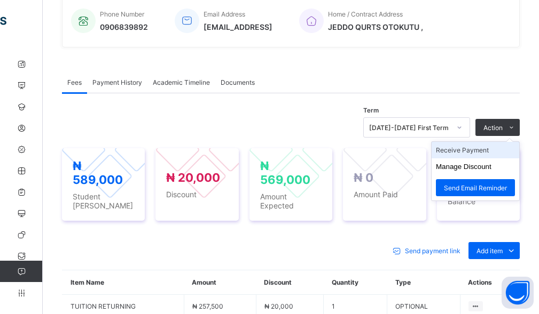
click at [476, 156] on li "Receive Payment" at bounding box center [475, 150] width 88 height 17
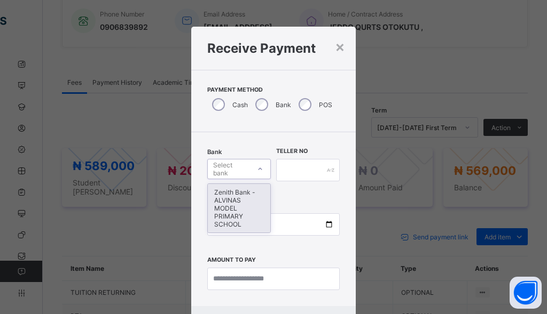
drag, startPoint x: 221, startPoint y: 171, endPoint x: 220, endPoint y: 187, distance: 16.0
click at [222, 172] on div "Select bank" at bounding box center [231, 169] width 36 height 20
click at [221, 198] on div "Zenith Bank - ALVINAS MODEL PRIMARY SCHOOL" at bounding box center [239, 208] width 62 height 49
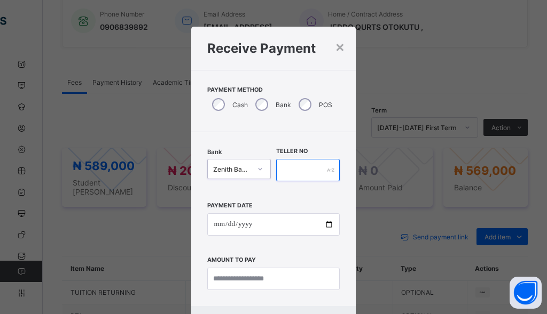
click at [297, 170] on input "text" at bounding box center [308, 170] width 64 height 22
type input "********"
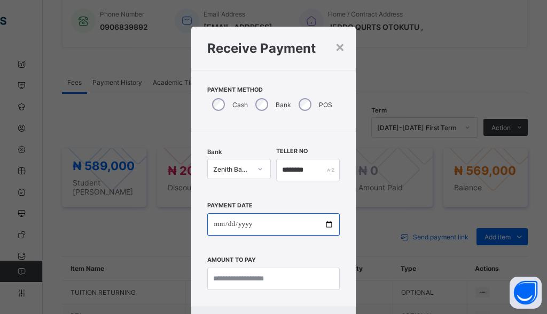
click at [218, 233] on input "date" at bounding box center [273, 224] width 132 height 22
type input "**********"
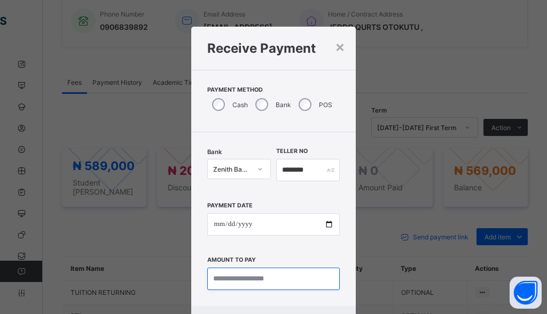
click at [276, 283] on input "currency" at bounding box center [273, 279] width 132 height 22
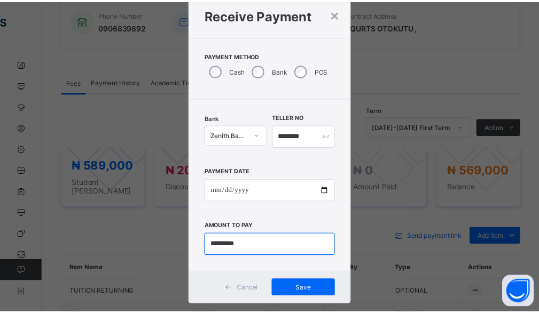
scroll to position [52, 0]
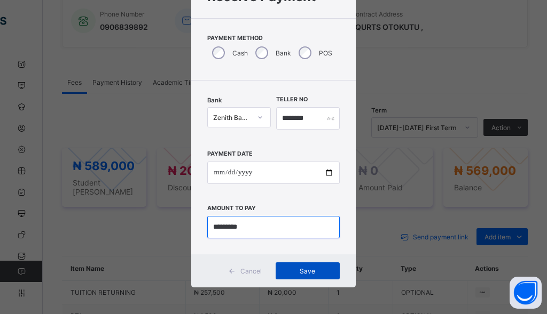
type input "*********"
click at [314, 271] on span "Save" at bounding box center [307, 271] width 48 height 8
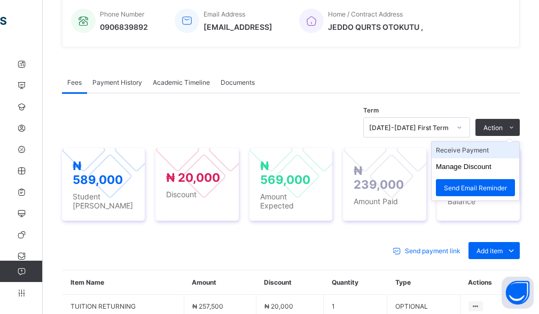
click at [477, 153] on li "Receive Payment" at bounding box center [475, 150] width 88 height 17
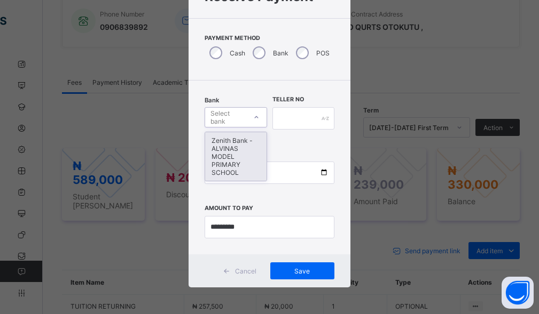
click at [242, 119] on div "Select bank" at bounding box center [227, 117] width 34 height 20
click at [235, 159] on div "Zenith Bank - ALVINAS MODEL PRIMARY SCHOOL" at bounding box center [235, 156] width 61 height 49
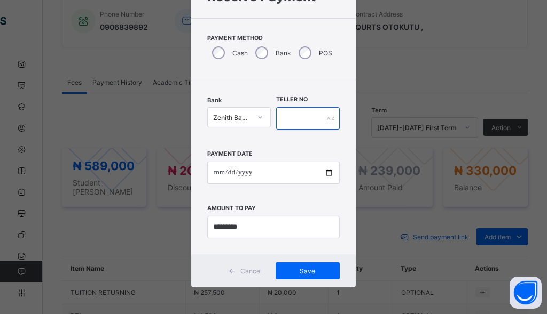
click at [298, 117] on input "text" at bounding box center [308, 118] width 64 height 22
type input "*********"
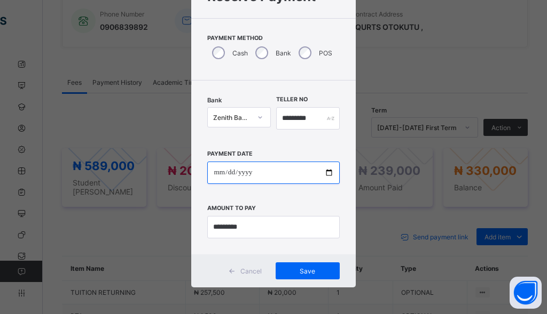
click at [220, 174] on input "date" at bounding box center [273, 173] width 132 height 22
type input "**********"
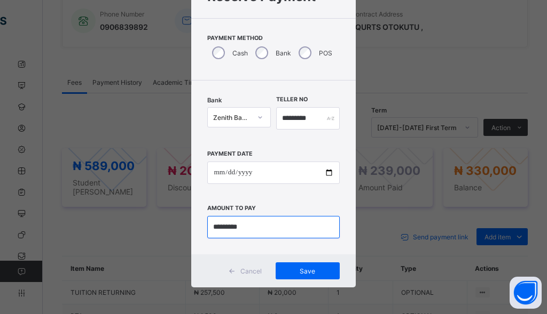
drag, startPoint x: 242, startPoint y: 224, endPoint x: 213, endPoint y: 221, distance: 28.9
click at [213, 221] on input "currency" at bounding box center [273, 227] width 132 height 22
type input "*********"
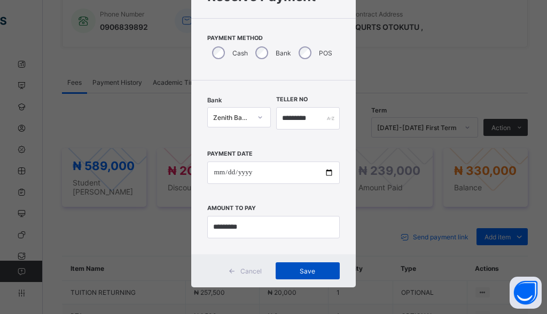
click at [303, 270] on span "Save" at bounding box center [307, 271] width 48 height 8
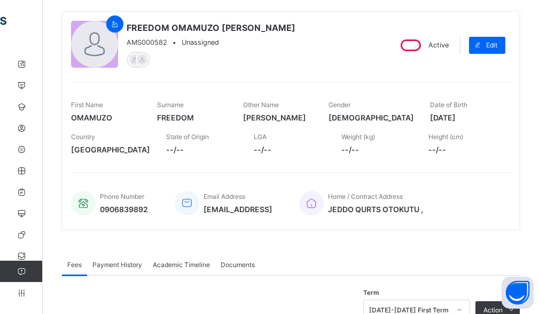
scroll to position [0, 0]
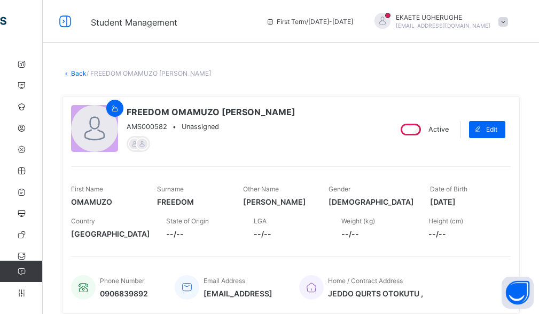
click at [76, 72] on link "Back" at bounding box center [78, 73] width 15 height 8
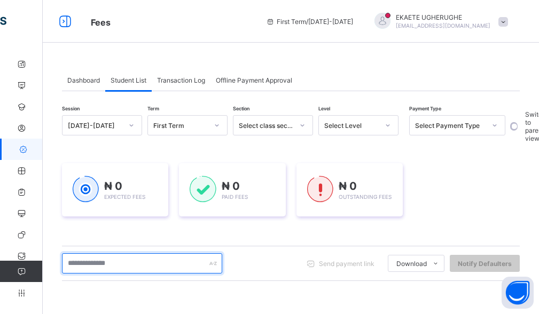
click at [151, 266] on input "text" at bounding box center [142, 264] width 160 height 20
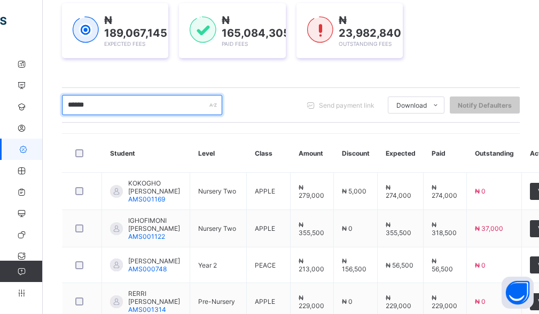
scroll to position [427, 0]
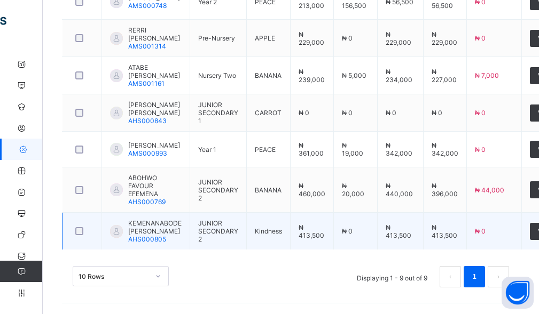
type input "******"
click at [156, 235] on span "KEMENANABODE KIMBERLY AFOKE" at bounding box center [154, 227] width 53 height 16
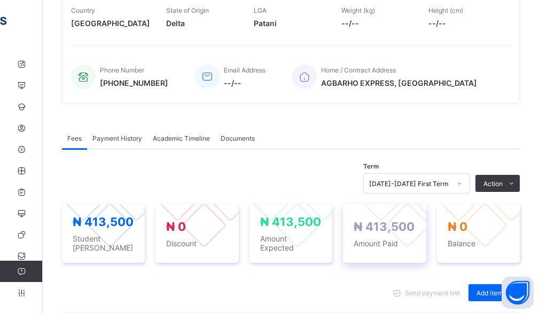
scroll to position [213, 0]
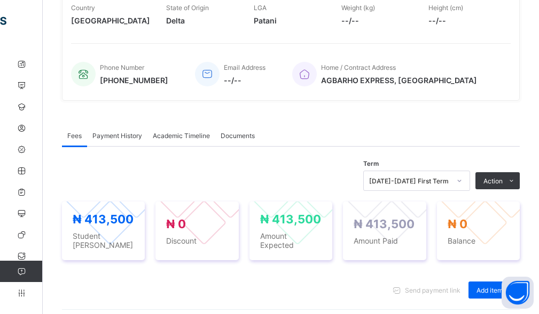
click at [115, 137] on span "Payment History" at bounding box center [117, 136] width 50 height 8
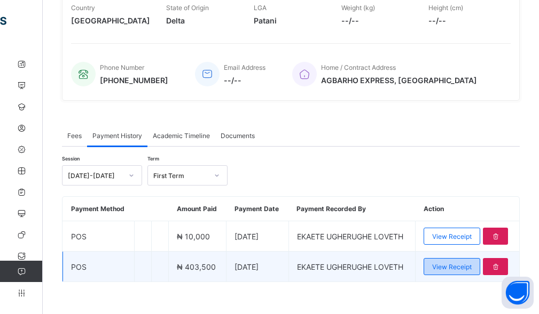
click at [457, 268] on span "View Receipt" at bounding box center [451, 267] width 39 height 8
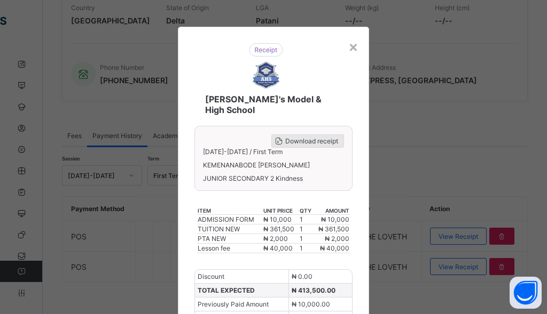
click at [329, 137] on span "Download receipt" at bounding box center [311, 141] width 53 height 8
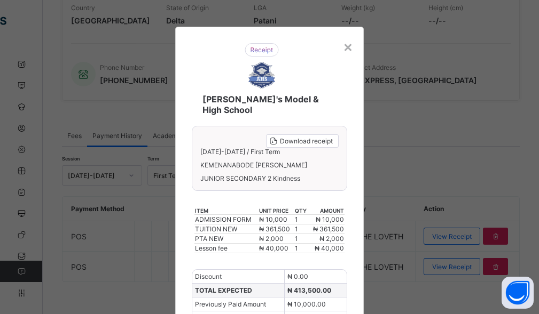
scroll to position [0, 0]
click at [344, 47] on div "×" at bounding box center [348, 46] width 10 height 18
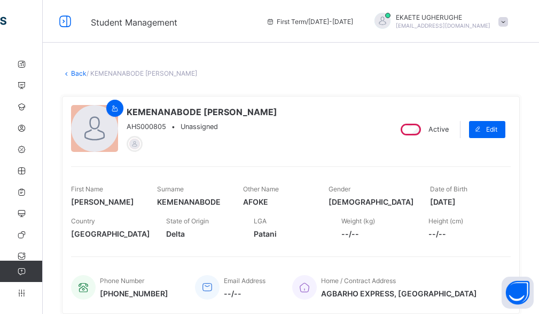
click at [75, 72] on link "Back" at bounding box center [78, 73] width 15 height 8
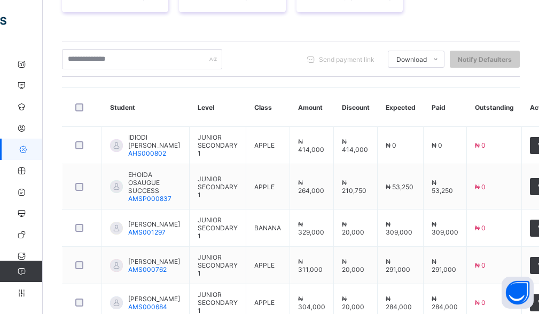
scroll to position [97, 0]
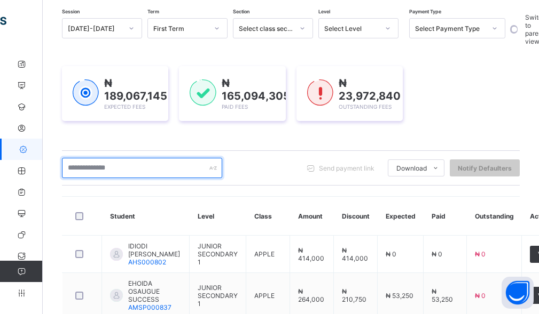
click at [95, 169] on input "text" at bounding box center [142, 168] width 160 height 20
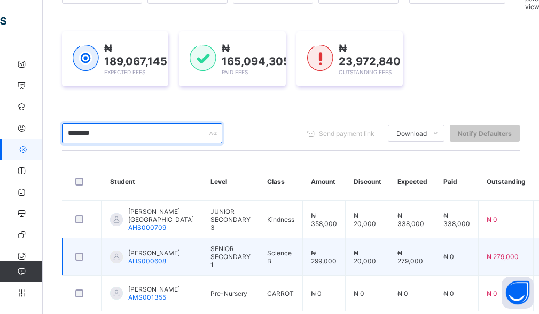
scroll to position [151, 0]
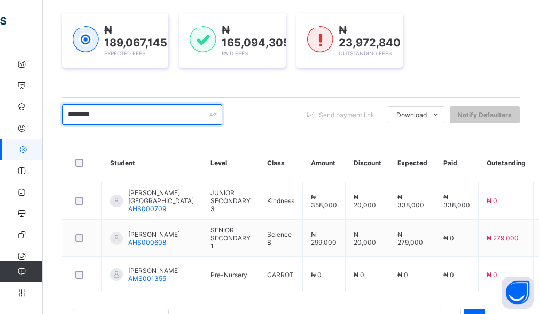
drag, startPoint x: 117, startPoint y: 114, endPoint x: 69, endPoint y: 118, distance: 47.7
click at [69, 118] on input "********" at bounding box center [142, 115] width 160 height 20
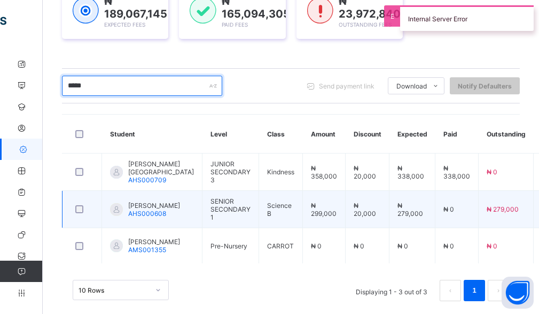
scroll to position [195, 0]
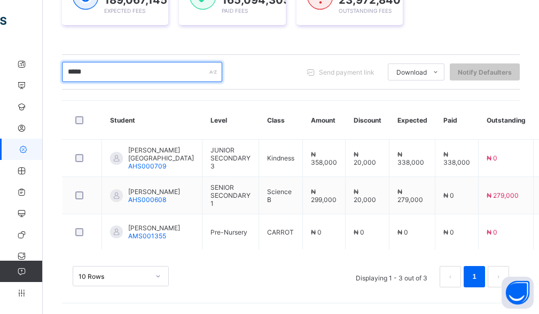
drag, startPoint x: 107, startPoint y: 75, endPoint x: 64, endPoint y: 87, distance: 44.3
click at [64, 87] on div "***** Send payment link Download Students Payment Students Payment Status Stude…" at bounding box center [290, 71] width 457 height 35
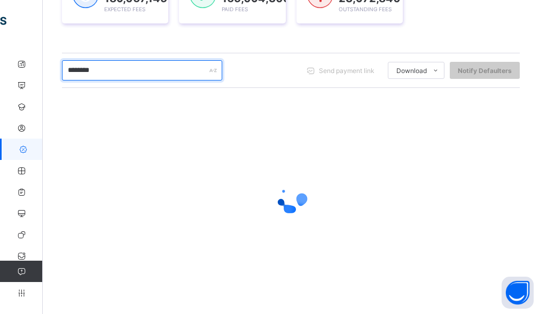
scroll to position [128, 0]
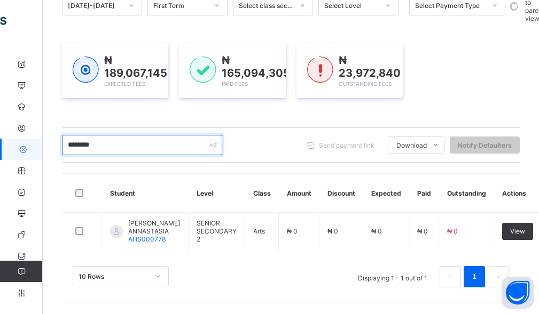
drag, startPoint x: 134, startPoint y: 137, endPoint x: 59, endPoint y: 138, distance: 75.8
click at [59, 138] on div "Dashboard Student List Transaction Log Offline Payment Approval Student List Mo…" at bounding box center [291, 123] width 496 height 381
drag, startPoint x: 103, startPoint y: 132, endPoint x: 47, endPoint y: 136, distance: 56.1
click at [49, 138] on div "Dashboard Student List Transaction Log Offline Payment Approval Student List Mo…" at bounding box center [291, 123] width 496 height 381
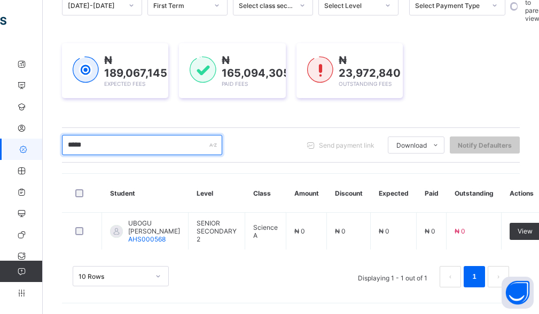
scroll to position [128, 0]
drag, startPoint x: 131, startPoint y: 140, endPoint x: 51, endPoint y: 137, distance: 80.1
click at [57, 148] on div "Dashboard Student List Transaction Log Offline Payment Approval Student List Mo…" at bounding box center [291, 123] width 496 height 381
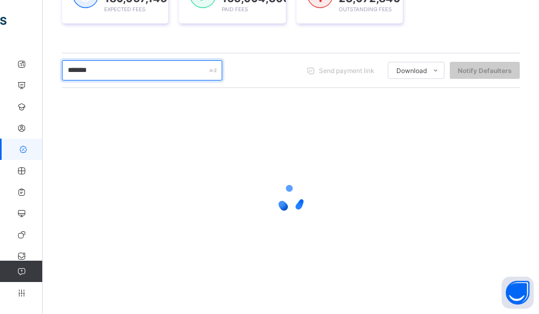
scroll to position [181, 0]
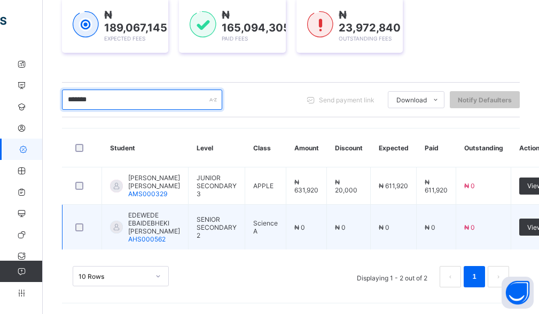
type input "*******"
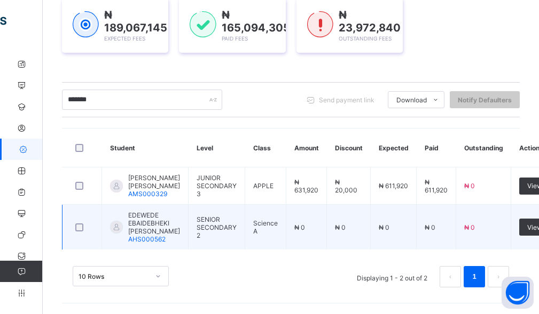
click at [144, 219] on span "EDEWEDE EBAIDEBHEKI KRISTEN-PEARL" at bounding box center [154, 223] width 52 height 24
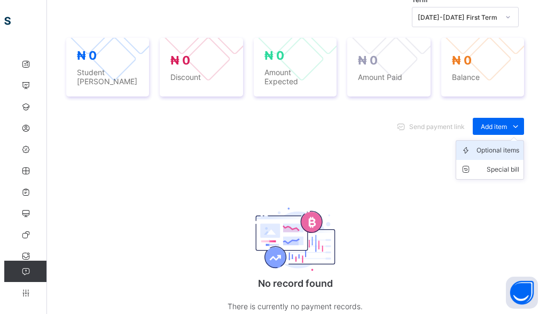
scroll to position [420, 0]
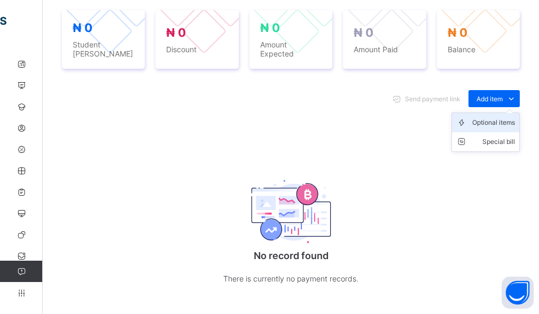
click at [518, 125] on li "Optional items" at bounding box center [485, 122] width 67 height 19
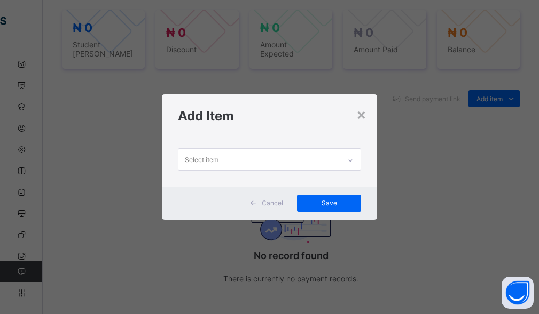
drag, startPoint x: 325, startPoint y: 169, endPoint x: 320, endPoint y: 174, distance: 6.8
click at [325, 171] on div "Select item" at bounding box center [270, 162] width 216 height 49
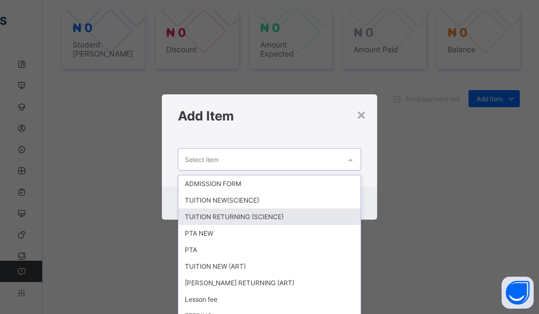
click at [279, 215] on div "TUITION RETURNING (SCIENCE)" at bounding box center [269, 217] width 183 height 17
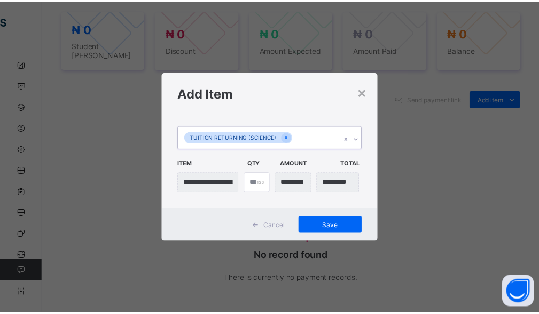
scroll to position [0, 0]
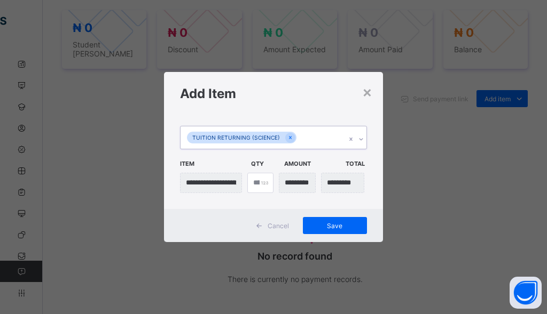
click at [310, 139] on div "TUITION RETURNING (SCIENCE)" at bounding box center [262, 137] width 165 height 22
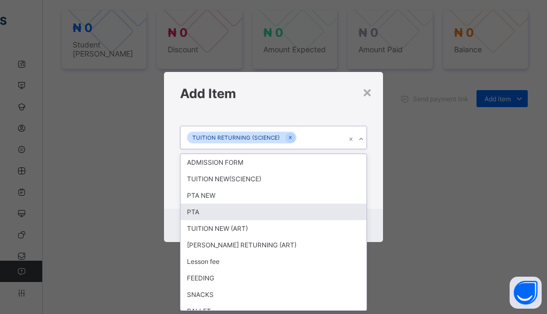
drag, startPoint x: 199, startPoint y: 212, endPoint x: 210, endPoint y: 209, distance: 11.3
click at [201, 212] on div "PTA" at bounding box center [273, 212] width 186 height 17
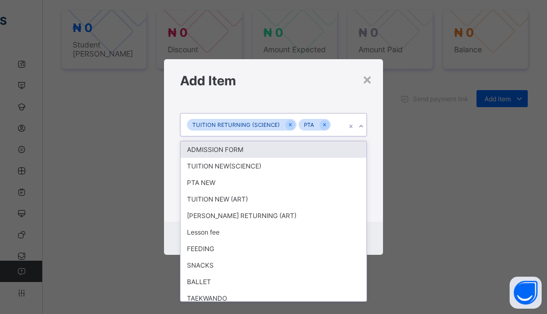
click at [335, 130] on div "TUITION RETURNING (SCIENCE) PTA" at bounding box center [262, 125] width 165 height 22
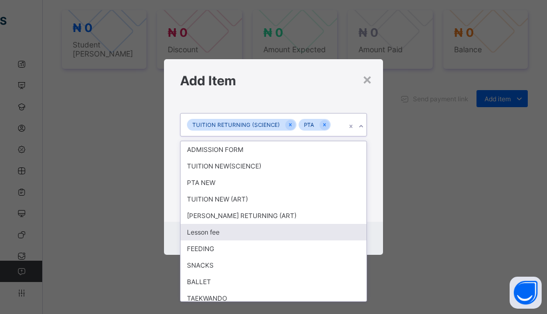
click at [219, 233] on div "Lesson fee" at bounding box center [273, 232] width 186 height 17
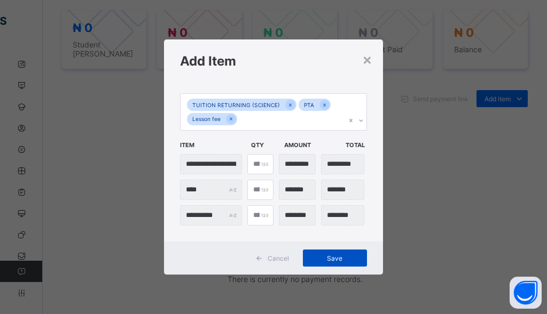
click at [341, 264] on div "Save" at bounding box center [335, 258] width 64 height 17
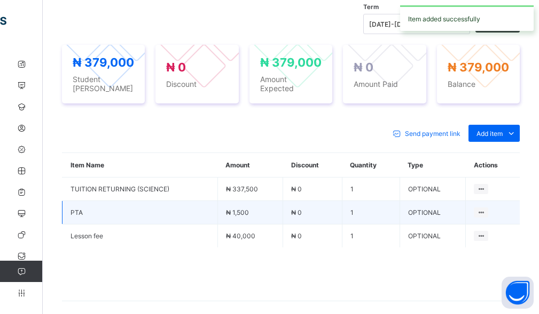
scroll to position [367, 0]
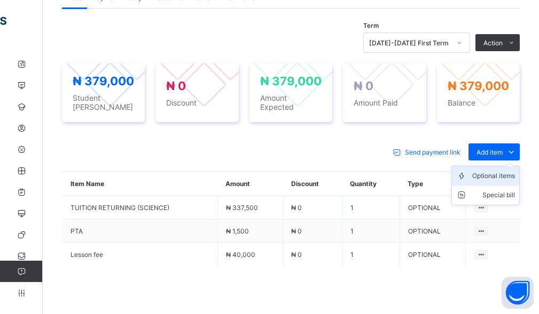
drag, startPoint x: 490, startPoint y: 154, endPoint x: 488, endPoint y: 173, distance: 18.7
click at [490, 166] on ul "Optional items Special bill" at bounding box center [485, 185] width 68 height 39
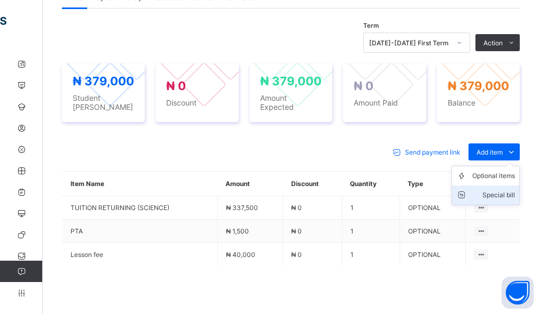
click at [486, 192] on div "Special bill" at bounding box center [493, 195] width 43 height 11
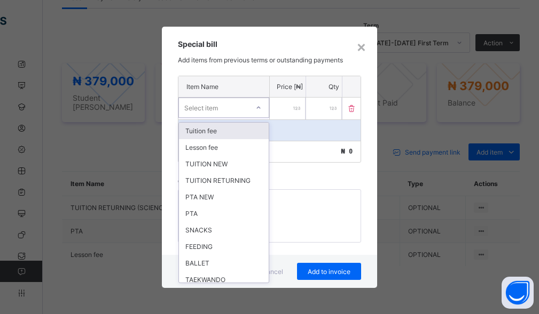
click at [214, 107] on div "Select item" at bounding box center [213, 107] width 69 height 15
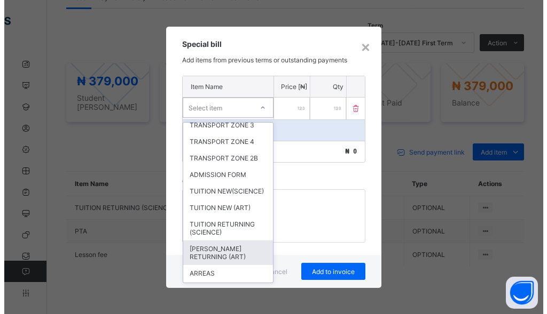
scroll to position [368, 0]
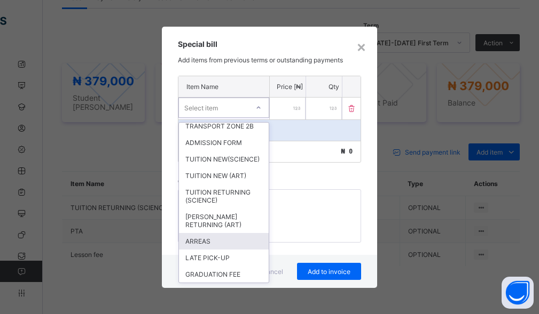
click at [197, 239] on div "ARREAS" at bounding box center [224, 241] width 90 height 17
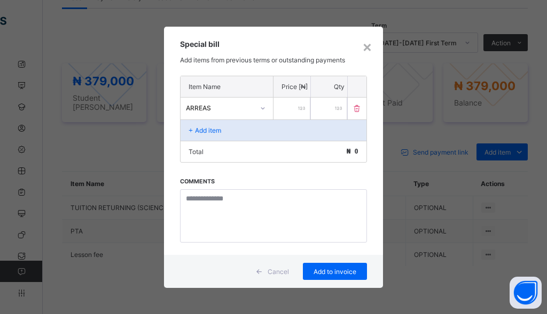
click at [287, 114] on input "number" at bounding box center [291, 109] width 37 height 22
type input "******"
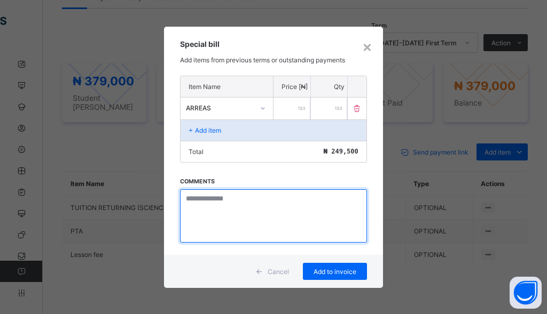
click at [227, 209] on textarea at bounding box center [273, 215] width 187 height 53
type textarea "*******"
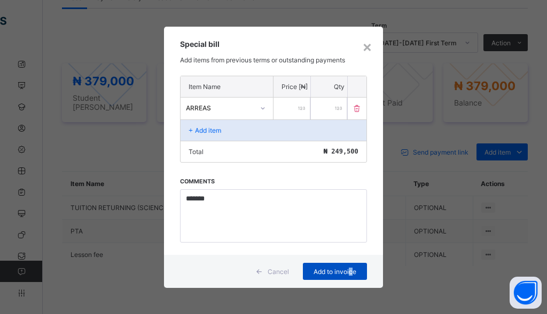
click at [347, 270] on span "Add to invoice" at bounding box center [335, 272] width 48 height 8
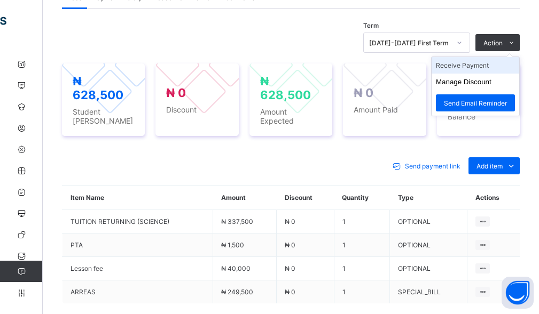
click at [475, 69] on li "Receive Payment" at bounding box center [475, 65] width 88 height 17
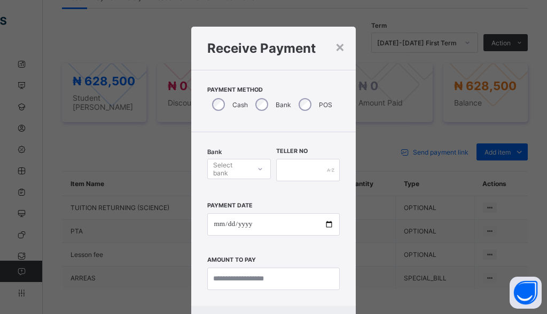
click at [223, 170] on div "Select bank" at bounding box center [231, 169] width 36 height 20
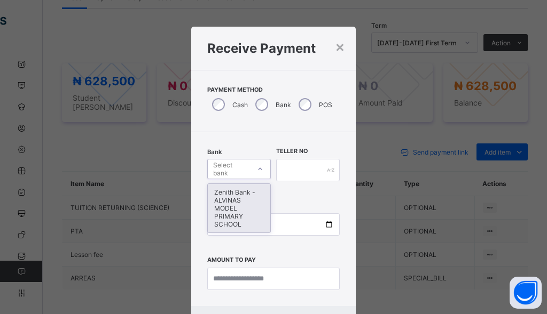
click at [225, 206] on div "Zenith Bank - ALVINAS MODEL PRIMARY SCHOOL" at bounding box center [239, 208] width 62 height 49
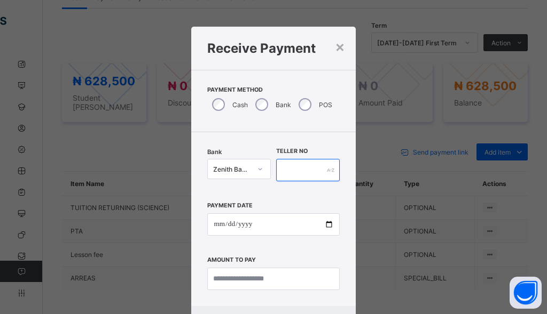
click at [287, 178] on input "text" at bounding box center [308, 170] width 64 height 22
type input "******"
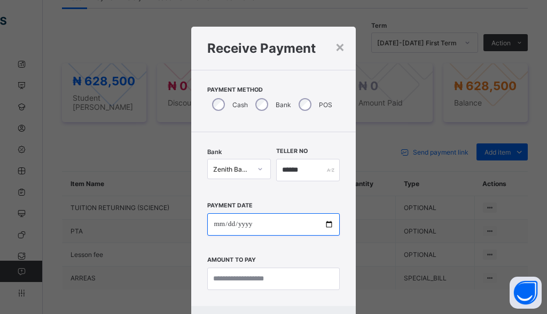
click at [213, 227] on input "date" at bounding box center [273, 224] width 132 height 22
type input "**********"
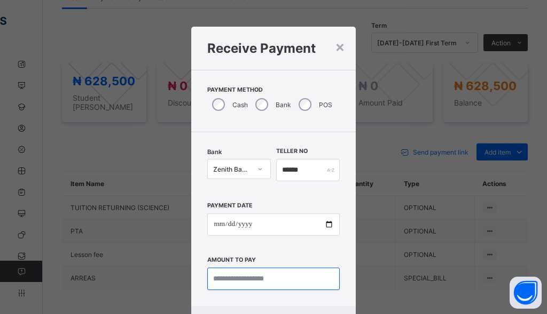
click at [251, 286] on input "currency" at bounding box center [273, 279] width 132 height 22
type input "*********"
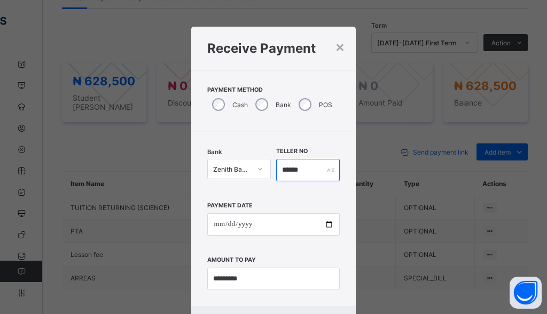
click at [303, 168] on input "******" at bounding box center [308, 170] width 64 height 22
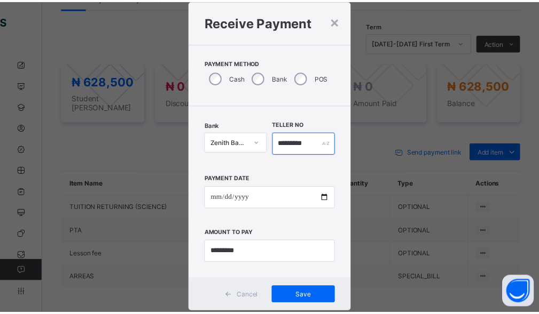
scroll to position [52, 0]
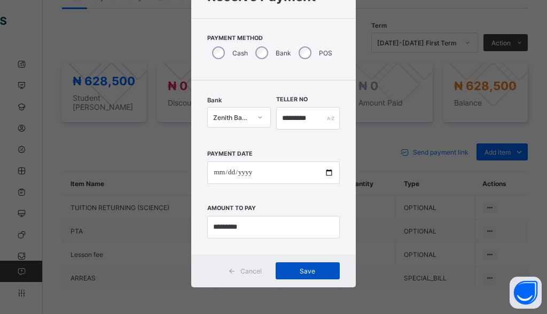
click at [312, 274] on span "Save" at bounding box center [307, 271] width 48 height 8
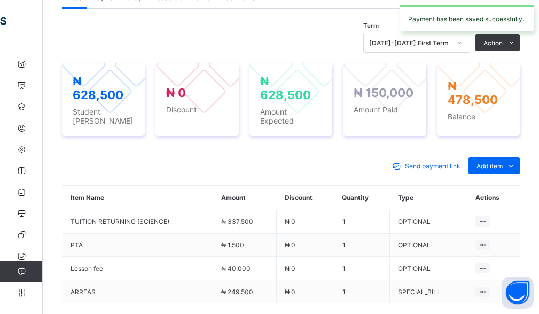
scroll to position [313, 0]
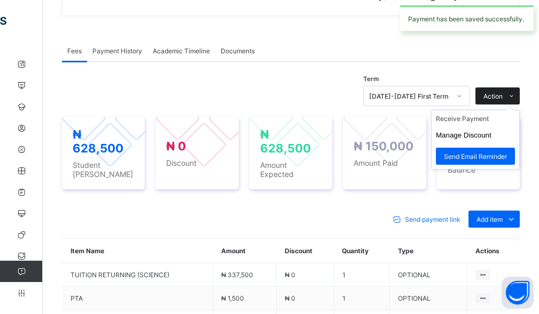
click at [500, 94] on span "Action" at bounding box center [492, 96] width 19 height 8
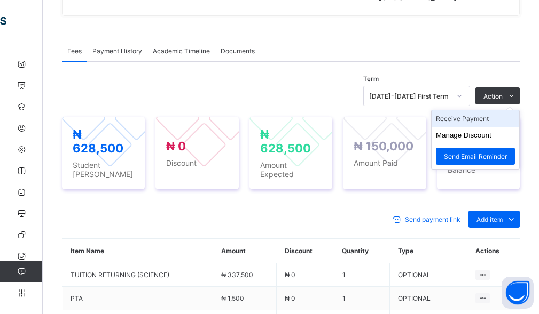
click at [477, 121] on li "Receive Payment" at bounding box center [475, 118] width 88 height 17
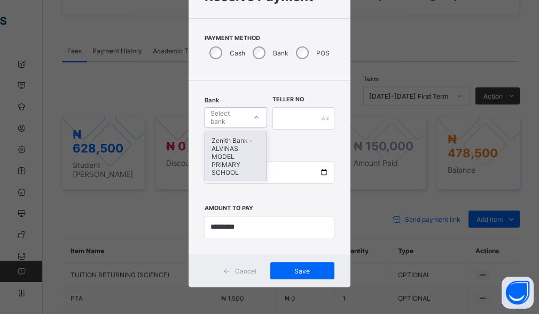
click at [223, 126] on div "Select bank" at bounding box center [235, 117] width 62 height 20
click at [216, 162] on div "Zenith Bank - ALVINAS MODEL PRIMARY SCHOOL" at bounding box center [235, 156] width 61 height 49
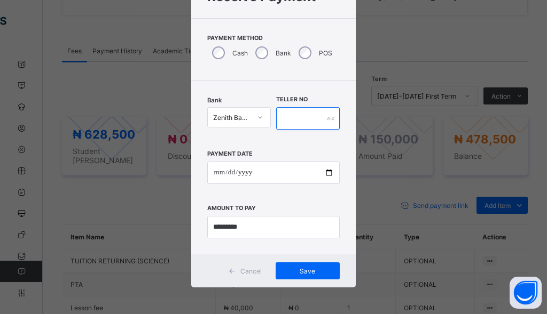
click at [284, 122] on input "text" at bounding box center [308, 118] width 64 height 22
type input "**********"
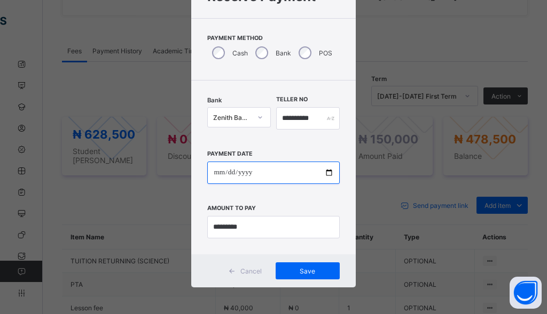
click at [218, 176] on input "date" at bounding box center [273, 173] width 132 height 22
click at [239, 172] on input "date" at bounding box center [273, 173] width 132 height 22
type input "**********"
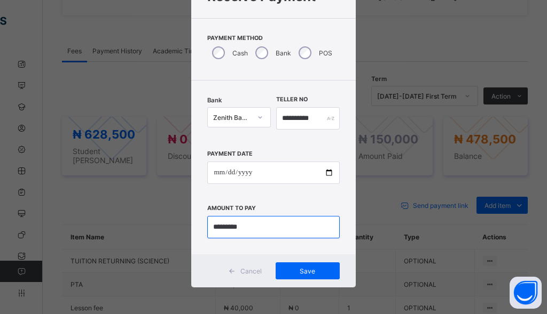
click at [255, 229] on input "currency" at bounding box center [273, 227] width 132 height 22
drag, startPoint x: 255, startPoint y: 229, endPoint x: 196, endPoint y: 231, distance: 58.2
click at [196, 231] on div "**********" at bounding box center [273, 168] width 164 height 174
type input "*********"
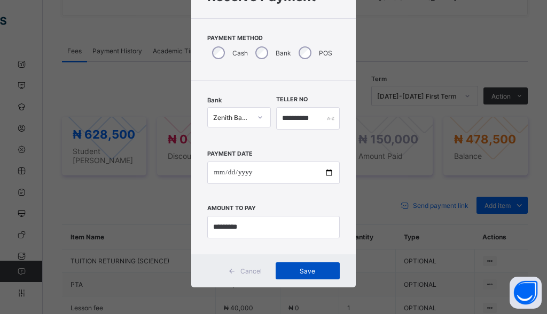
click at [293, 267] on span "Save" at bounding box center [307, 271] width 48 height 8
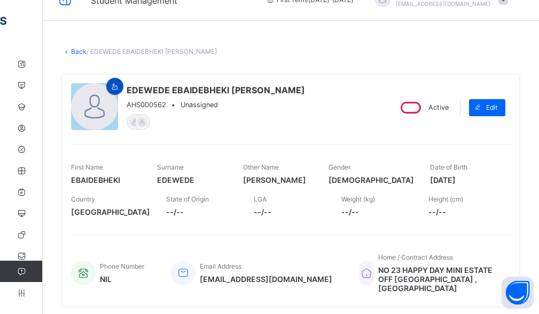
scroll to position [0, 0]
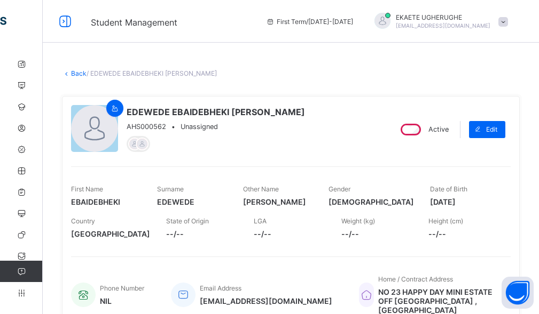
click at [77, 74] on link "Back" at bounding box center [78, 73] width 15 height 8
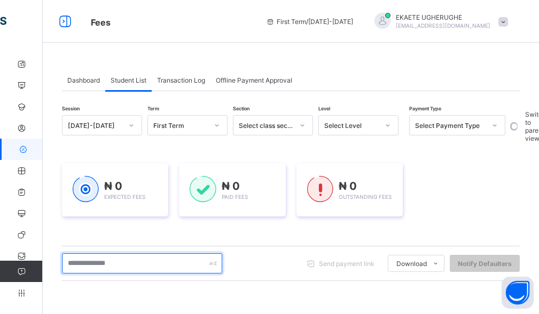
click at [147, 260] on input "text" at bounding box center [142, 264] width 160 height 20
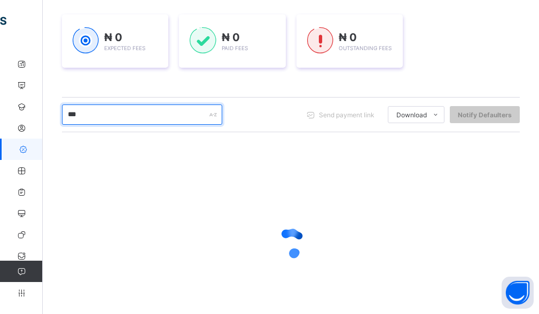
scroll to position [160, 0]
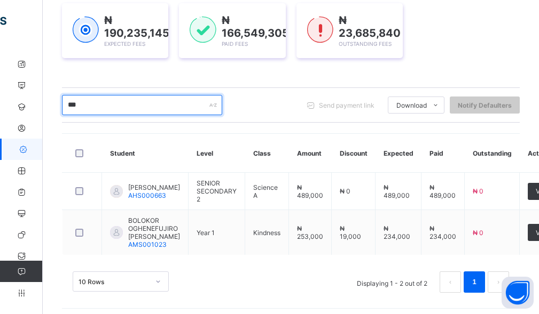
drag, startPoint x: 91, startPoint y: 108, endPoint x: 49, endPoint y: 111, distance: 41.7
click at [49, 111] on div "Dashboard Student List Transaction Log Offline Payment Approval Student List Mo…" at bounding box center [291, 106] width 496 height 426
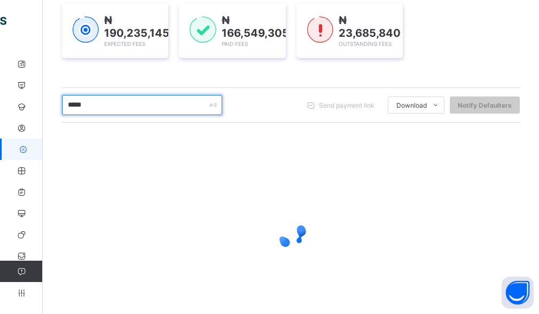
type input "******"
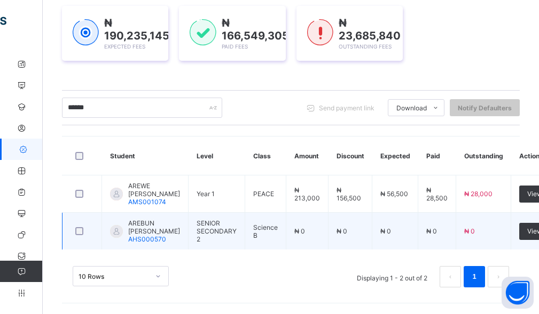
click at [159, 232] on span "AREBUN JAREB IRIBHOBOSE" at bounding box center [154, 227] width 52 height 16
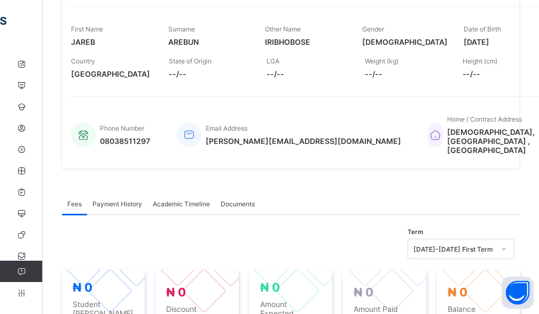
scroll to position [267, 0]
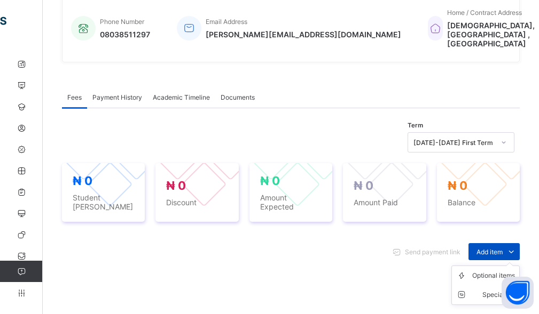
click at [495, 248] on span "Add item" at bounding box center [489, 252] width 26 height 8
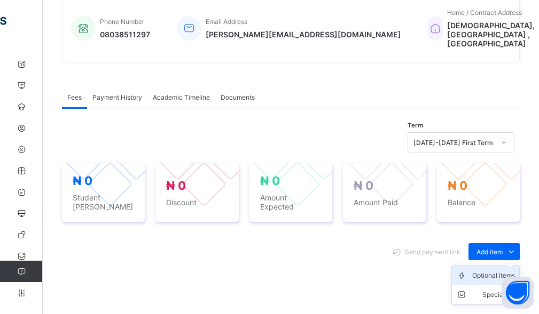
click at [487, 271] on div "Optional items" at bounding box center [493, 276] width 43 height 11
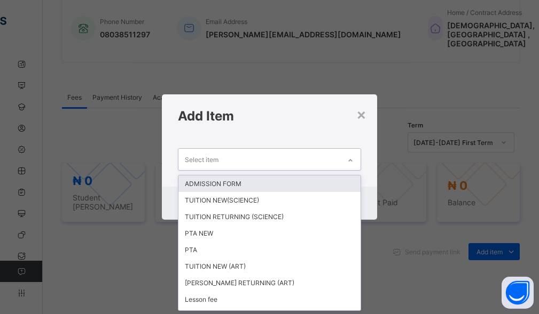
click at [336, 168] on div "Select item" at bounding box center [259, 159] width 162 height 21
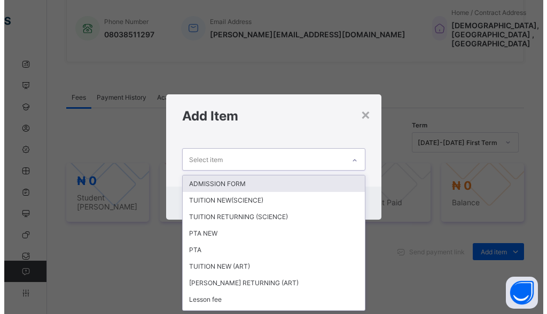
scroll to position [0, 0]
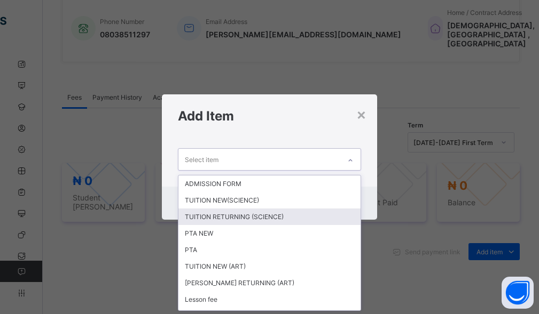
drag, startPoint x: 265, startPoint y: 217, endPoint x: 279, endPoint y: 203, distance: 20.0
click at [265, 217] on div "TUITION RETURNING (SCIENCE)" at bounding box center [269, 217] width 183 height 17
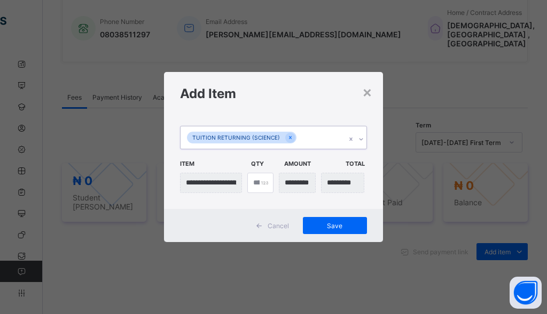
click at [331, 138] on div "TUITION RETURNING (SCIENCE)" at bounding box center [262, 137] width 165 height 22
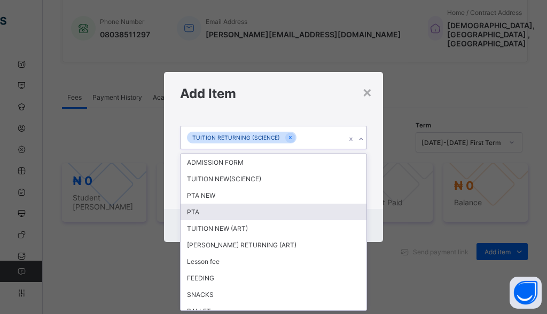
drag, startPoint x: 216, startPoint y: 217, endPoint x: 232, endPoint y: 213, distance: 16.4
click at [217, 217] on div "PTA" at bounding box center [273, 212] width 186 height 17
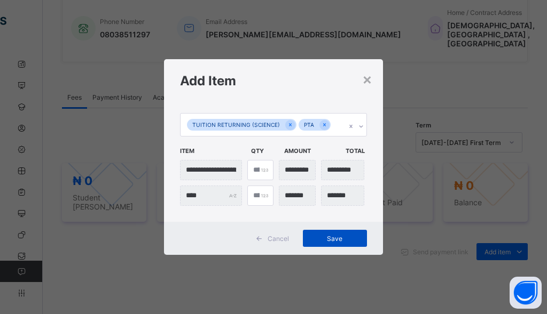
click at [329, 235] on span "Save" at bounding box center [335, 239] width 48 height 8
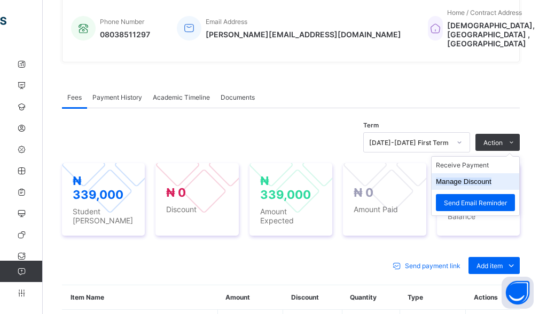
click at [483, 178] on button "Manage Discount" at bounding box center [464, 182] width 56 height 8
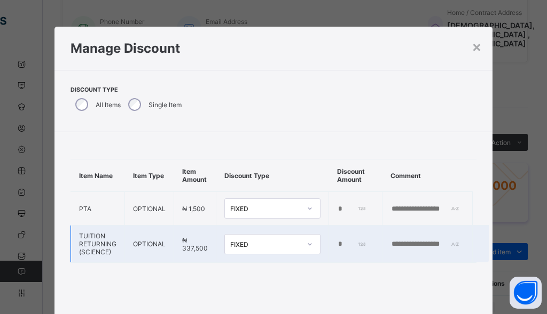
click at [331, 244] on td "*" at bounding box center [355, 244] width 53 height 37
click at [337, 244] on input "*" at bounding box center [352, 244] width 30 height 9
type input "******"
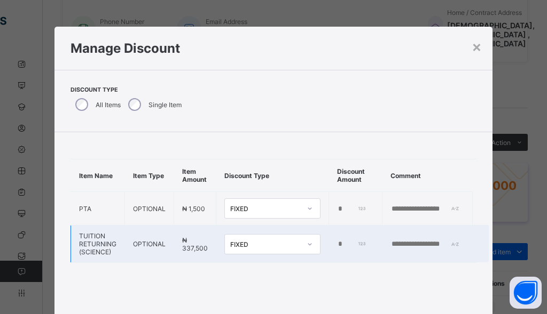
click at [391, 244] on input "text" at bounding box center [427, 244] width 74 height 9
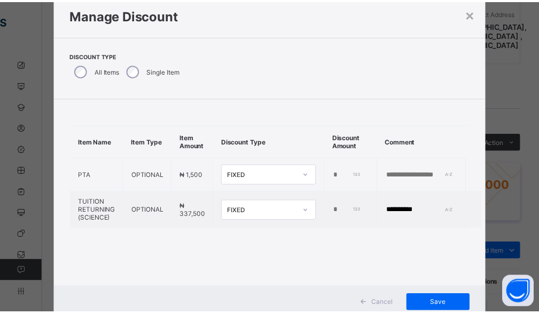
scroll to position [67, 0]
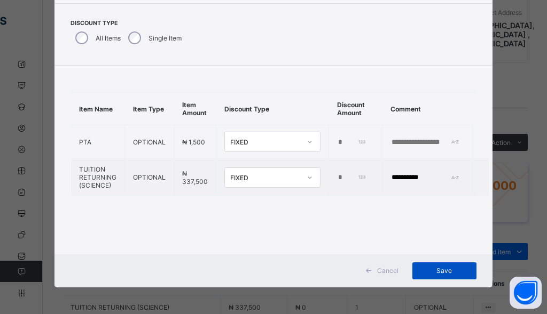
type input "**********"
click at [446, 275] on div "Save" at bounding box center [444, 271] width 64 height 17
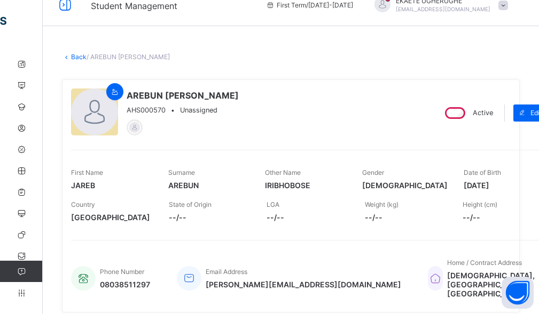
scroll to position [0, 0]
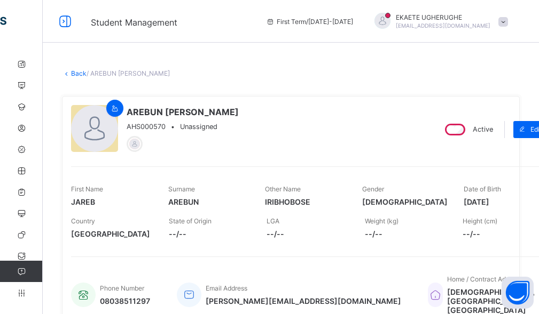
click at [76, 71] on link "Back" at bounding box center [78, 73] width 15 height 8
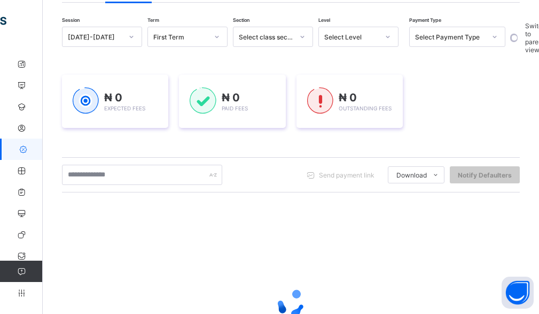
scroll to position [107, 0]
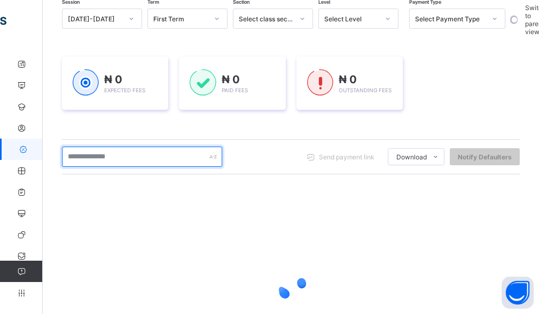
click at [106, 156] on input "text" at bounding box center [142, 157] width 160 height 20
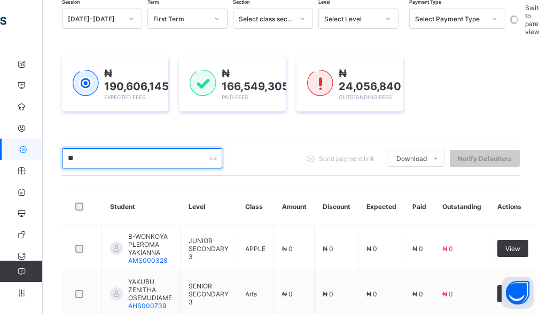
drag, startPoint x: 96, startPoint y: 160, endPoint x: 62, endPoint y: 171, distance: 35.6
click at [62, 171] on div "** Send payment link Download Students Payment Students Payment Status Student …" at bounding box center [290, 158] width 457 height 35
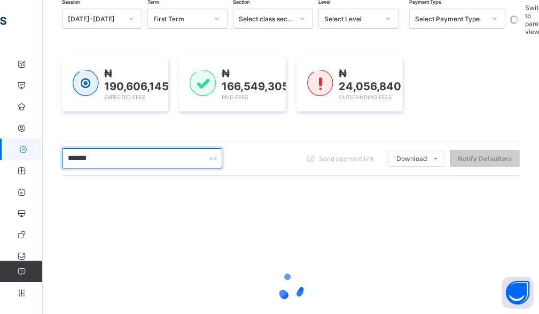
type input "********"
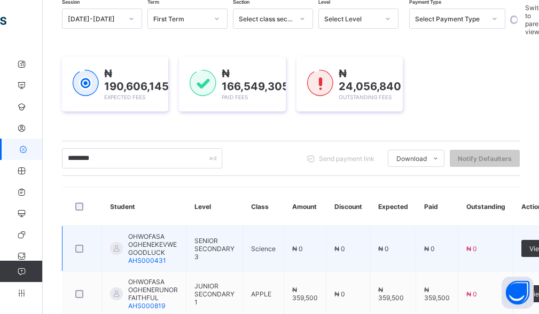
click at [147, 245] on span "OHWOFASA OGHENEKEVWE GOODLUCK" at bounding box center [153, 245] width 50 height 24
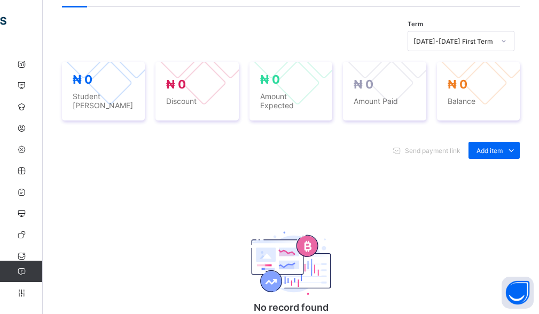
scroll to position [383, 0]
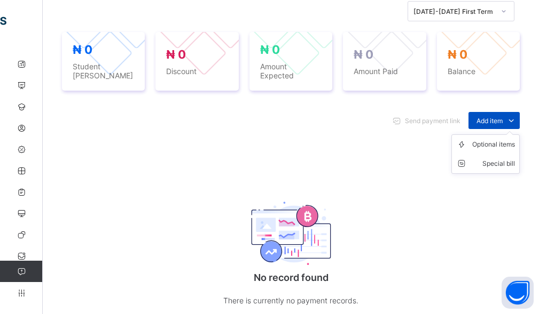
click at [502, 122] on span "Add item" at bounding box center [489, 121] width 26 height 8
click at [501, 146] on div "Optional items" at bounding box center [493, 144] width 43 height 11
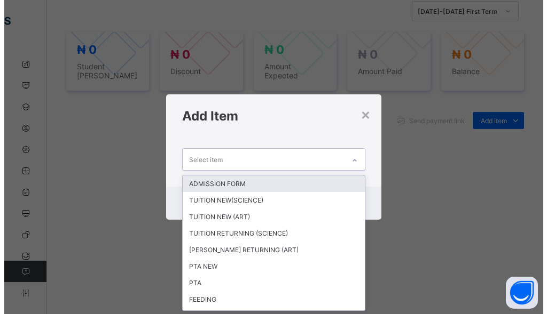
scroll to position [0, 0]
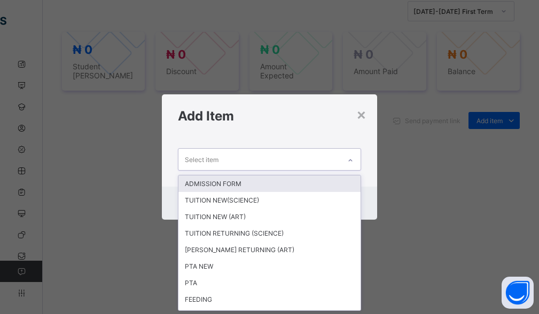
click at [273, 167] on div "Select item" at bounding box center [259, 159] width 162 height 21
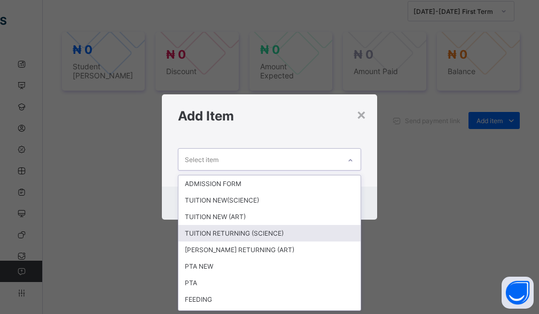
click at [259, 235] on div "TUITION RETURNING (SCIENCE)" at bounding box center [269, 233] width 183 height 17
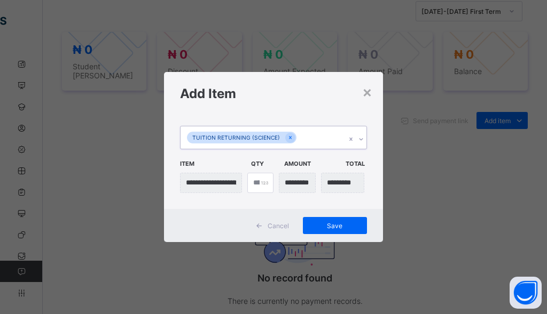
click at [308, 144] on div "TUITION RETURNING (SCIENCE)" at bounding box center [262, 137] width 165 height 22
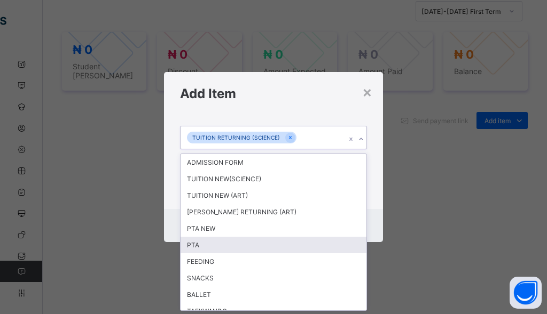
click at [215, 241] on div "PTA" at bounding box center [273, 245] width 186 height 17
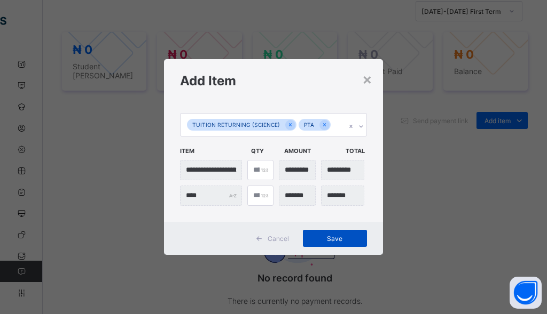
click at [325, 233] on div "Save" at bounding box center [335, 238] width 64 height 17
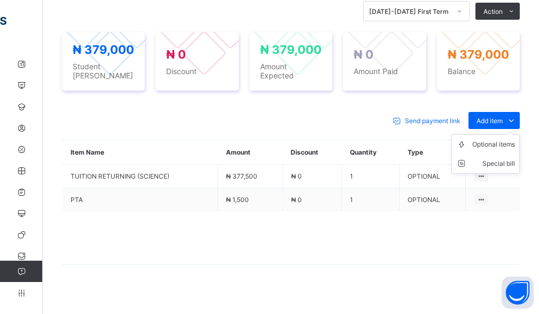
click at [514, 134] on ul "Optional items Special bill" at bounding box center [485, 153] width 68 height 39
click at [508, 145] on div "Optional items" at bounding box center [493, 144] width 43 height 11
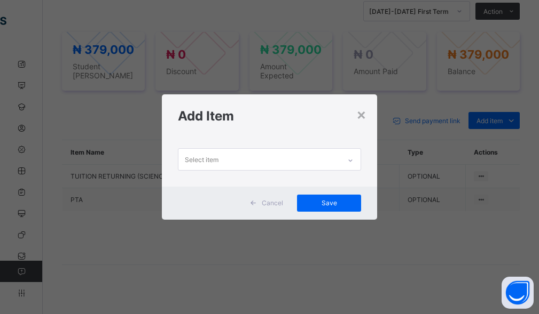
click at [331, 161] on div "Select item" at bounding box center [259, 159] width 162 height 21
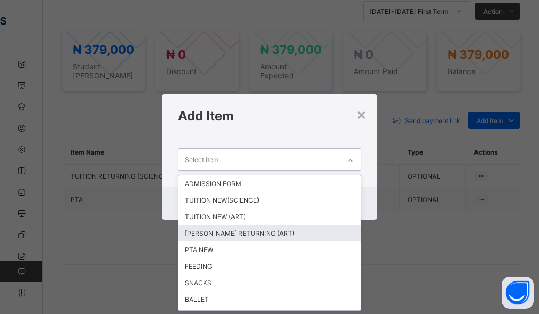
click at [274, 239] on div "TUTION RETURNING (ART)" at bounding box center [269, 233] width 183 height 17
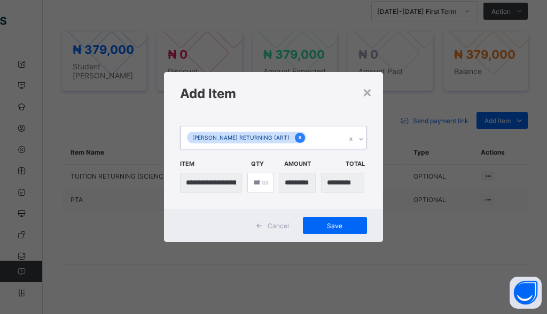
click at [297, 138] on icon at bounding box center [300, 137] width 6 height 7
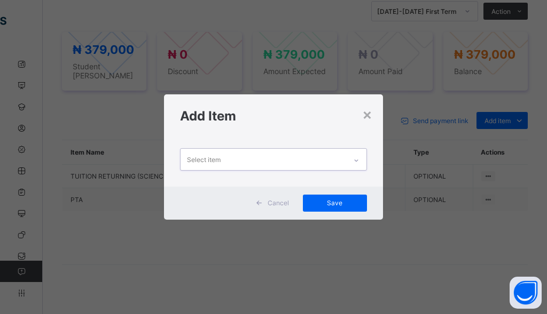
click at [368, 116] on div "×" at bounding box center [367, 114] width 10 height 18
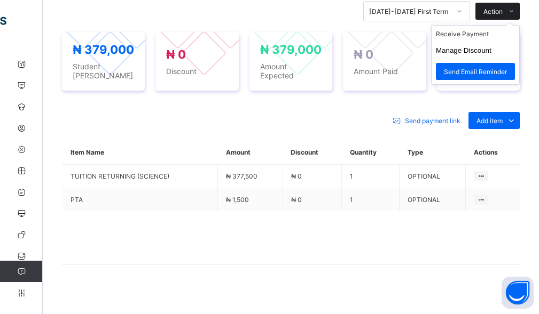
click at [502, 15] on span "Action" at bounding box center [492, 11] width 19 height 8
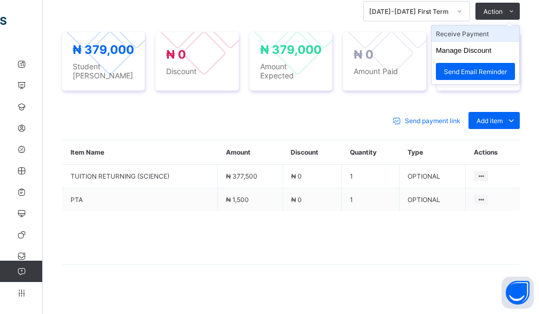
click at [491, 42] on li "Receive Payment" at bounding box center [475, 34] width 88 height 17
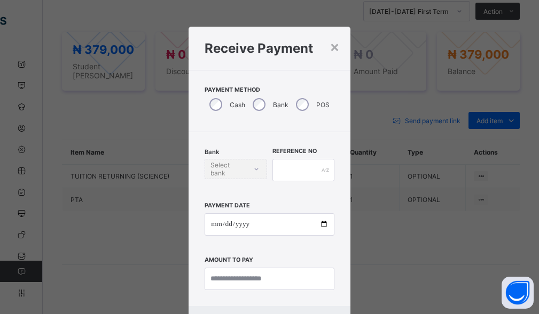
click at [255, 97] on div "Bank" at bounding box center [269, 104] width 43 height 22
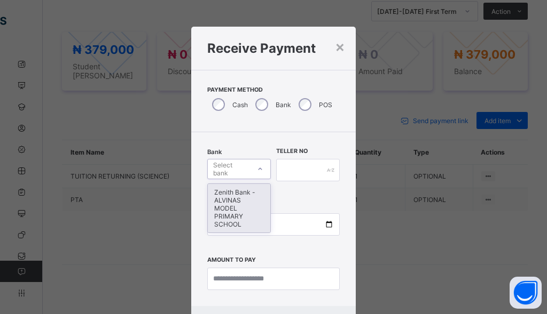
click at [225, 165] on div "Select bank" at bounding box center [231, 169] width 36 height 20
click at [219, 205] on div "Zenith Bank - ALVINAS MODEL PRIMARY SCHOOL" at bounding box center [239, 208] width 62 height 49
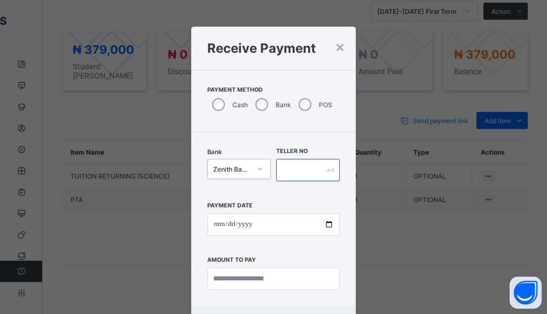
click at [289, 171] on input "text" at bounding box center [308, 170] width 64 height 22
type input "********"
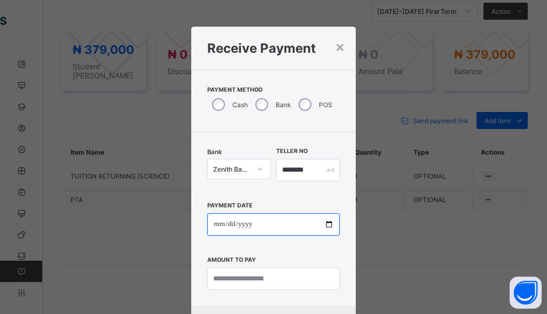
click at [212, 224] on input "date" at bounding box center [273, 224] width 132 height 22
type input "**********"
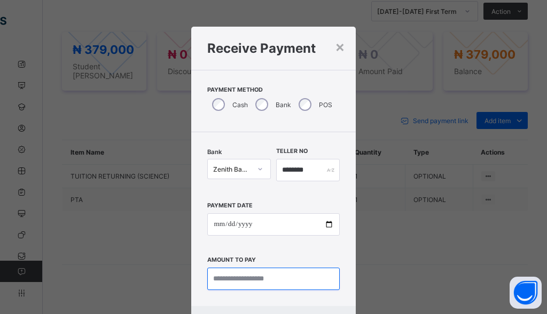
click at [226, 280] on input "currency" at bounding box center [273, 279] width 132 height 22
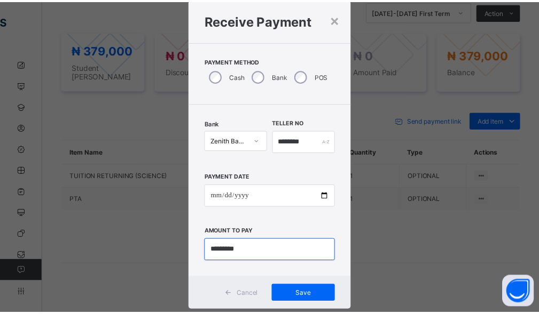
scroll to position [52, 0]
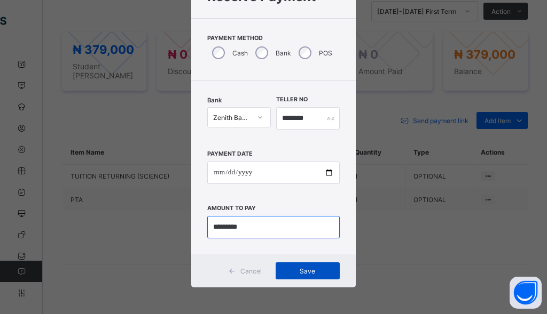
type input "*********"
click at [299, 273] on span "Save" at bounding box center [307, 271] width 48 height 8
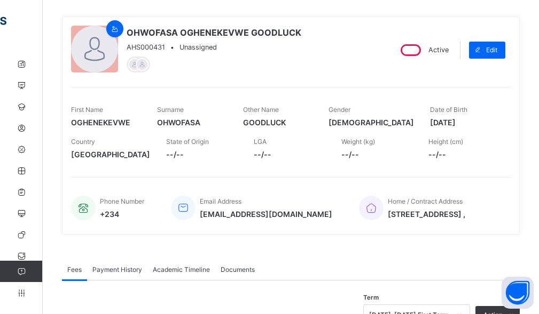
scroll to position [53, 0]
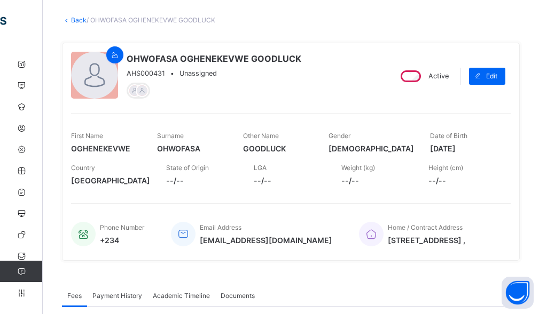
click at [76, 21] on link "Back" at bounding box center [78, 20] width 15 height 8
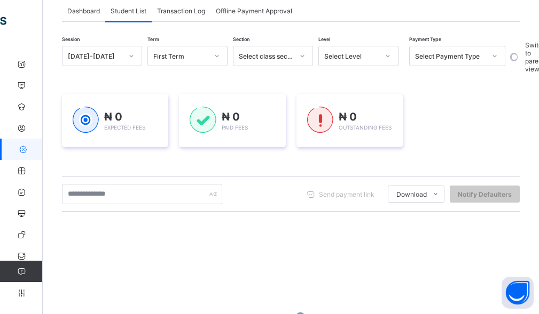
scroll to position [160, 0]
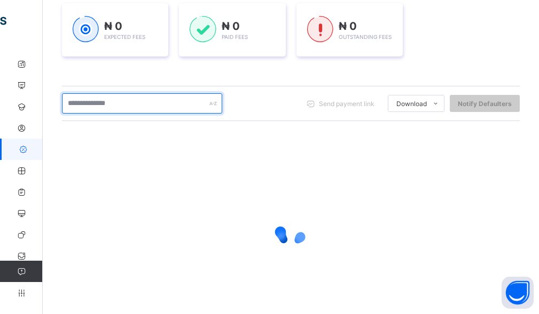
click at [125, 104] on input "text" at bounding box center [142, 103] width 160 height 20
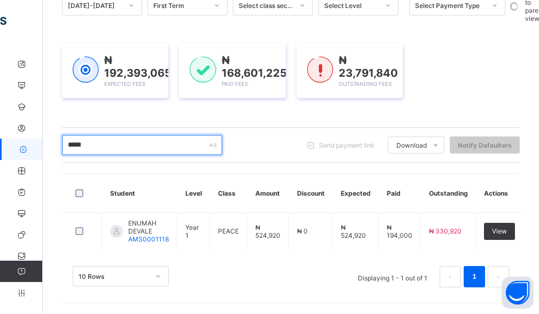
scroll to position [120, 0]
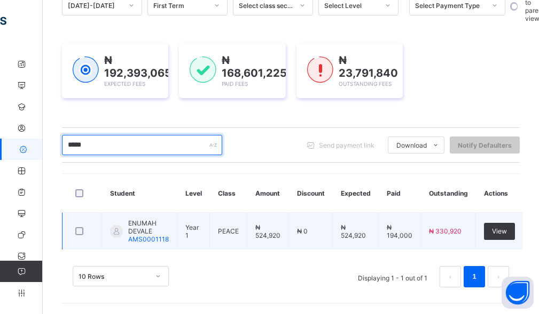
type input "*****"
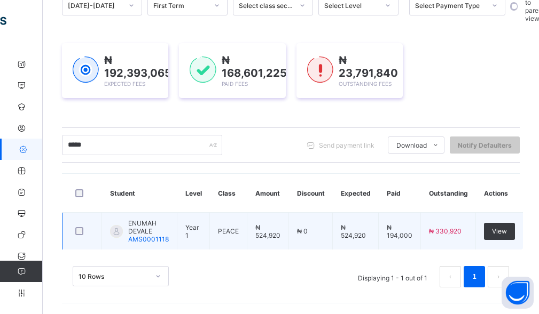
click at [153, 223] on span "ENUMAH DEVALE" at bounding box center [148, 227] width 41 height 16
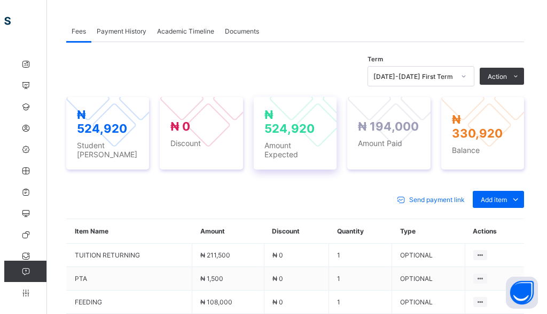
scroll to position [320, 0]
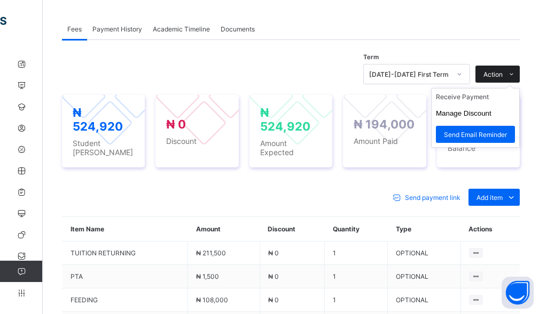
click at [502, 77] on span "Action" at bounding box center [492, 74] width 19 height 8
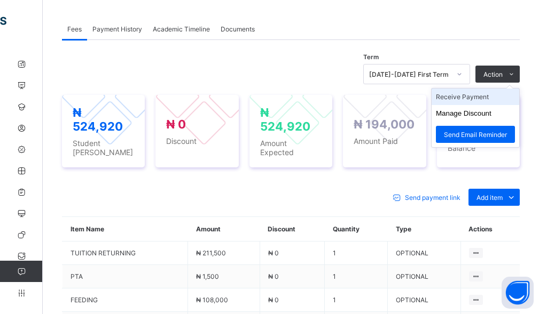
click at [482, 101] on li "Receive Payment" at bounding box center [475, 97] width 88 height 17
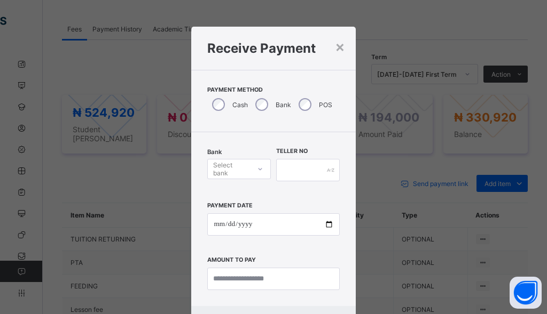
click at [235, 181] on div "Bank Select bank" at bounding box center [239, 170] width 64 height 44
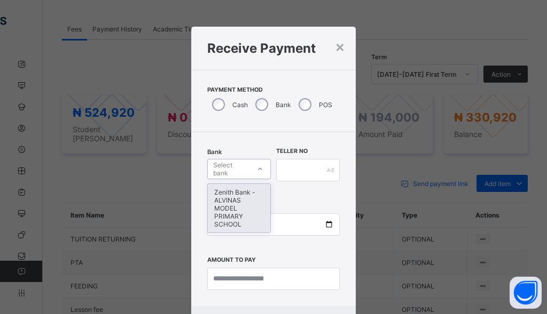
click at [233, 168] on div "Select bank" at bounding box center [231, 169] width 36 height 20
click at [226, 196] on div "Zenith Bank - ALVINAS MODEL PRIMARY SCHOOL" at bounding box center [239, 208] width 62 height 49
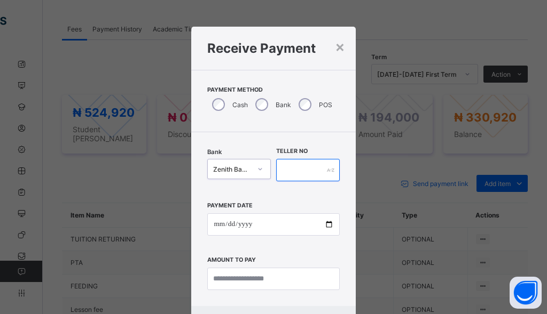
click at [292, 165] on input "text" at bounding box center [308, 170] width 64 height 22
type input "********"
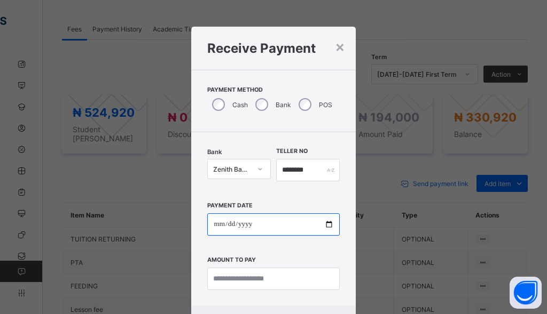
click at [215, 223] on input "date" at bounding box center [273, 224] width 132 height 22
type input "**********"
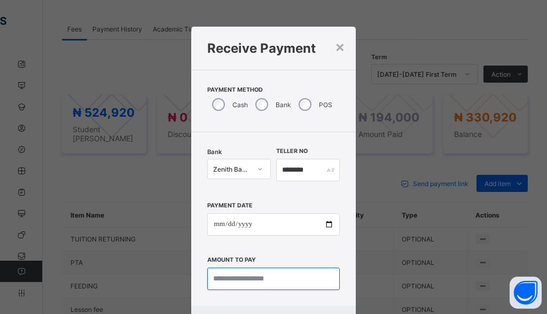
drag, startPoint x: 265, startPoint y: 282, endPoint x: 254, endPoint y: 276, distance: 12.7
click at [259, 280] on input "currency" at bounding box center [273, 279] width 132 height 22
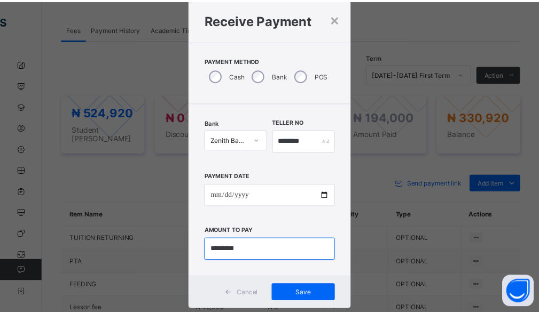
scroll to position [52, 0]
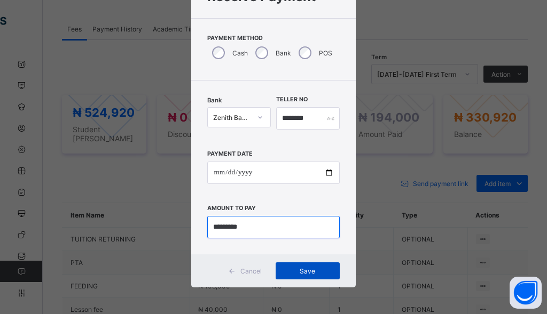
type input "*********"
click at [286, 265] on div "Save" at bounding box center [307, 271] width 64 height 17
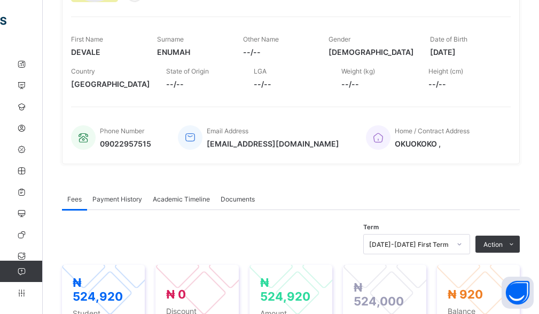
scroll to position [0, 0]
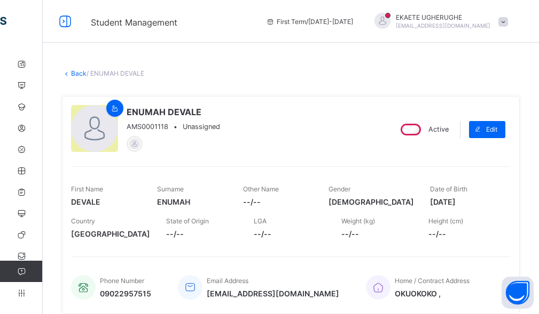
click at [80, 74] on link "Back" at bounding box center [78, 73] width 15 height 8
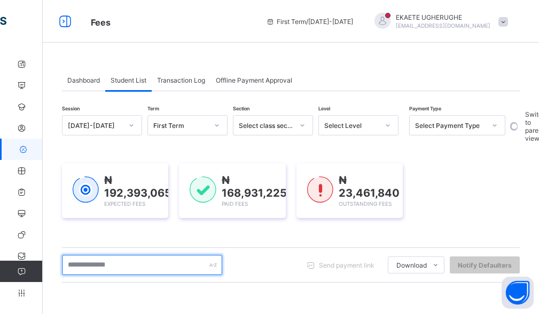
click at [140, 260] on input "text" at bounding box center [142, 265] width 160 height 20
type input "****"
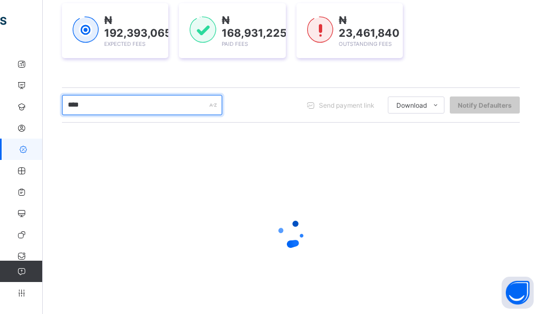
scroll to position [120, 0]
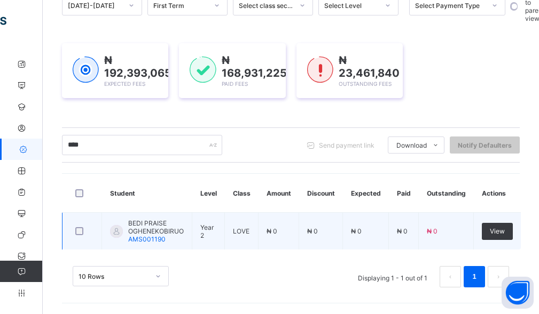
click at [167, 229] on span "BEDI PRAISE OGHENEKOBIRUO" at bounding box center [156, 227] width 56 height 16
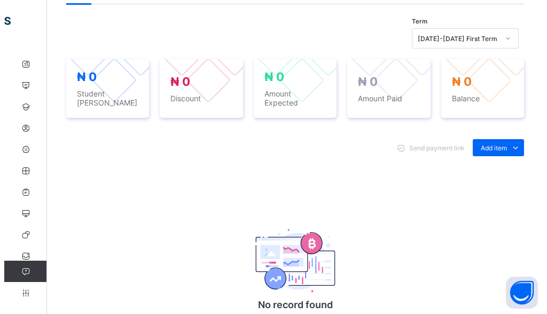
scroll to position [377, 0]
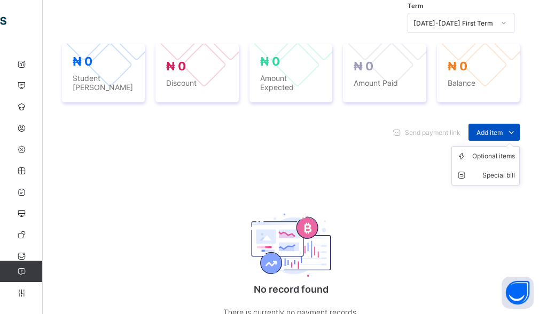
click at [491, 129] on span "Add item" at bounding box center [489, 133] width 26 height 8
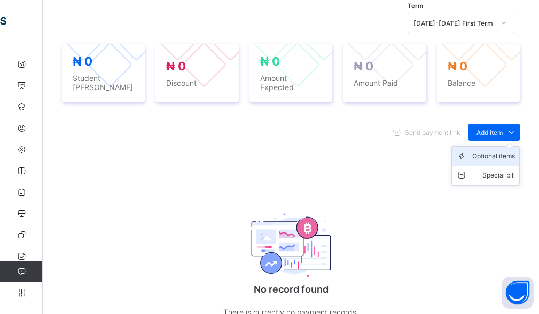
click at [490, 151] on div "Optional items" at bounding box center [493, 156] width 43 height 11
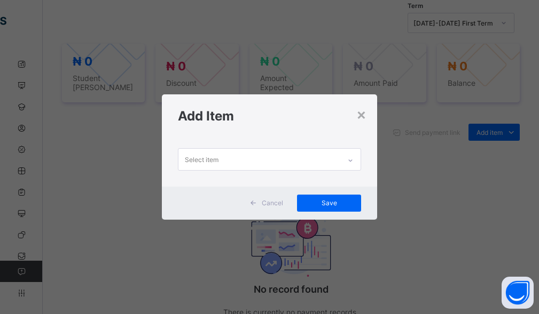
click at [331, 155] on div "Select item" at bounding box center [259, 159] width 162 height 21
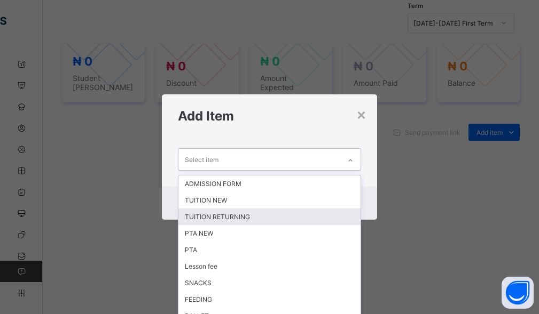
click at [227, 213] on div "TUITION RETURNING" at bounding box center [269, 217] width 183 height 17
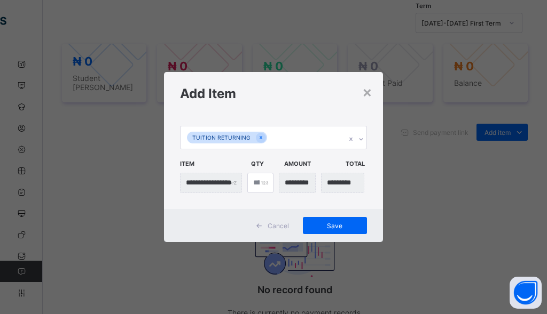
click at [240, 217] on div "Cancel Save" at bounding box center [273, 225] width 219 height 33
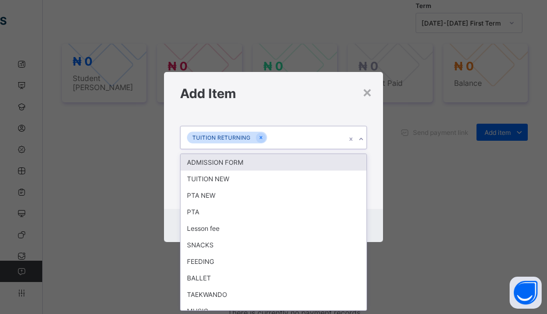
click at [281, 130] on div "TUITION RETURNING" at bounding box center [262, 137] width 165 height 22
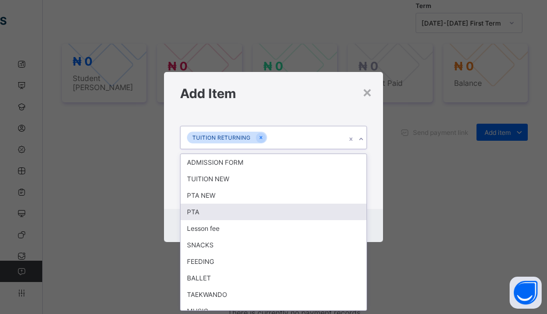
click at [217, 208] on div "PTA" at bounding box center [273, 212] width 186 height 17
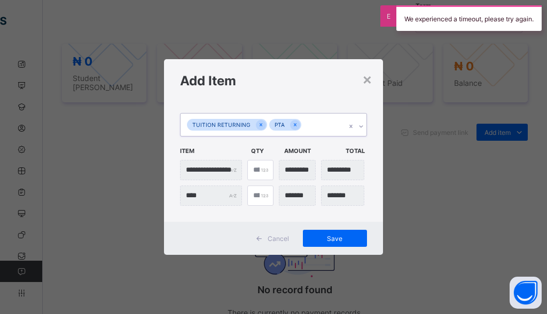
click at [316, 127] on div "TUITION RETURNING PTA" at bounding box center [262, 125] width 165 height 22
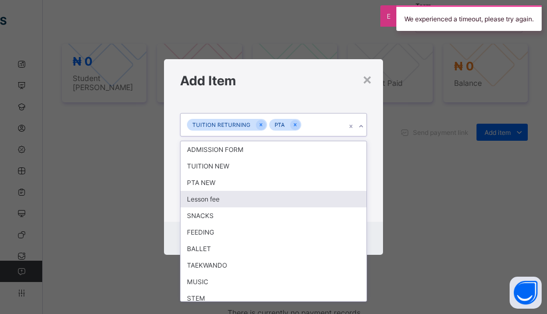
click at [218, 202] on div "Lesson fee" at bounding box center [273, 199] width 186 height 17
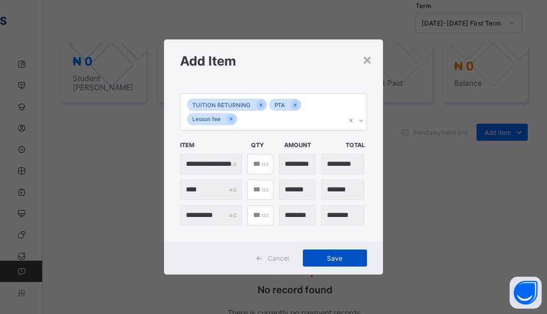
click at [314, 256] on span "Save" at bounding box center [335, 259] width 48 height 8
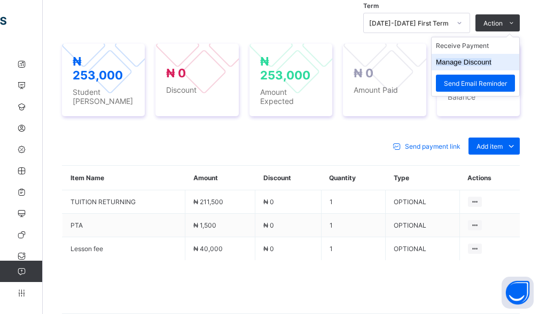
click at [492, 61] on li "Manage Discount" at bounding box center [475, 62] width 88 height 17
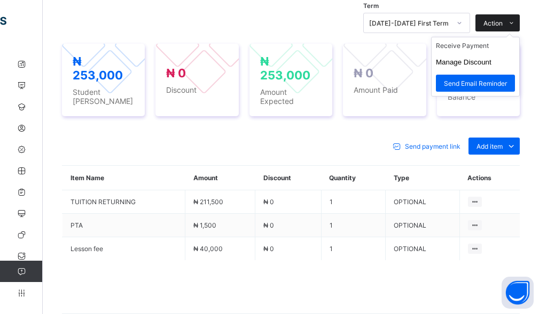
click at [502, 19] on span "Action" at bounding box center [492, 23] width 19 height 8
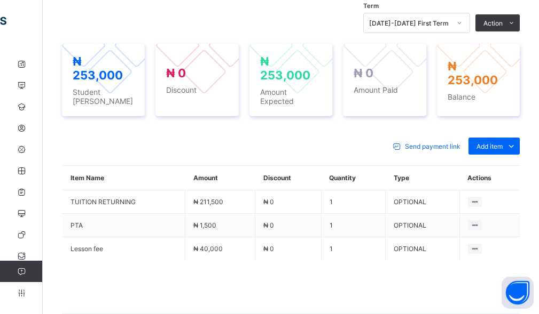
click at [0, 0] on button "Manage Discount" at bounding box center [0, 0] width 0 height 0
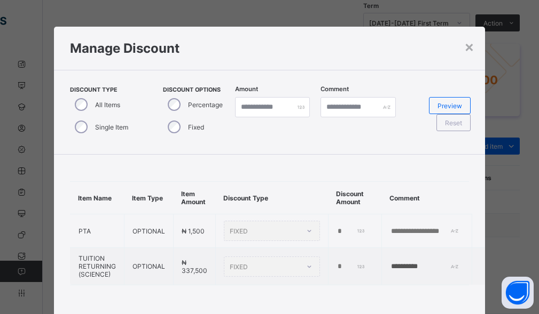
click at [73, 131] on div "Single Item" at bounding box center [100, 127] width 61 height 22
type input "*"
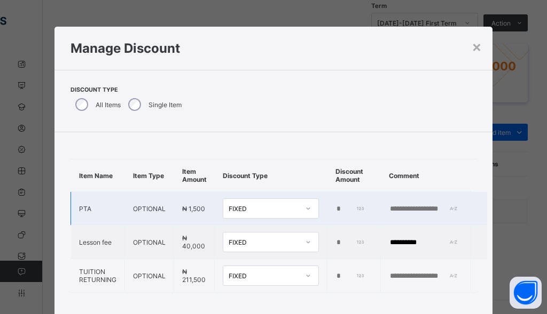
click at [335, 209] on input "*" at bounding box center [350, 209] width 30 height 9
type input "****"
click at [409, 211] on input "text" at bounding box center [426, 209] width 74 height 9
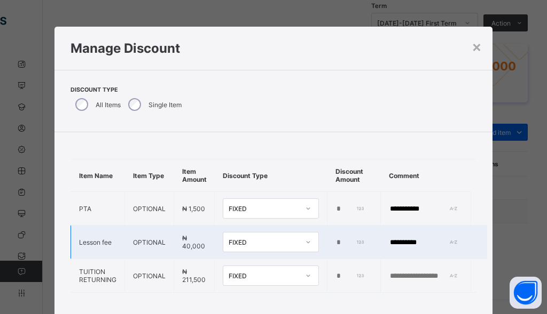
type input "**********"
click at [335, 242] on input "*" at bounding box center [350, 243] width 30 height 9
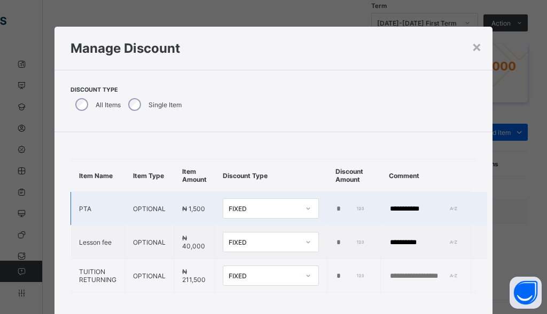
type input "*****"
drag, startPoint x: 429, startPoint y: 209, endPoint x: 382, endPoint y: 209, distance: 47.0
click at [382, 209] on td "**********" at bounding box center [426, 209] width 90 height 34
type input "*"
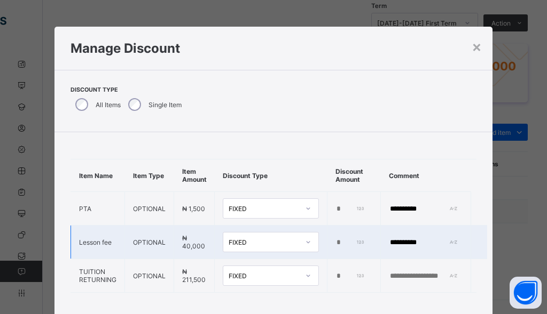
type input "**********"
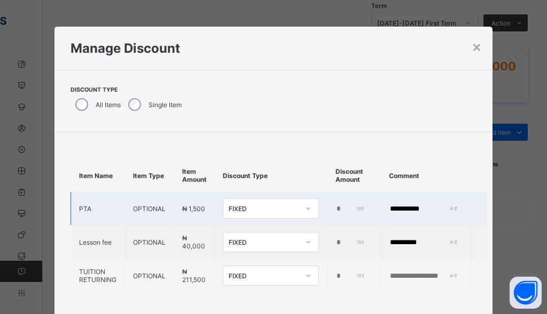
click at [439, 216] on td "**********" at bounding box center [426, 209] width 90 height 34
drag, startPoint x: 432, startPoint y: 205, endPoint x: 376, endPoint y: 211, distance: 56.4
click at [376, 211] on tr "**********" at bounding box center [279, 209] width 416 height 34
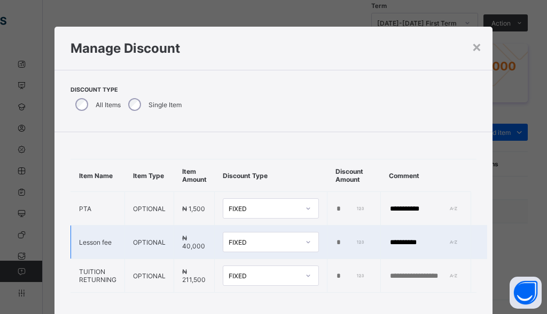
click at [433, 240] on input "**********" at bounding box center [426, 243] width 74 height 9
drag, startPoint x: 433, startPoint y: 240, endPoint x: 377, endPoint y: 246, distance: 56.4
click at [377, 246] on tr "**********" at bounding box center [279, 243] width 416 height 34
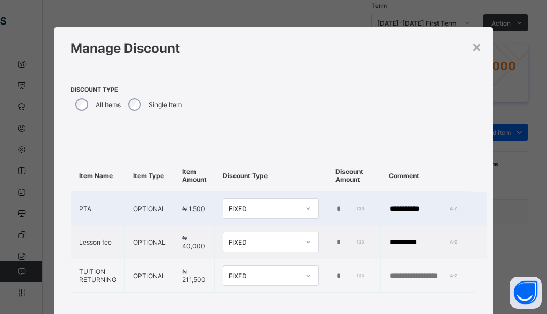
paste input "*"
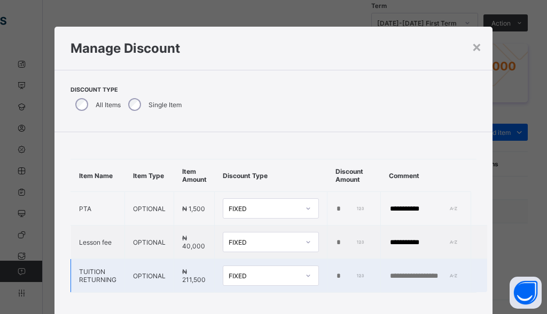
type input "**********"
click at [412, 280] on input "text" at bounding box center [426, 276] width 74 height 9
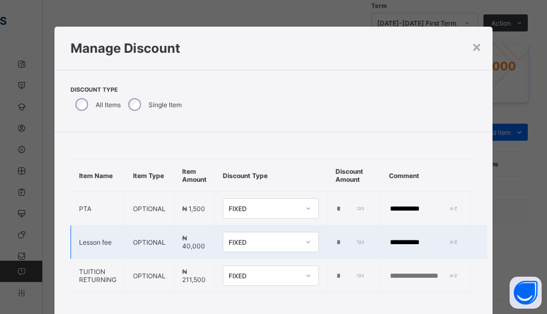
paste input "**********"
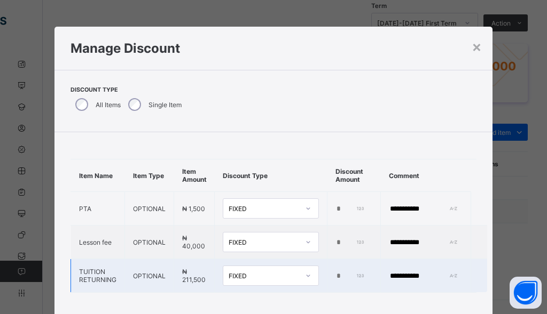
type input "**********"
click at [330, 274] on td "*" at bounding box center [353, 276] width 53 height 34
click at [336, 279] on input "*" at bounding box center [350, 276] width 30 height 9
click at [335, 275] on input "*" at bounding box center [350, 276] width 30 height 9
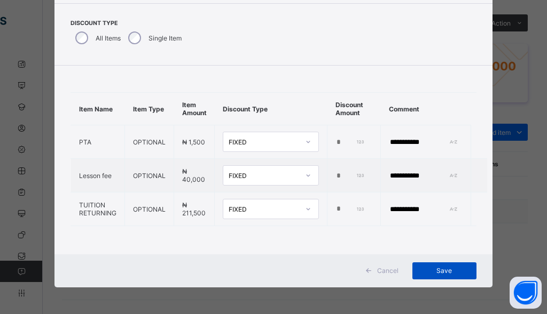
click at [434, 268] on span "Save" at bounding box center [444, 271] width 48 height 8
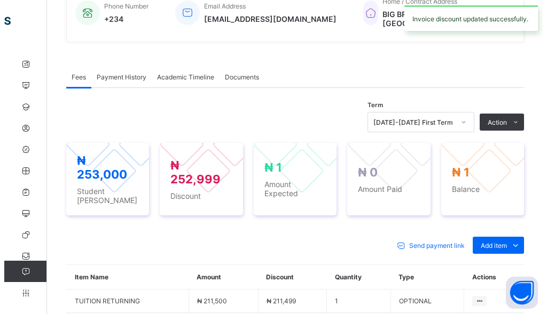
scroll to position [271, 0]
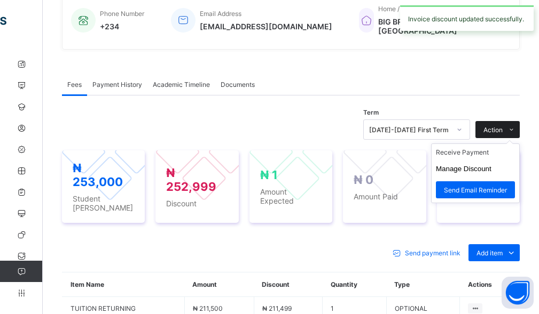
click at [494, 126] on span "Action" at bounding box center [492, 130] width 19 height 8
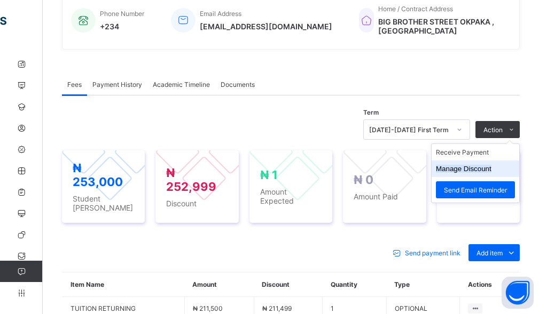
click at [472, 165] on button "Manage Discount" at bounding box center [464, 169] width 56 height 8
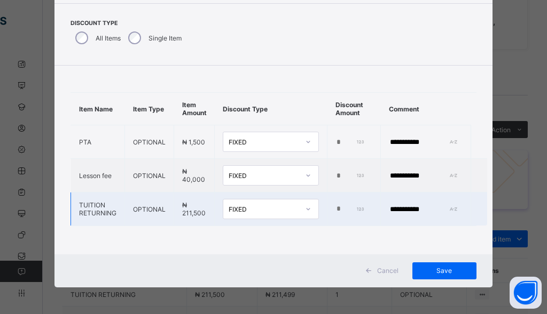
click at [352, 205] on input "******" at bounding box center [350, 209] width 30 height 9
click at [349, 205] on input "****" at bounding box center [350, 209] width 30 height 9
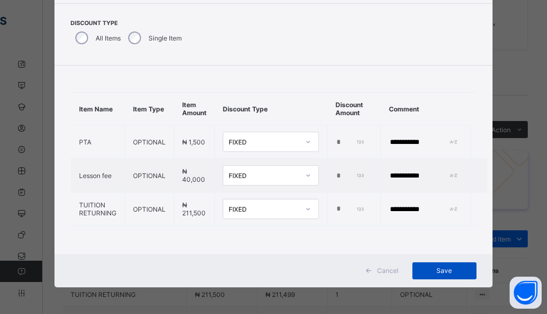
type input "******"
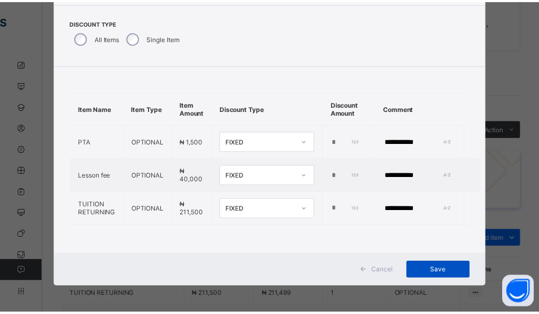
scroll to position [0, 0]
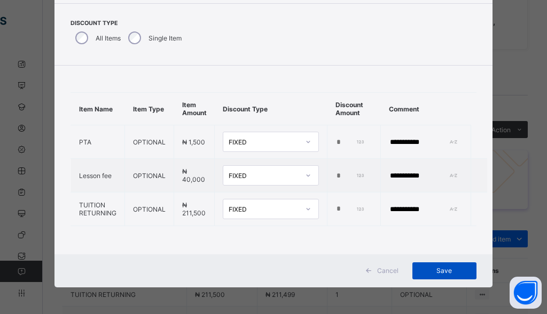
click at [430, 264] on div "Save" at bounding box center [444, 271] width 64 height 17
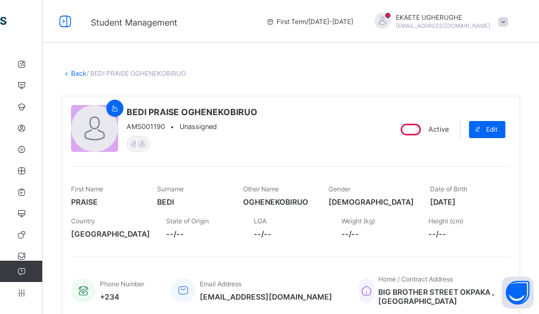
click at [73, 69] on link "Back" at bounding box center [78, 73] width 15 height 8
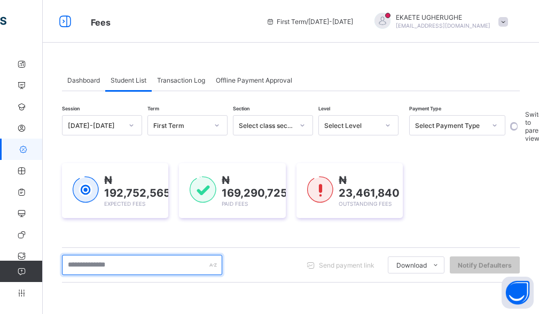
click at [107, 268] on input "text" at bounding box center [142, 265] width 160 height 20
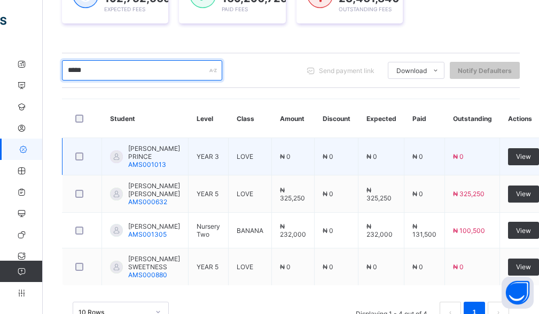
scroll to position [213, 0]
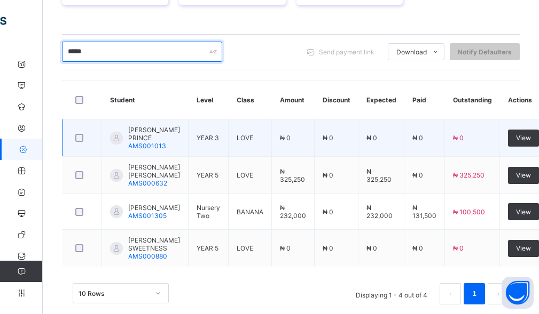
type input "*****"
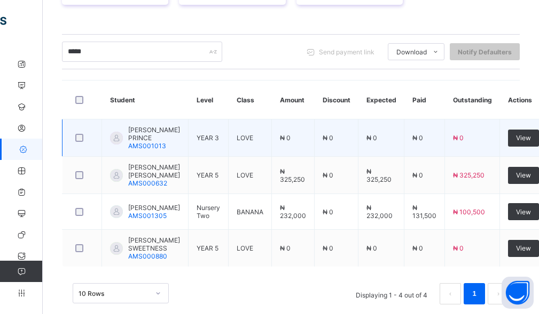
click at [137, 140] on span "ELVIS OGHENEMARO PRINCE" at bounding box center [154, 134] width 52 height 16
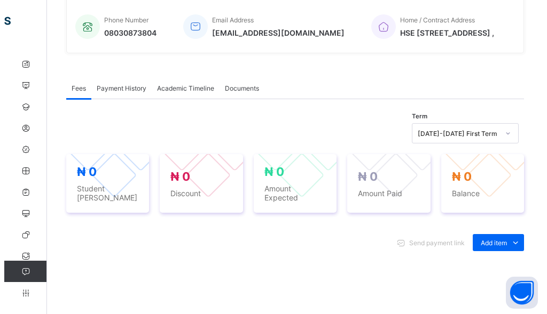
scroll to position [374, 0]
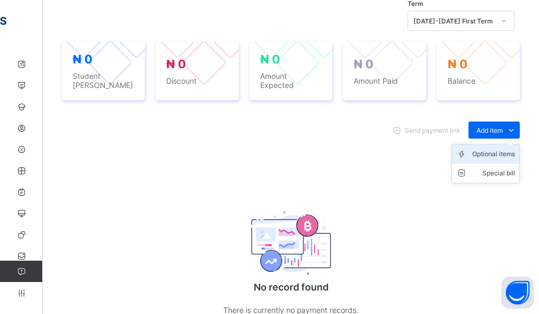
click at [498, 154] on div "Optional items" at bounding box center [493, 154] width 43 height 11
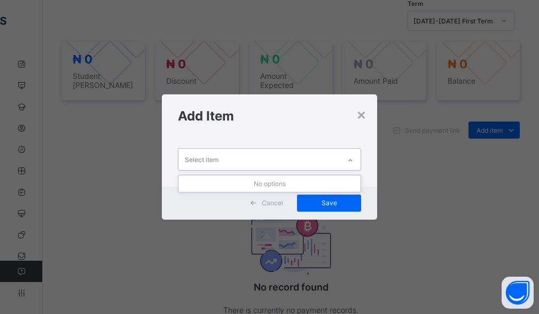
click at [295, 162] on div "Select item" at bounding box center [259, 159] width 162 height 21
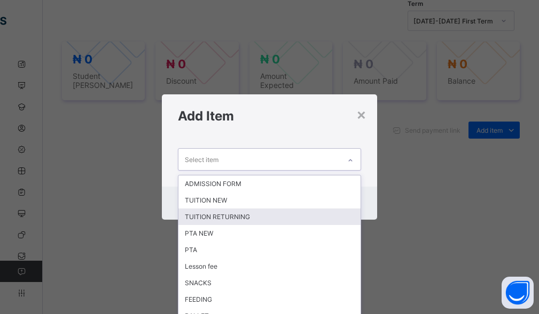
click at [263, 221] on div "TUITION RETURNING" at bounding box center [269, 217] width 183 height 17
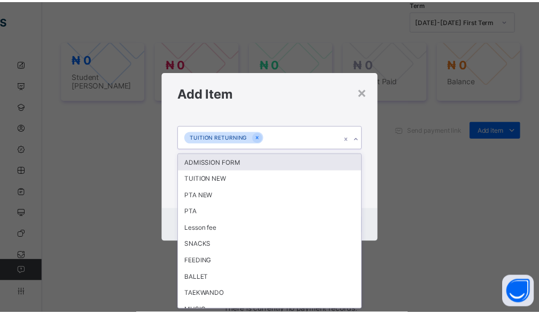
scroll to position [0, 0]
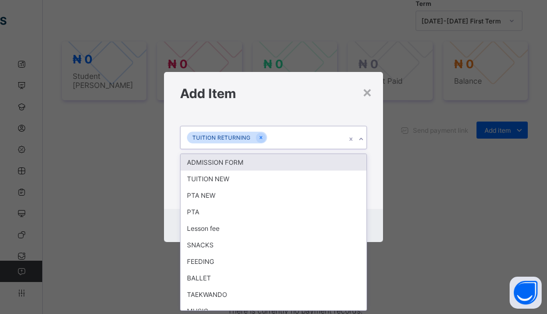
click at [298, 143] on div "TUITION RETURNING" at bounding box center [262, 137] width 165 height 22
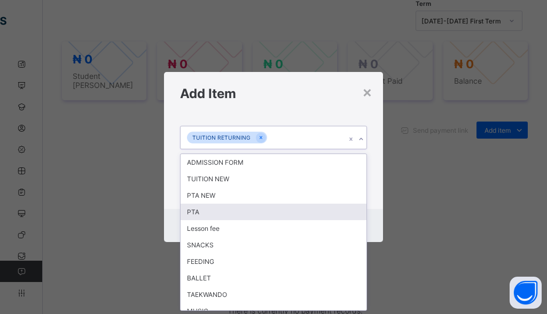
drag, startPoint x: 188, startPoint y: 219, endPoint x: 219, endPoint y: 207, distance: 33.8
click at [188, 219] on div "PTA" at bounding box center [273, 212] width 186 height 17
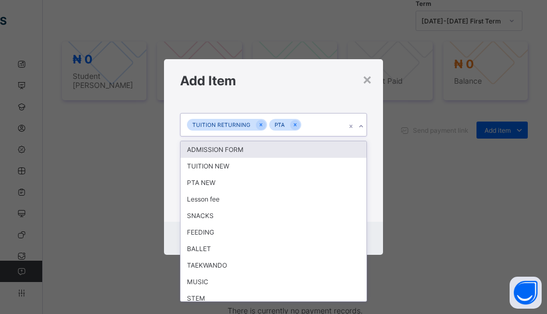
click at [308, 128] on div "TUITION RETURNING PTA" at bounding box center [262, 125] width 165 height 22
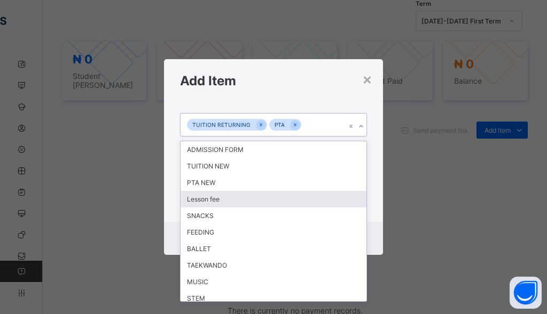
click at [210, 206] on div "Lesson fee" at bounding box center [273, 199] width 186 height 17
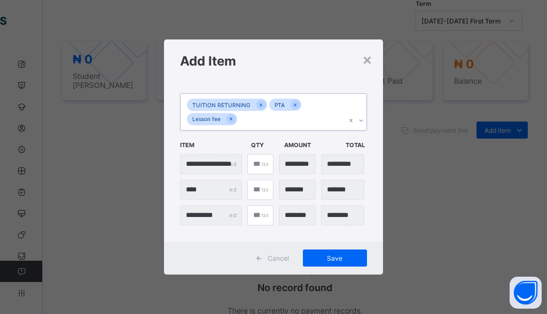
click at [322, 268] on div "Cancel Save" at bounding box center [273, 258] width 219 height 33
click at [325, 262] on div "Save" at bounding box center [335, 258] width 64 height 17
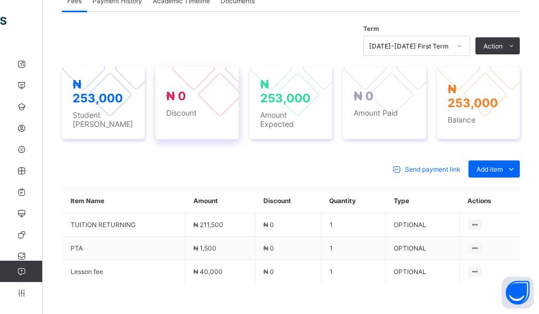
scroll to position [374, 0]
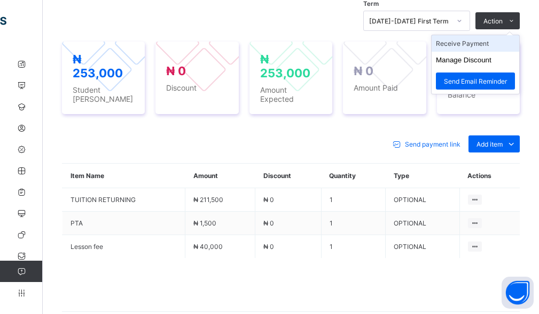
click at [477, 52] on li "Receive Payment" at bounding box center [475, 43] width 88 height 17
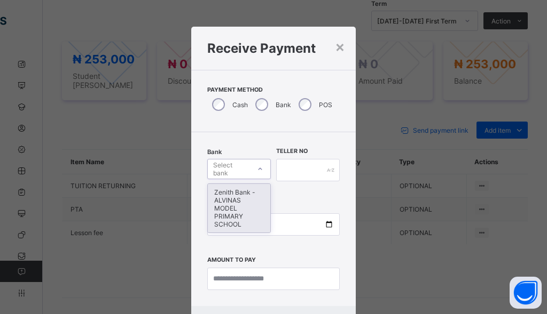
click at [235, 172] on div "Select bank" at bounding box center [231, 169] width 36 height 20
click at [233, 213] on div "Zenith Bank - ALVINAS MODEL PRIMARY SCHOOL" at bounding box center [239, 208] width 62 height 49
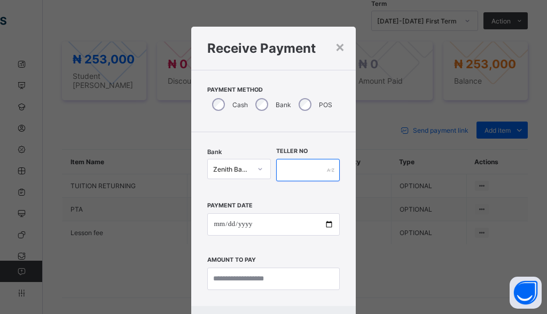
click at [302, 173] on input "text" at bounding box center [308, 170] width 64 height 22
click at [335, 47] on div "×" at bounding box center [340, 46] width 10 height 18
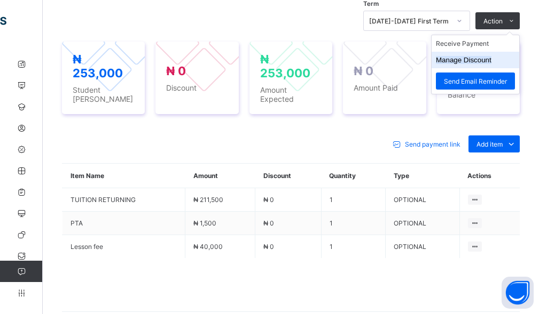
click at [489, 64] on button "Manage Discount" at bounding box center [464, 60] width 56 height 8
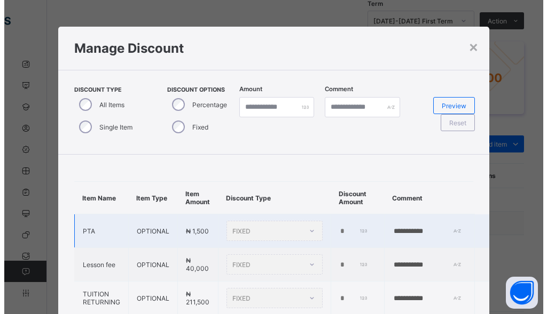
scroll to position [53, 0]
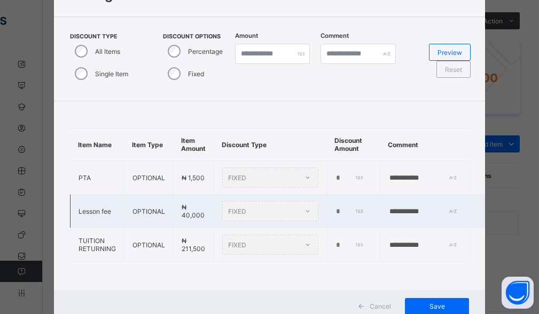
type input "*"
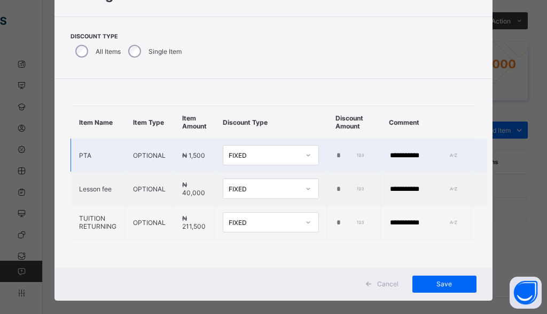
click at [329, 147] on td "*" at bounding box center [353, 156] width 53 height 34
click at [332, 149] on td "*" at bounding box center [353, 156] width 53 height 34
click at [335, 152] on input "*" at bounding box center [350, 156] width 30 height 9
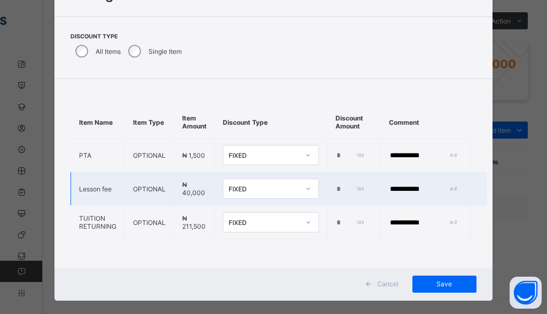
type input "****"
click at [335, 185] on input "*" at bounding box center [350, 189] width 30 height 9
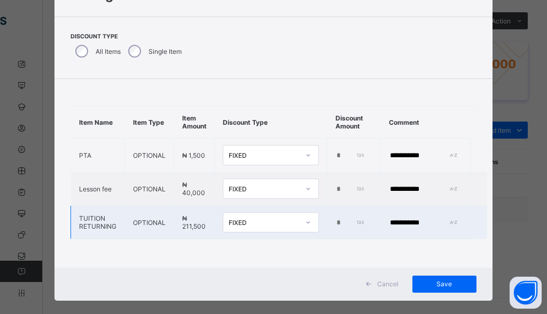
type input "*****"
click at [335, 219] on input "*" at bounding box center [350, 223] width 30 height 9
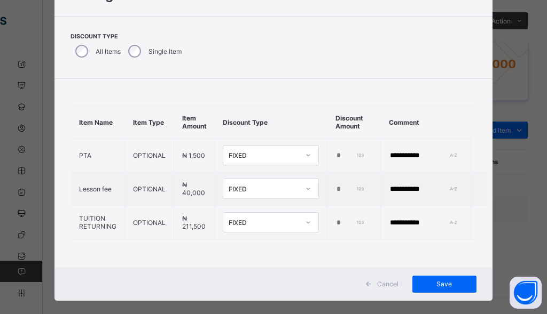
scroll to position [0, 1]
type input "******"
click at [450, 289] on div "Save" at bounding box center [444, 284] width 64 height 17
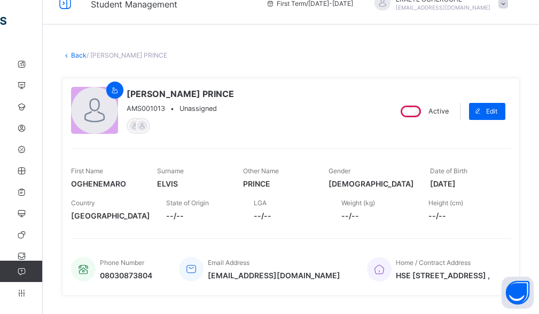
scroll to position [0, 0]
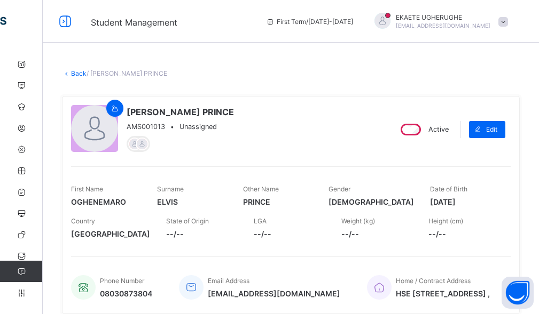
click at [78, 73] on link "Back" at bounding box center [78, 73] width 15 height 8
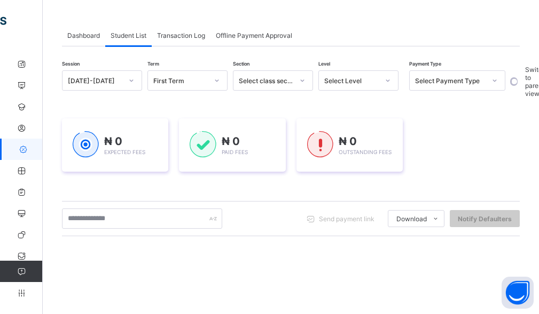
scroll to position [107, 0]
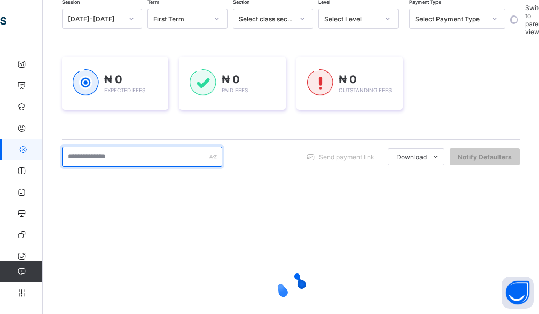
click at [117, 159] on input "text" at bounding box center [142, 157] width 160 height 20
type input "*****"
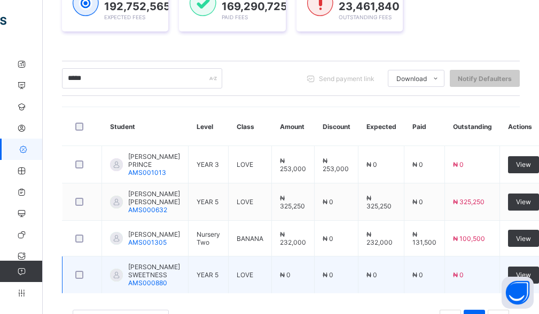
scroll to position [213, 0]
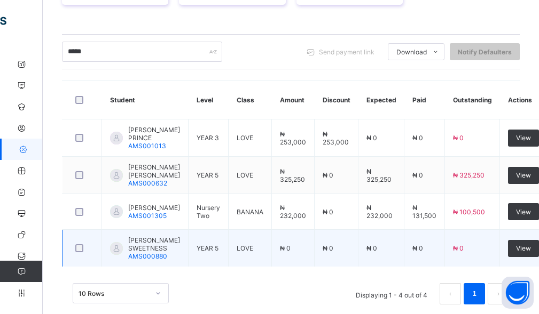
click at [146, 252] on span "[PERSON_NAME] SWEETNESS" at bounding box center [154, 244] width 52 height 16
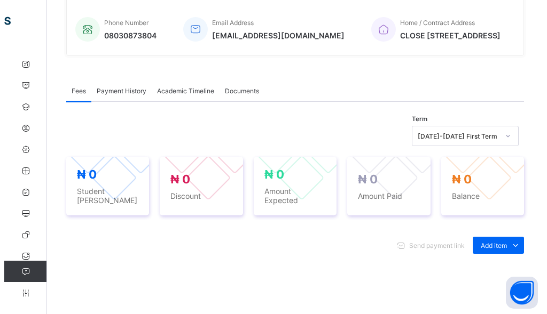
scroll to position [320, 0]
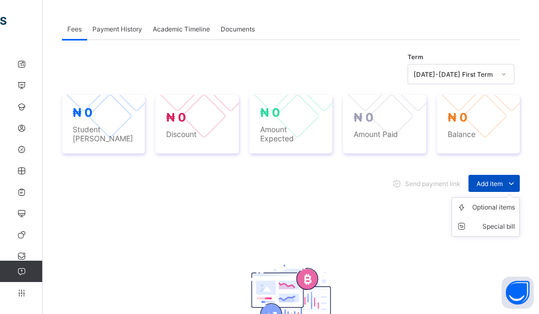
click at [500, 188] on span "Add item" at bounding box center [489, 184] width 26 height 8
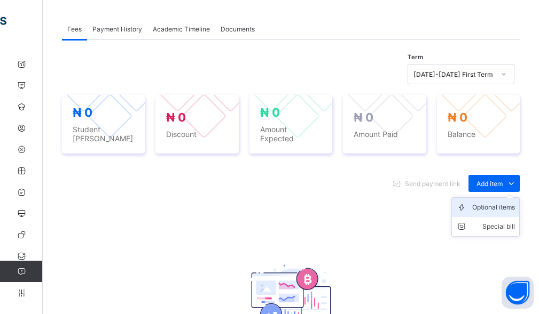
click at [486, 213] on div "Optional items" at bounding box center [493, 207] width 43 height 11
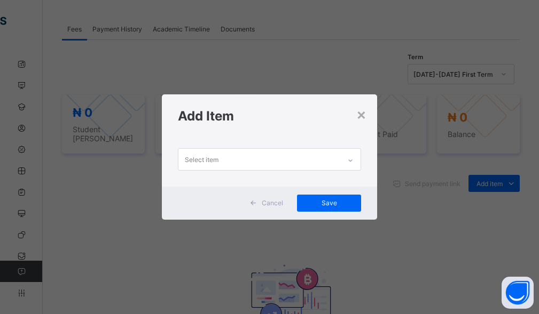
click at [279, 158] on div "Select item" at bounding box center [259, 159] width 162 height 21
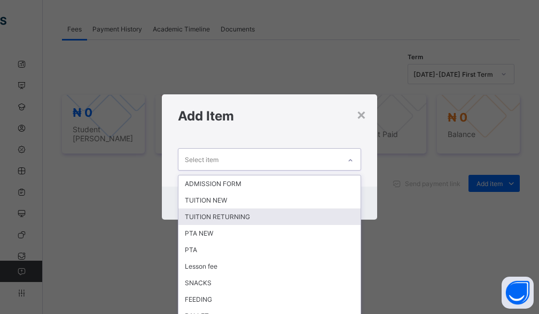
click at [223, 214] on div "TUITION RETURNING" at bounding box center [269, 217] width 183 height 17
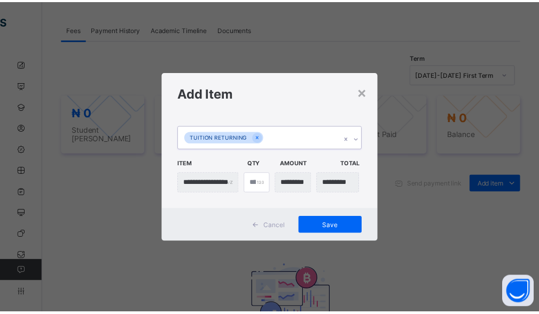
scroll to position [0, 0]
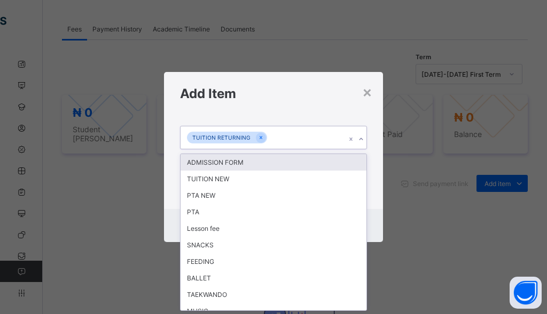
click at [291, 136] on div "TUITION RETURNING" at bounding box center [262, 137] width 165 height 22
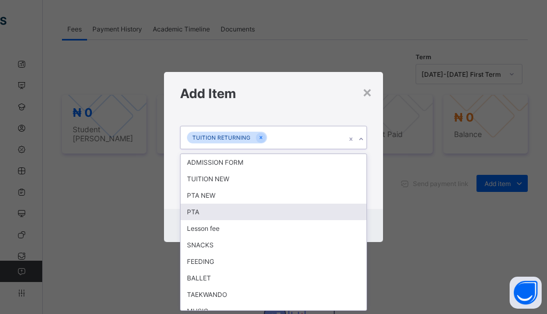
click at [195, 212] on div "PTA" at bounding box center [273, 212] width 186 height 17
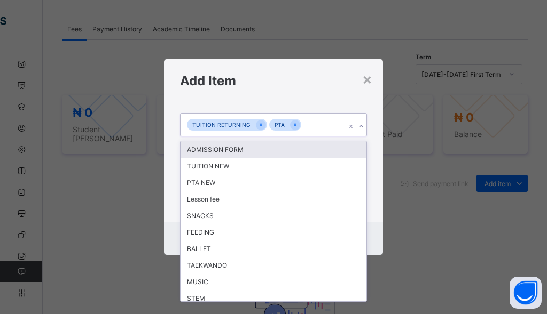
click at [318, 131] on div "TUITION RETURNING PTA" at bounding box center [262, 125] width 165 height 22
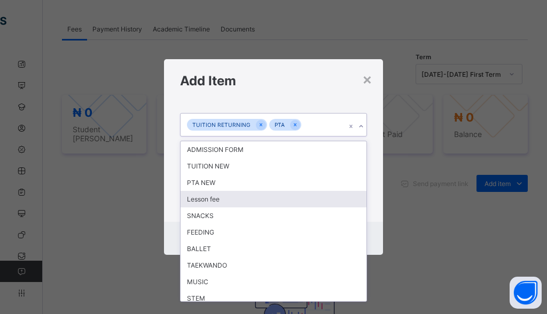
click at [225, 201] on div "Lesson fee" at bounding box center [273, 199] width 186 height 17
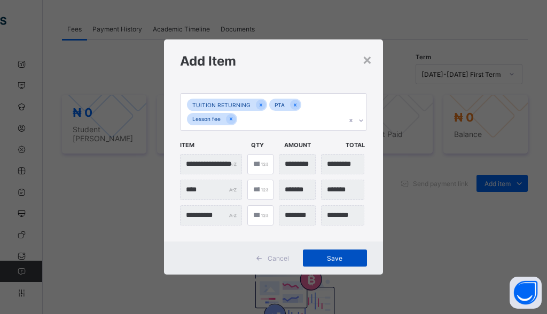
click at [323, 259] on span "Save" at bounding box center [335, 259] width 48 height 8
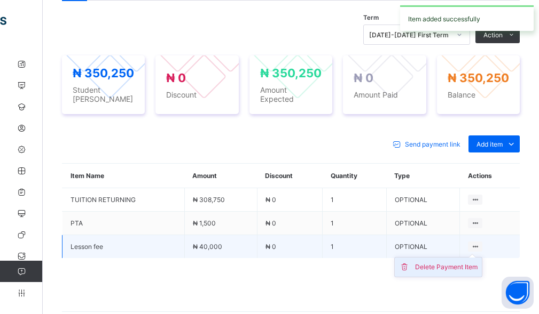
scroll to position [426, 0]
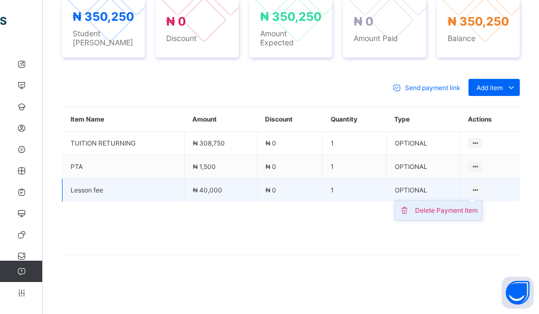
click at [461, 209] on div "Delete Payment Item" at bounding box center [446, 210] width 62 height 11
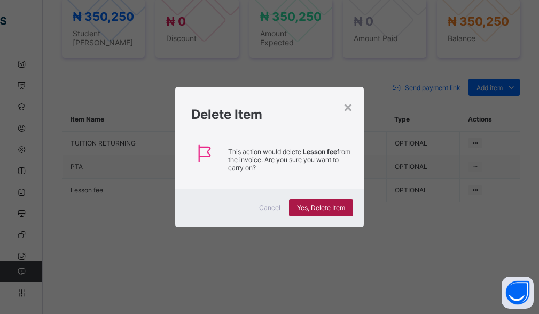
click at [331, 207] on span "Yes, Delete Item" at bounding box center [321, 208] width 48 height 8
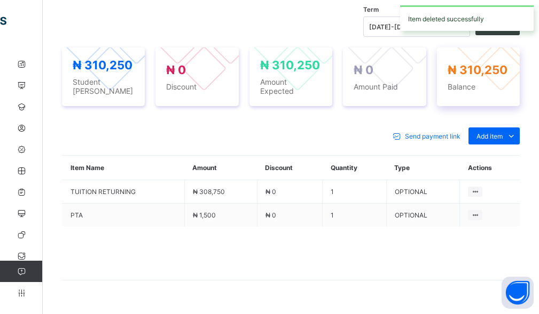
scroll to position [349, 0]
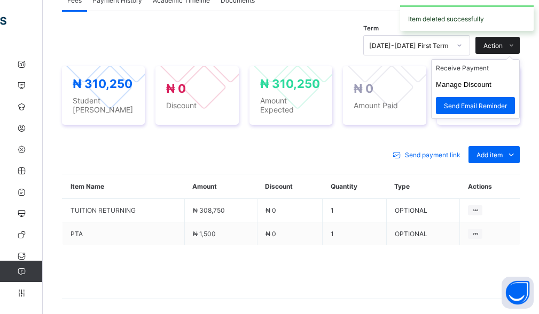
click at [502, 50] on span "Action" at bounding box center [492, 46] width 19 height 8
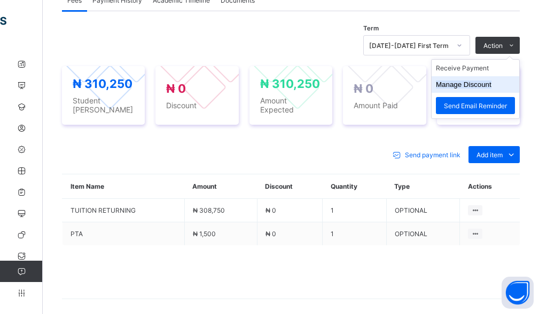
click at [476, 89] on button "Manage Discount" at bounding box center [464, 85] width 56 height 8
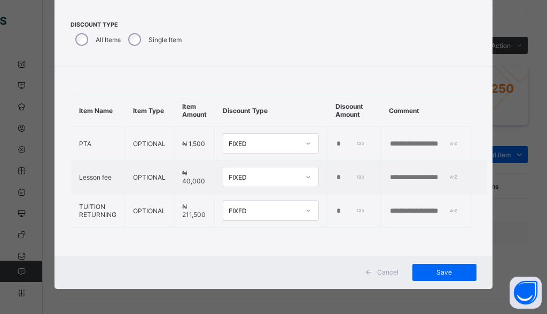
scroll to position [67, 0]
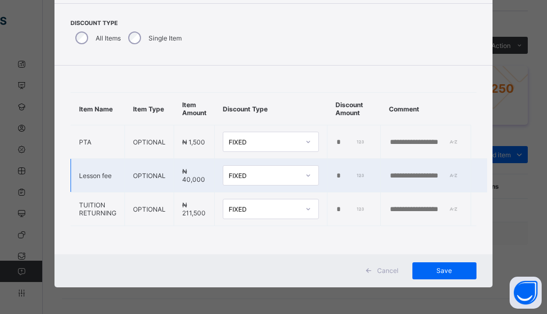
type input "*"
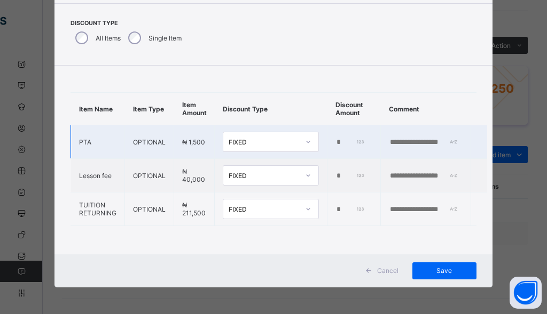
scroll to position [0, 0]
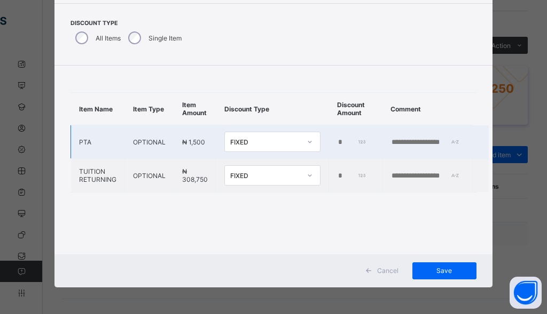
click at [337, 145] on input "*" at bounding box center [352, 142] width 30 height 9
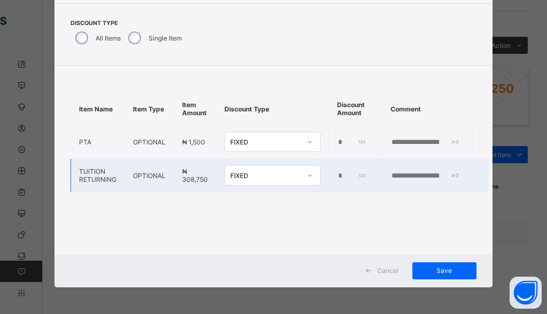
type input "****"
click at [337, 175] on input "*" at bounding box center [352, 176] width 30 height 9
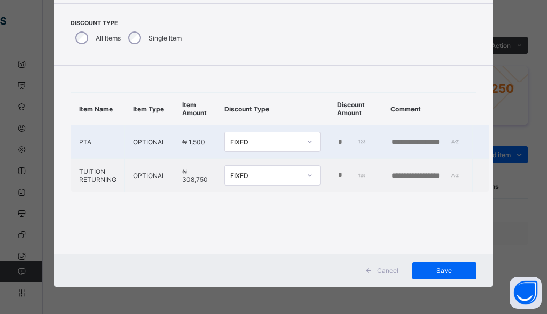
type input "******"
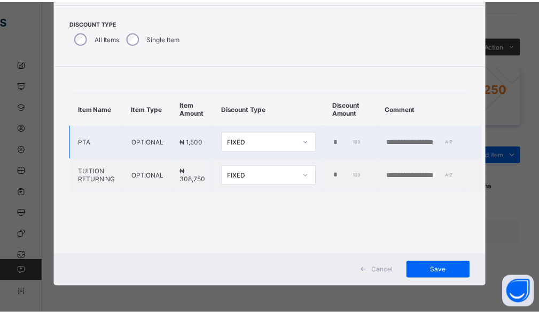
scroll to position [0, 0]
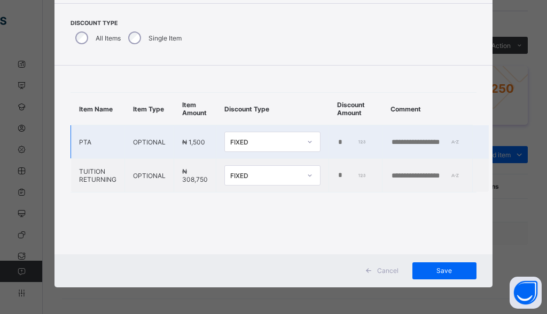
click at [418, 141] on input "text" at bounding box center [427, 142] width 74 height 9
paste input "**********"
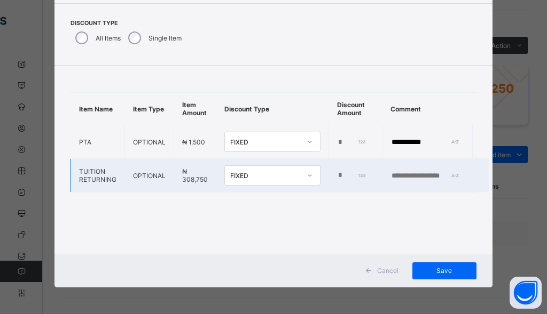
type input "**********"
click at [427, 177] on input "text" at bounding box center [427, 176] width 74 height 9
paste input "**********"
type input "**********"
click at [453, 270] on span "Save" at bounding box center [444, 271] width 48 height 8
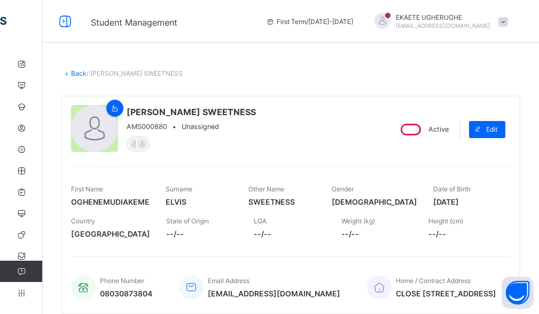
click at [82, 75] on link "Back" at bounding box center [78, 73] width 15 height 8
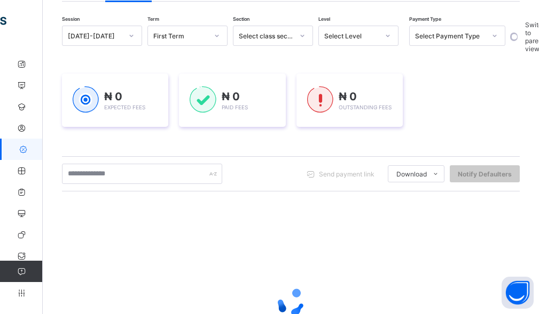
scroll to position [107, 0]
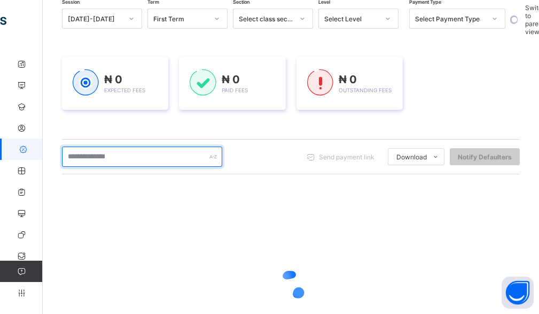
click at [141, 156] on input "text" at bounding box center [142, 157] width 160 height 20
click at [131, 158] on input "text" at bounding box center [142, 157] width 160 height 20
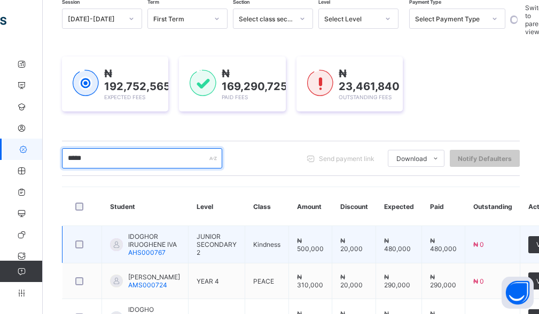
scroll to position [203, 0]
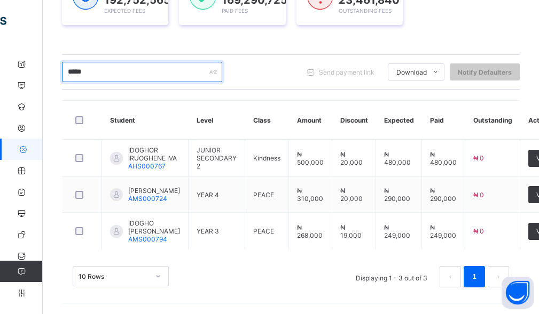
drag, startPoint x: 114, startPoint y: 59, endPoint x: 67, endPoint y: 77, distance: 50.2
click at [67, 77] on div "***** Send payment link Download Students Payment Students Payment Status Stude…" at bounding box center [290, 71] width 457 height 35
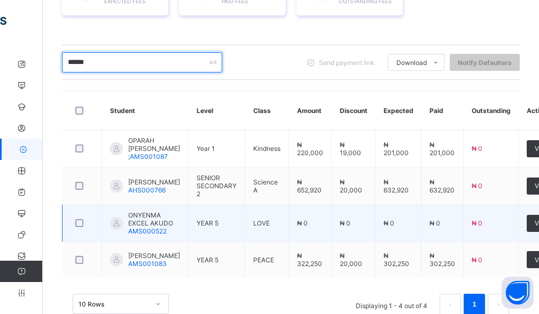
type input "******"
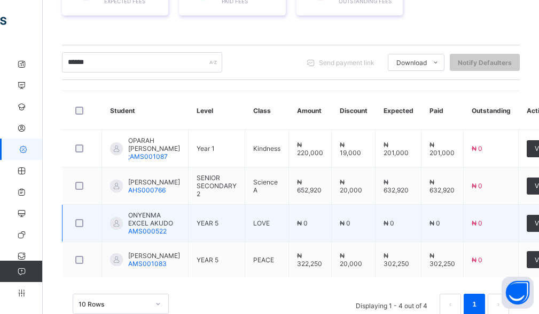
click at [145, 227] on span "ONYENMA EXCEL AKUDO" at bounding box center [154, 219] width 52 height 16
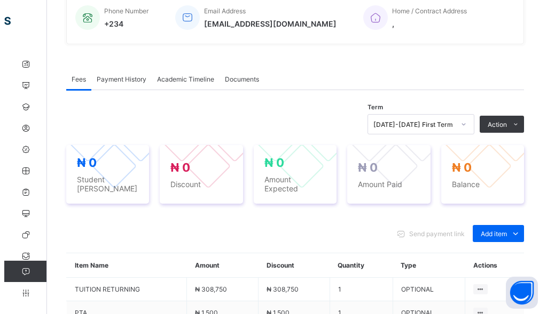
scroll to position [320, 0]
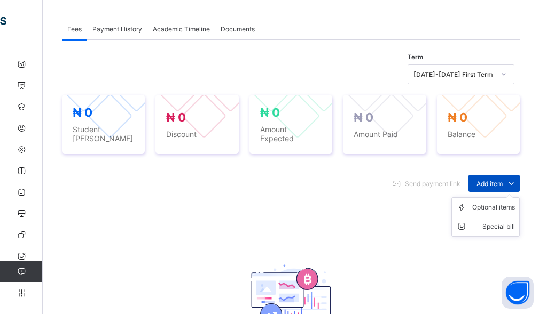
click at [489, 175] on div "Add item" at bounding box center [493, 183] width 51 height 17
click at [0, 0] on div "Optional items" at bounding box center [0, 0] width 0 height 0
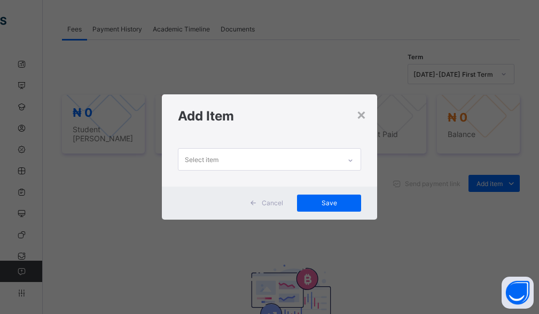
click at [320, 156] on div "Select item" at bounding box center [259, 159] width 162 height 21
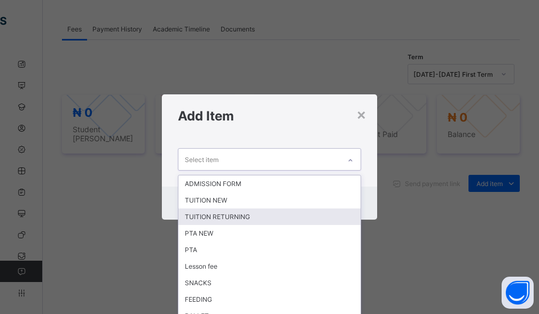
click at [234, 216] on div "TUITION RETURNING" at bounding box center [269, 217] width 183 height 17
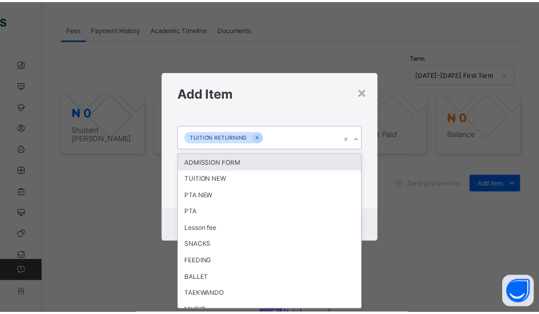
scroll to position [0, 0]
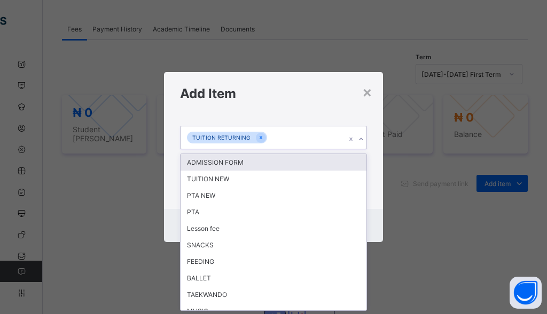
click at [292, 145] on div "TUITION RETURNING" at bounding box center [262, 137] width 165 height 22
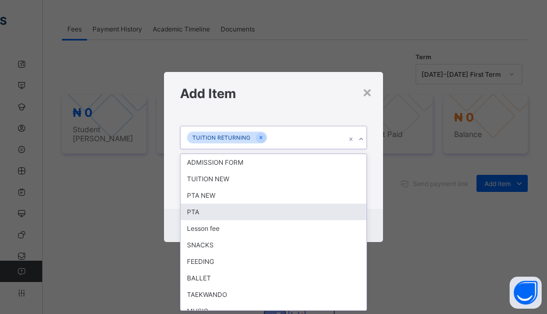
click at [210, 215] on div "PTA" at bounding box center [273, 212] width 186 height 17
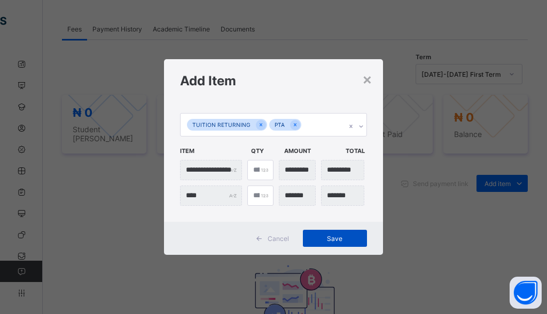
click at [338, 239] on span "Save" at bounding box center [335, 239] width 48 height 8
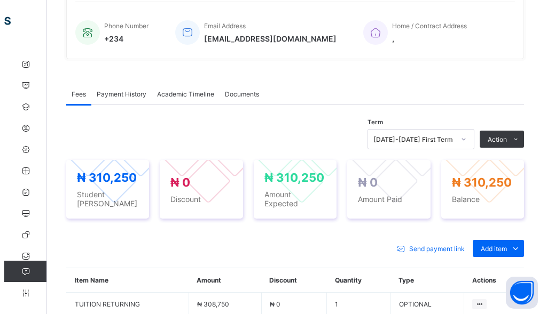
scroll to position [320, 0]
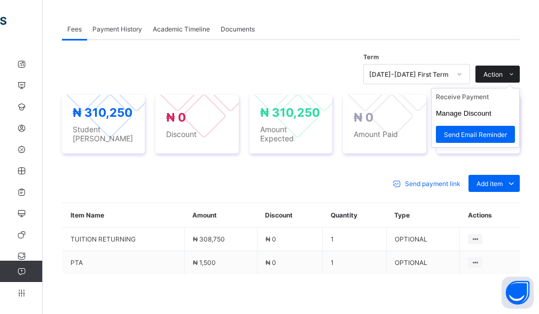
click at [514, 70] on span at bounding box center [510, 74] width 17 height 17
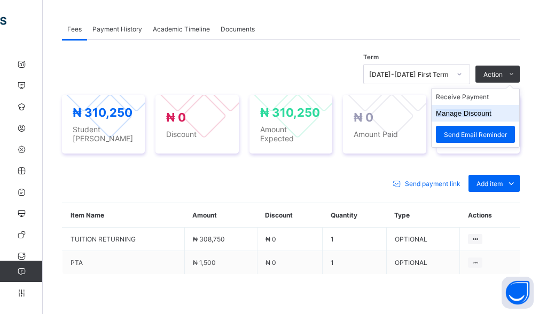
click at [475, 112] on button "Manage Discount" at bounding box center [464, 113] width 56 height 8
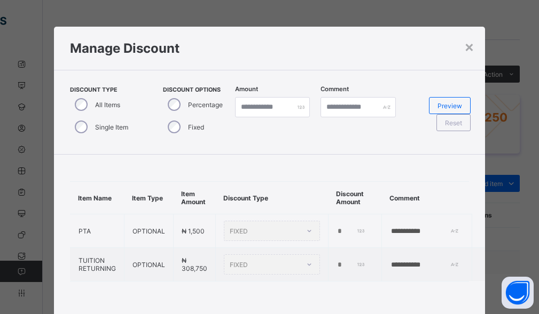
type input "*"
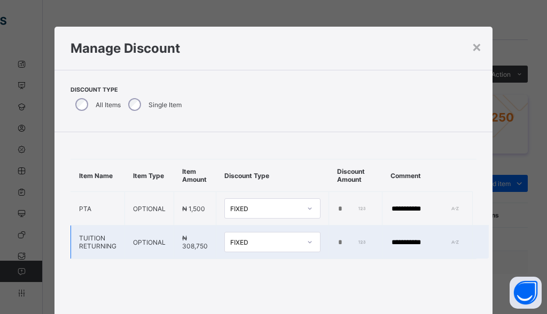
click at [337, 242] on input "*" at bounding box center [352, 243] width 30 height 9
click at [337, 240] on input "*" at bounding box center [352, 243] width 30 height 9
type input "******"
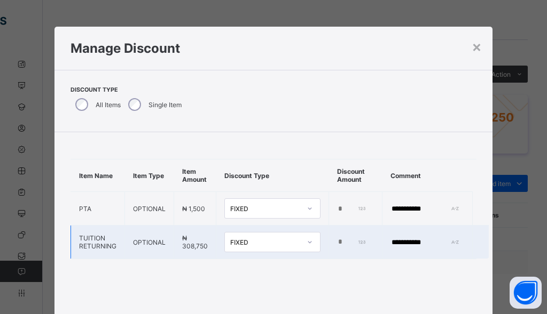
drag, startPoint x: 432, startPoint y: 238, endPoint x: 386, endPoint y: 252, distance: 47.8
click at [386, 252] on td "**********" at bounding box center [427, 243] width 90 height 34
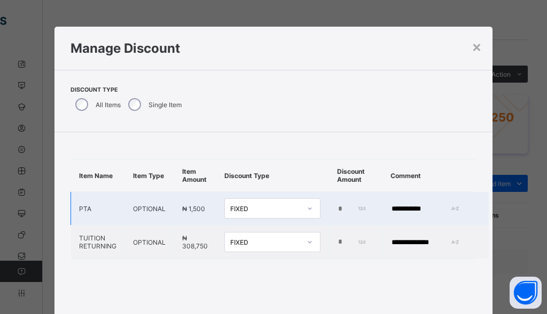
type input "**********"
drag, startPoint x: 431, startPoint y: 209, endPoint x: 380, endPoint y: 200, distance: 51.9
click at [382, 200] on td "**********" at bounding box center [427, 209] width 90 height 34
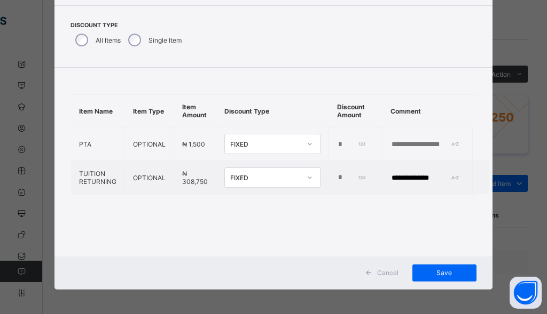
scroll to position [67, 0]
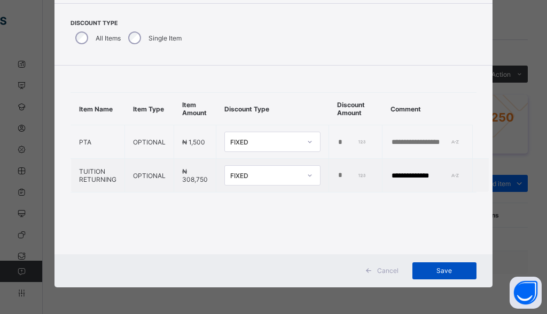
click at [428, 273] on span "Save" at bounding box center [444, 271] width 48 height 8
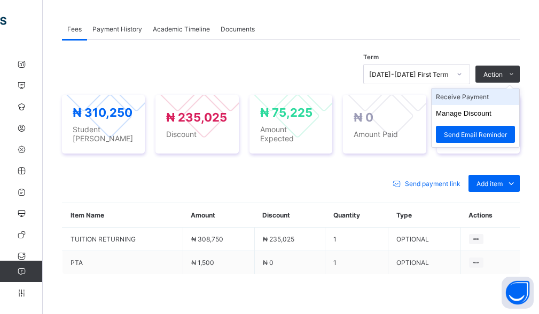
click at [468, 95] on li "Receive Payment" at bounding box center [475, 97] width 88 height 17
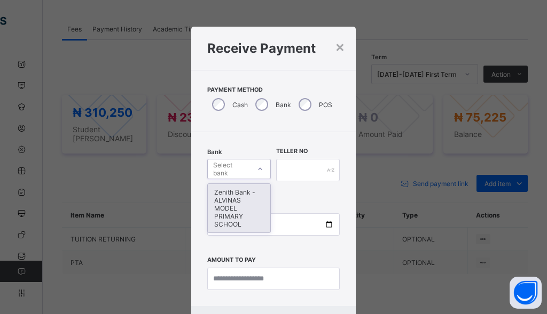
drag, startPoint x: 222, startPoint y: 163, endPoint x: 225, endPoint y: 173, distance: 11.1
click at [222, 164] on div "Select bank" at bounding box center [231, 169] width 36 height 20
drag, startPoint x: 230, startPoint y: 203, endPoint x: 240, endPoint y: 204, distance: 9.7
click at [233, 204] on div "Zenith Bank - ALVINAS MODEL PRIMARY SCHOOL" at bounding box center [239, 208] width 62 height 49
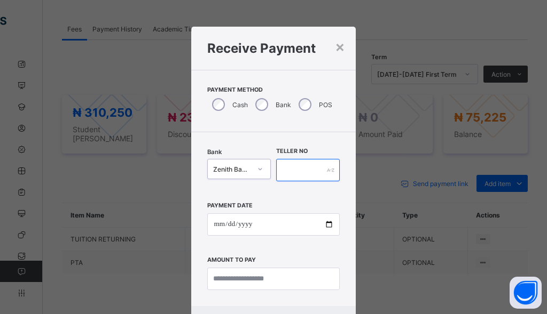
click at [304, 178] on input "text" at bounding box center [308, 170] width 64 height 22
type input "*******"
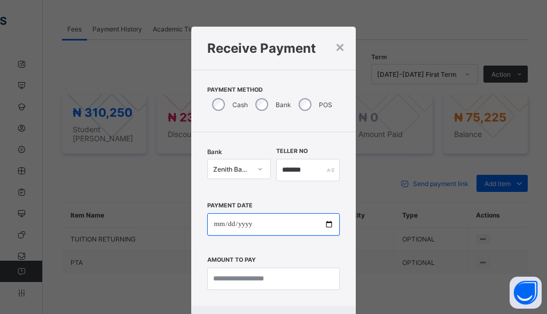
click at [218, 228] on input "date" at bounding box center [273, 224] width 132 height 22
type input "**********"
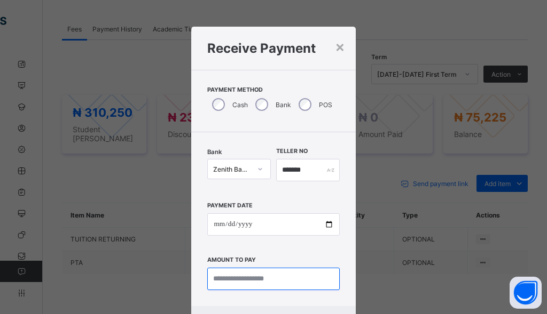
drag, startPoint x: 260, startPoint y: 275, endPoint x: 269, endPoint y: 281, distance: 10.5
click at [260, 276] on input "currency" at bounding box center [273, 279] width 132 height 22
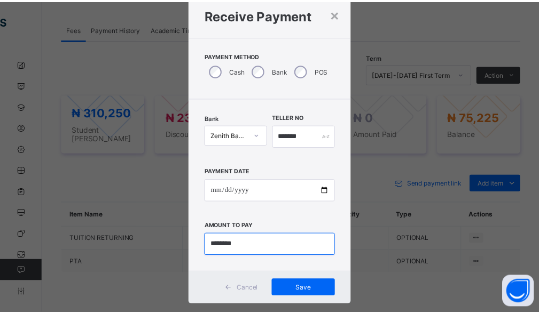
scroll to position [52, 0]
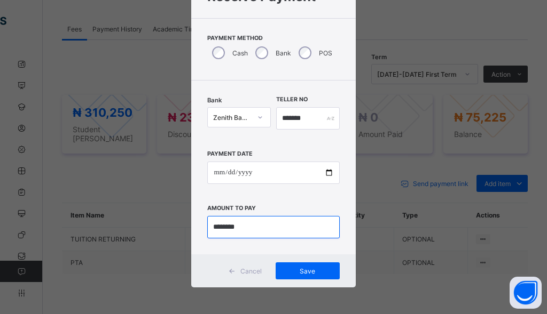
type input "********"
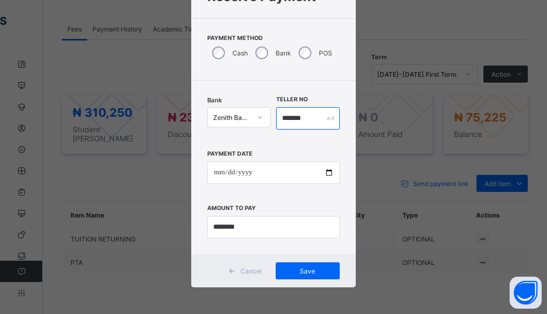
click at [311, 119] on input "*******" at bounding box center [308, 118] width 64 height 22
type input "**********"
click at [310, 276] on div "Save" at bounding box center [307, 271] width 64 height 17
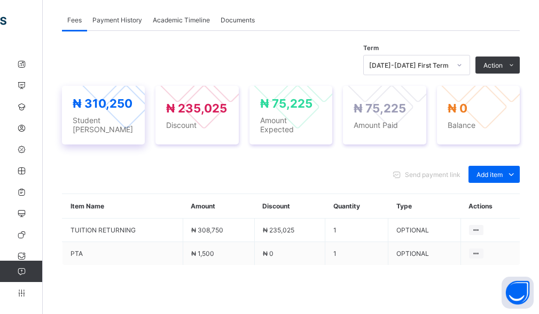
scroll to position [281, 0]
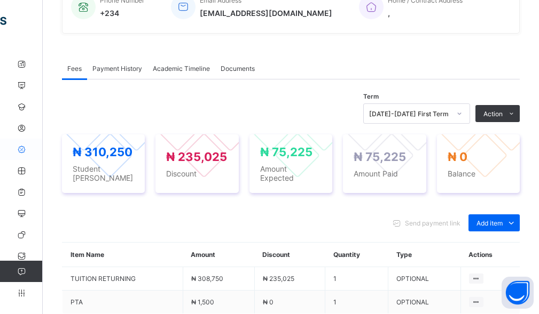
click at [23, 148] on icon at bounding box center [21, 150] width 43 height 8
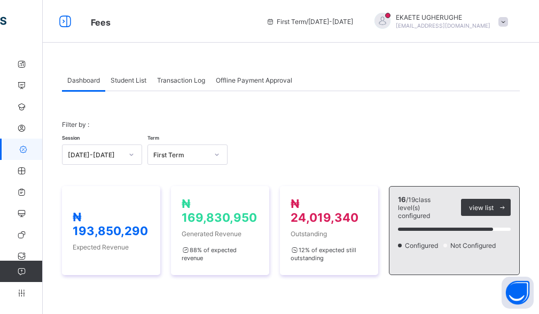
click at [125, 78] on span "Student List" at bounding box center [128, 80] width 36 height 8
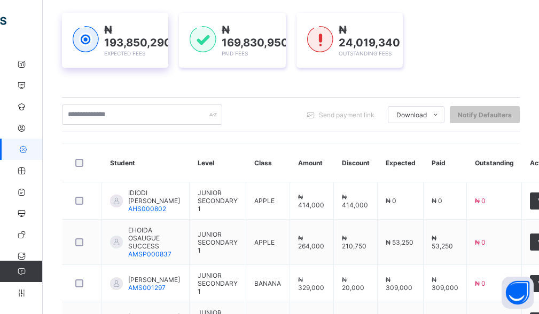
scroll to position [53, 0]
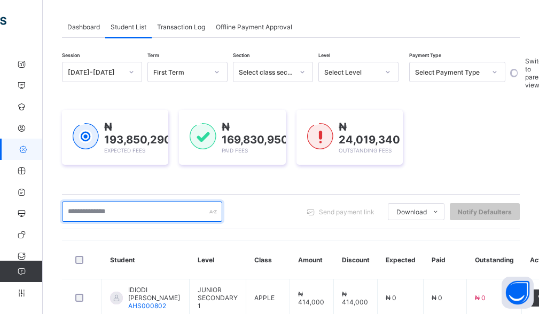
click at [127, 217] on input "text" at bounding box center [142, 212] width 160 height 20
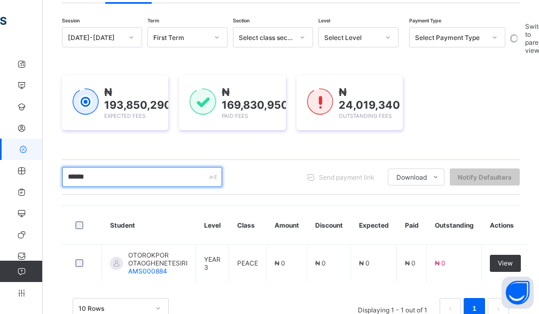
scroll to position [107, 0]
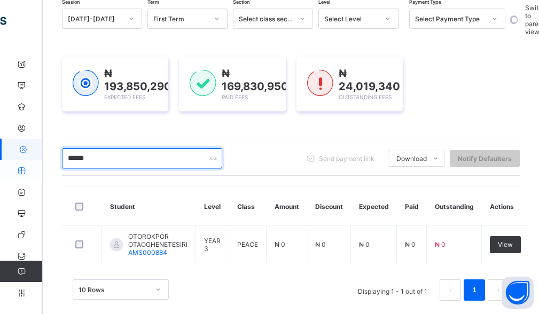
type input "******"
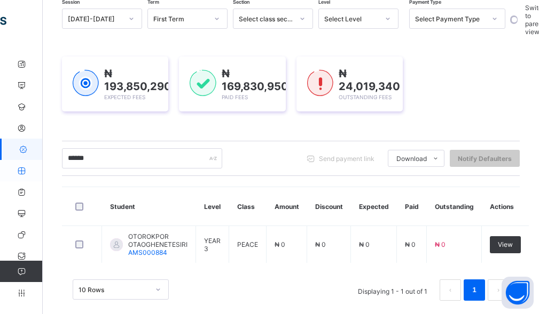
click at [22, 173] on icon at bounding box center [21, 171] width 43 height 8
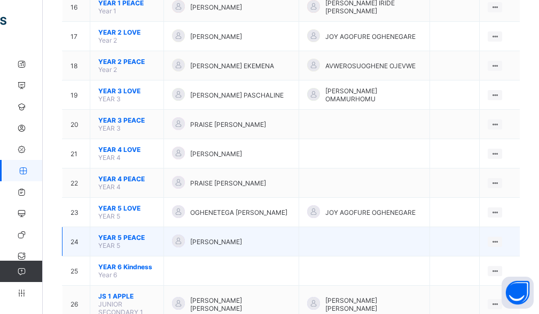
scroll to position [587, 0]
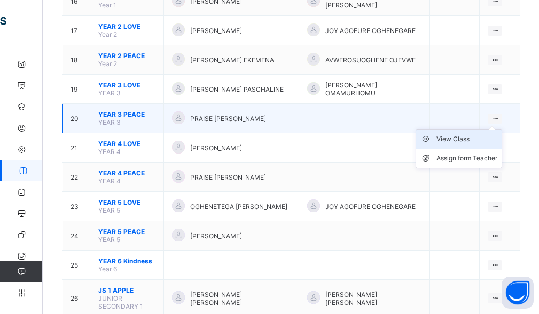
click at [482, 142] on div "View Class" at bounding box center [466, 139] width 61 height 11
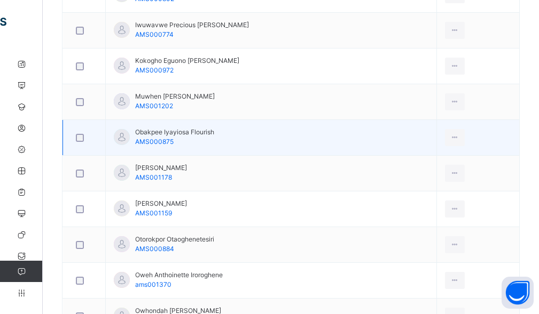
scroll to position [640, 0]
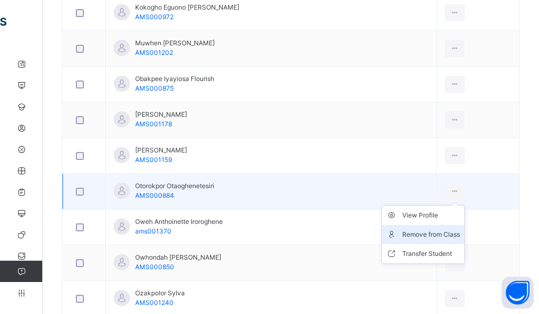
click at [440, 234] on div "Remove from Class" at bounding box center [431, 235] width 58 height 11
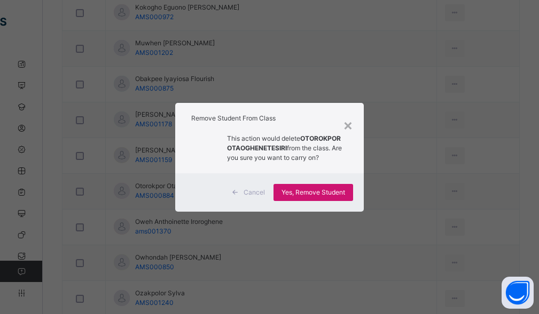
click at [294, 191] on span "Yes, Remove Student" at bounding box center [313, 193] width 64 height 10
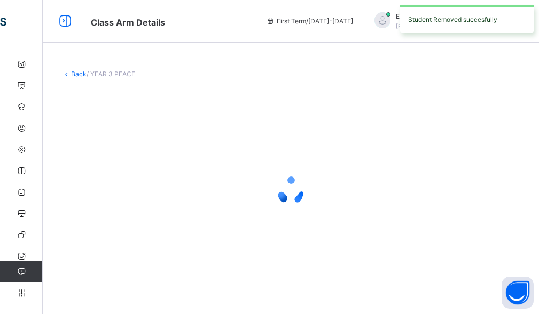
scroll to position [0, 0]
